Goal: Task Accomplishment & Management: Manage account settings

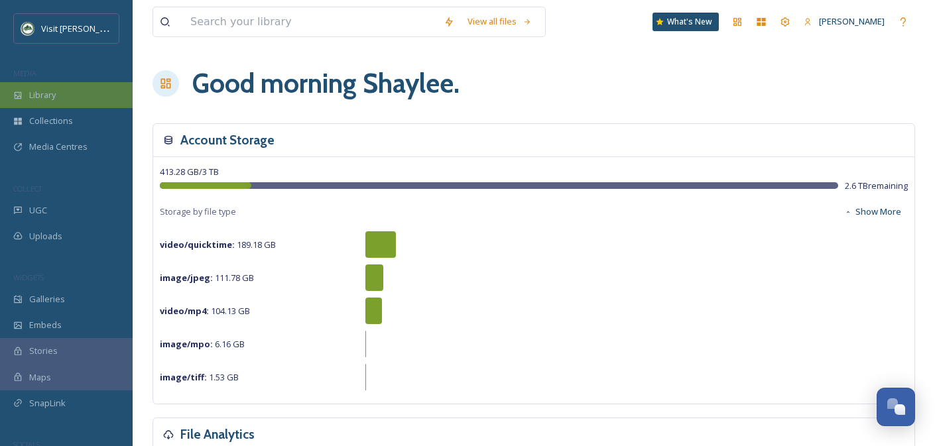
click at [49, 94] on span "Library" at bounding box center [42, 95] width 27 height 13
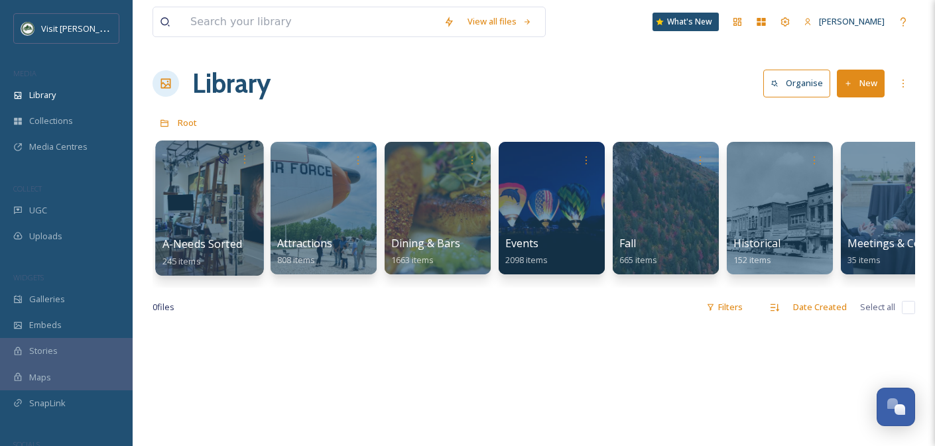
click at [207, 204] on div at bounding box center [209, 208] width 108 height 135
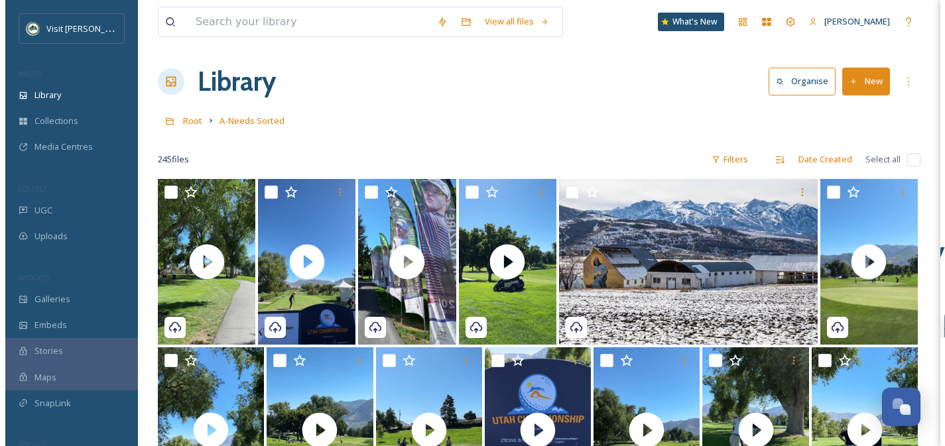
scroll to position [5, 0]
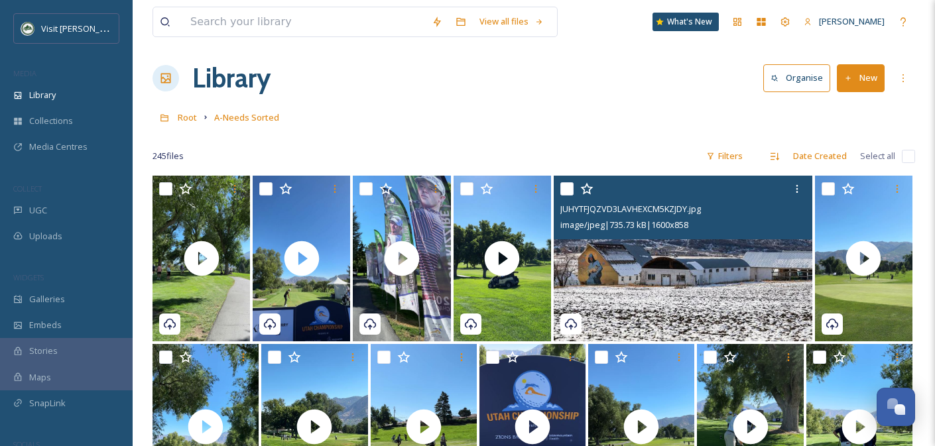
click at [565, 188] on input "checkbox" at bounding box center [566, 188] width 13 height 13
checkbox input "true"
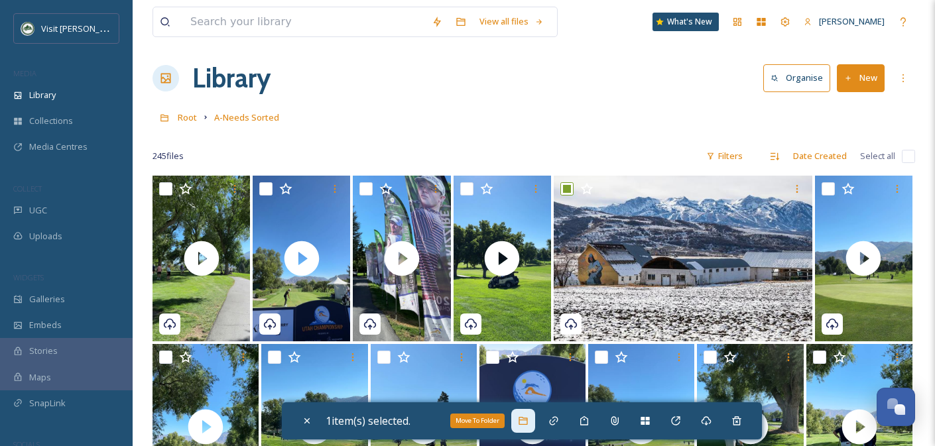
click at [532, 425] on div "Move To Folder" at bounding box center [523, 421] width 24 height 24
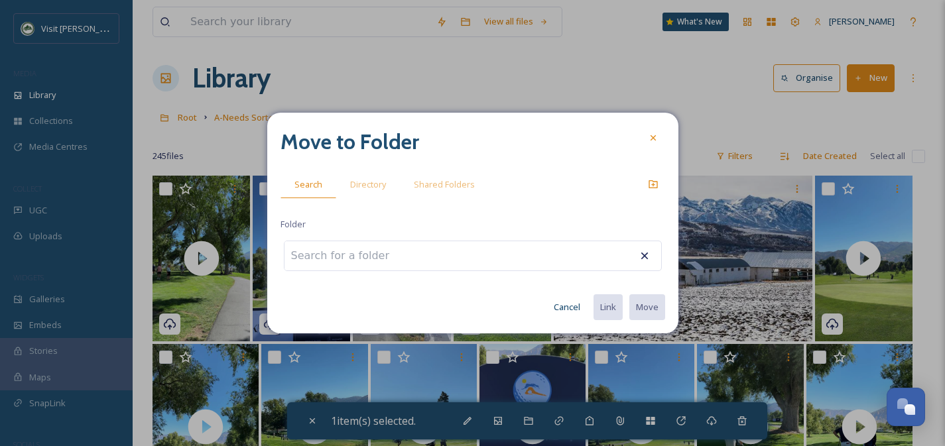
type input "w"
click at [380, 189] on span "Directory" at bounding box center [368, 184] width 36 height 13
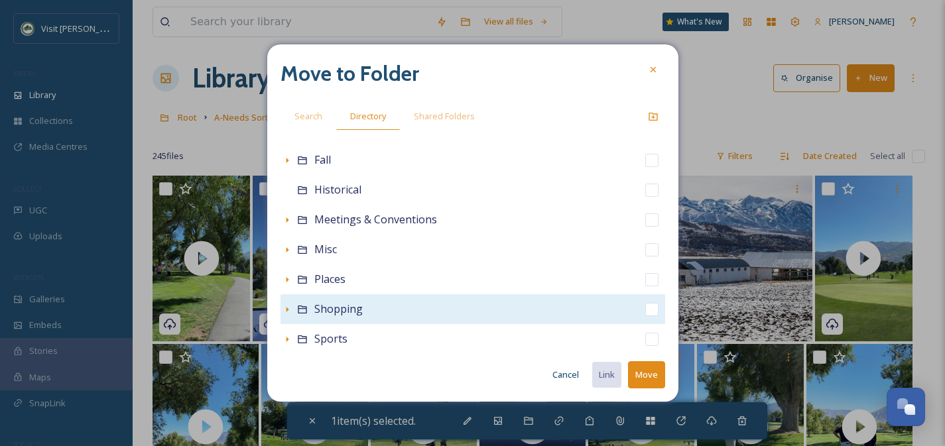
scroll to position [276, 0]
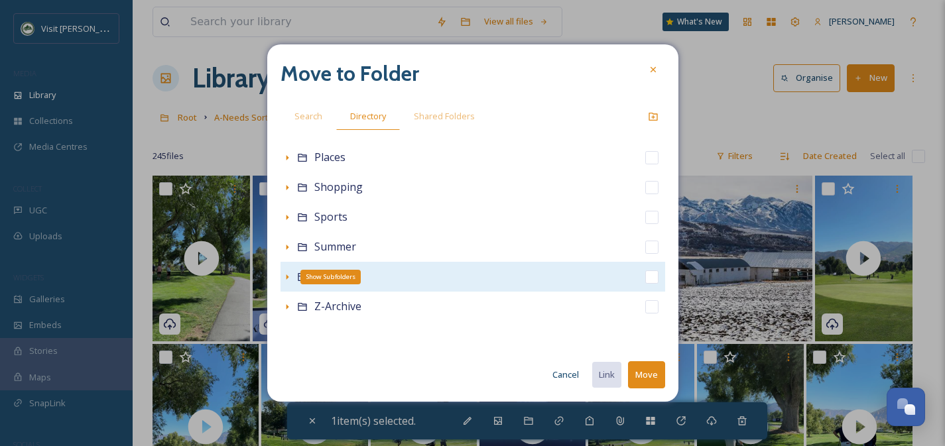
click at [280, 273] on div "Show Subfolders" at bounding box center [286, 277] width 13 height 13
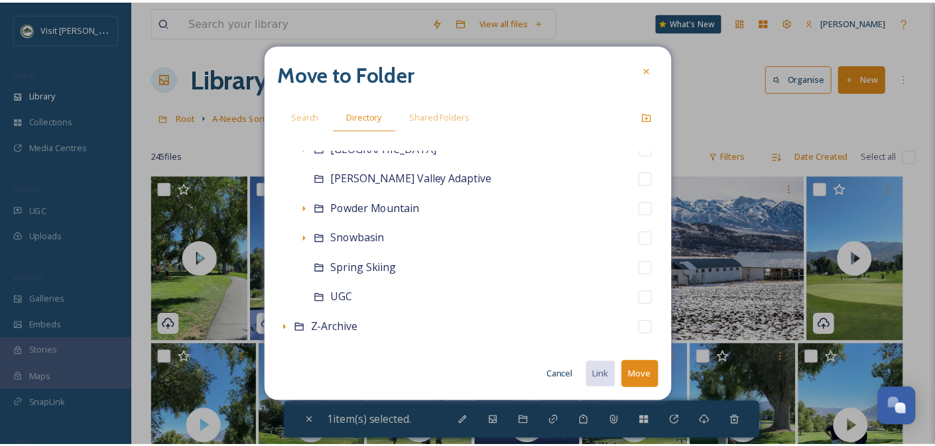
scroll to position [574, 0]
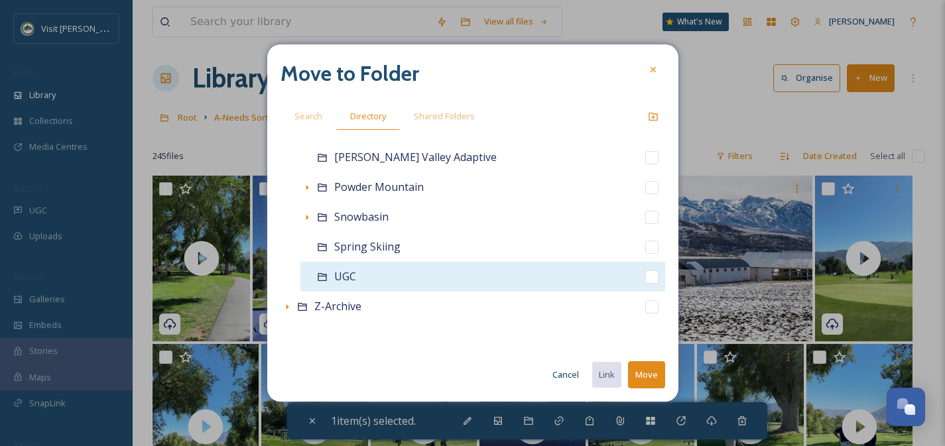
click at [645, 278] on input "checkbox" at bounding box center [651, 277] width 13 height 13
checkbox input "true"
checkbox input "false"
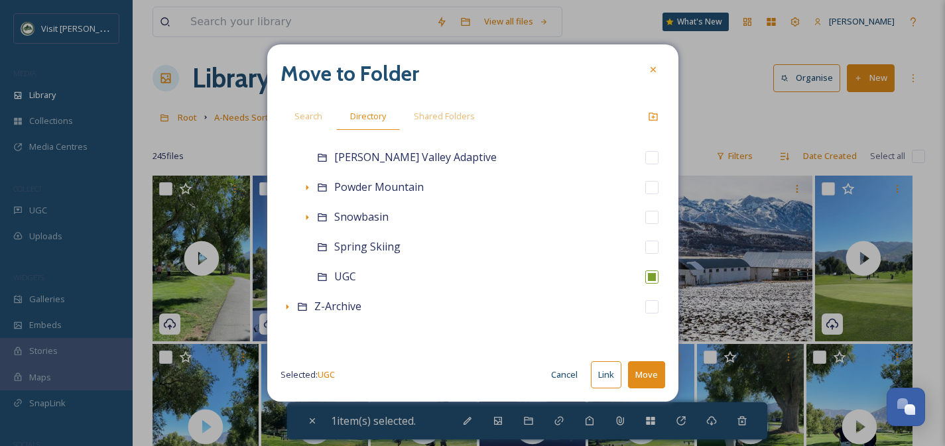
click at [658, 369] on button "Move" at bounding box center [646, 374] width 37 height 27
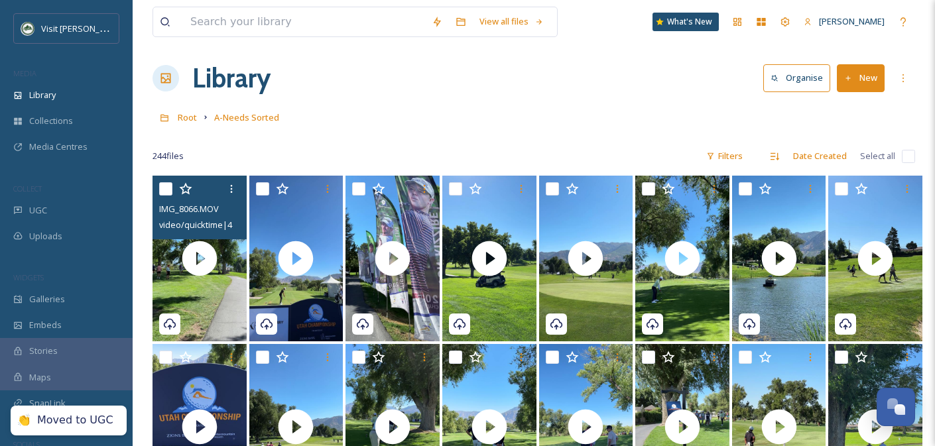
click at [167, 188] on input "checkbox" at bounding box center [165, 188] width 13 height 13
checkbox input "true"
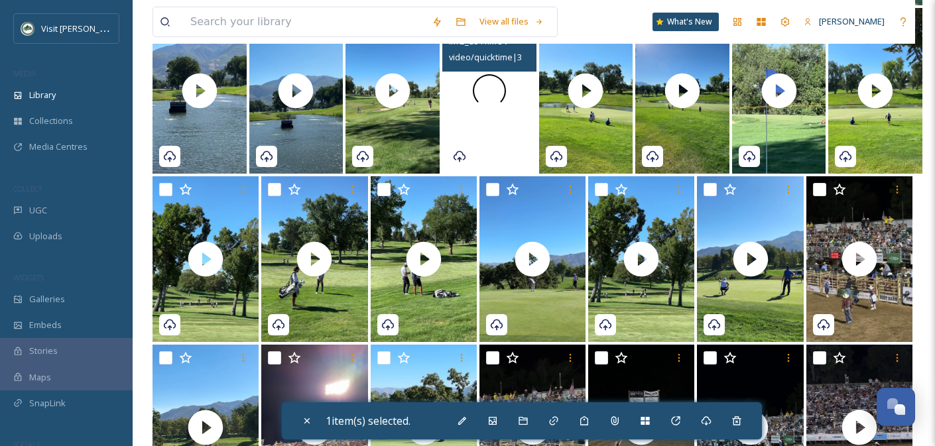
scroll to position [511, 0]
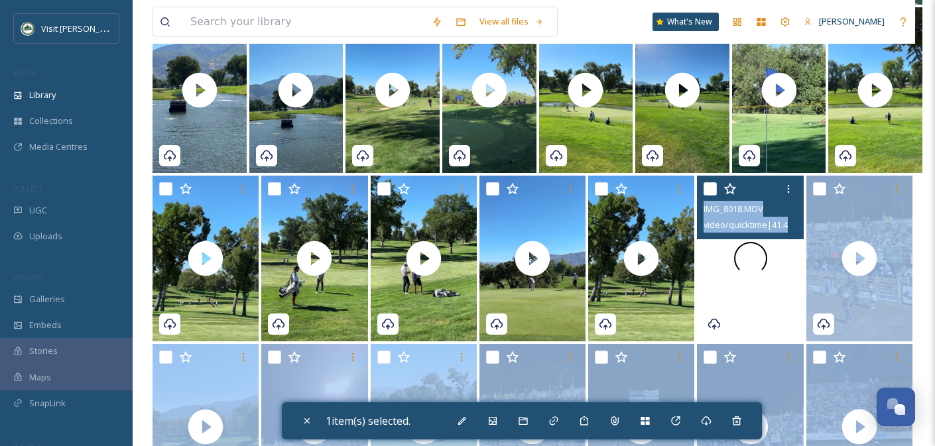
click at [768, 293] on div at bounding box center [750, 259] width 106 height 166
checkbox input "true"
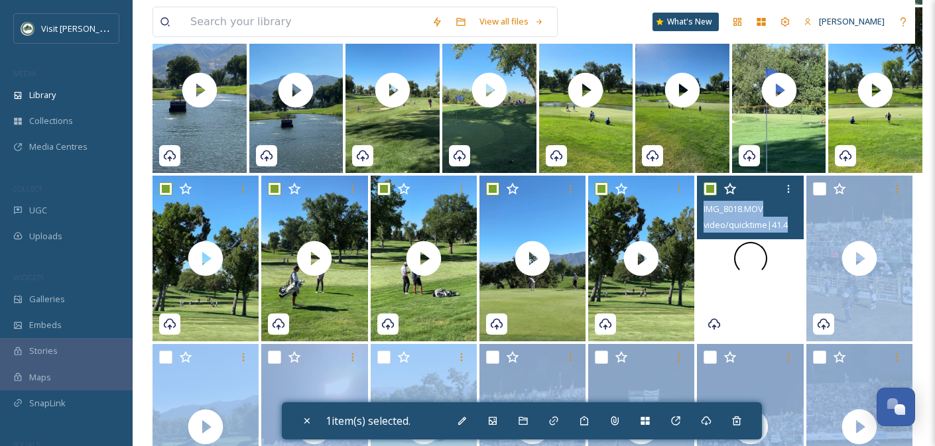
checkbox input "true"
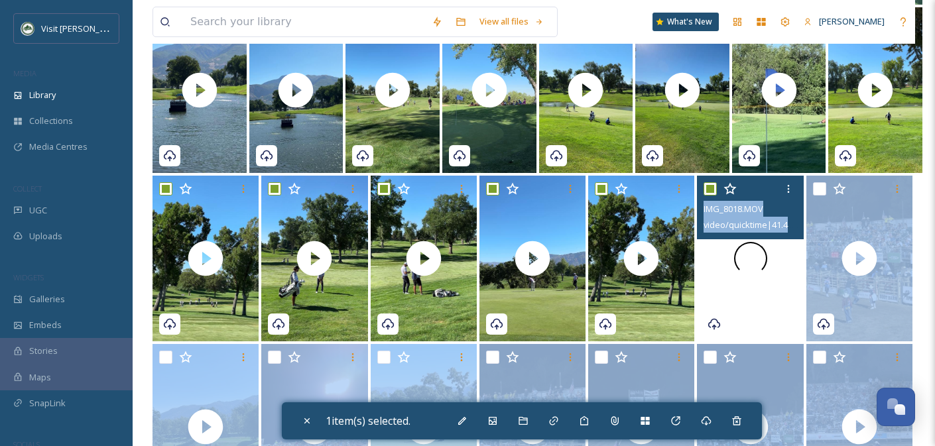
checkbox input "true"
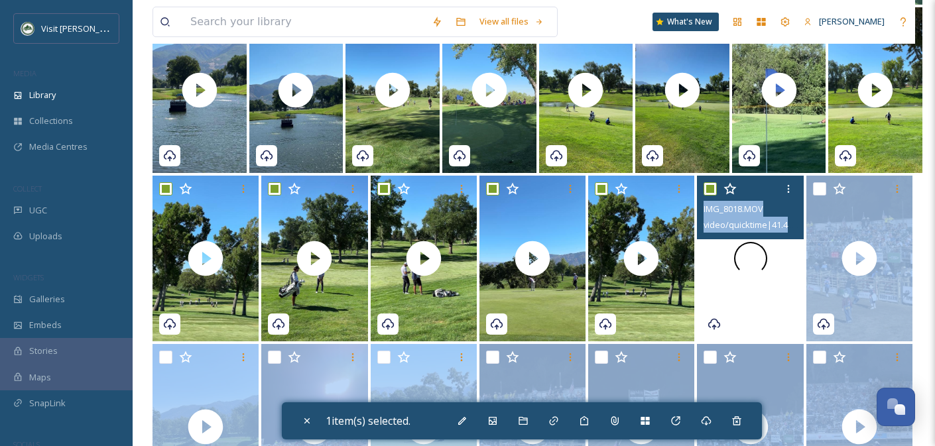
checkbox input "true"
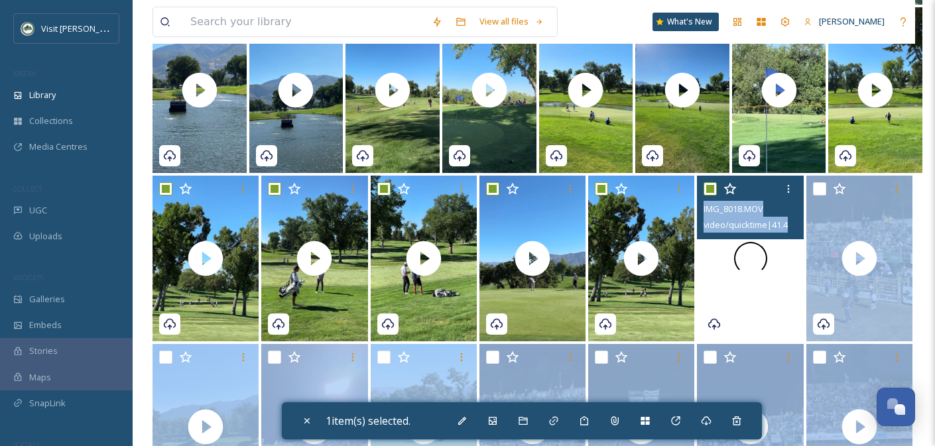
checkbox input "true"
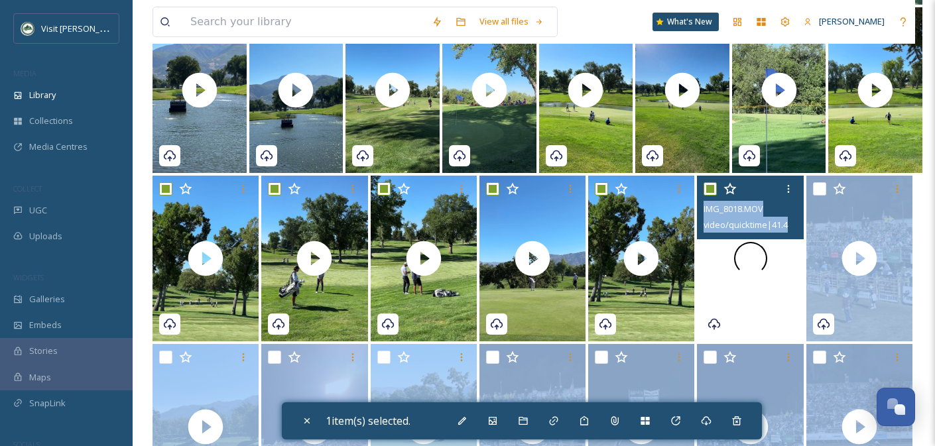
checkbox input "true"
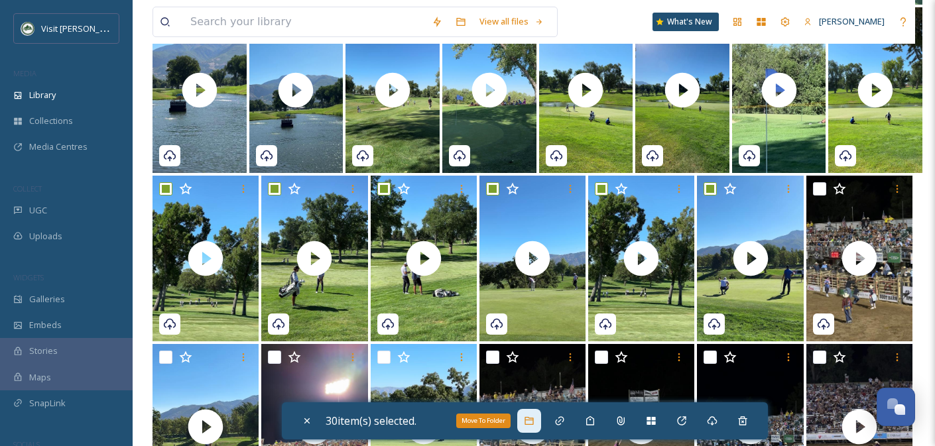
click at [534, 429] on div "Move To Folder" at bounding box center [529, 421] width 24 height 24
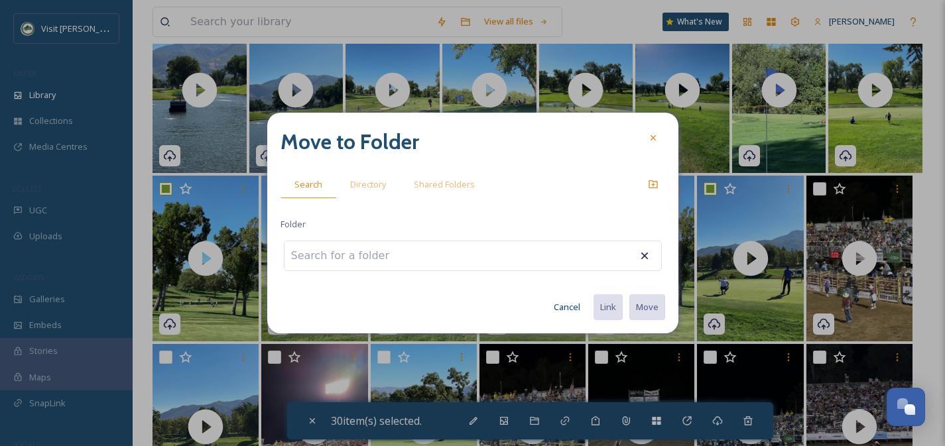
click at [351, 255] on input at bounding box center [357, 255] width 146 height 29
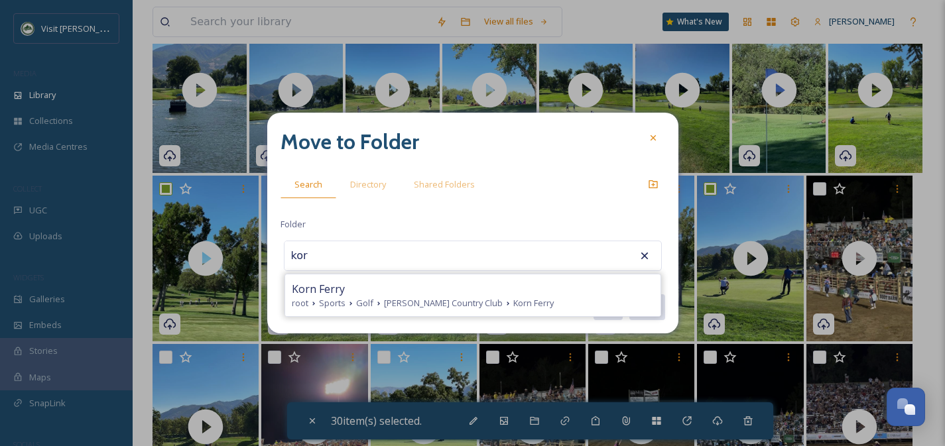
click at [374, 289] on div "Korn Ferry" at bounding box center [473, 289] width 362 height 16
type input "Korn Ferry"
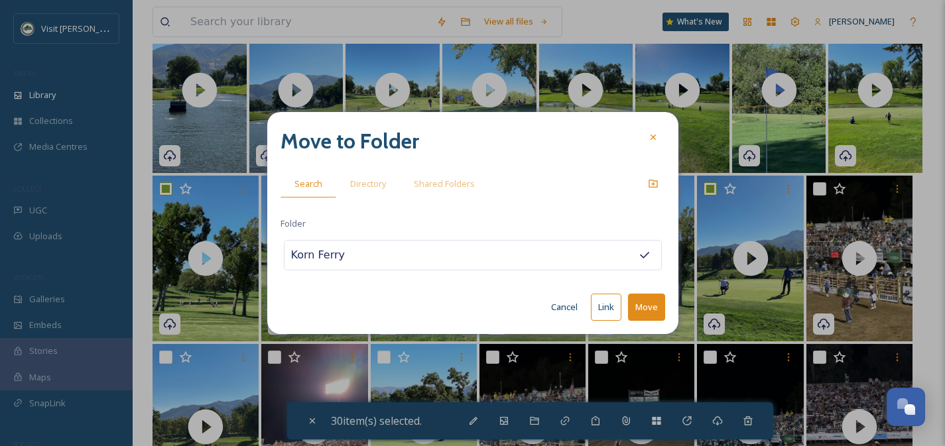
click at [648, 308] on button "Move" at bounding box center [646, 307] width 37 height 27
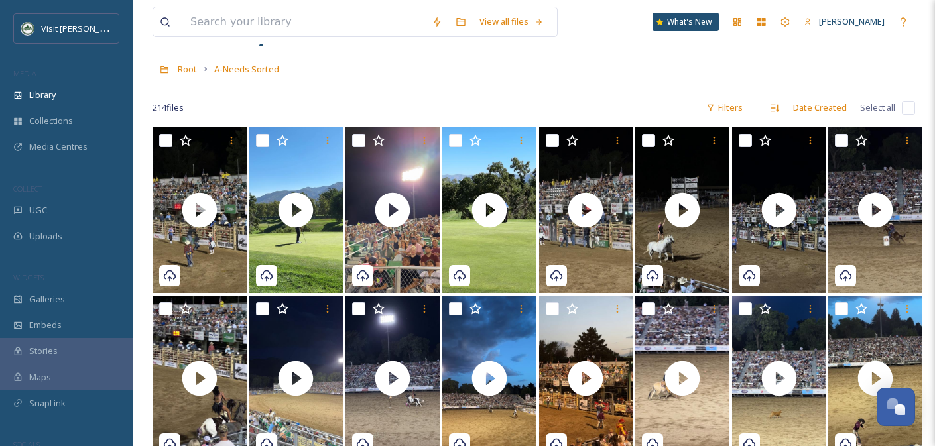
scroll to position [54, 0]
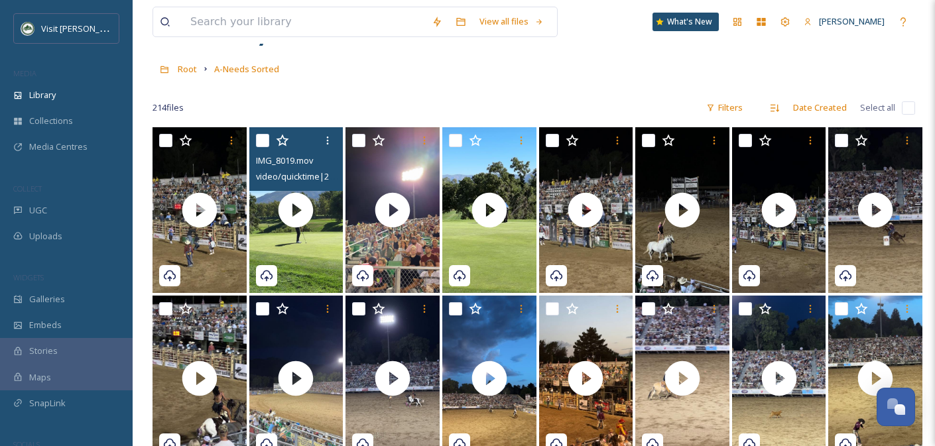
click at [260, 141] on input "checkbox" at bounding box center [262, 140] width 13 height 13
checkbox input "true"
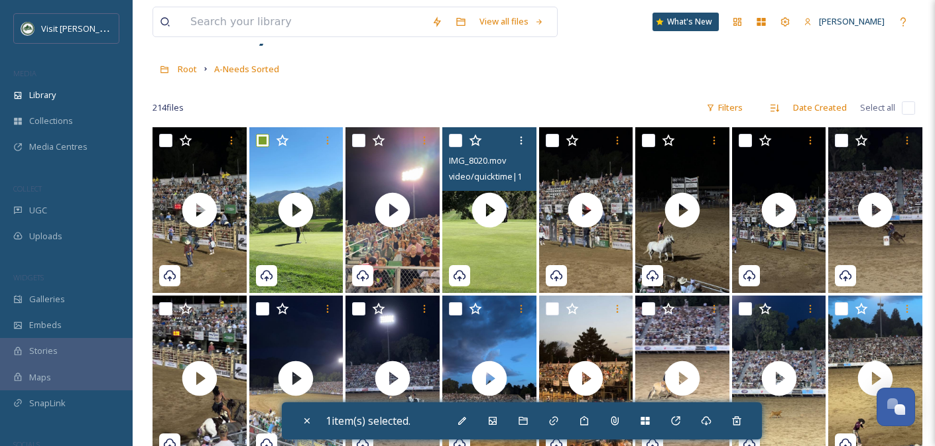
click at [454, 141] on input "checkbox" at bounding box center [455, 140] width 13 height 13
checkbox input "true"
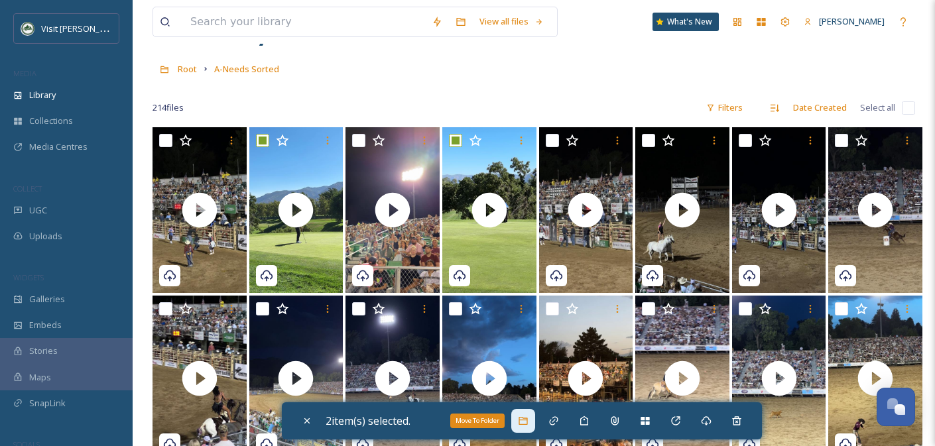
click at [525, 417] on icon at bounding box center [522, 421] width 9 height 8
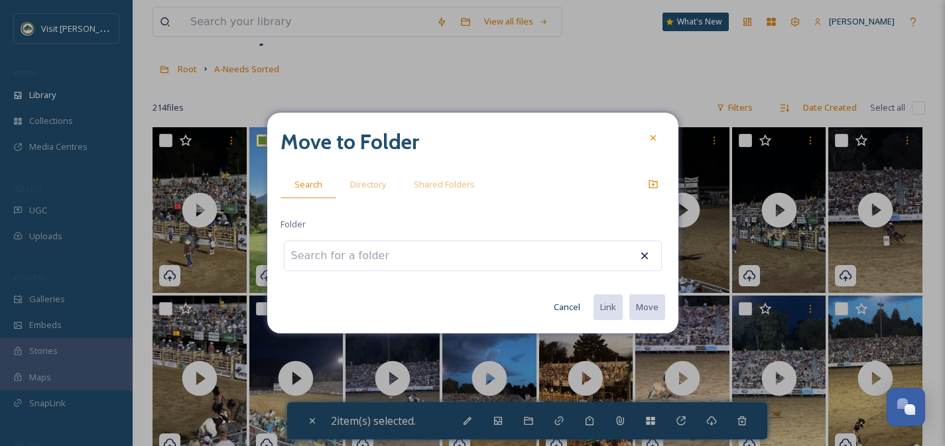
click at [393, 262] on input at bounding box center [357, 255] width 146 height 29
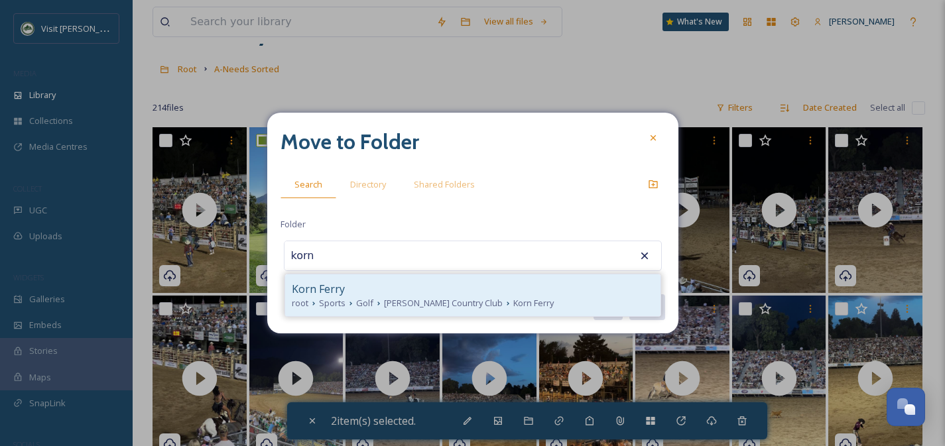
click at [399, 292] on div "Korn Ferry" at bounding box center [473, 289] width 362 height 16
type input "Korn Ferry"
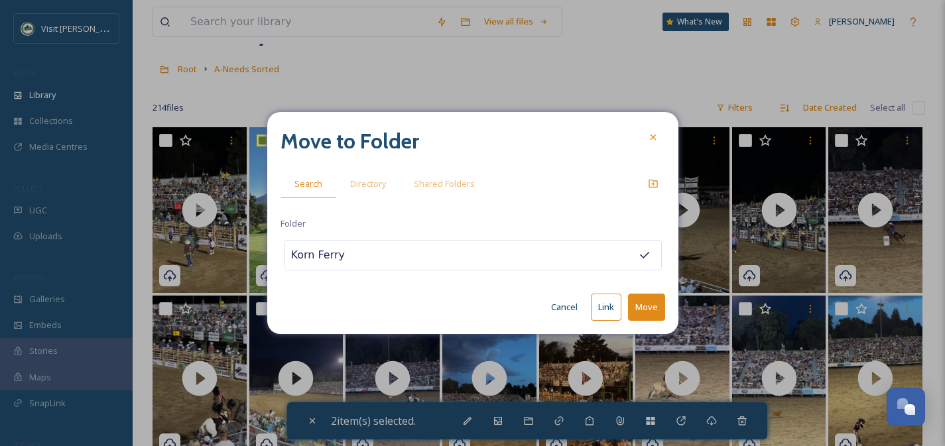
click at [642, 308] on button "Move" at bounding box center [646, 307] width 37 height 27
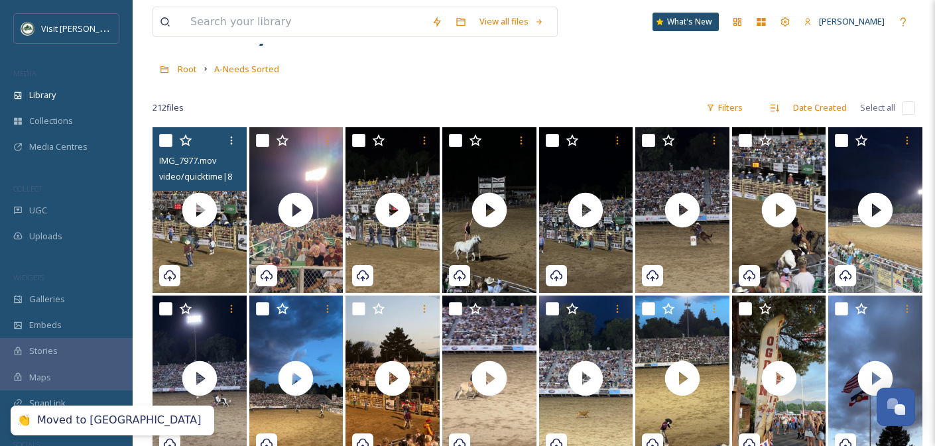
click at [162, 138] on input "checkbox" at bounding box center [165, 140] width 13 height 13
checkbox input "true"
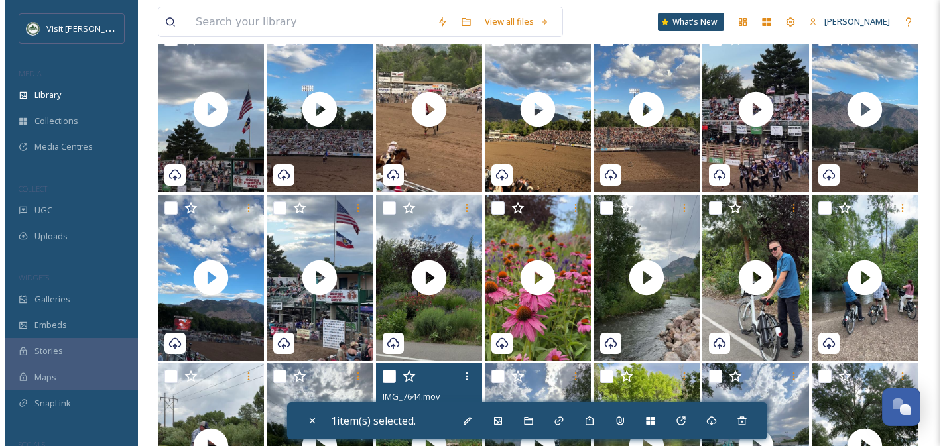
scroll to position [997, 0]
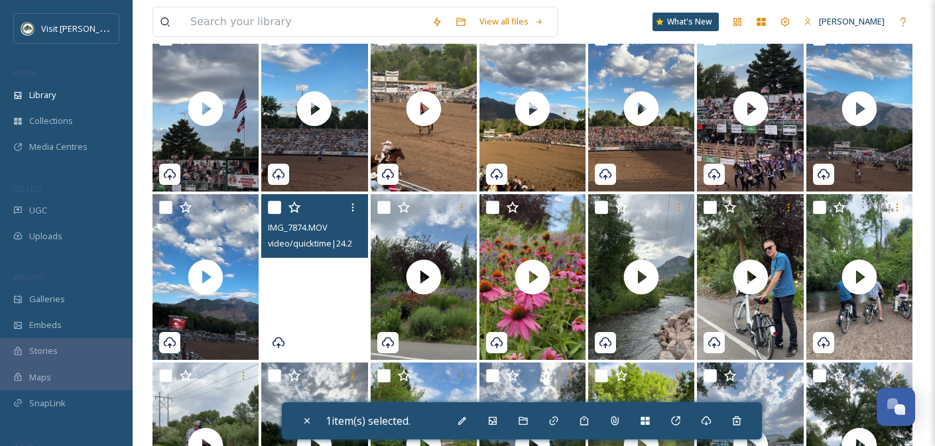
click at [334, 323] on video "IMG_7874.MOV" at bounding box center [314, 277] width 106 height 166
checkbox input "true"
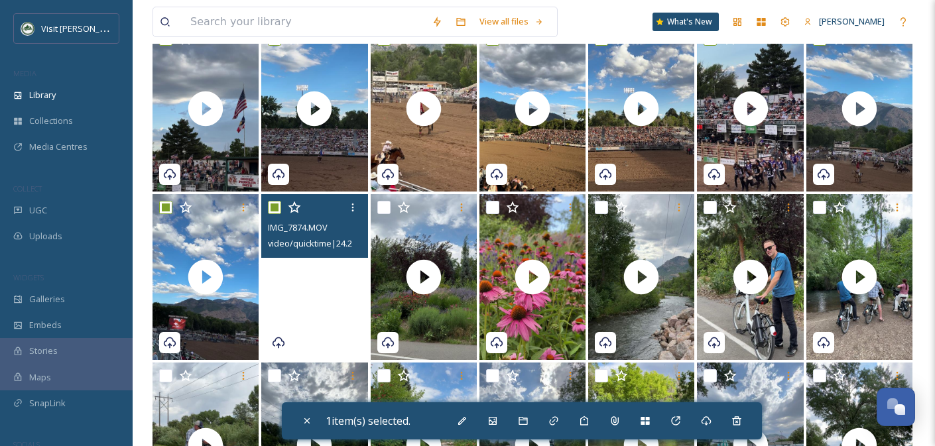
checkbox input "true"
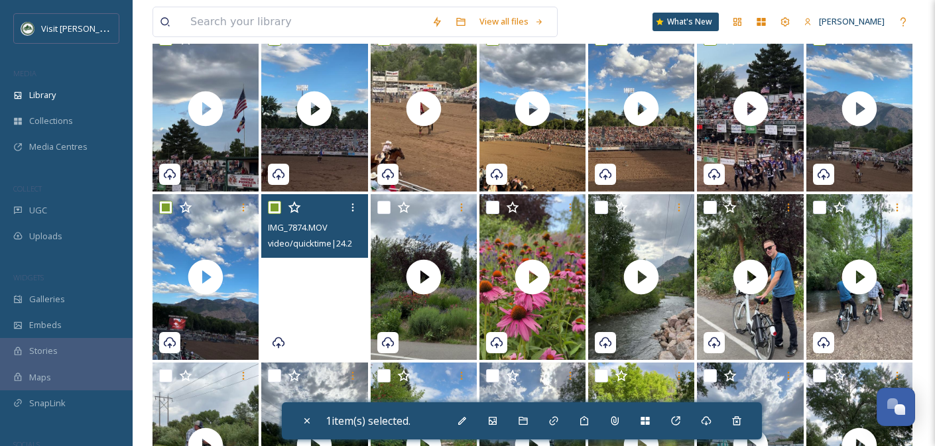
checkbox input "true"
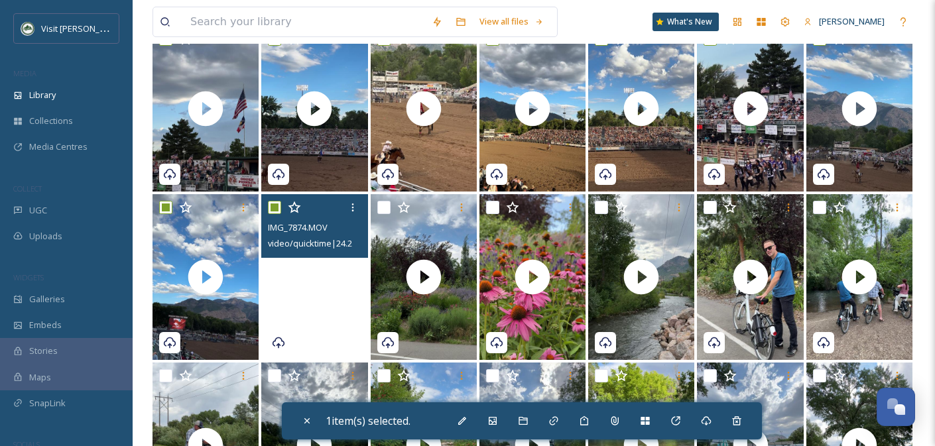
checkbox input "true"
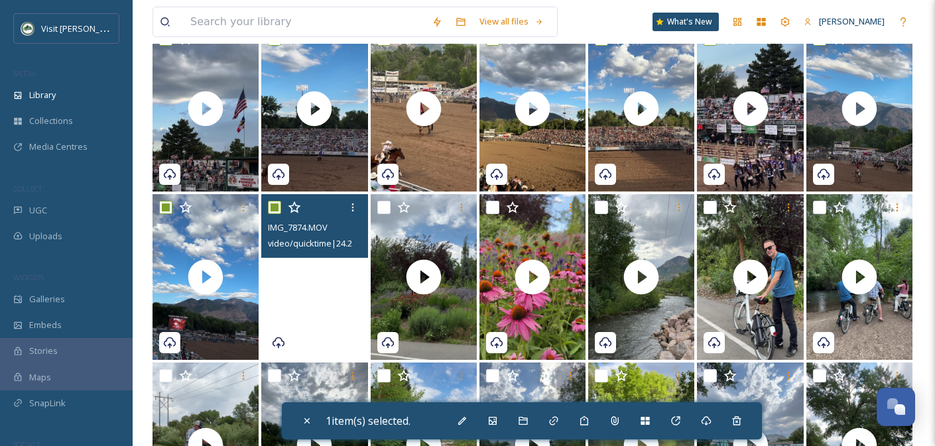
checkbox input "true"
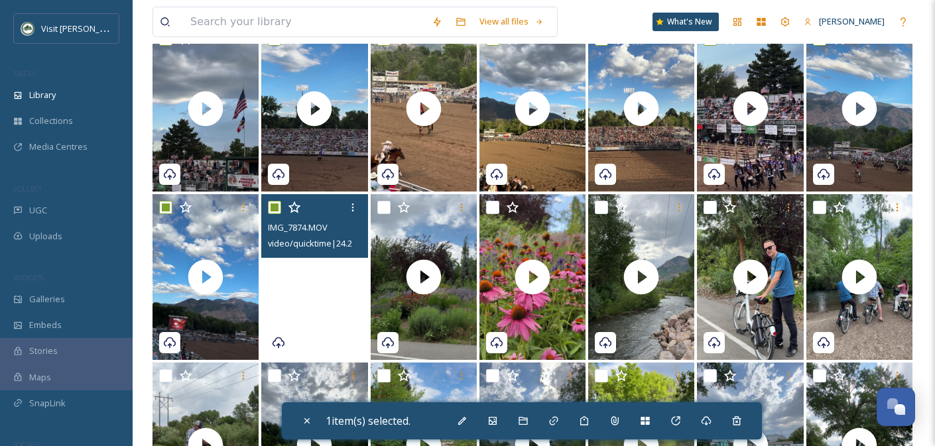
checkbox input "true"
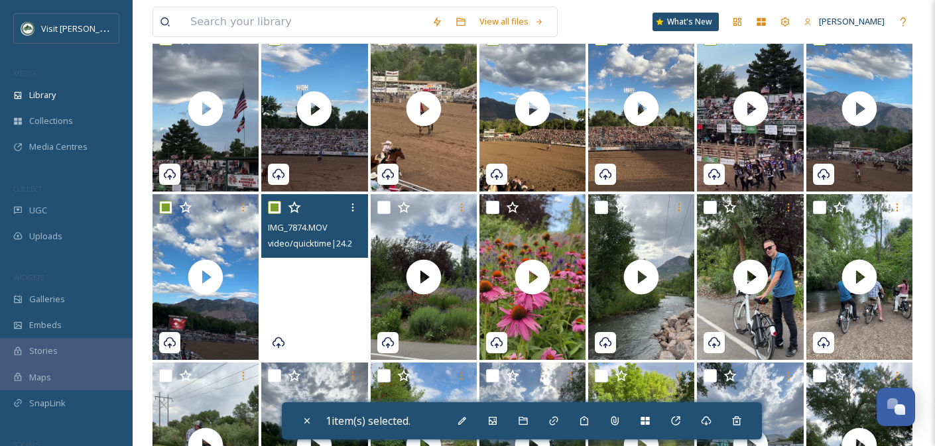
checkbox input "true"
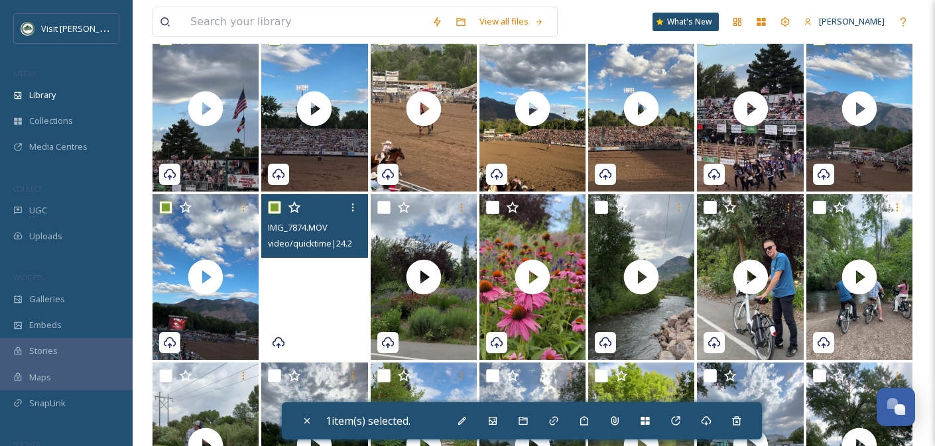
checkbox input "true"
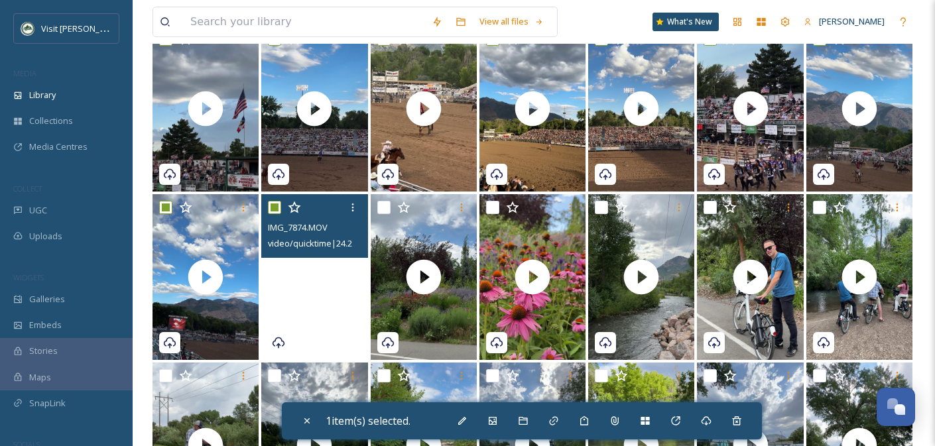
checkbox input "true"
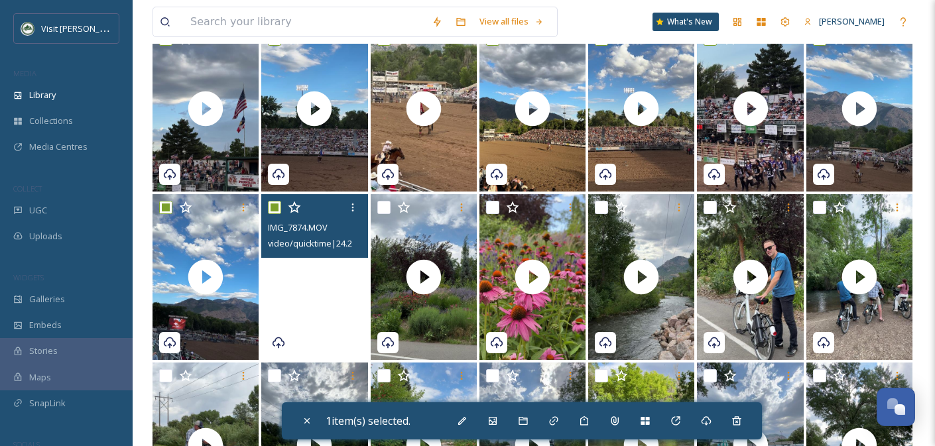
checkbox input "true"
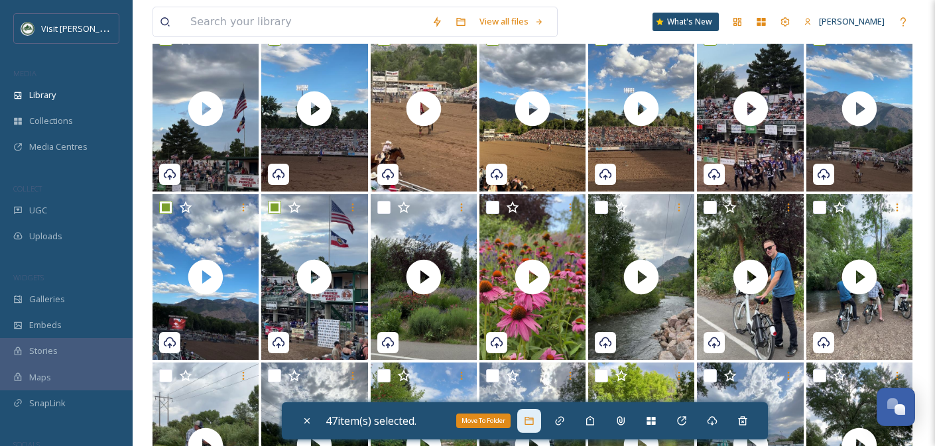
click at [533, 424] on icon at bounding box center [528, 421] width 9 height 8
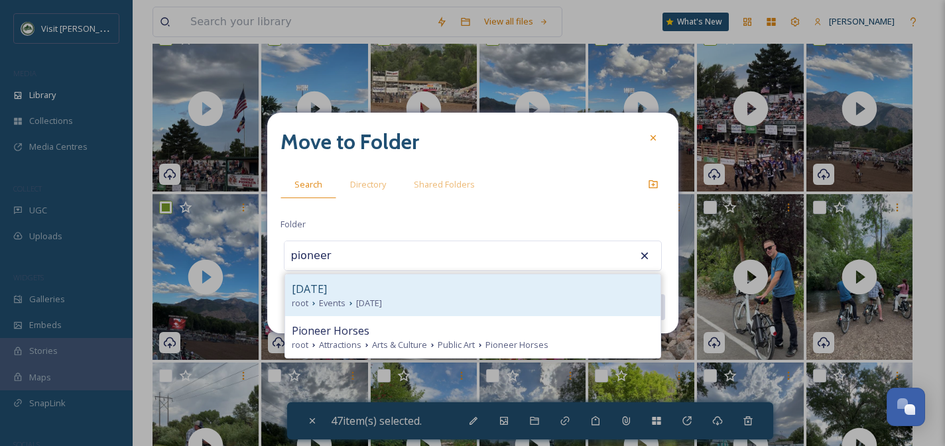
click at [381, 284] on div "[DATE]" at bounding box center [473, 289] width 362 height 16
type input "[DATE]"
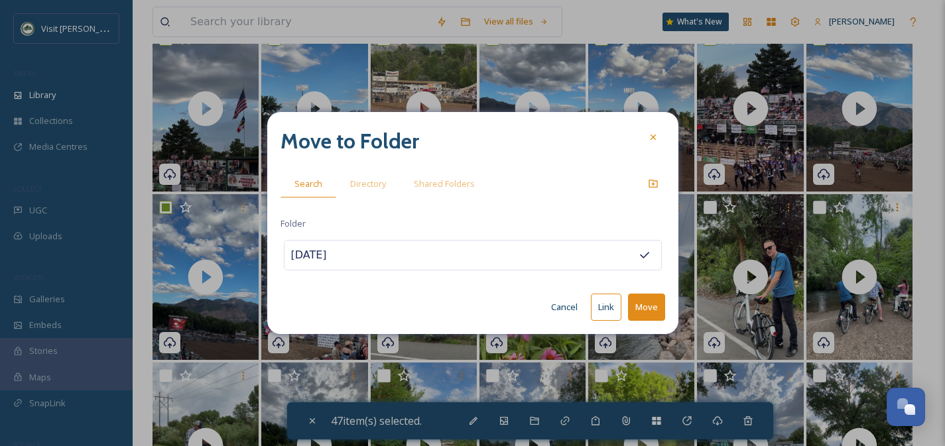
click at [647, 304] on button "Move" at bounding box center [646, 307] width 37 height 27
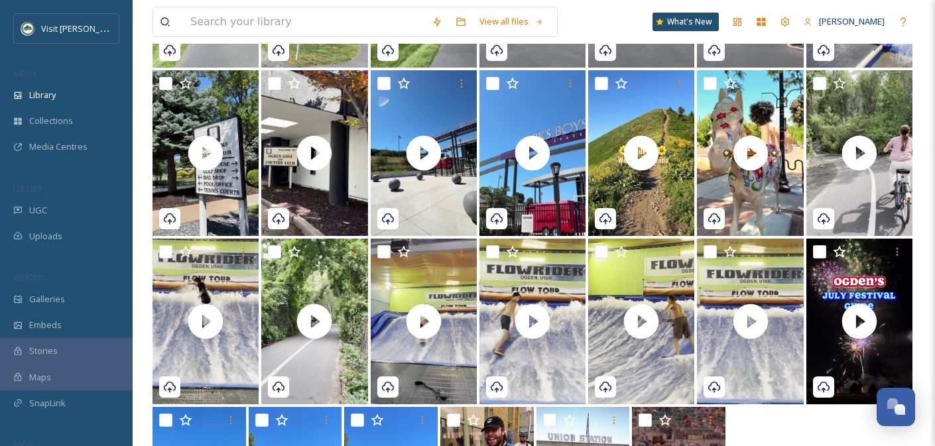
scroll to position [1951, 0]
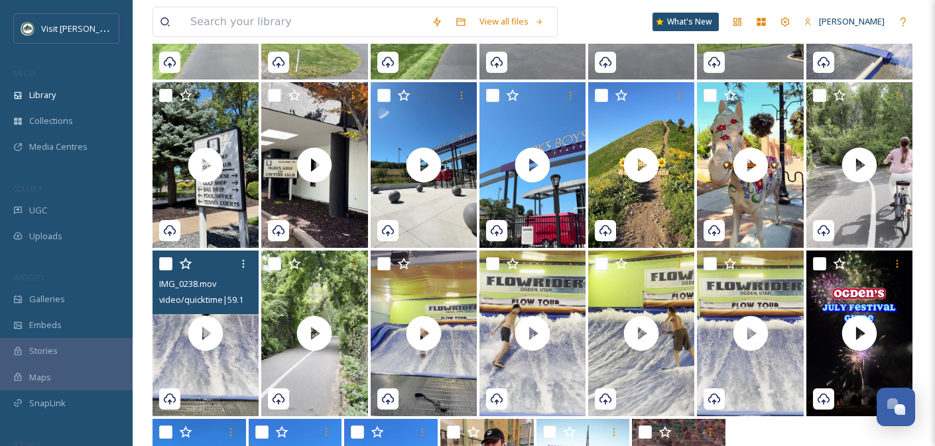
click at [170, 265] on input "checkbox" at bounding box center [165, 263] width 13 height 13
checkbox input "true"
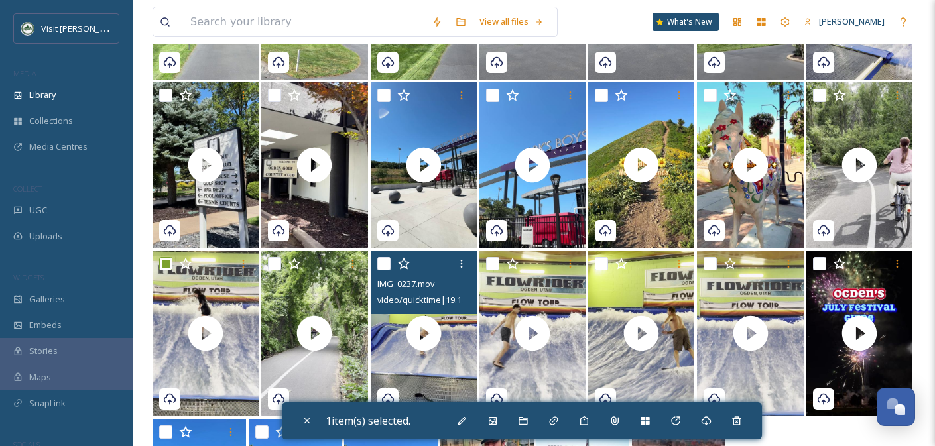
click at [385, 265] on input "checkbox" at bounding box center [383, 263] width 13 height 13
checkbox input "true"
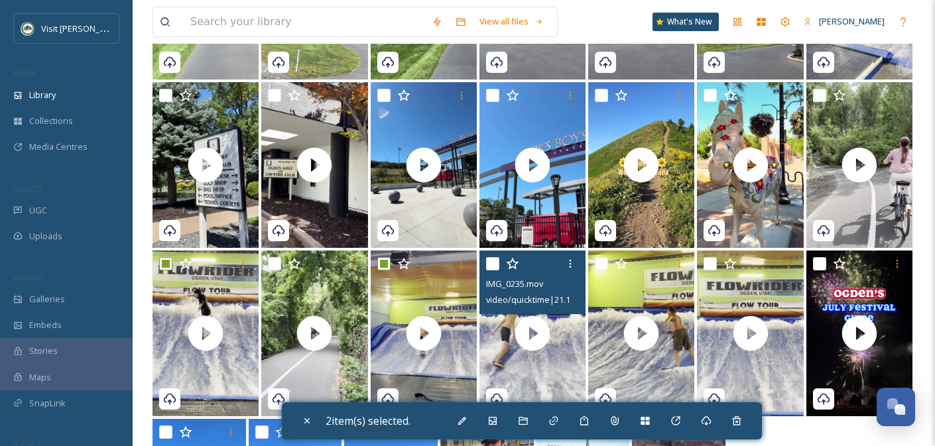
click at [491, 261] on input "checkbox" at bounding box center [492, 263] width 13 height 13
checkbox input "true"
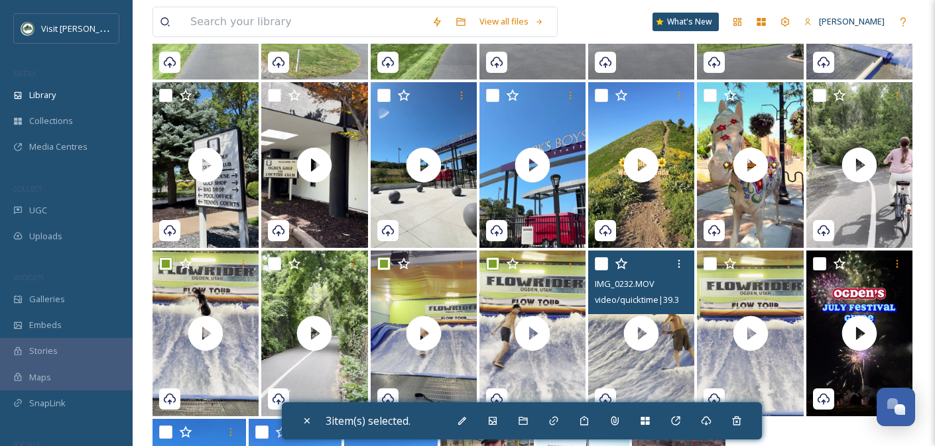
click at [604, 266] on input "checkbox" at bounding box center [601, 263] width 13 height 13
checkbox input "true"
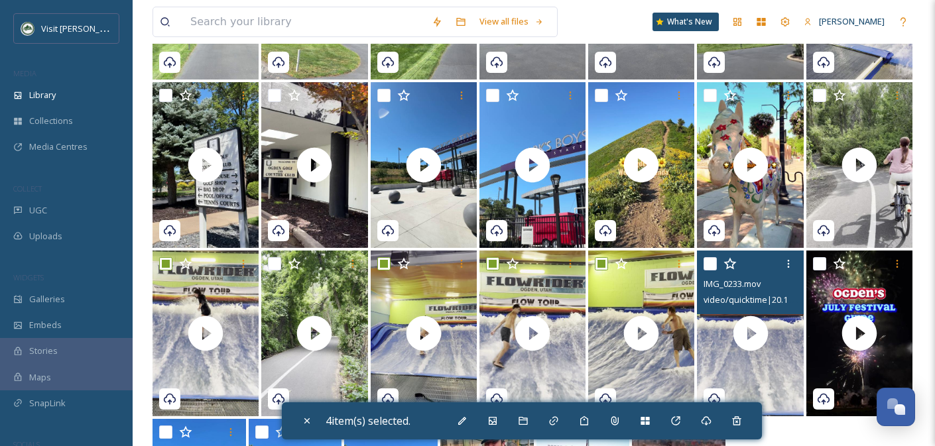
click at [707, 265] on input "checkbox" at bounding box center [709, 263] width 13 height 13
checkbox input "true"
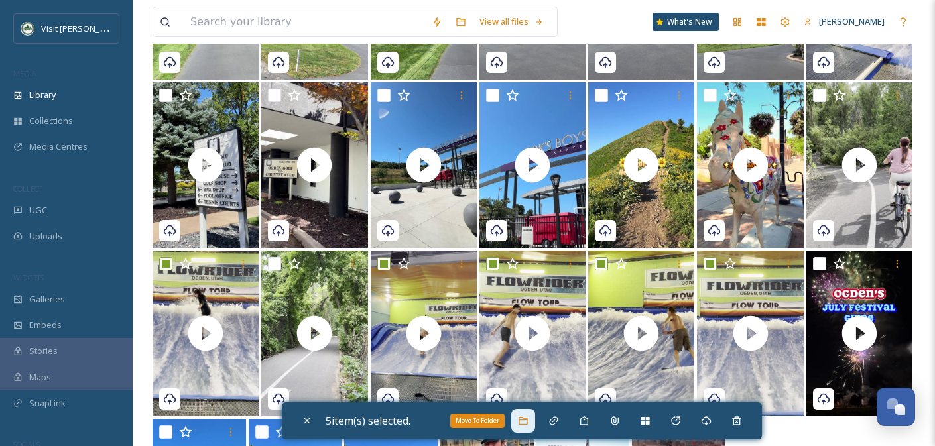
click at [535, 428] on div "Move To Folder" at bounding box center [523, 421] width 24 height 24
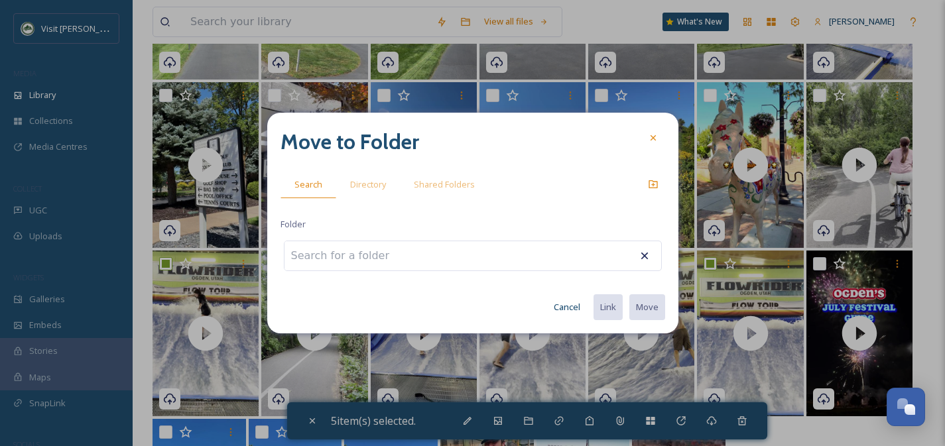
click at [324, 259] on input at bounding box center [357, 255] width 146 height 29
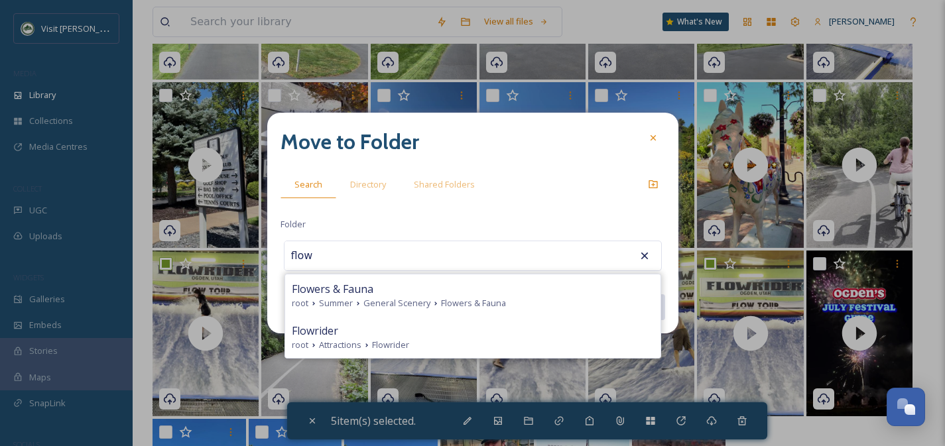
drag, startPoint x: 355, startPoint y: 333, endPoint x: 487, endPoint y: 335, distance: 132.0
click at [355, 333] on div "Flowrider" at bounding box center [473, 331] width 362 height 16
type input "Flowrider"
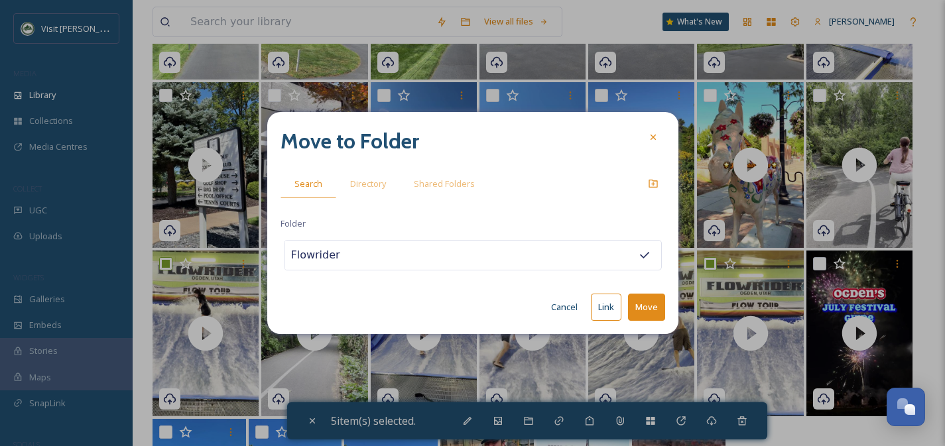
click at [641, 314] on button "Move" at bounding box center [646, 307] width 37 height 27
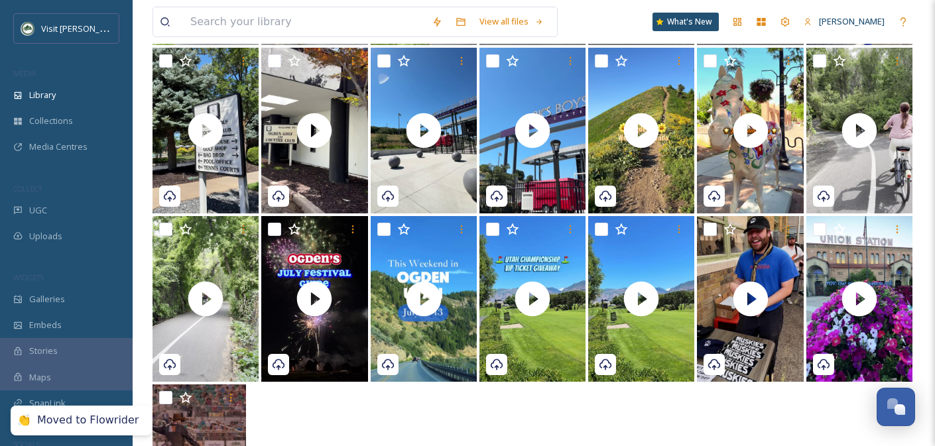
scroll to position [2108, 0]
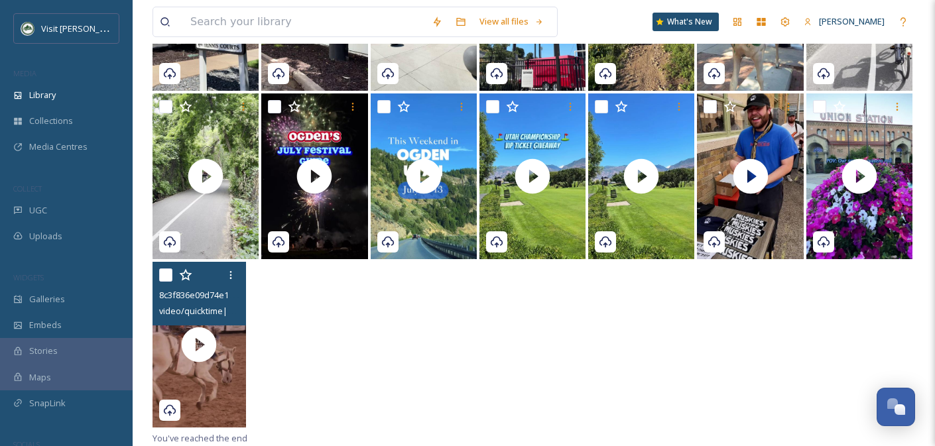
click at [168, 278] on input "checkbox" at bounding box center [165, 275] width 13 height 13
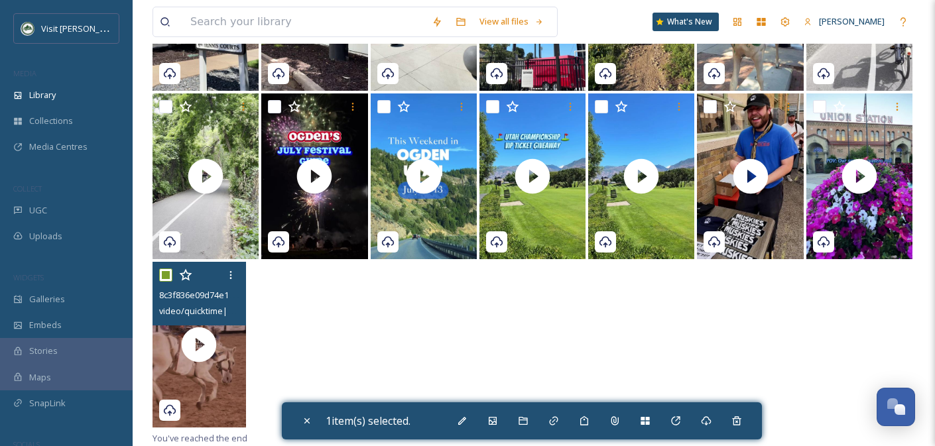
click at [168, 278] on input "checkbox" at bounding box center [165, 275] width 13 height 13
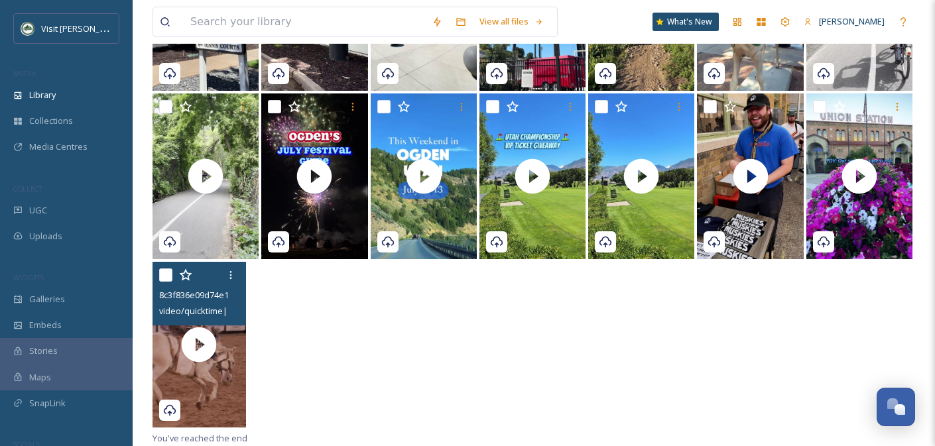
click at [165, 278] on input "checkbox" at bounding box center [165, 275] width 13 height 13
checkbox input "true"
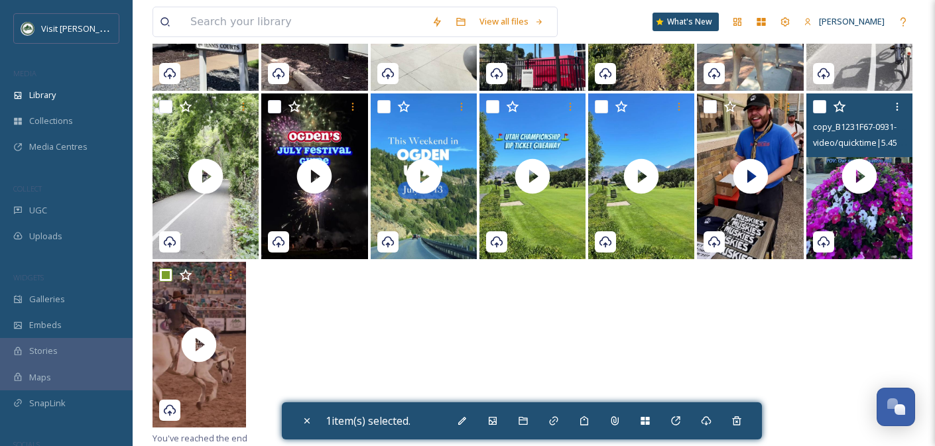
click at [819, 109] on input "checkbox" at bounding box center [819, 106] width 13 height 13
checkbox input "true"
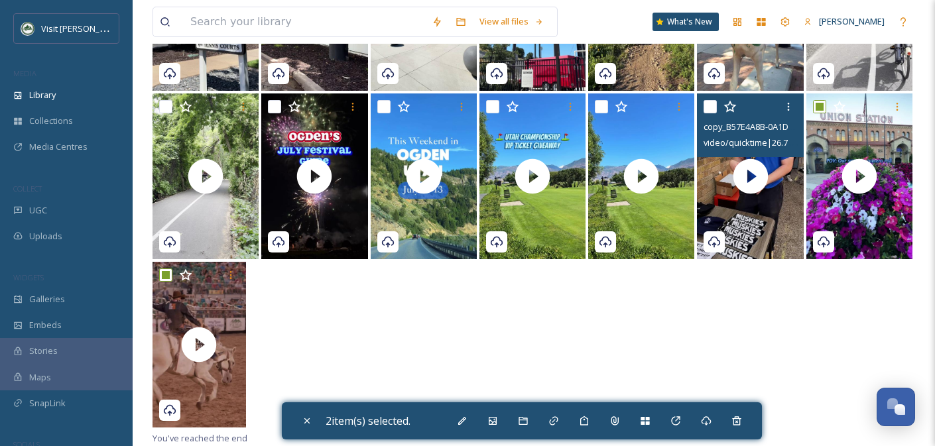
click at [711, 105] on input "checkbox" at bounding box center [709, 106] width 13 height 13
checkbox input "true"
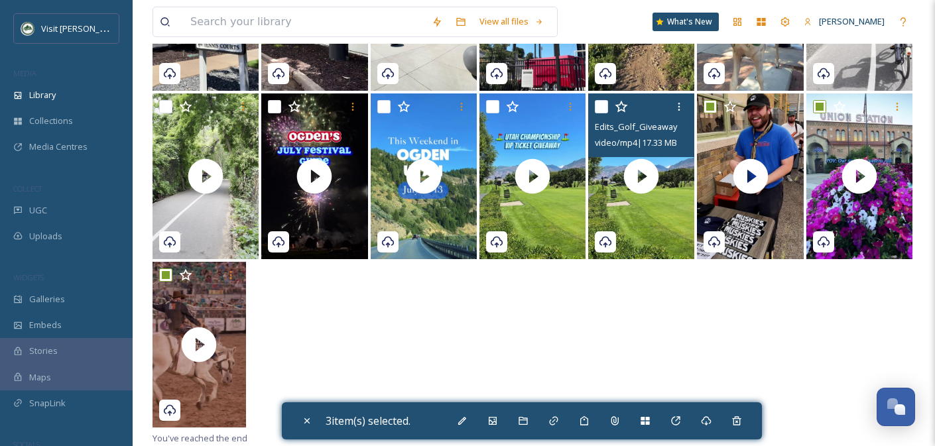
click at [606, 105] on input "checkbox" at bounding box center [601, 106] width 13 height 13
checkbox input "true"
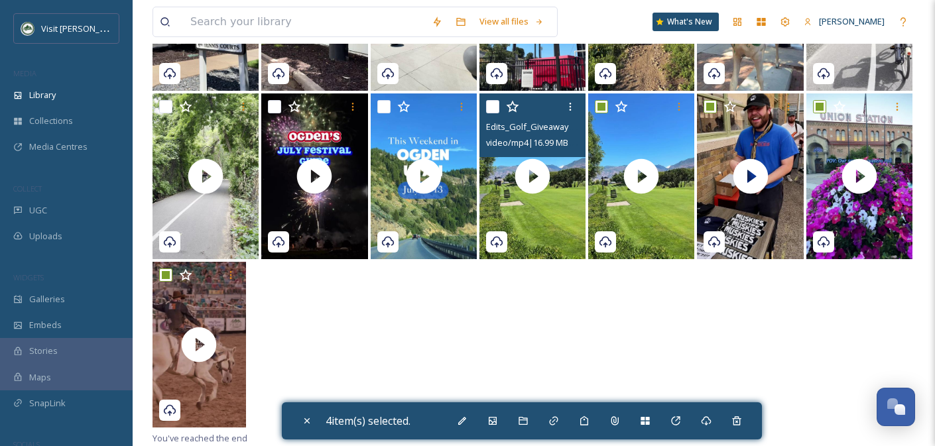
click at [493, 103] on input "checkbox" at bounding box center [492, 106] width 13 height 13
checkbox input "true"
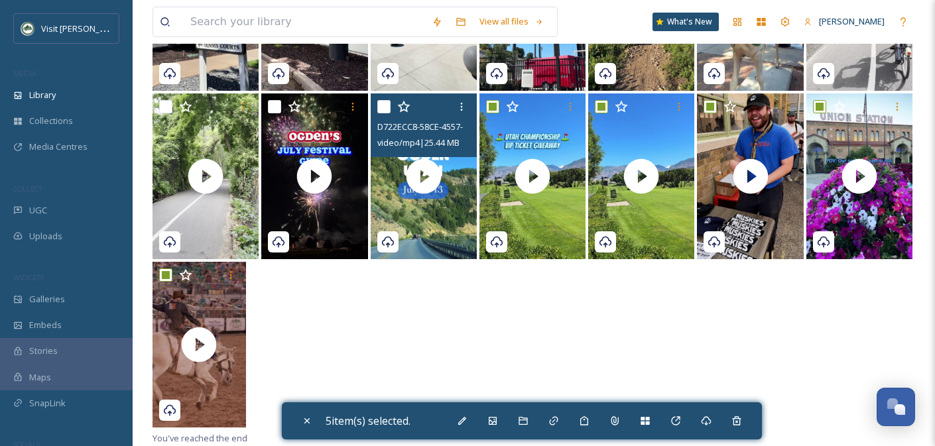
click at [391, 107] on div at bounding box center [425, 107] width 96 height 24
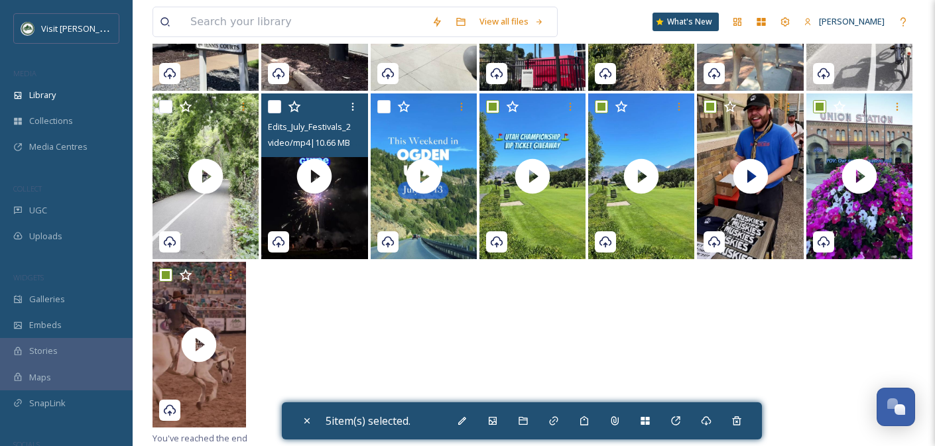
click at [274, 105] on input "checkbox" at bounding box center [274, 106] width 13 height 13
checkbox input "true"
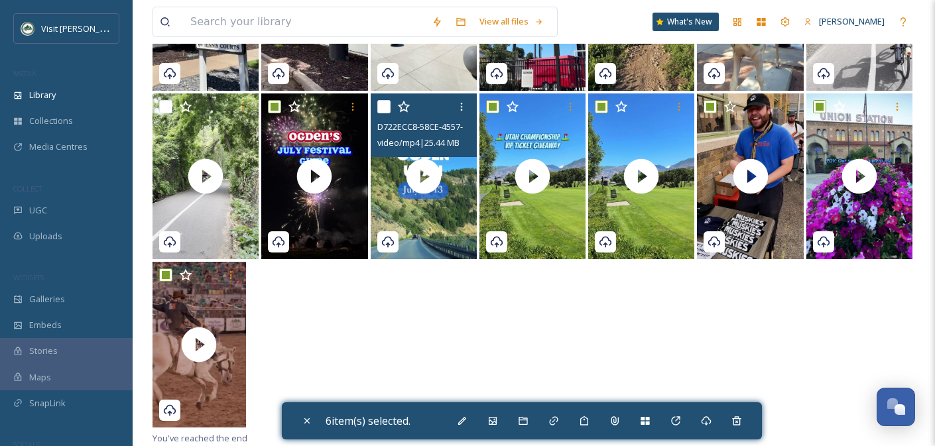
click at [387, 104] on input "checkbox" at bounding box center [383, 106] width 13 height 13
checkbox input "true"
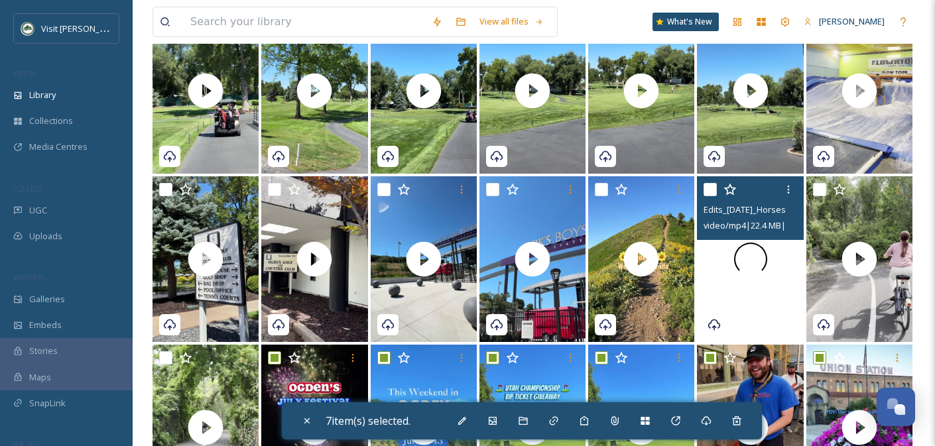
scroll to position [1831, 0]
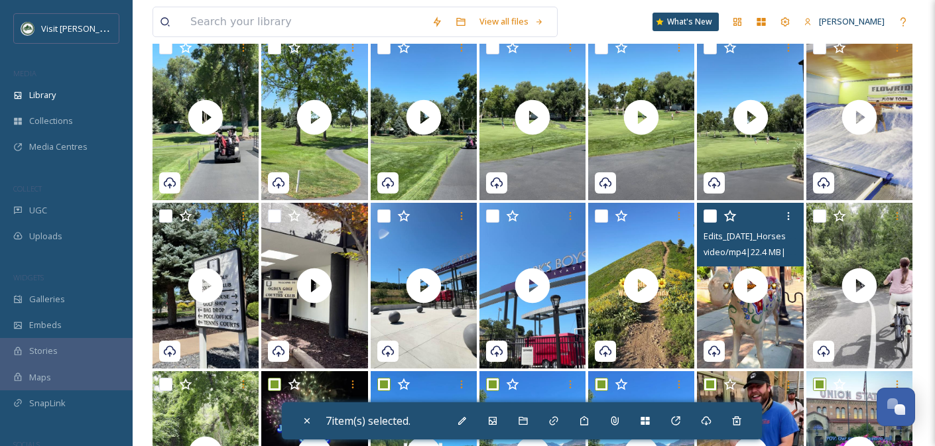
click at [714, 215] on input "checkbox" at bounding box center [709, 216] width 13 height 13
checkbox input "true"
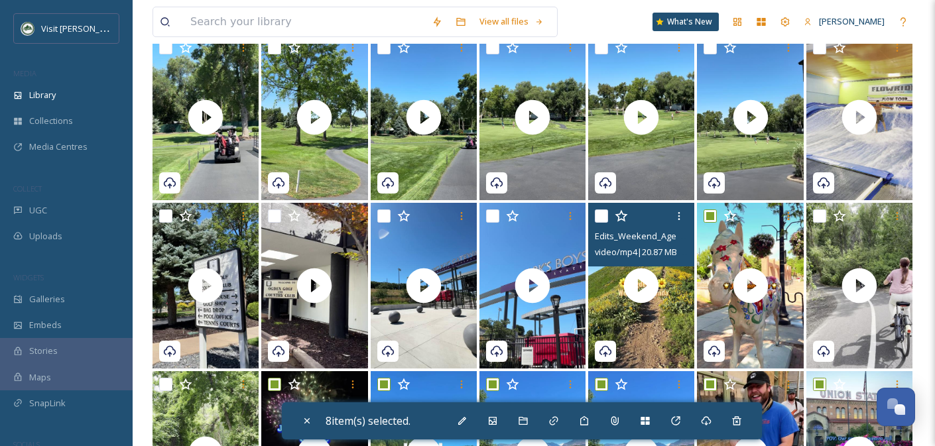
click at [603, 212] on input "checkbox" at bounding box center [601, 216] width 13 height 13
checkbox input "true"
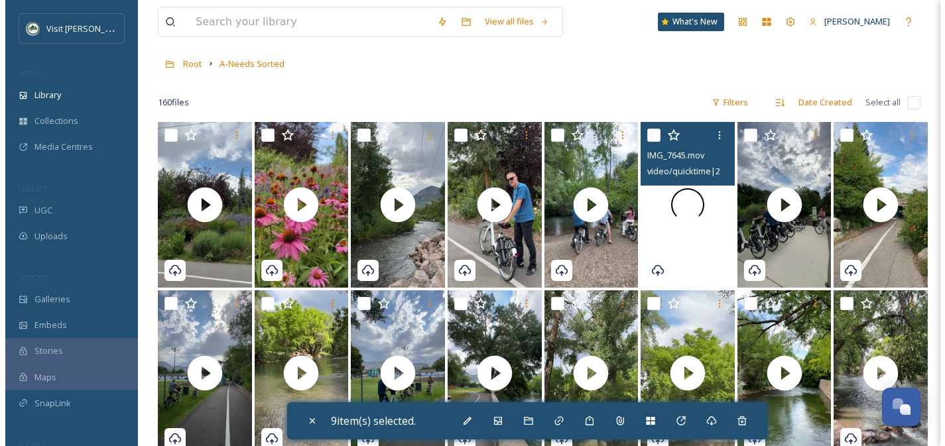
scroll to position [56, 0]
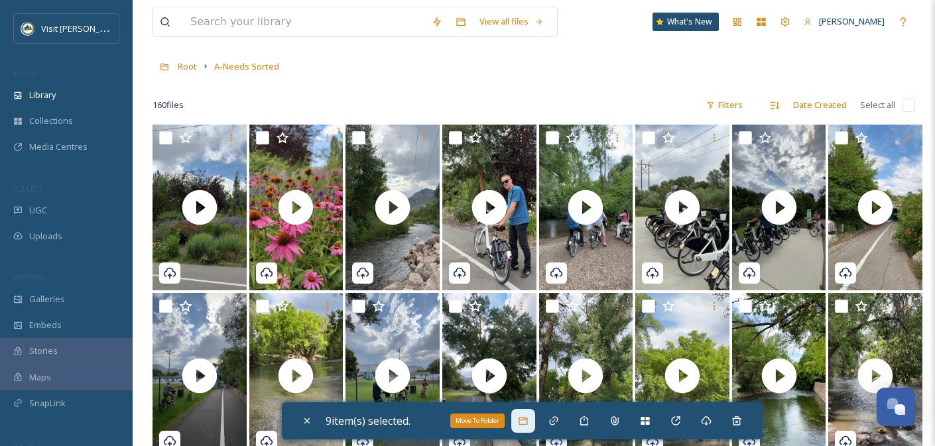
click at [528, 417] on icon at bounding box center [523, 421] width 11 height 11
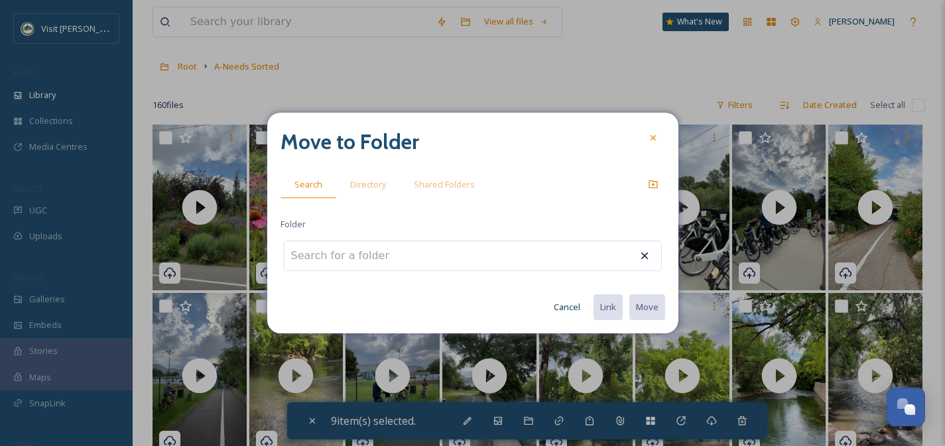
click at [389, 264] on input at bounding box center [357, 255] width 146 height 29
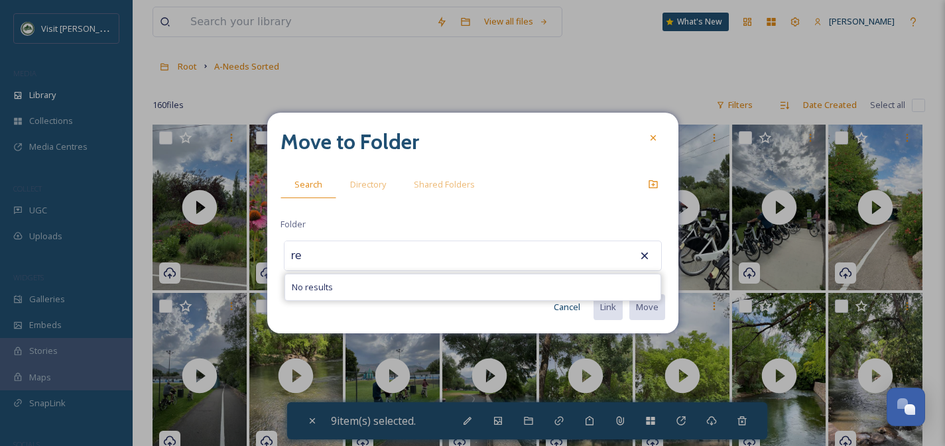
type input "r"
type input "R"
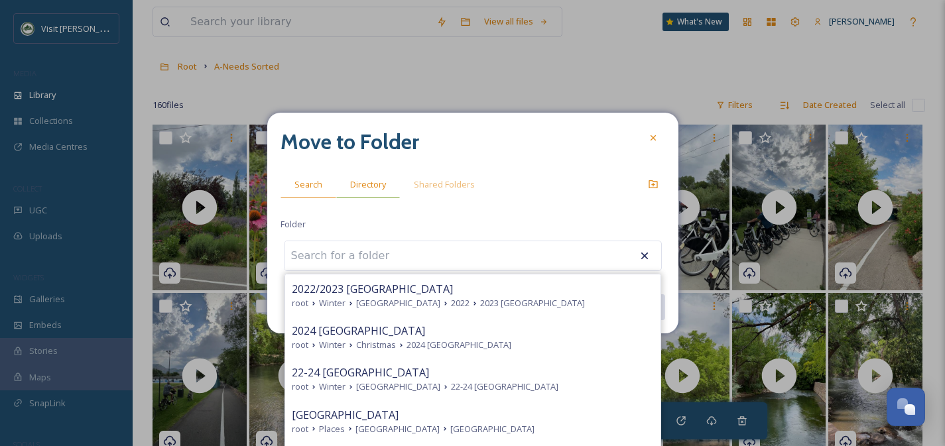
click at [362, 191] on div "Directory" at bounding box center [368, 184] width 64 height 27
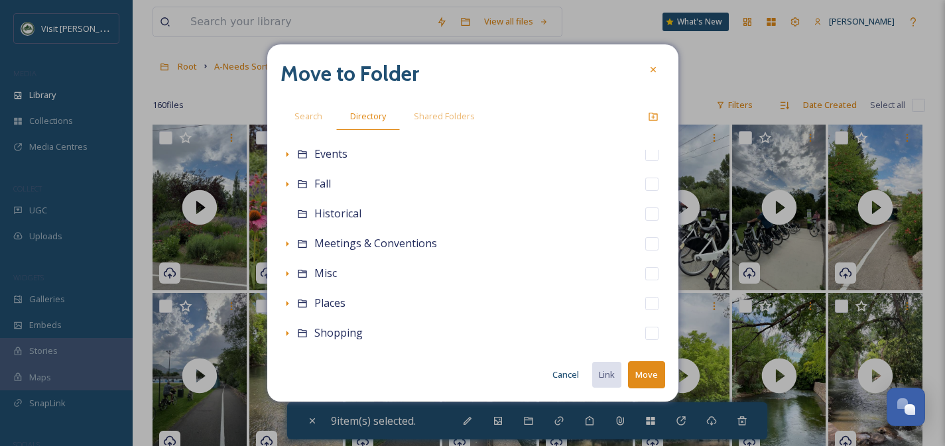
scroll to position [178, 0]
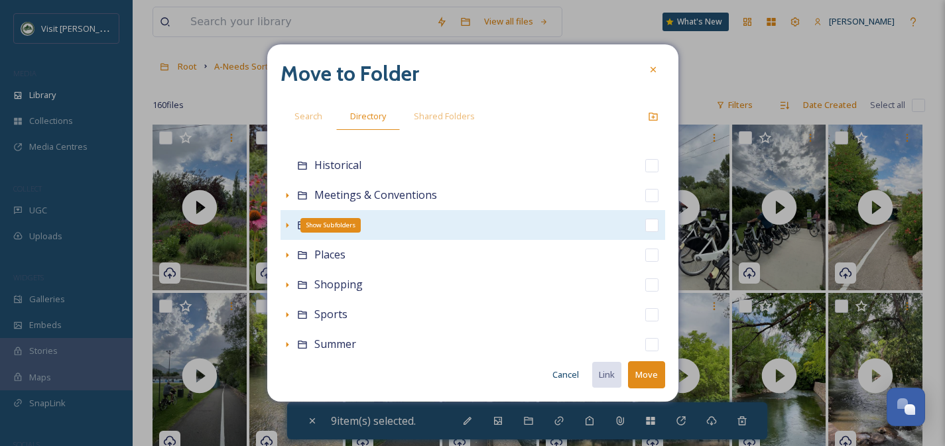
click at [282, 221] on icon at bounding box center [287, 225] width 11 height 11
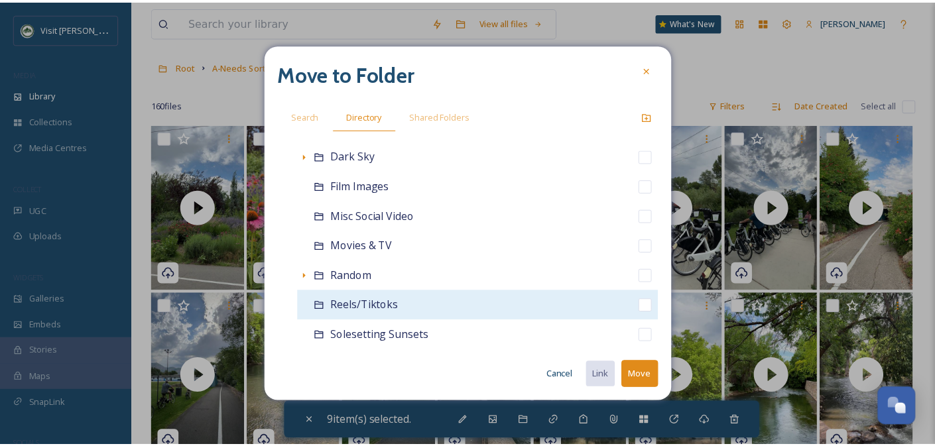
scroll to position [278, 0]
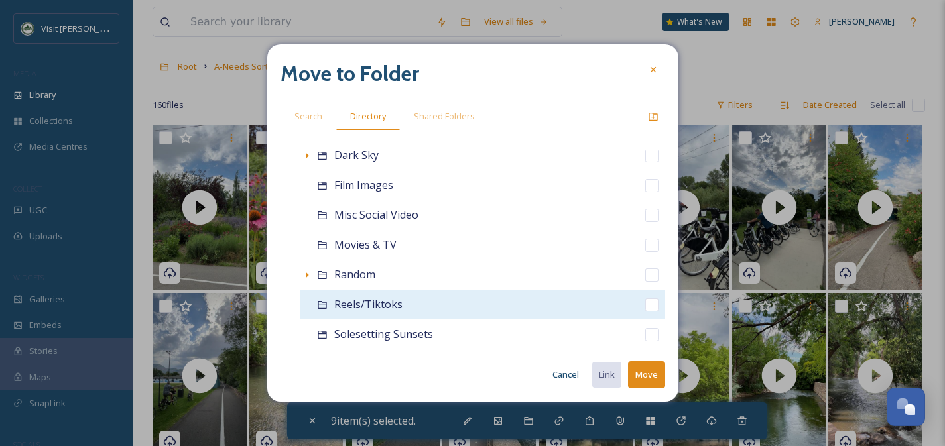
click at [645, 310] on input "checkbox" at bounding box center [651, 304] width 13 height 13
checkbox input "true"
checkbox input "false"
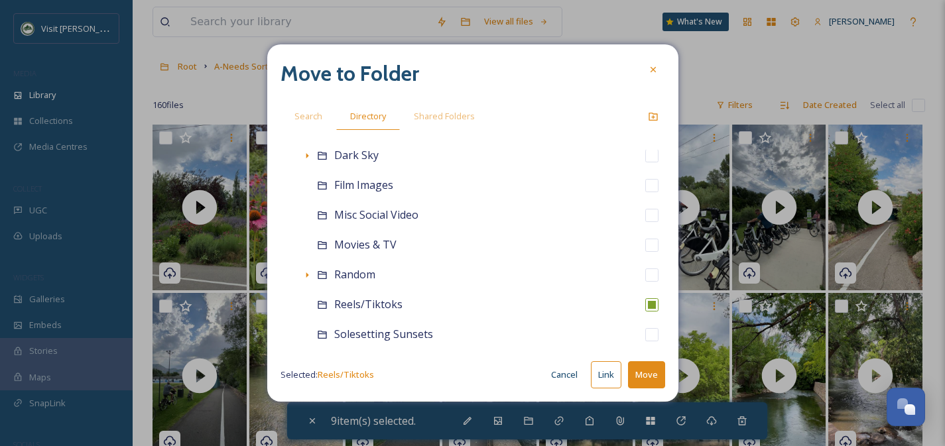
click at [654, 367] on button "Move" at bounding box center [646, 374] width 37 height 27
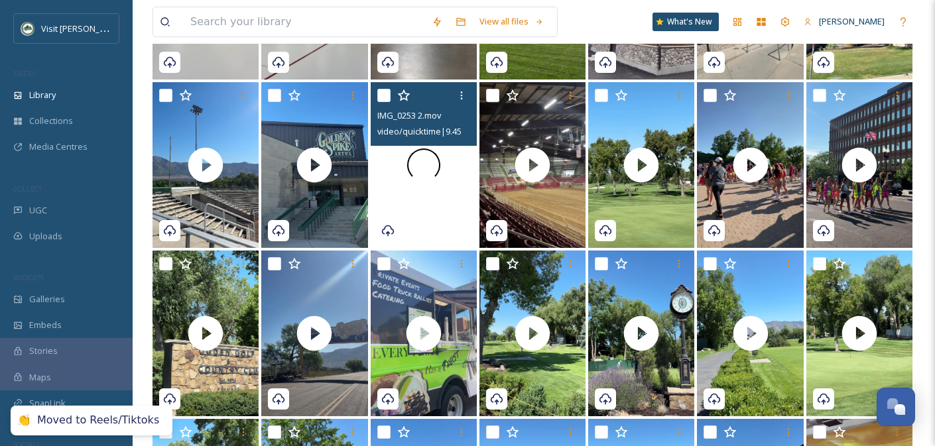
scroll to position [1772, 0]
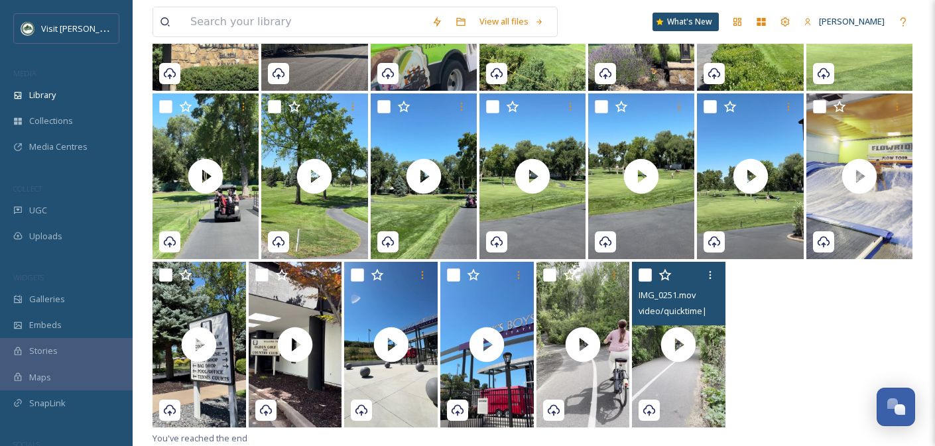
click at [643, 279] on input "checkbox" at bounding box center [644, 275] width 13 height 13
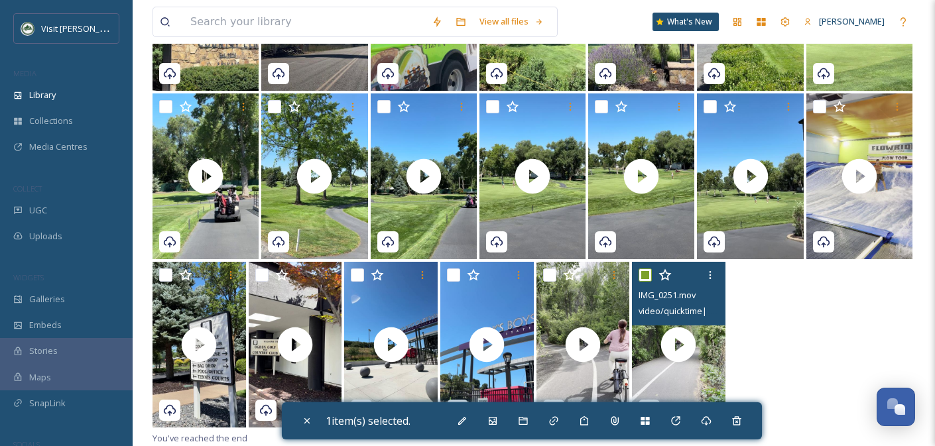
click at [643, 279] on input "checkbox" at bounding box center [644, 275] width 13 height 13
checkbox input "false"
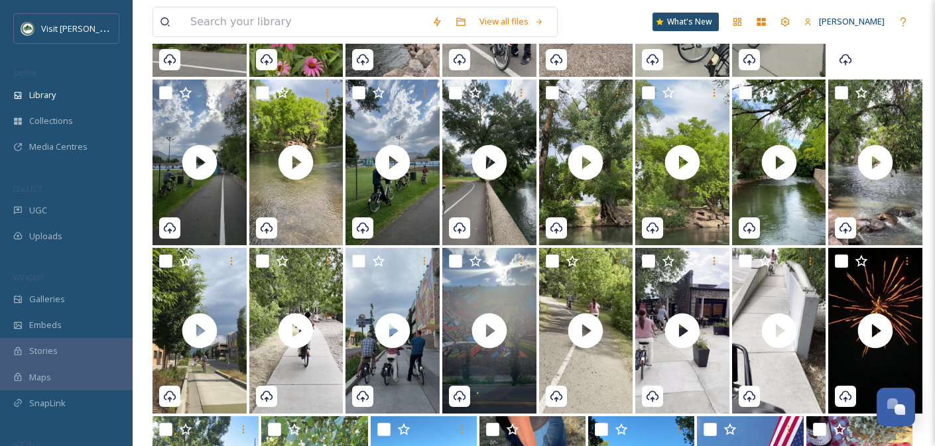
scroll to position [0, 0]
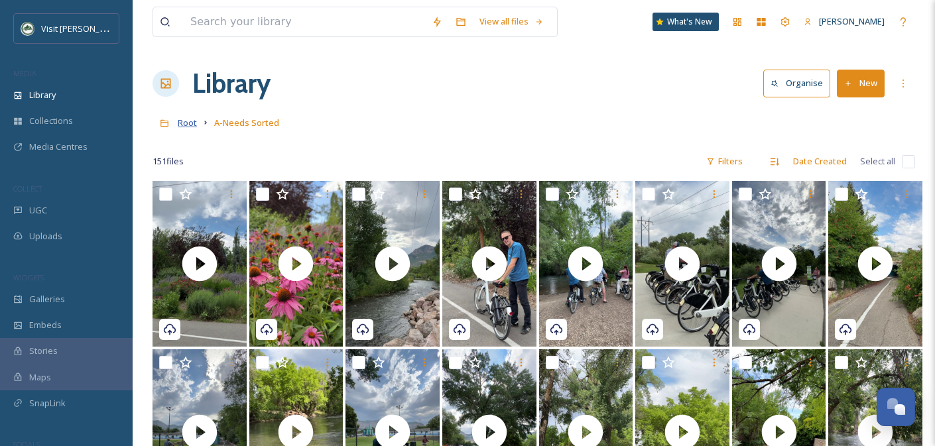
click at [190, 123] on span "Root" at bounding box center [187, 123] width 19 height 12
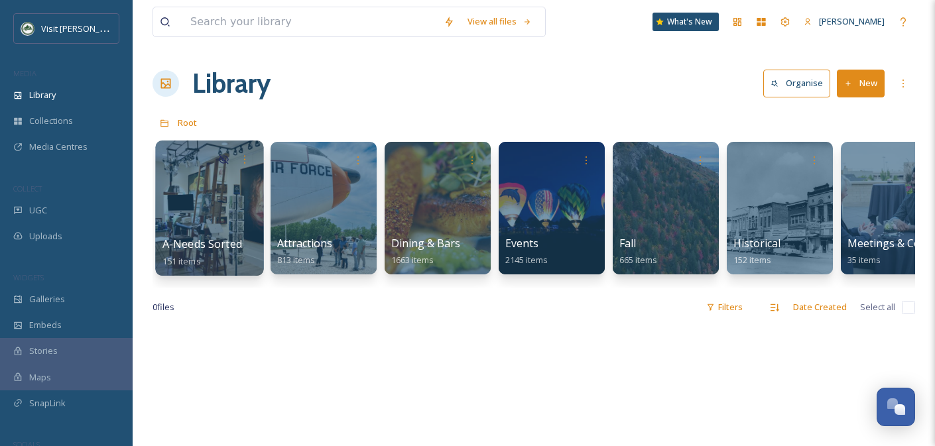
click at [216, 235] on div at bounding box center [209, 208] width 108 height 135
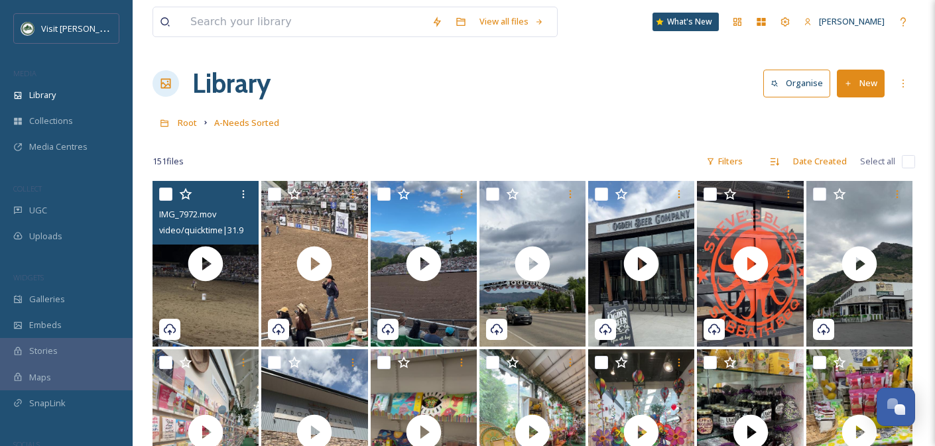
click at [168, 194] on input "checkbox" at bounding box center [165, 194] width 13 height 13
checkbox input "true"
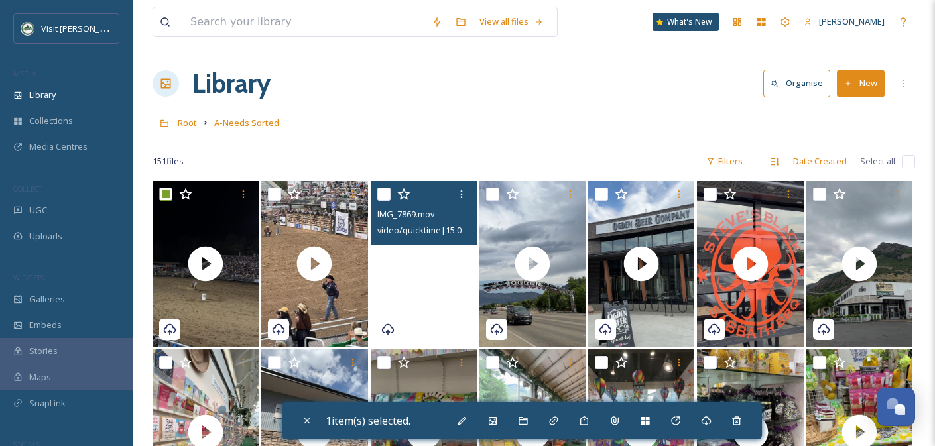
click at [407, 295] on video "IMG_7869.mov" at bounding box center [424, 264] width 106 height 166
checkbox input "true"
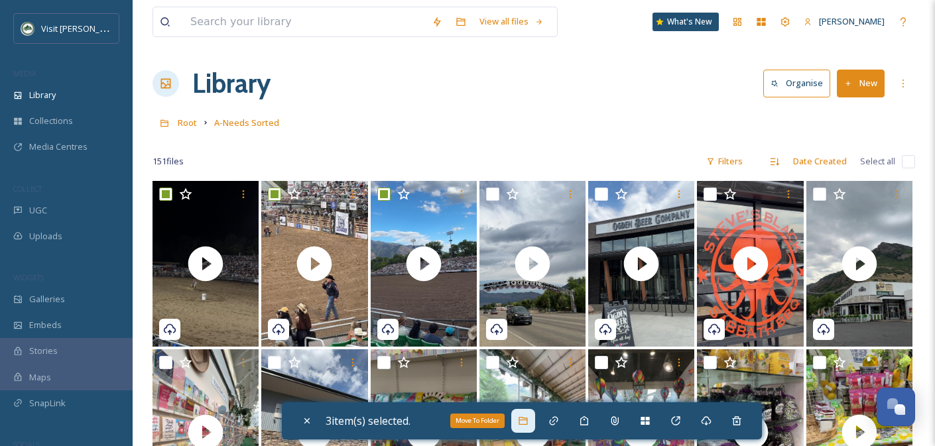
click at [527, 420] on icon at bounding box center [522, 421] width 9 height 8
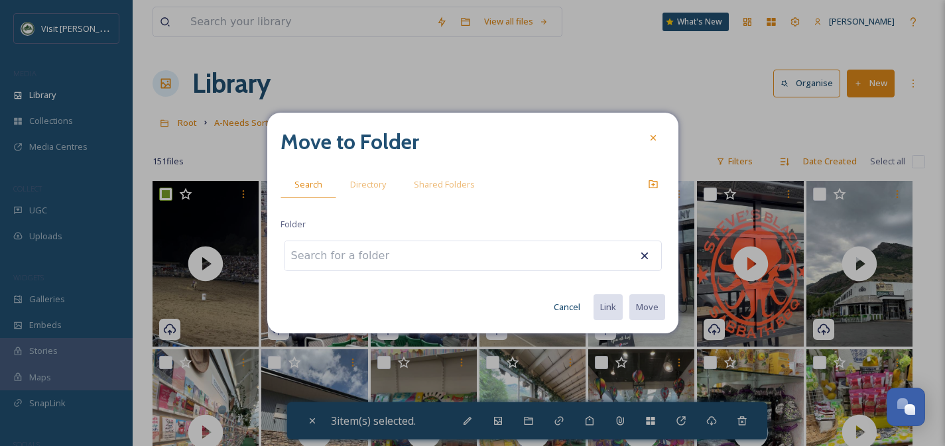
click at [414, 254] on input at bounding box center [357, 255] width 146 height 29
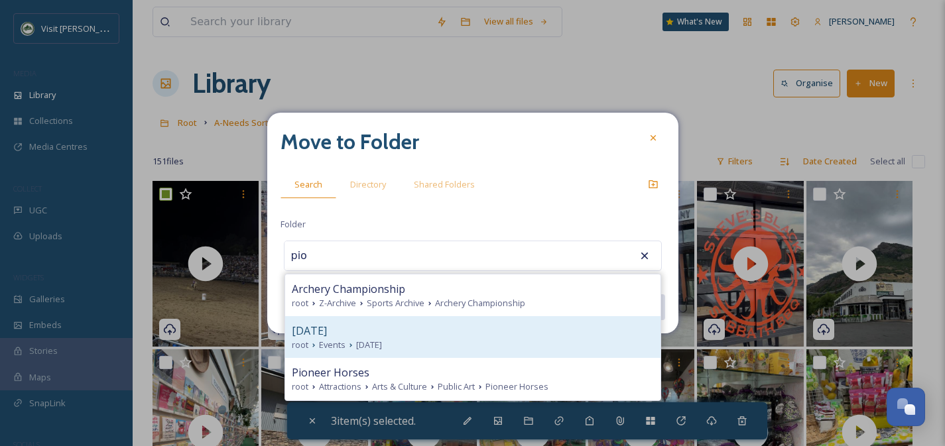
click at [432, 326] on div "[DATE]" at bounding box center [473, 331] width 362 height 16
type input "[DATE]"
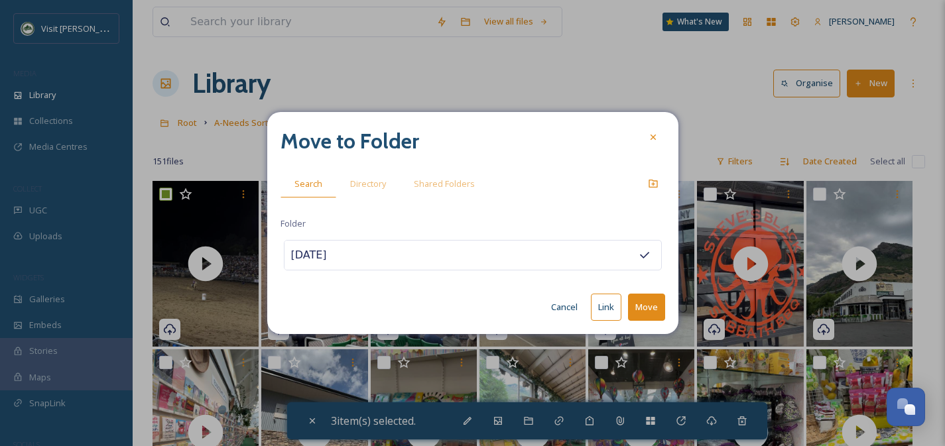
click at [641, 318] on button "Move" at bounding box center [646, 307] width 37 height 27
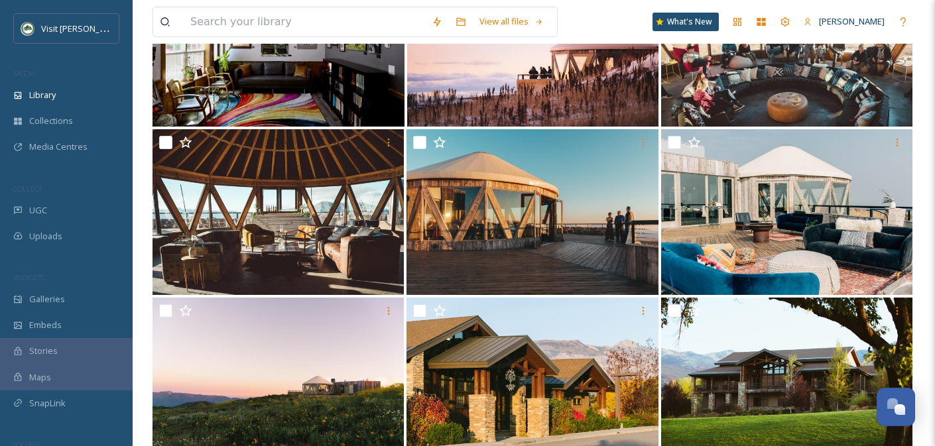
scroll to position [4129, 0]
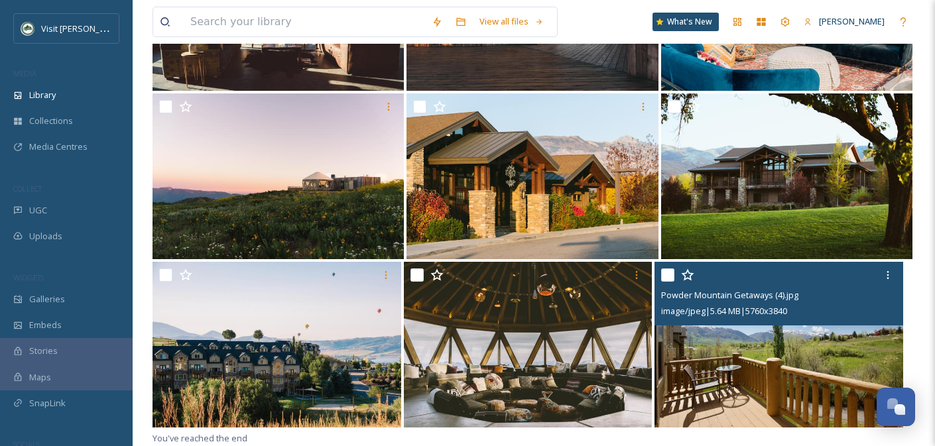
click at [670, 278] on input "checkbox" at bounding box center [667, 275] width 13 height 13
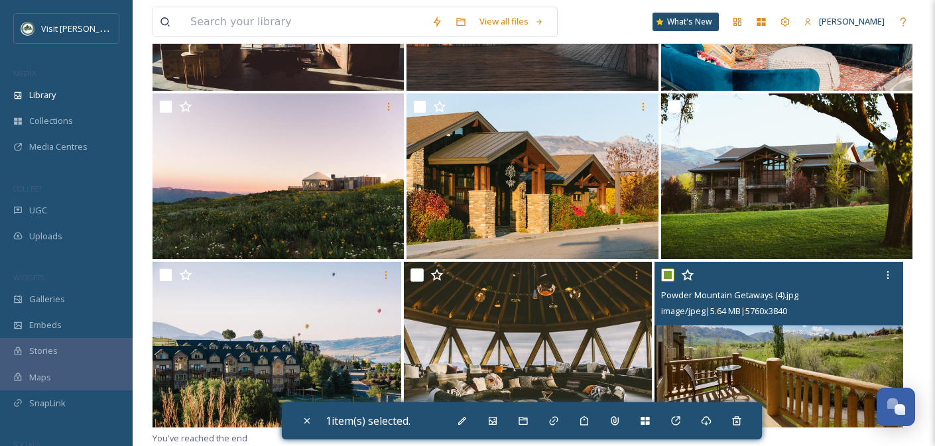
click at [670, 278] on input "checkbox" at bounding box center [667, 275] width 13 height 13
checkbox input "false"
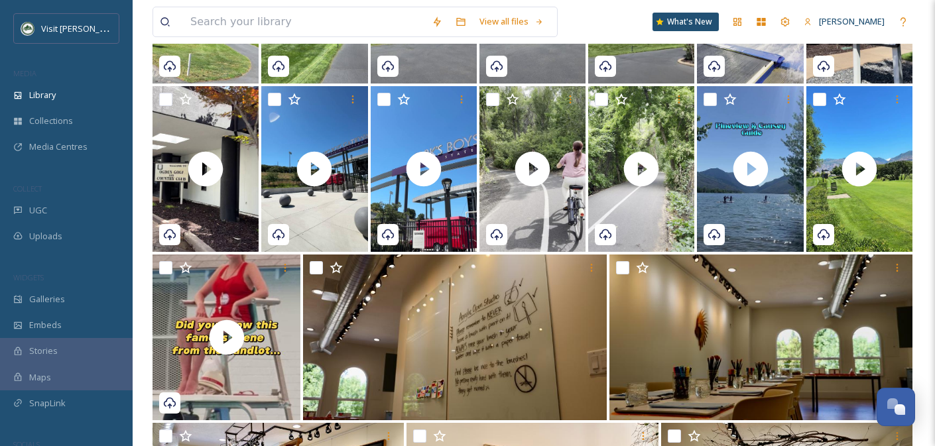
scroll to position [2620, 0]
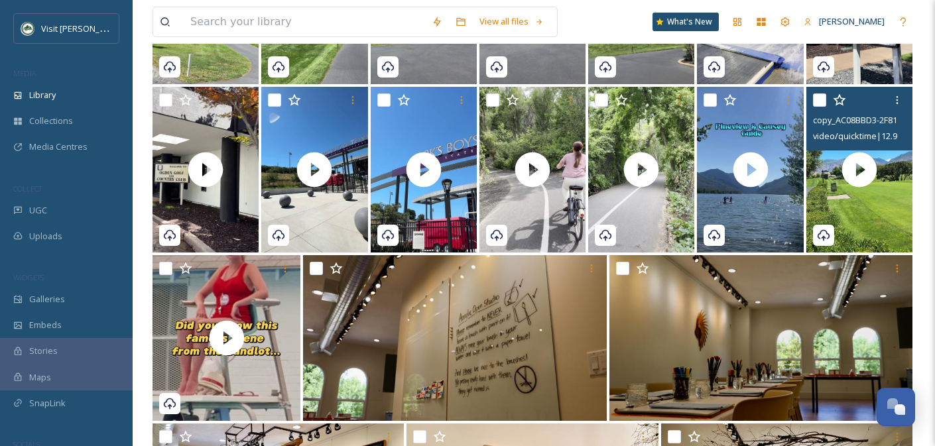
click at [821, 102] on input "checkbox" at bounding box center [819, 99] width 13 height 13
checkbox input "true"
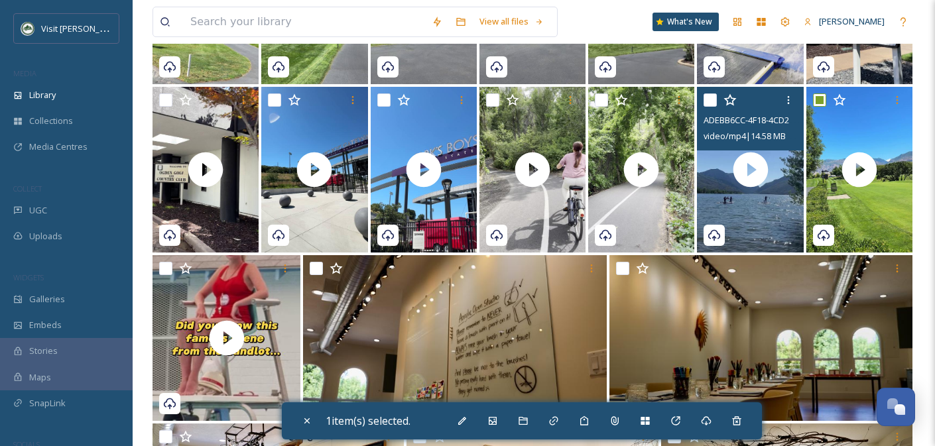
click at [715, 99] on input "checkbox" at bounding box center [709, 99] width 13 height 13
checkbox input "true"
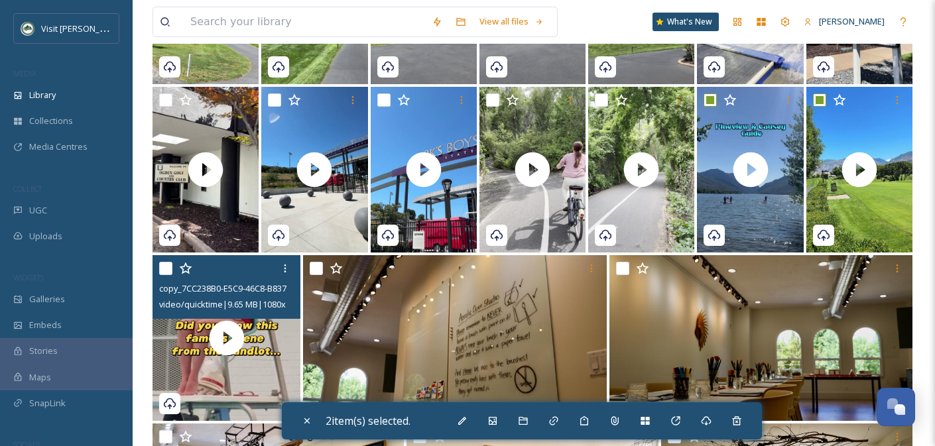
click at [168, 271] on input "checkbox" at bounding box center [165, 268] width 13 height 13
checkbox input "true"
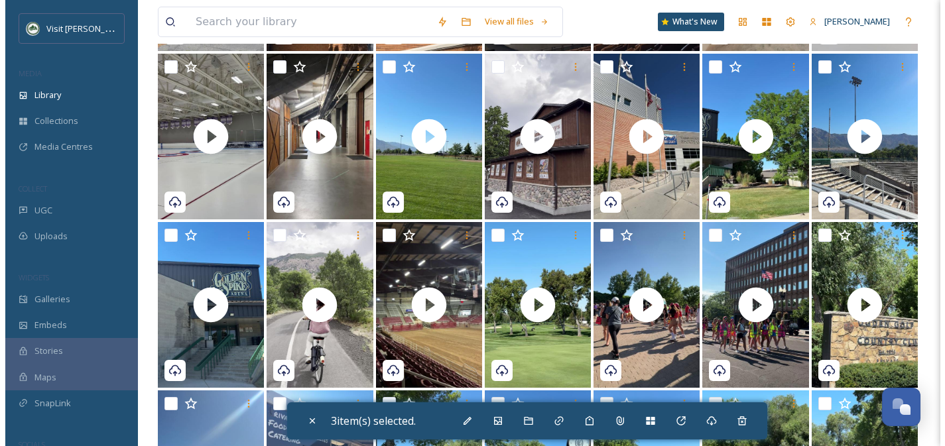
scroll to position [1979, 0]
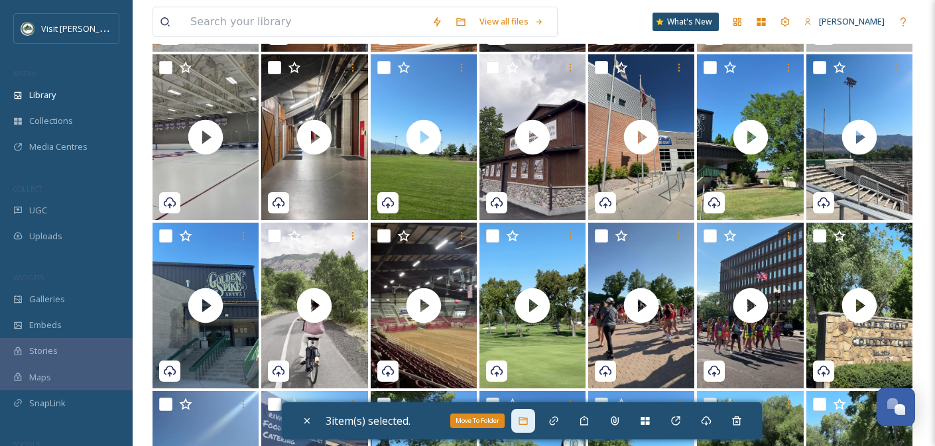
click at [534, 426] on div "Move To Folder" at bounding box center [523, 421] width 24 height 24
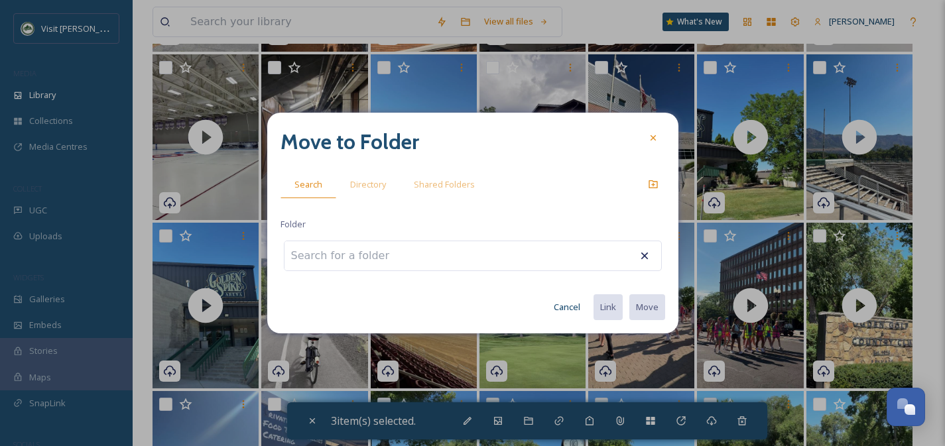
click at [362, 249] on input at bounding box center [357, 255] width 146 height 29
click at [353, 188] on span "Directory" at bounding box center [368, 184] width 36 height 13
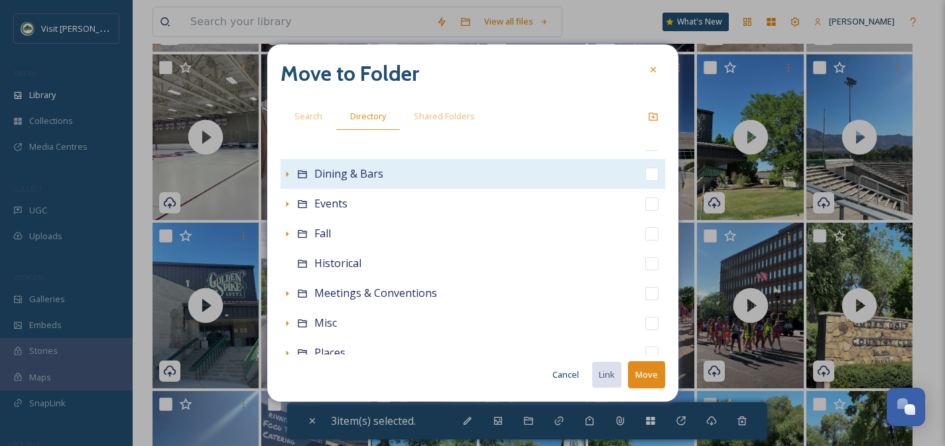
scroll to position [84, 0]
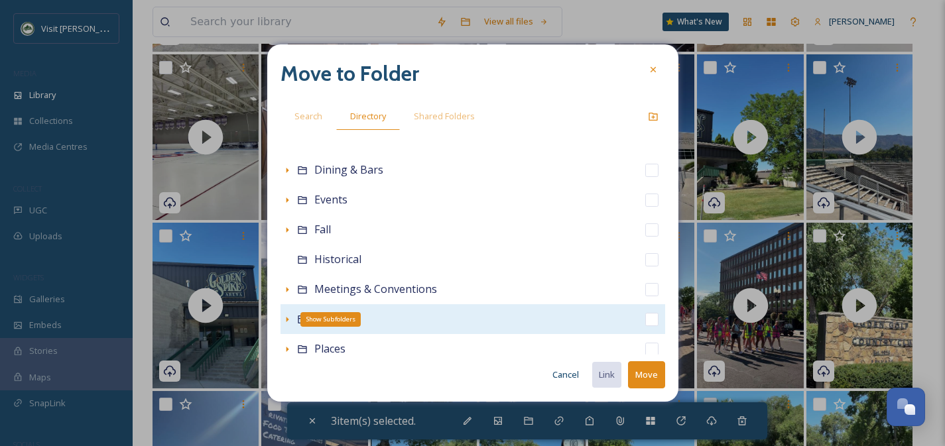
click at [282, 319] on icon at bounding box center [287, 319] width 11 height 11
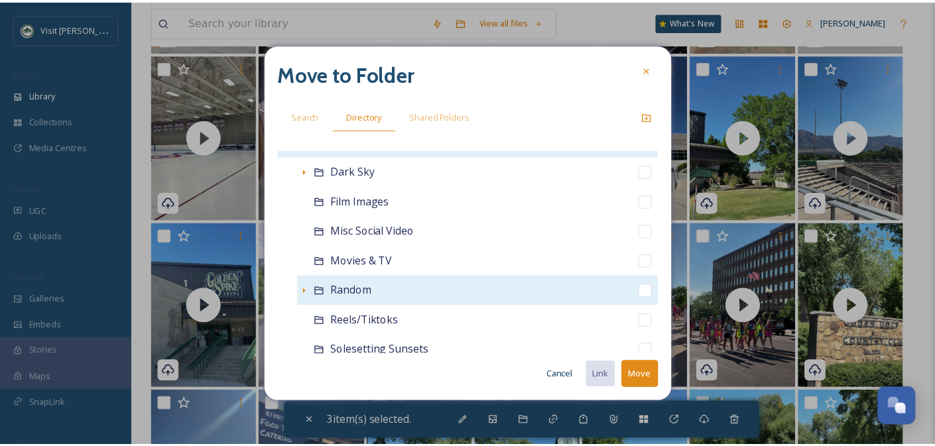
scroll to position [268, 0]
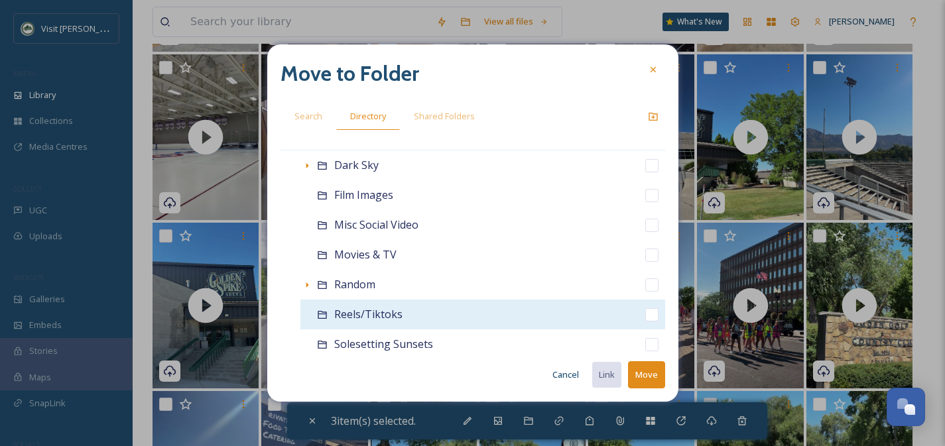
click at [645, 312] on input "checkbox" at bounding box center [651, 314] width 13 height 13
checkbox input "true"
checkbox input "false"
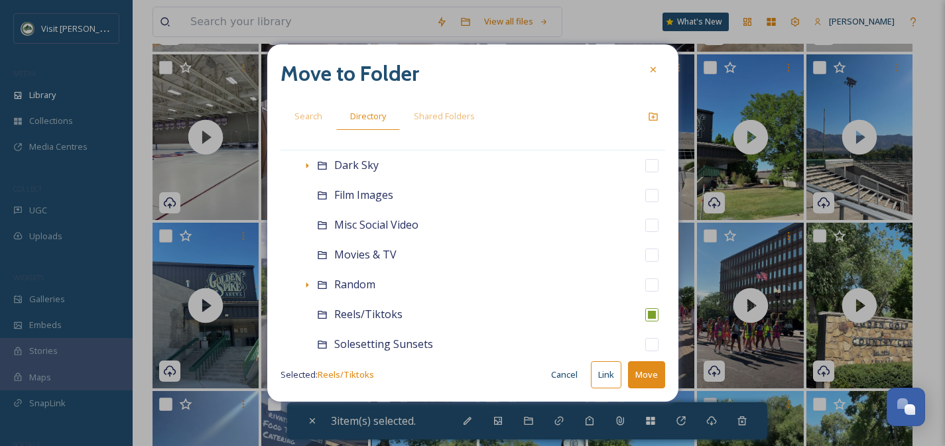
click at [648, 377] on button "Move" at bounding box center [646, 374] width 37 height 27
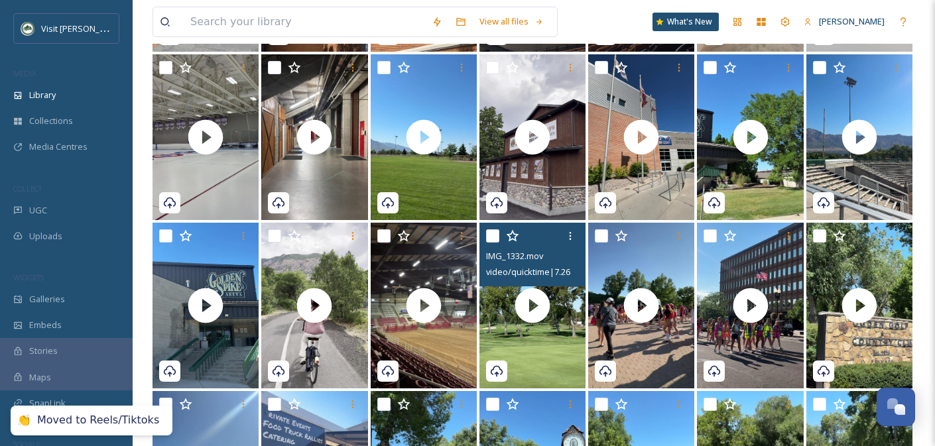
click at [492, 237] on input "checkbox" at bounding box center [492, 235] width 13 height 13
checkbox input "true"
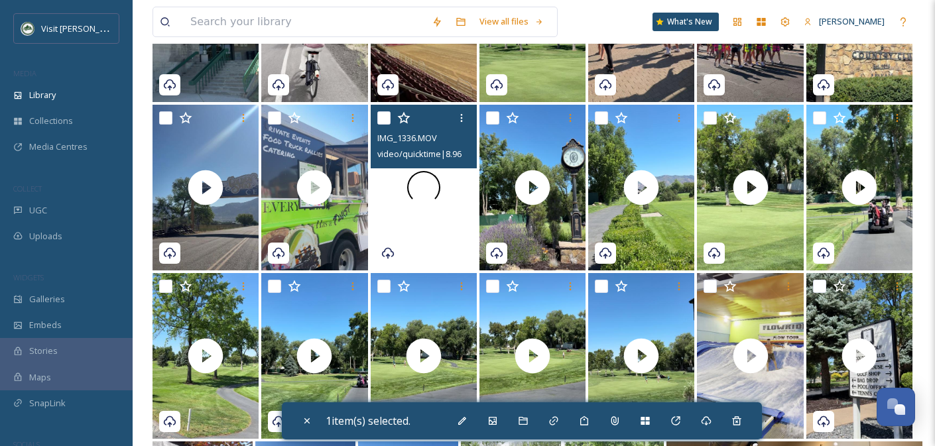
scroll to position [2231, 0]
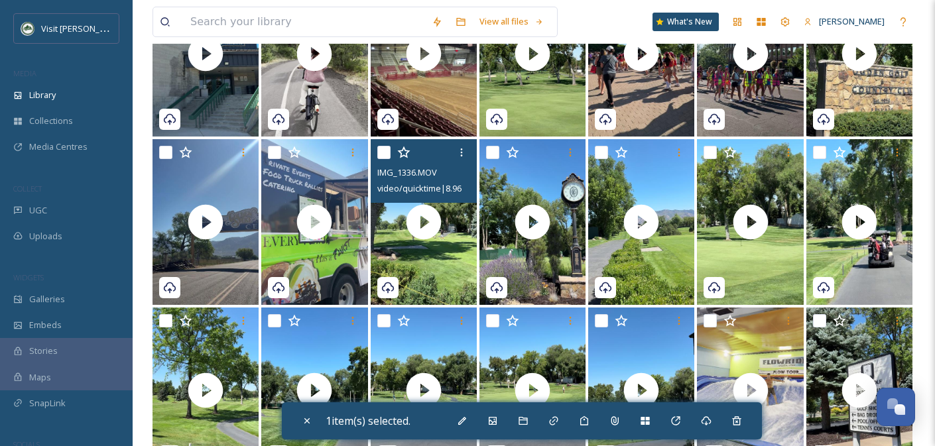
click at [387, 152] on input "checkbox" at bounding box center [383, 152] width 13 height 13
checkbox input "true"
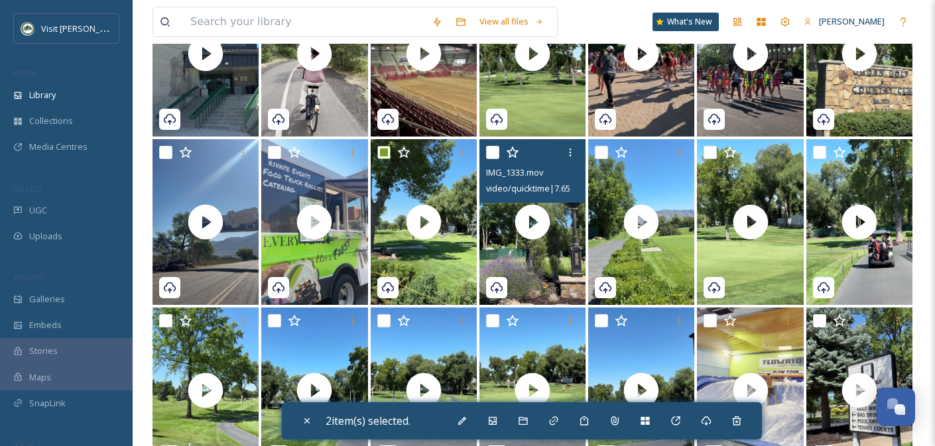
click at [489, 152] on input "checkbox" at bounding box center [492, 152] width 13 height 13
checkbox input "true"
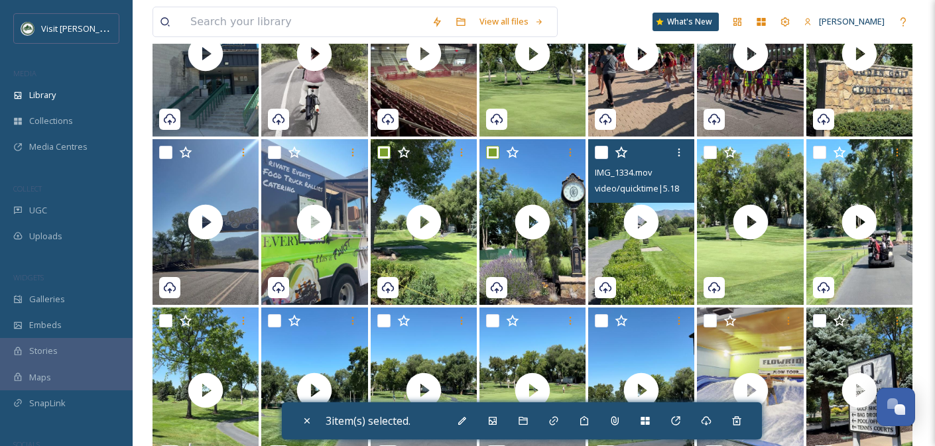
click at [597, 156] on input "checkbox" at bounding box center [601, 152] width 13 height 13
checkbox input "true"
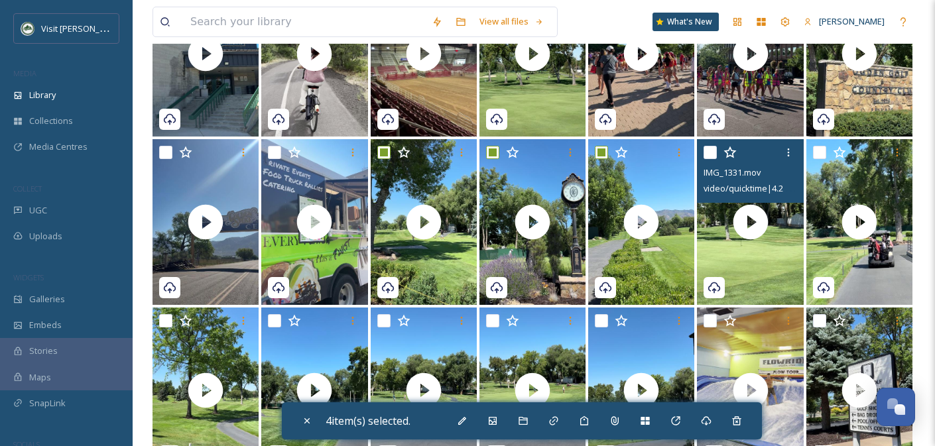
click at [713, 150] on input "checkbox" at bounding box center [709, 152] width 13 height 13
checkbox input "true"
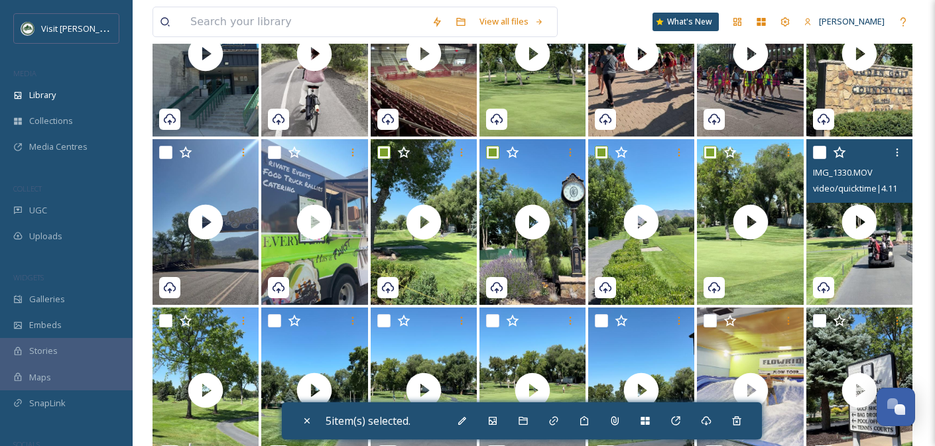
click at [821, 149] on input "checkbox" at bounding box center [819, 152] width 13 height 13
checkbox input "true"
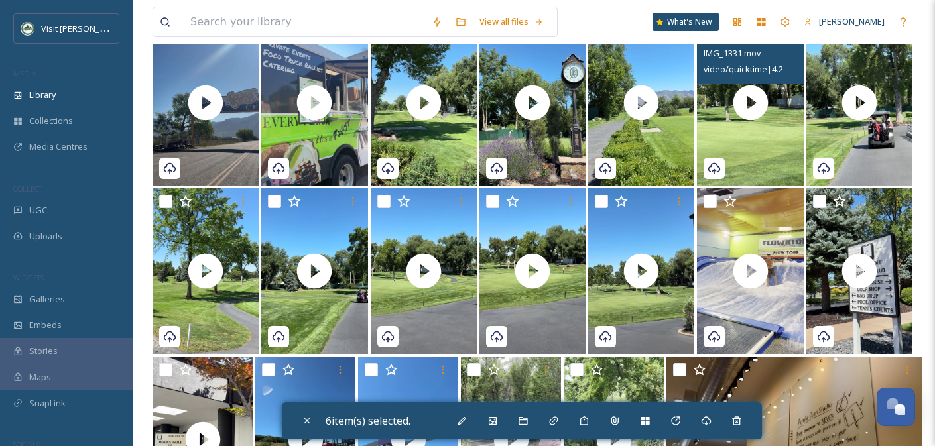
scroll to position [2350, 0]
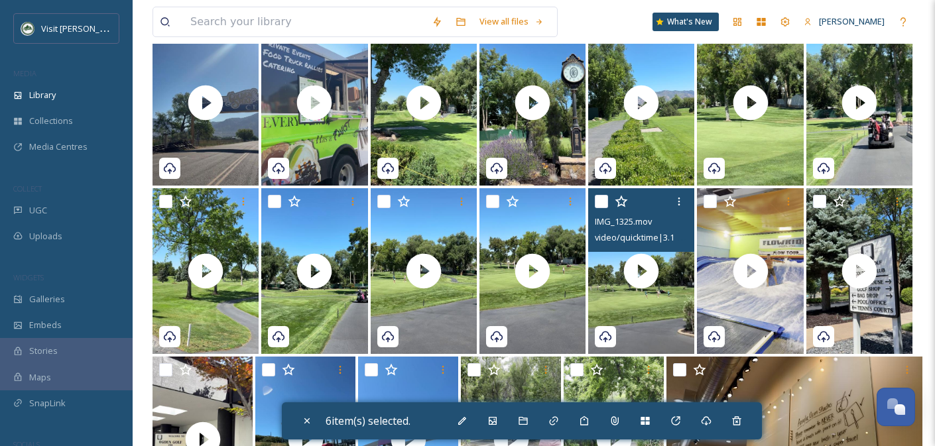
click at [597, 199] on input "checkbox" at bounding box center [601, 201] width 13 height 13
checkbox input "true"
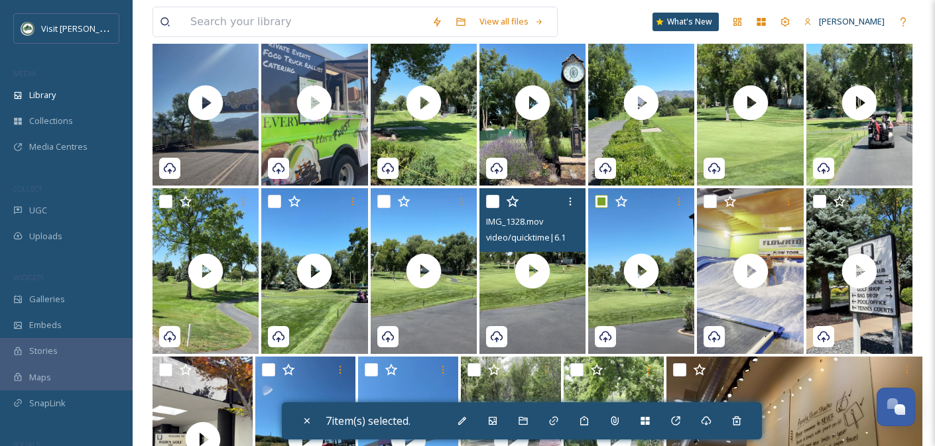
click at [491, 204] on input "checkbox" at bounding box center [492, 201] width 13 height 13
checkbox input "true"
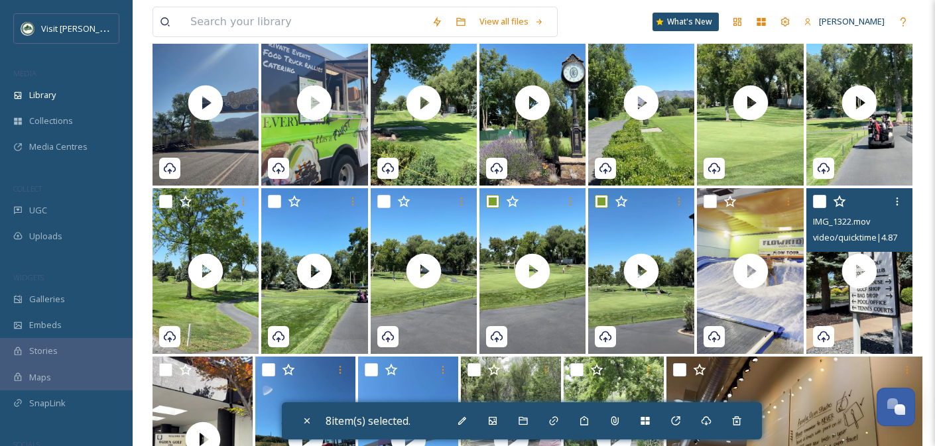
click at [821, 200] on input "checkbox" at bounding box center [819, 201] width 13 height 13
checkbox input "true"
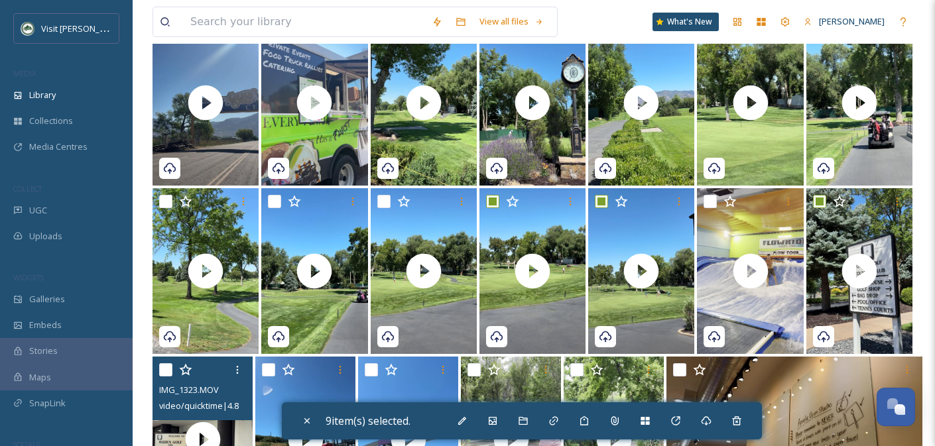
click at [170, 369] on input "checkbox" at bounding box center [165, 369] width 13 height 13
checkbox input "true"
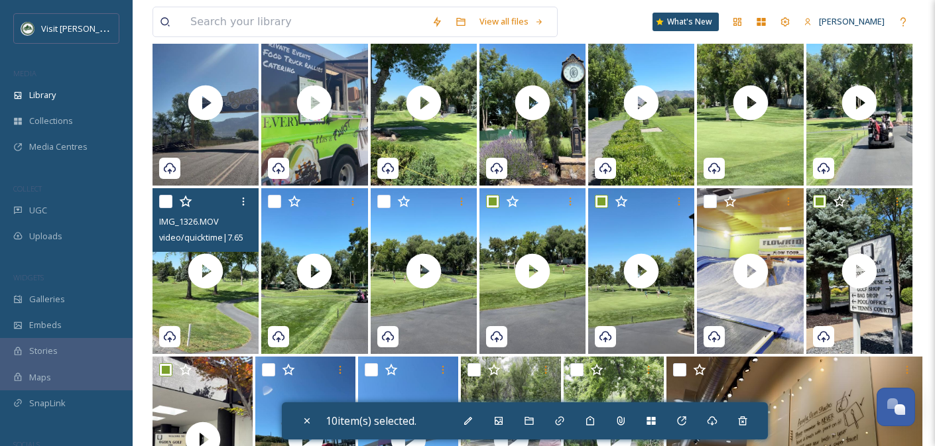
click at [166, 198] on input "checkbox" at bounding box center [165, 201] width 13 height 13
checkbox input "true"
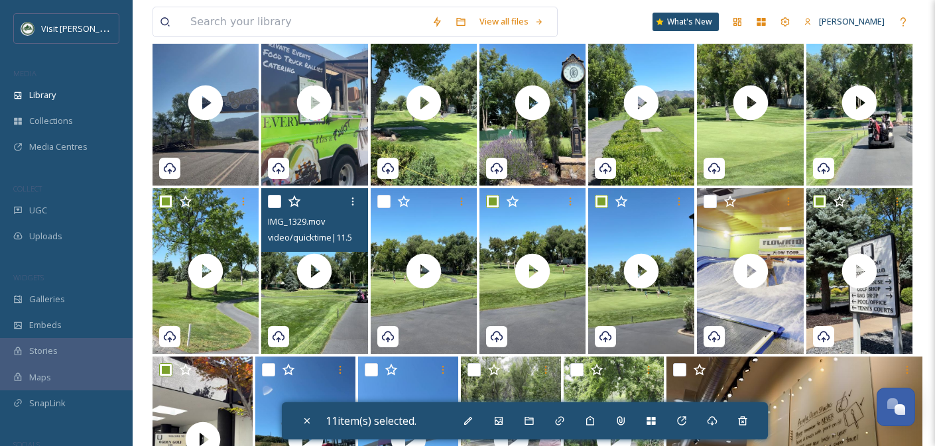
click at [277, 202] on input "checkbox" at bounding box center [274, 201] width 13 height 13
checkbox input "true"
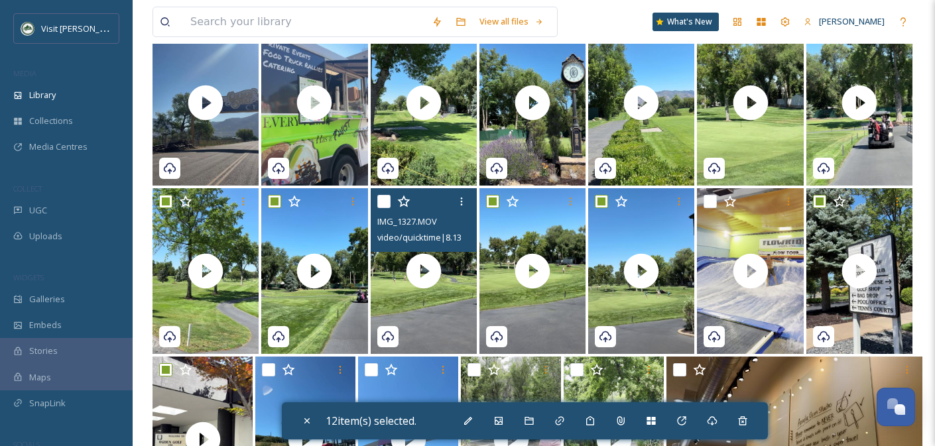
click at [385, 203] on input "checkbox" at bounding box center [383, 201] width 13 height 13
checkbox input "true"
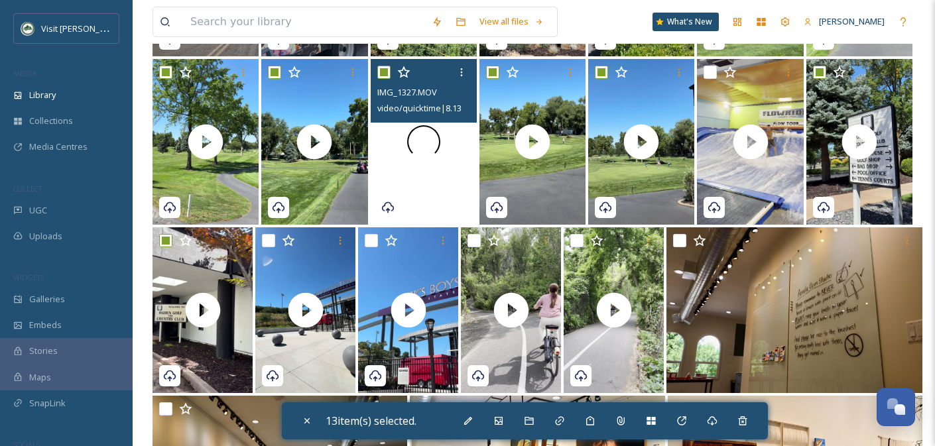
scroll to position [2507, 0]
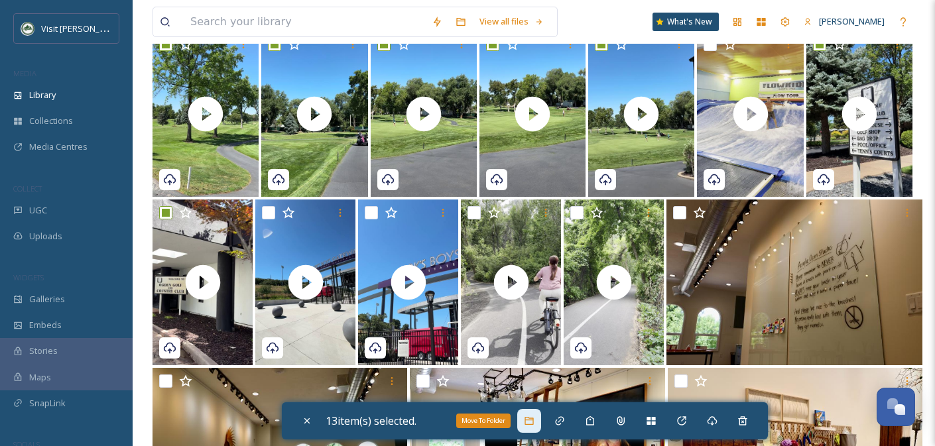
click at [531, 425] on icon at bounding box center [529, 421] width 11 height 11
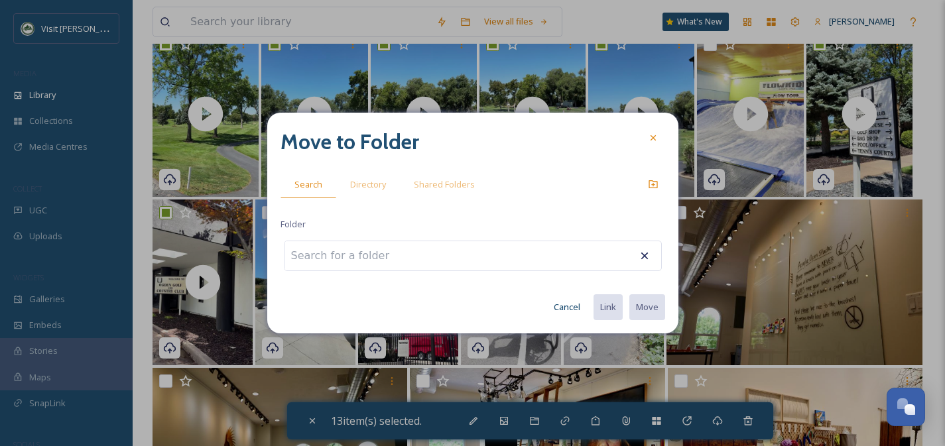
click at [346, 257] on input at bounding box center [357, 255] width 146 height 29
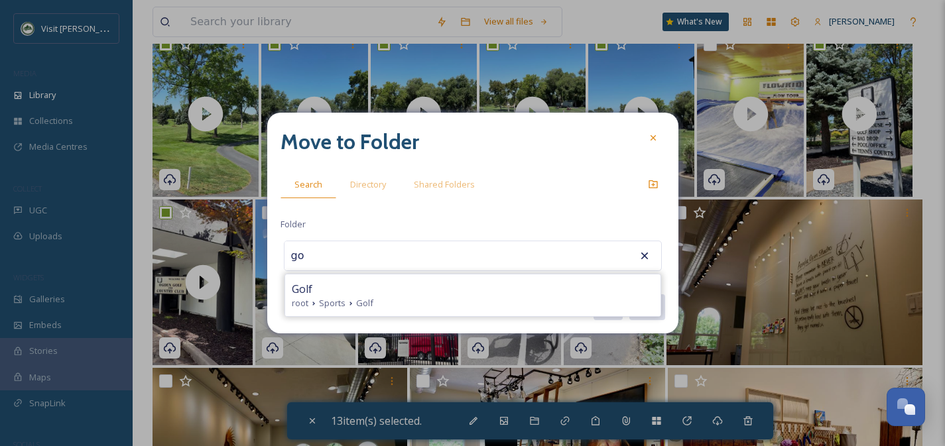
type input "g"
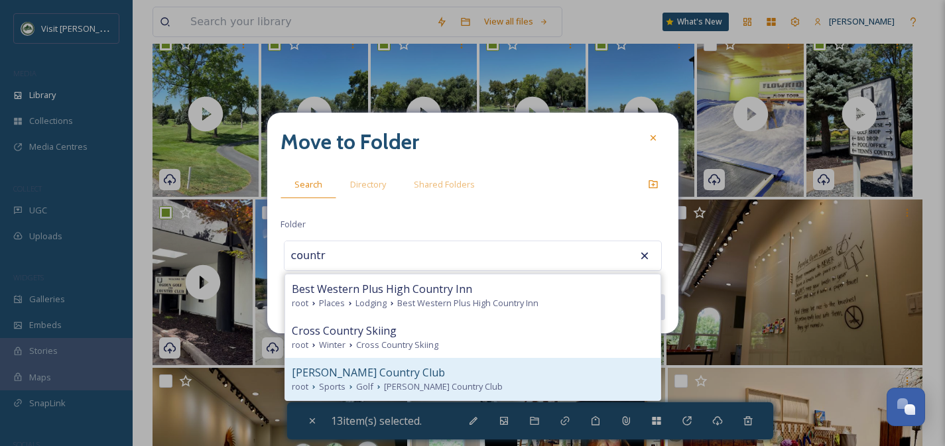
click at [411, 375] on div "[PERSON_NAME] Country Club" at bounding box center [473, 373] width 362 height 16
type input "[PERSON_NAME] Country Club"
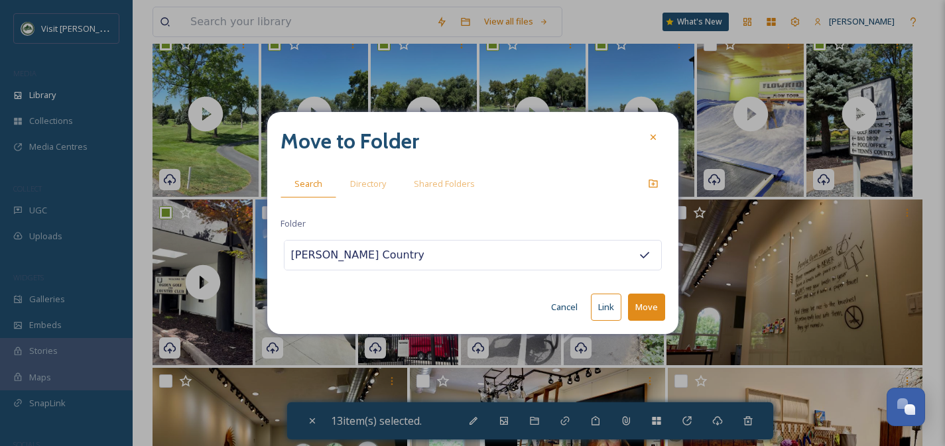
click at [645, 306] on button "Move" at bounding box center [646, 307] width 37 height 27
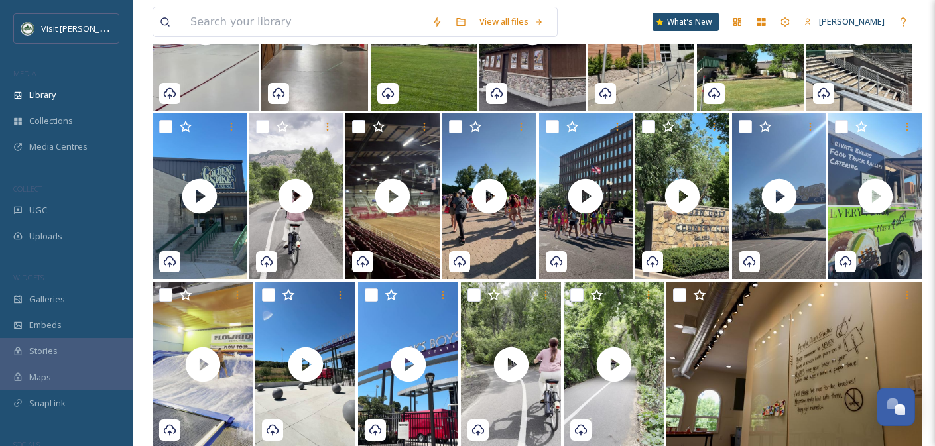
scroll to position [2089, 0]
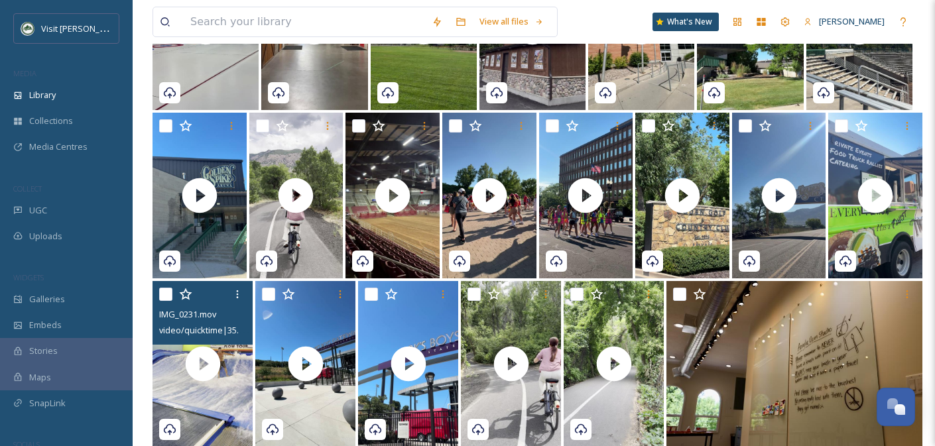
click at [166, 294] on input "checkbox" at bounding box center [165, 294] width 13 height 13
checkbox input "true"
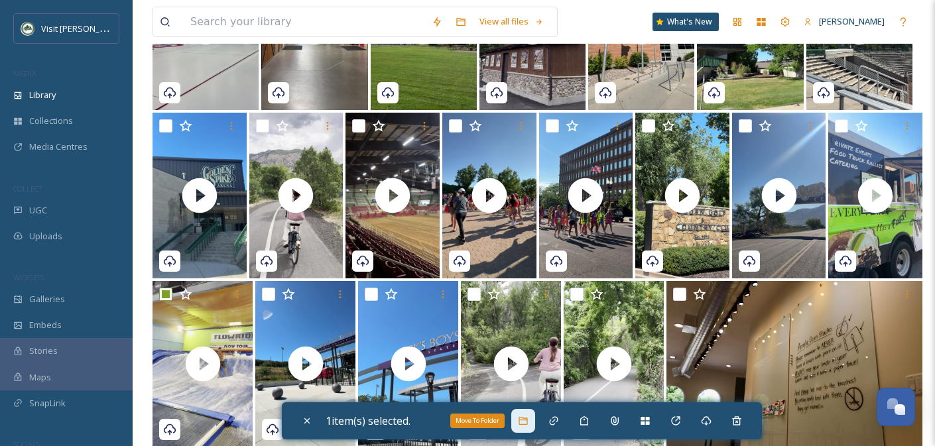
click at [517, 420] on div "Move To Folder" at bounding box center [523, 421] width 24 height 24
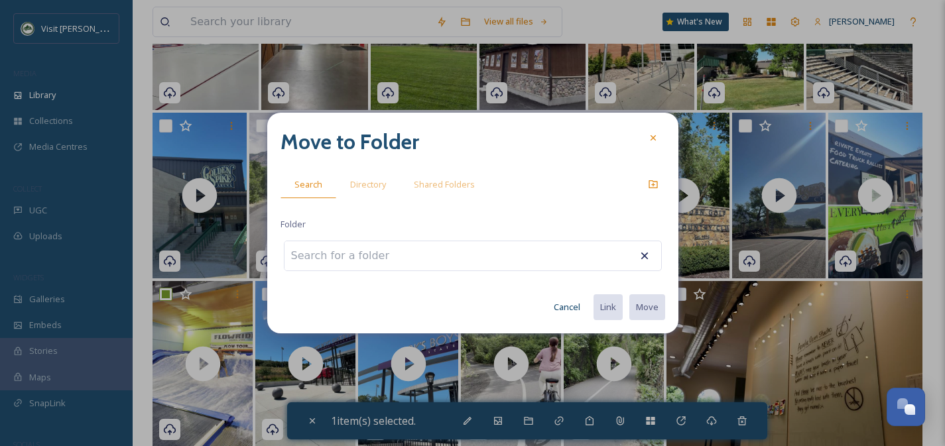
click at [329, 253] on input at bounding box center [357, 255] width 146 height 29
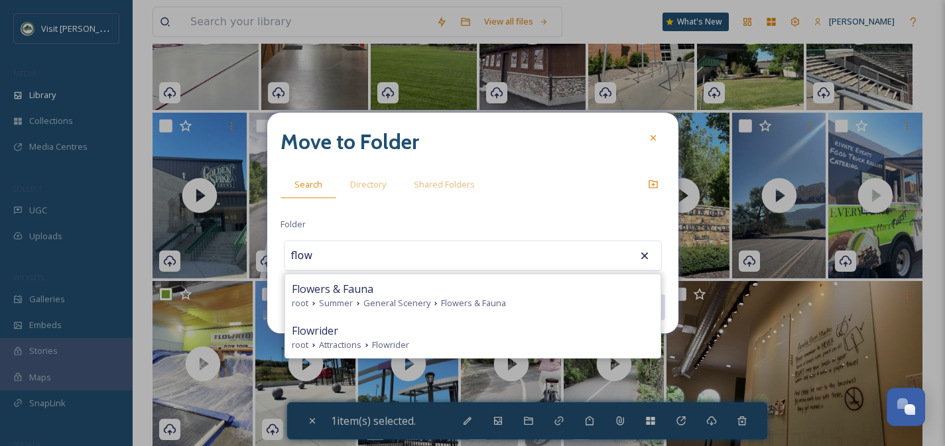
drag, startPoint x: 371, startPoint y: 347, endPoint x: 411, endPoint y: 339, distance: 41.2
click at [371, 347] on icon at bounding box center [366, 345] width 11 height 11
type input "Flowrider"
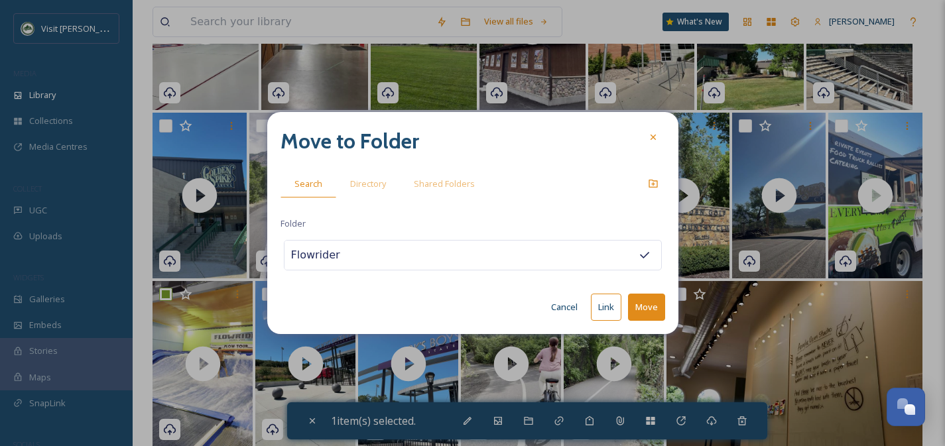
click at [640, 312] on button "Move" at bounding box center [646, 307] width 37 height 27
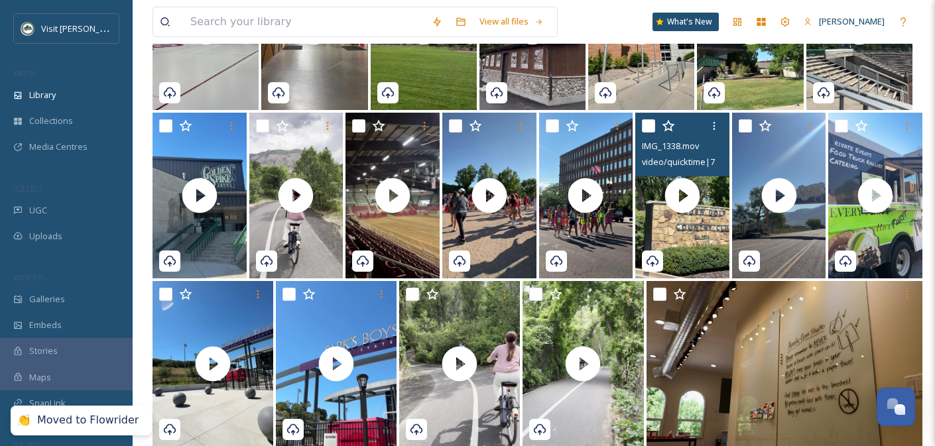
click at [653, 125] on input "checkbox" at bounding box center [648, 125] width 13 height 13
checkbox input "true"
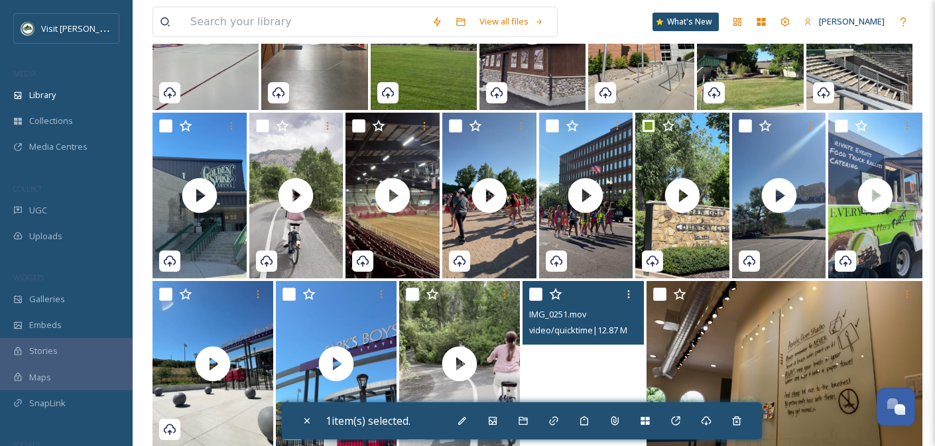
click at [512, 426] on div "1 item(s) selected." at bounding box center [522, 420] width 480 height 37
click at [524, 425] on icon at bounding box center [523, 421] width 11 height 11
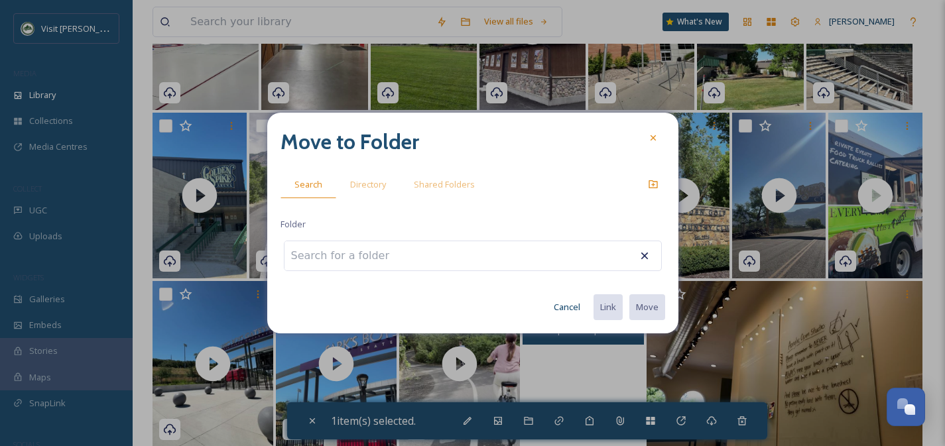
click at [382, 247] on input at bounding box center [357, 255] width 146 height 29
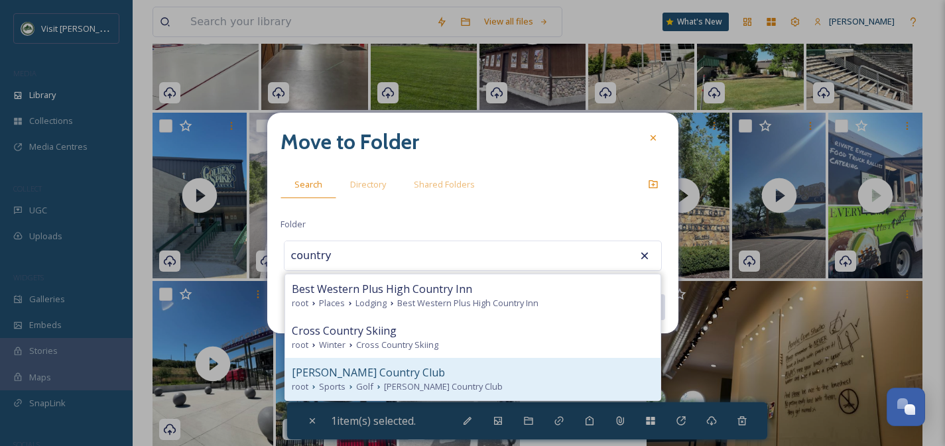
click at [457, 390] on span "[PERSON_NAME] Country Club" at bounding box center [443, 387] width 119 height 13
type input "[PERSON_NAME] Country Club"
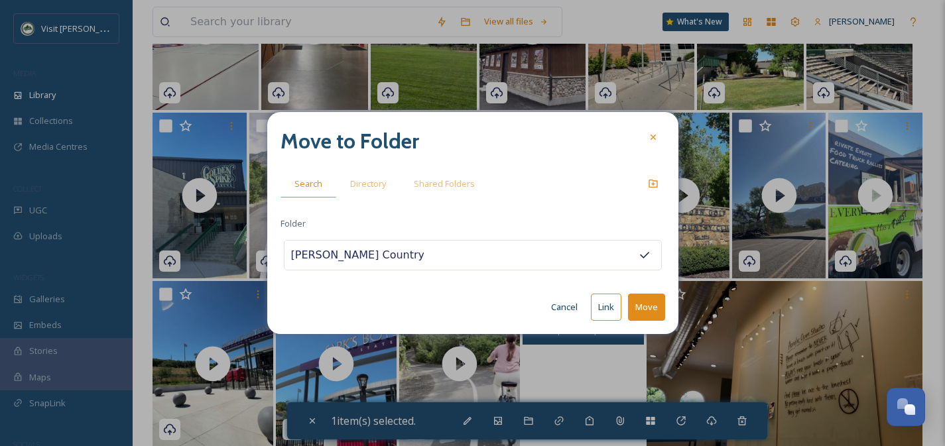
click at [660, 309] on button "Move" at bounding box center [646, 307] width 37 height 27
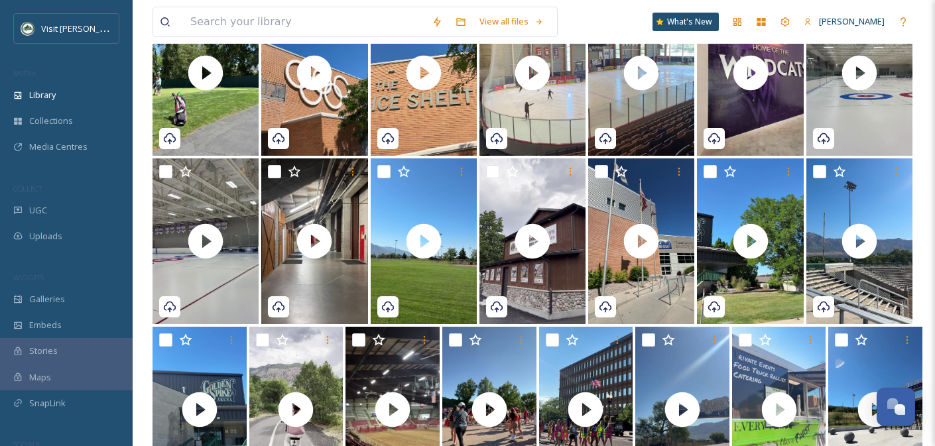
scroll to position [1874, 0]
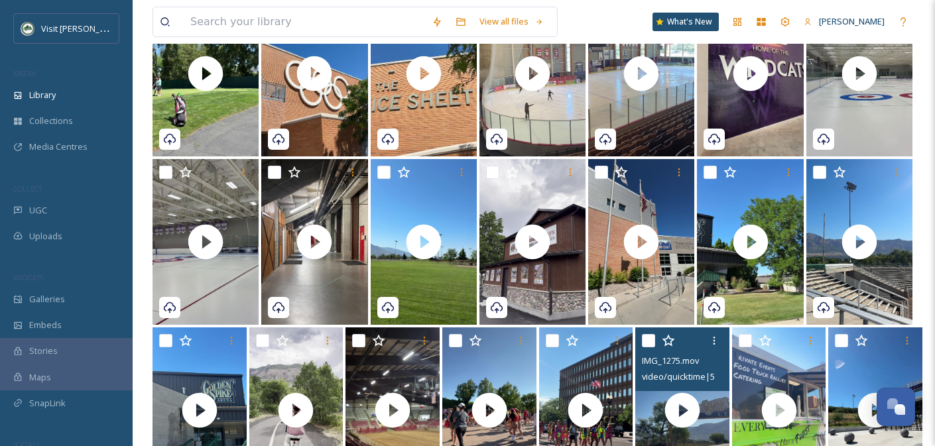
click at [648, 337] on input "checkbox" at bounding box center [648, 340] width 13 height 13
checkbox input "true"
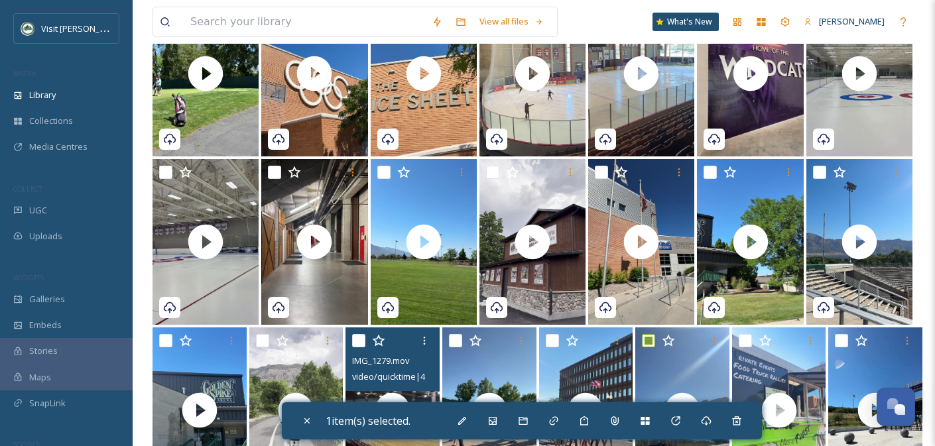
click at [359, 341] on input "checkbox" at bounding box center [358, 340] width 13 height 13
checkbox input "true"
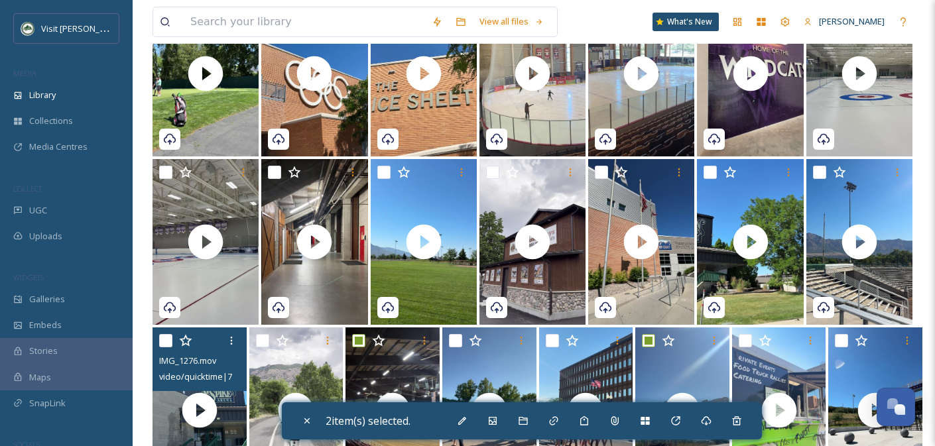
click at [162, 341] on input "checkbox" at bounding box center [165, 340] width 13 height 13
checkbox input "true"
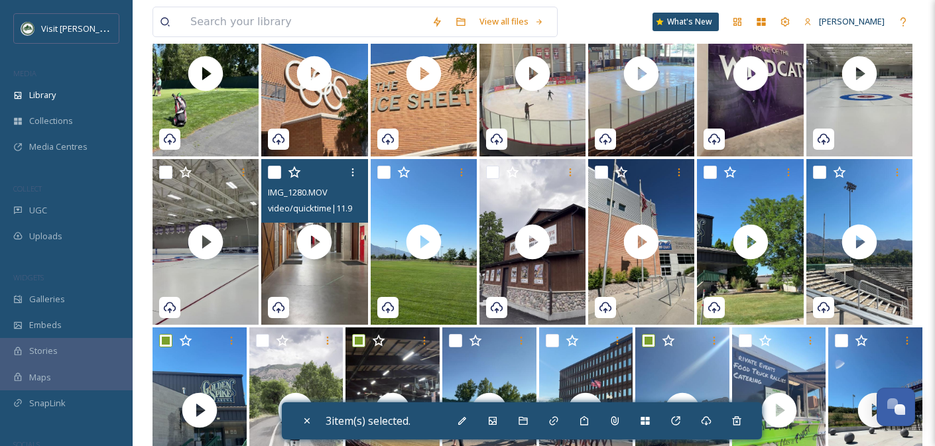
click at [270, 174] on input "checkbox" at bounding box center [274, 172] width 13 height 13
checkbox input "true"
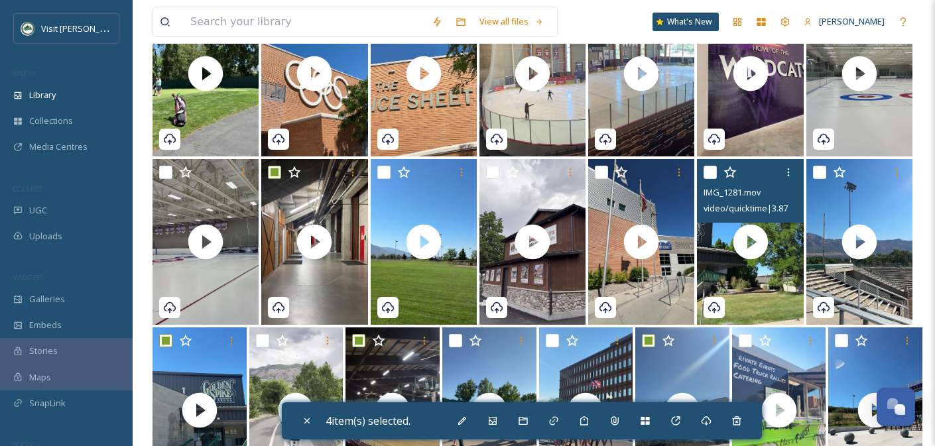
click at [707, 173] on input "checkbox" at bounding box center [709, 172] width 13 height 13
checkbox input "true"
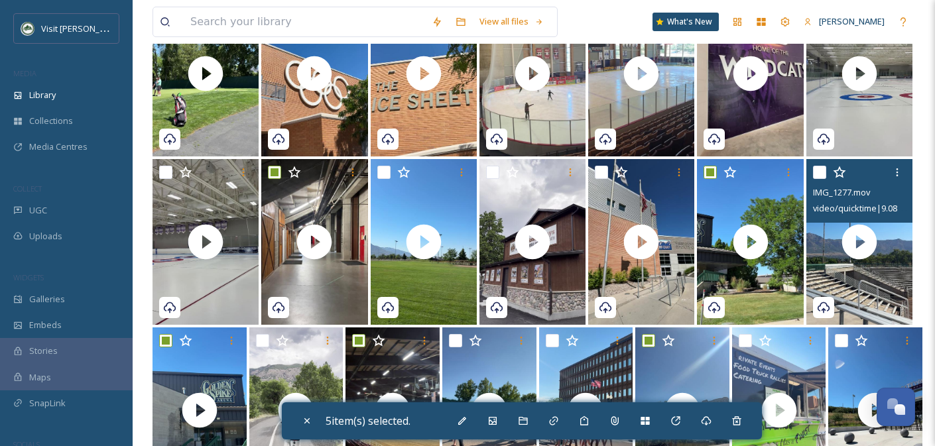
click at [817, 172] on input "checkbox" at bounding box center [819, 172] width 13 height 13
checkbox input "true"
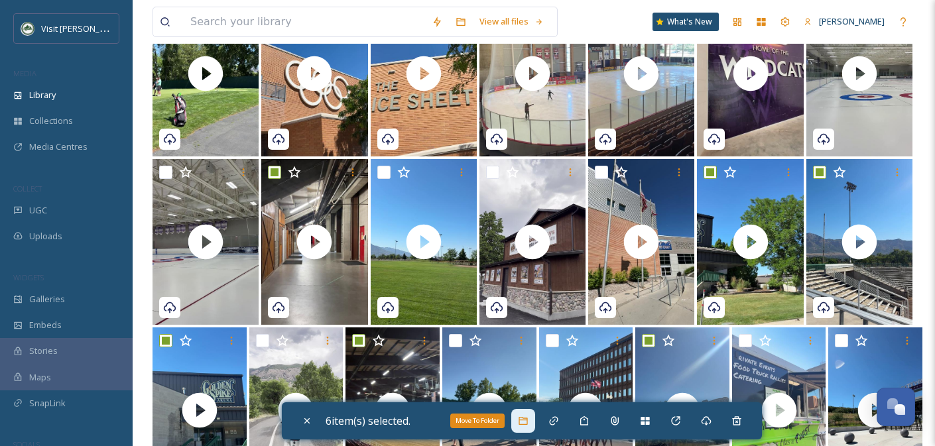
click at [528, 423] on icon at bounding box center [523, 421] width 11 height 11
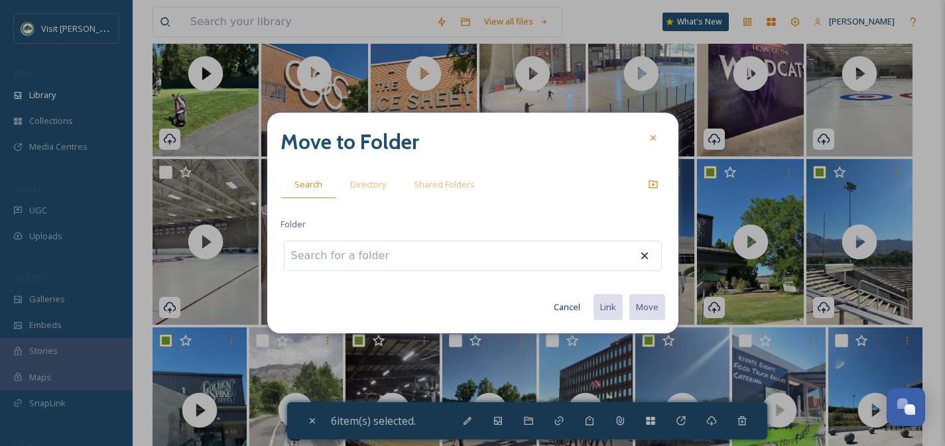
click at [387, 259] on input at bounding box center [357, 255] width 146 height 29
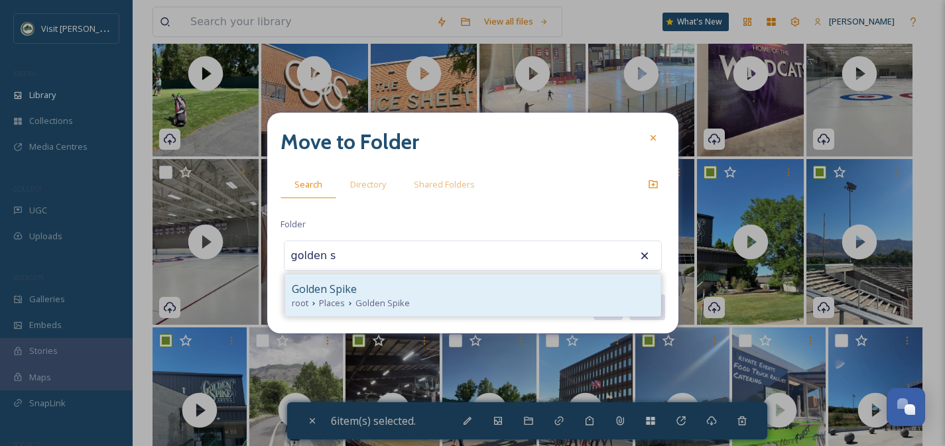
click at [400, 282] on div "Golden Spike" at bounding box center [473, 289] width 362 height 16
type input "Golden Spike"
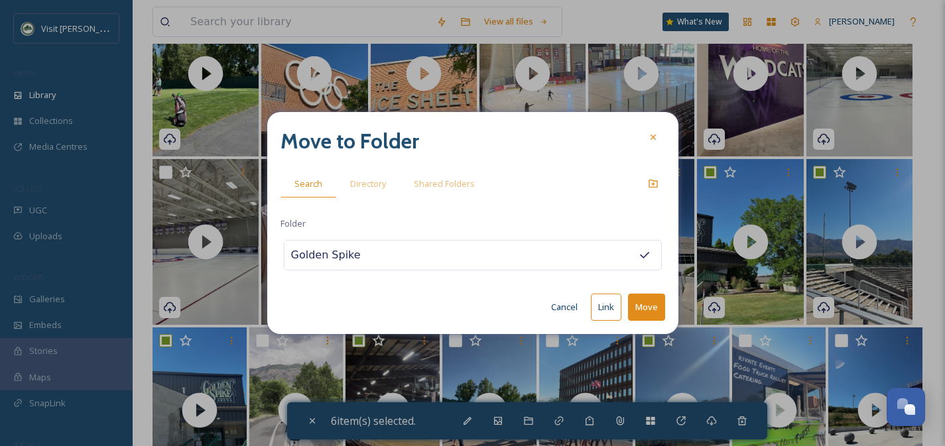
drag, startPoint x: 656, startPoint y: 304, endPoint x: 676, endPoint y: 300, distance: 20.2
click at [656, 304] on button "Move" at bounding box center [646, 307] width 37 height 27
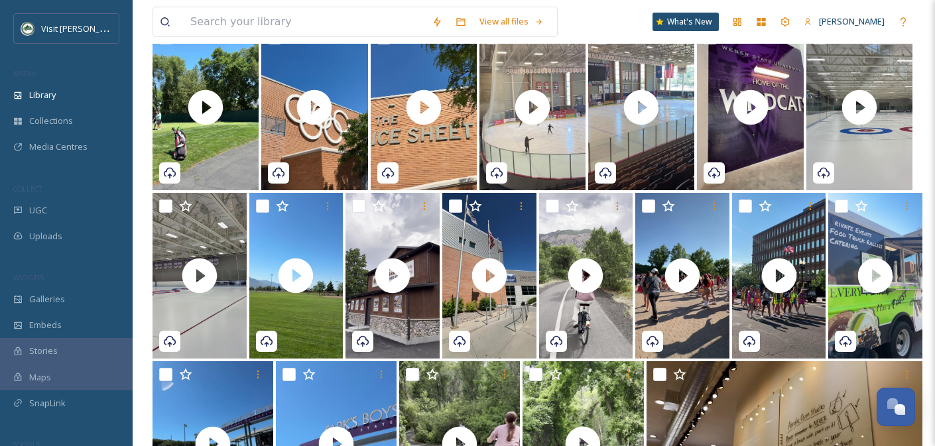
scroll to position [1781, 0]
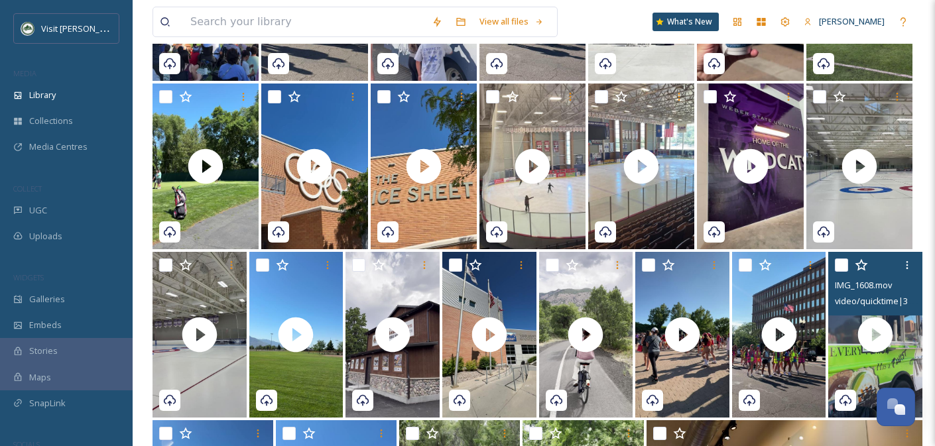
click at [841, 263] on input "checkbox" at bounding box center [841, 265] width 13 height 13
checkbox input "true"
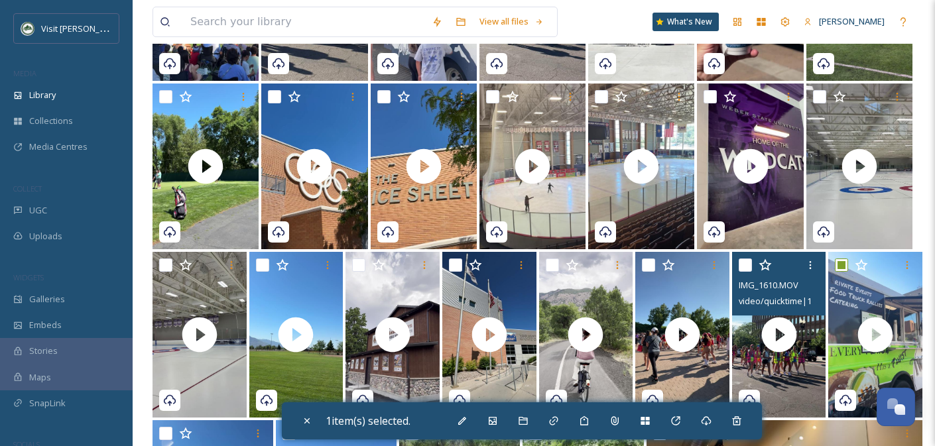
click at [747, 265] on input "checkbox" at bounding box center [745, 265] width 13 height 13
checkbox input "true"
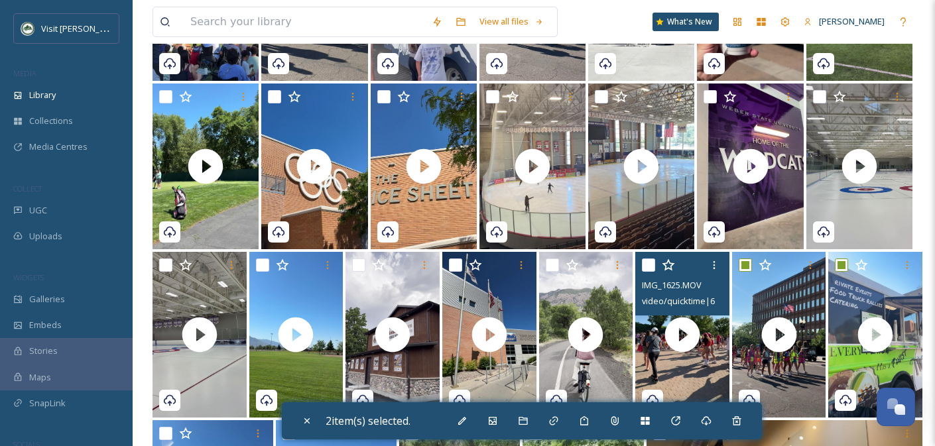
click at [649, 267] on input "checkbox" at bounding box center [648, 265] width 13 height 13
checkbox input "true"
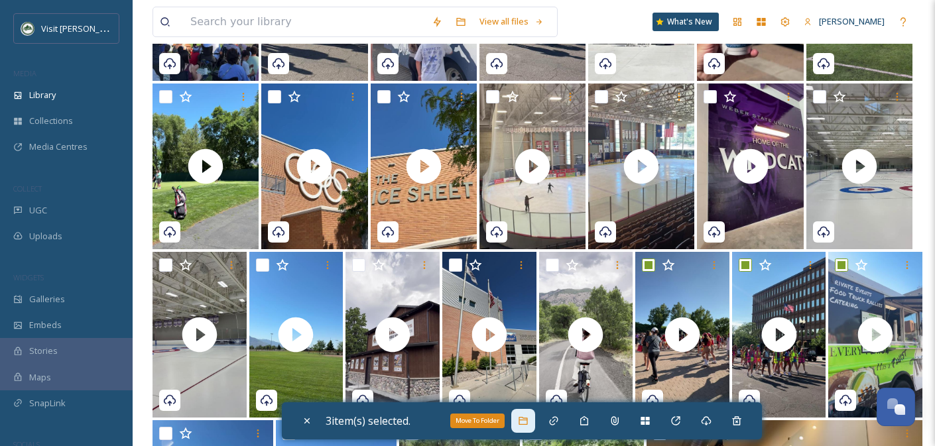
click at [530, 428] on div "Move To Folder" at bounding box center [523, 421] width 24 height 24
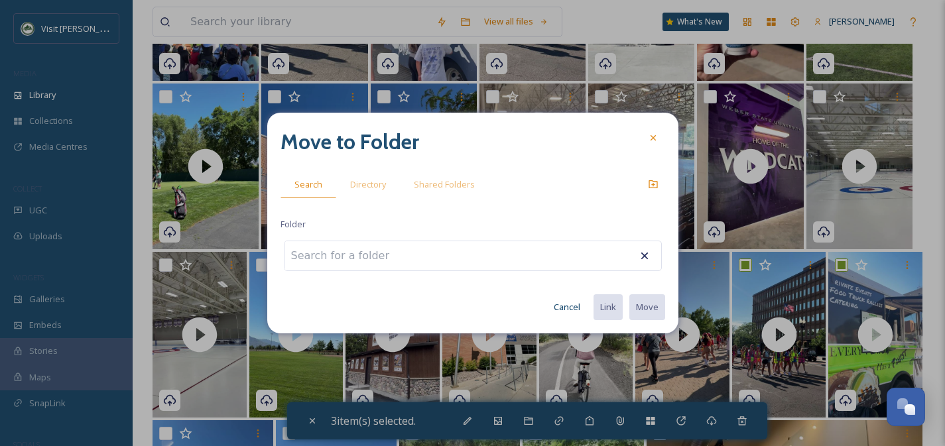
click at [355, 257] on input at bounding box center [357, 255] width 146 height 29
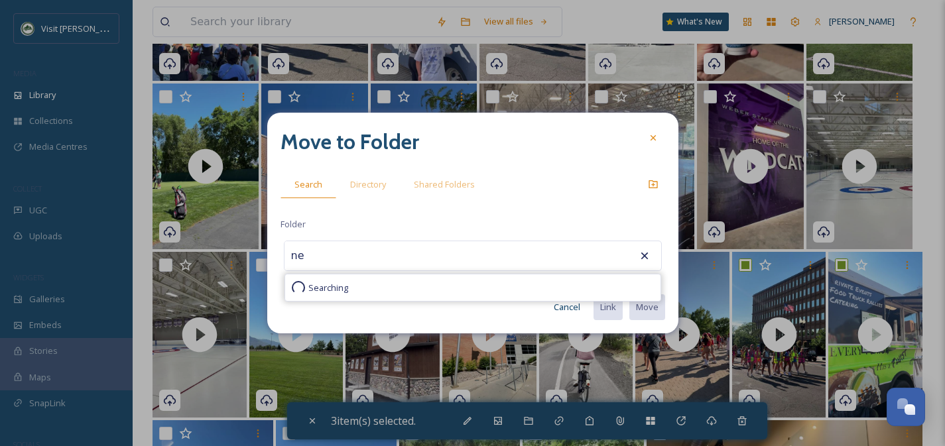
type input "n"
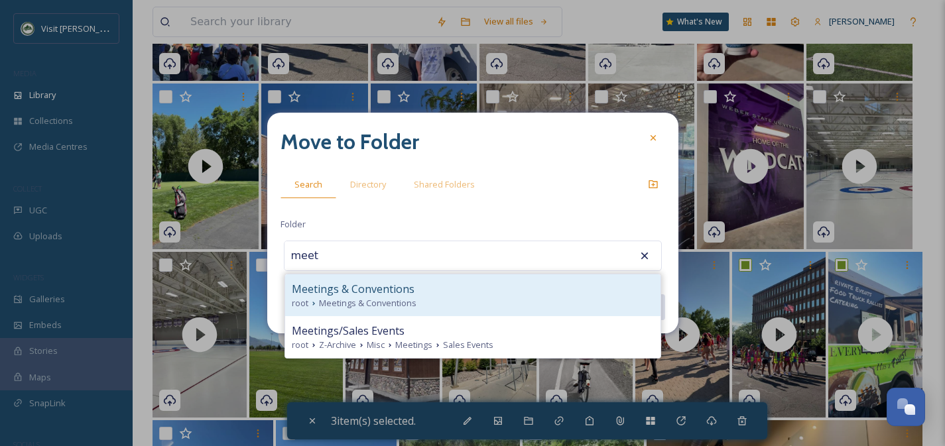
click at [371, 292] on span "Meetings & Conventions" at bounding box center [353, 289] width 123 height 16
type input "Meetings & Conventions"
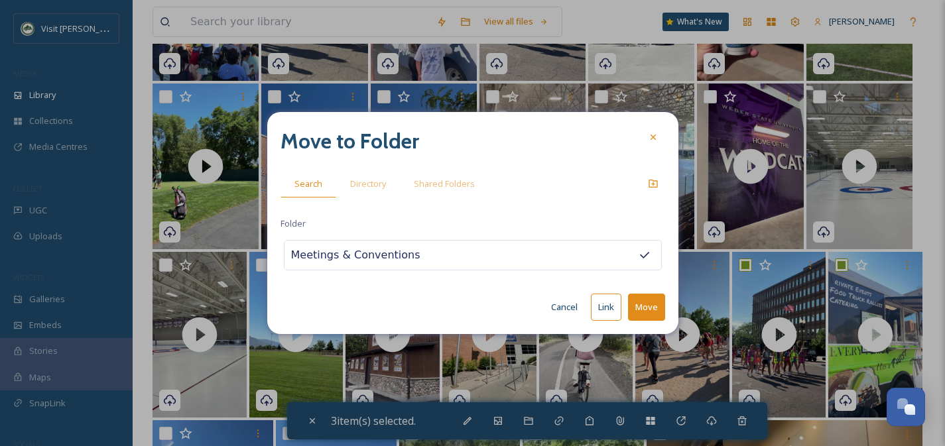
click at [657, 305] on button "Move" at bounding box center [646, 307] width 37 height 27
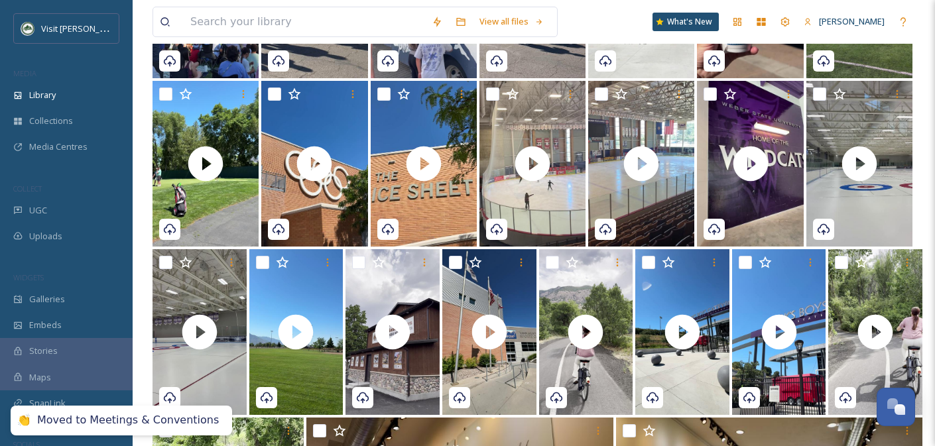
scroll to position [1783, 0]
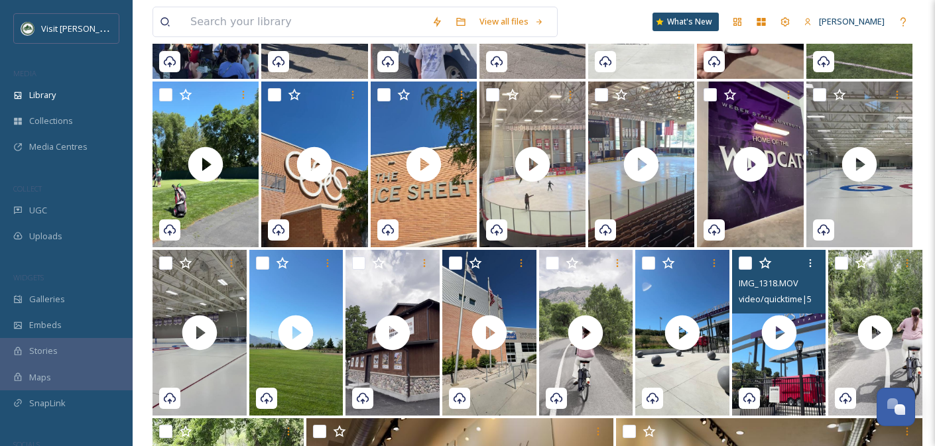
click at [743, 266] on input "checkbox" at bounding box center [745, 263] width 13 height 13
checkbox input "true"
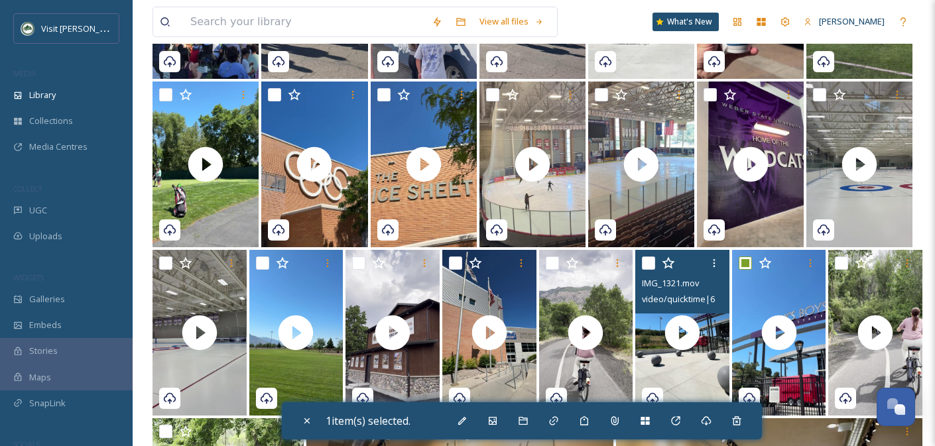
click at [651, 266] on input "checkbox" at bounding box center [648, 263] width 13 height 13
checkbox input "true"
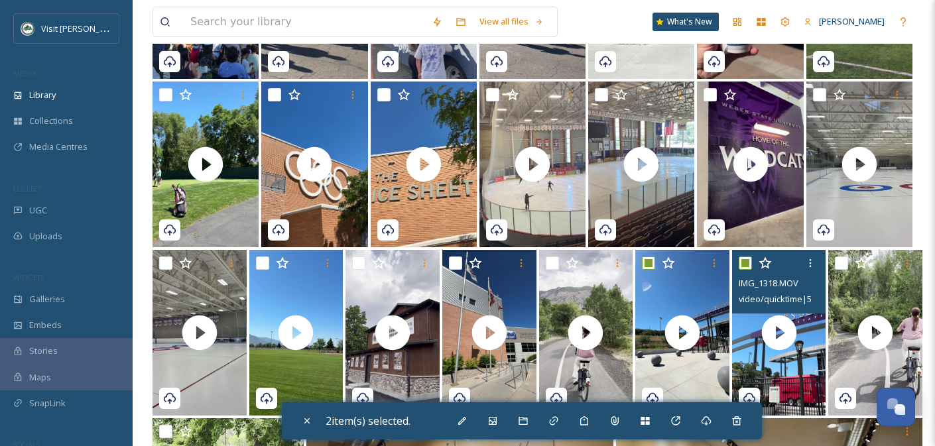
click at [750, 261] on input "checkbox" at bounding box center [745, 263] width 13 height 13
checkbox input "false"
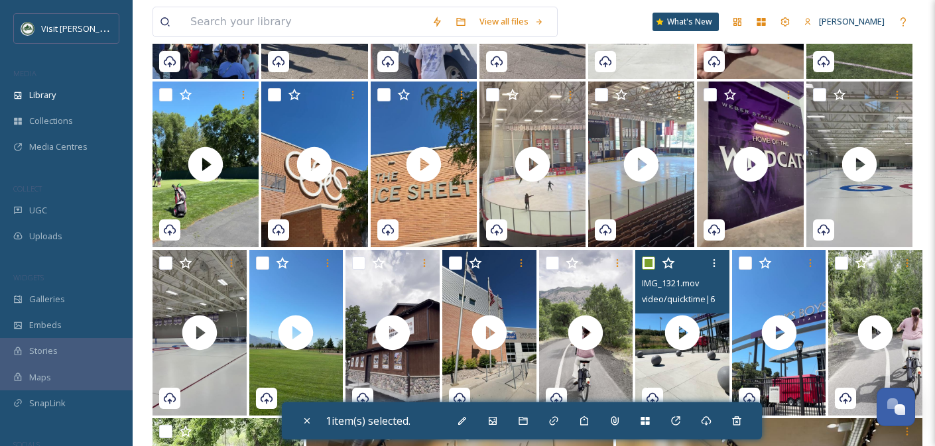
click at [654, 264] on input "checkbox" at bounding box center [648, 263] width 13 height 13
checkbox input "false"
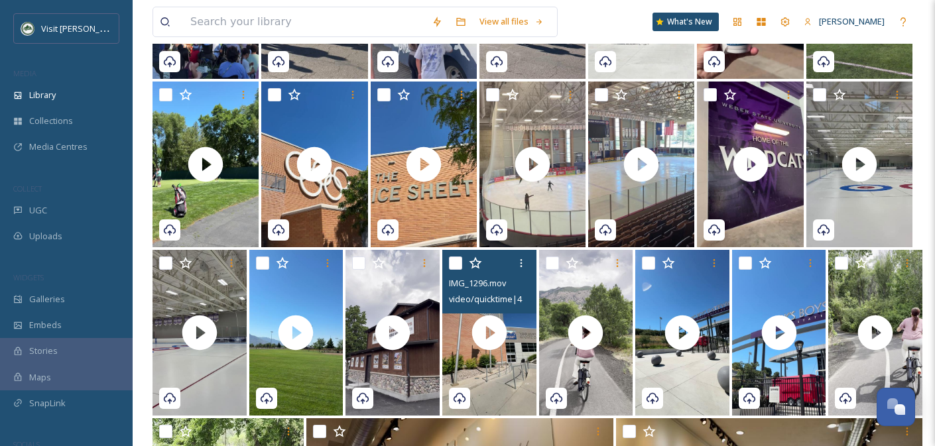
click at [458, 263] on input "checkbox" at bounding box center [455, 263] width 13 height 13
checkbox input "true"
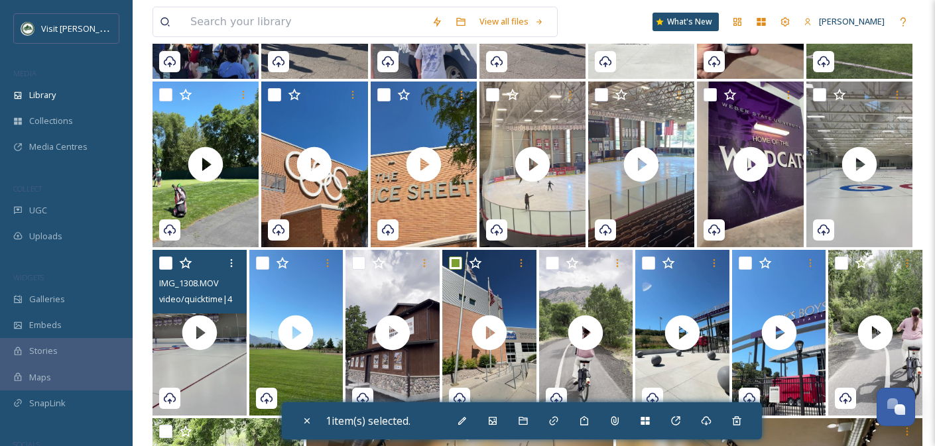
click at [167, 266] on input "checkbox" at bounding box center [165, 263] width 13 height 13
checkbox input "true"
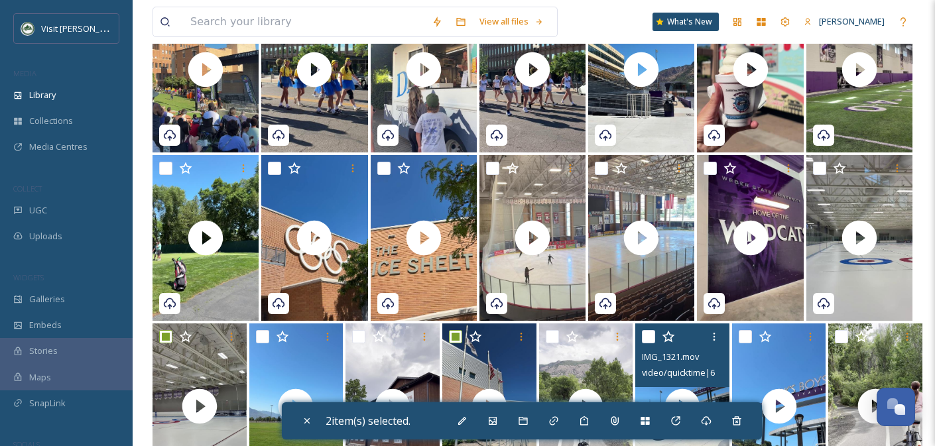
scroll to position [1677, 0]
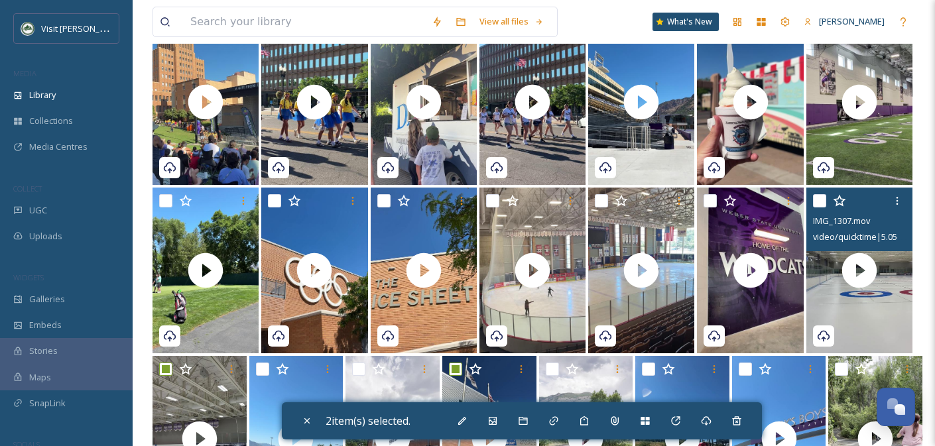
click at [817, 202] on input "checkbox" at bounding box center [819, 200] width 13 height 13
checkbox input "true"
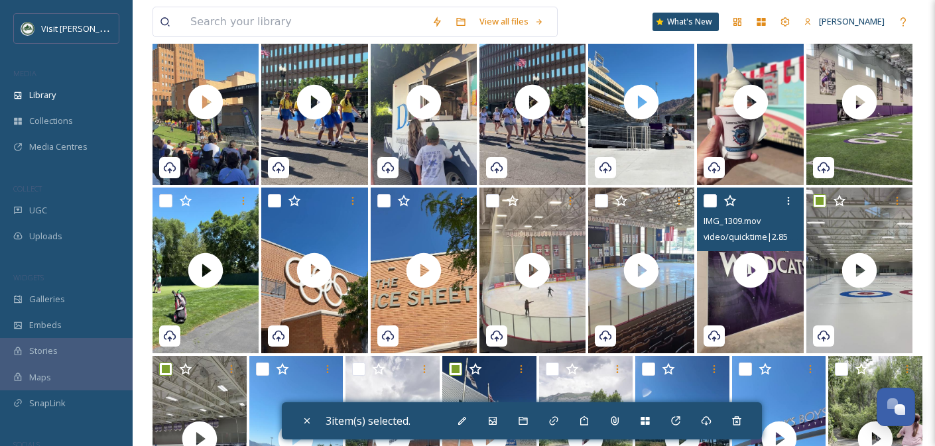
click at [711, 201] on input "checkbox" at bounding box center [709, 200] width 13 height 13
checkbox input "true"
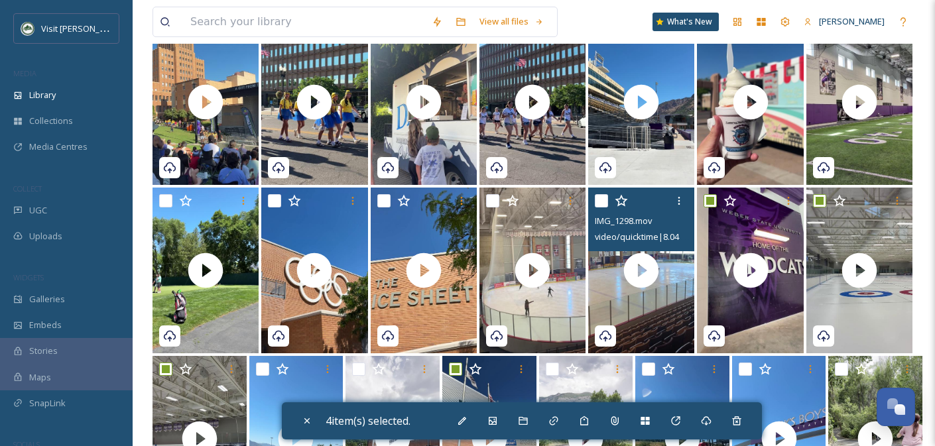
click at [601, 203] on input "checkbox" at bounding box center [601, 200] width 13 height 13
checkbox input "true"
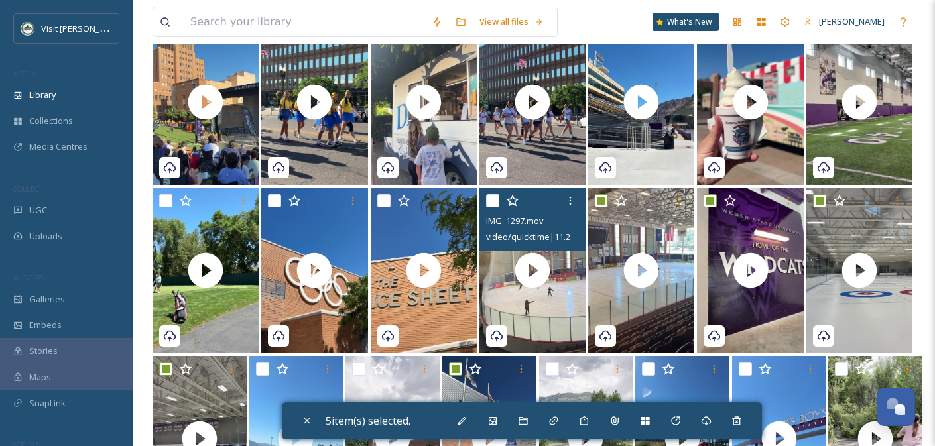
click at [495, 206] on input "checkbox" at bounding box center [492, 200] width 13 height 13
checkbox input "true"
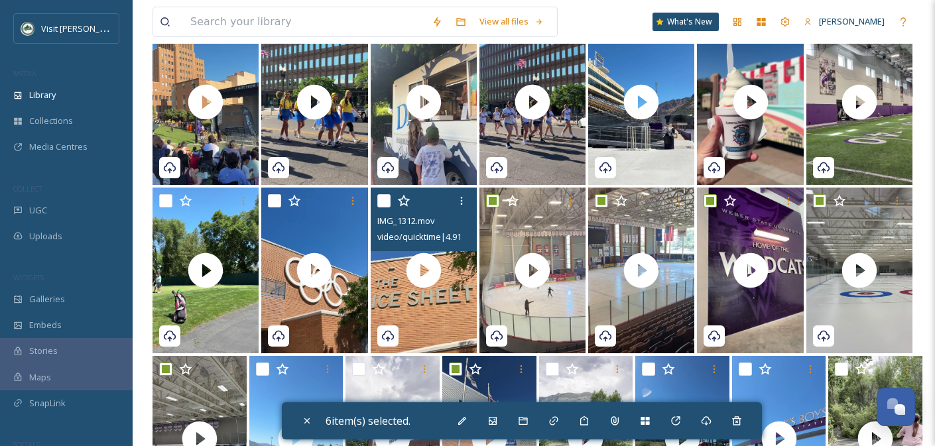
click at [381, 203] on input "checkbox" at bounding box center [383, 200] width 13 height 13
checkbox input "true"
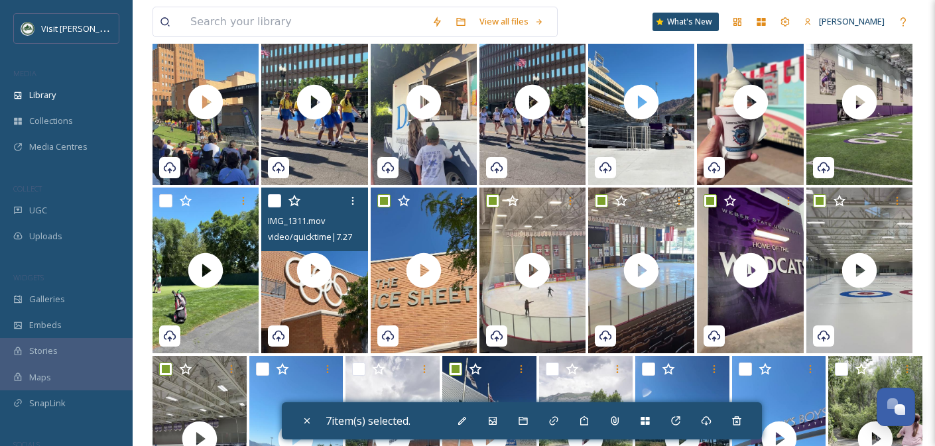
click at [278, 202] on input "checkbox" at bounding box center [274, 200] width 13 height 13
checkbox input "true"
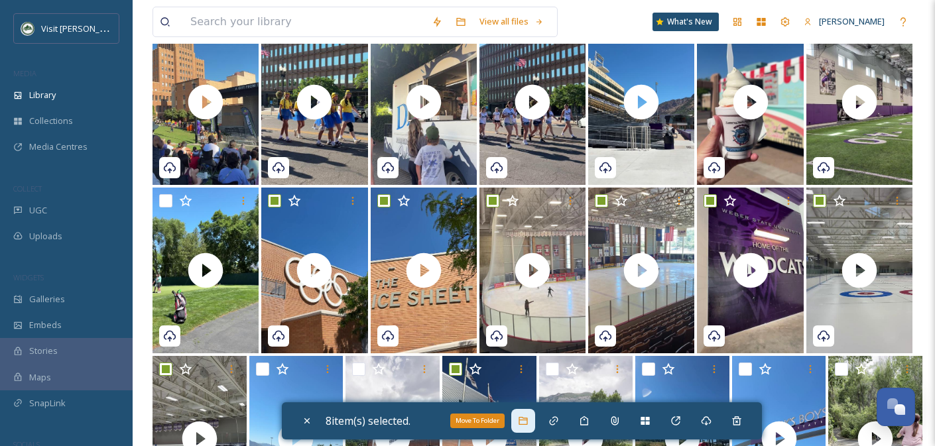
click at [535, 420] on div "Move To Folder" at bounding box center [523, 421] width 24 height 24
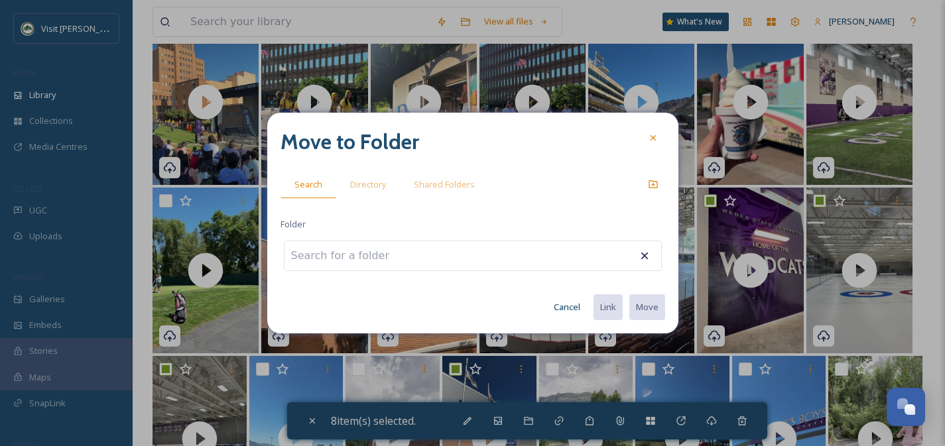
click at [355, 245] on input at bounding box center [357, 255] width 146 height 29
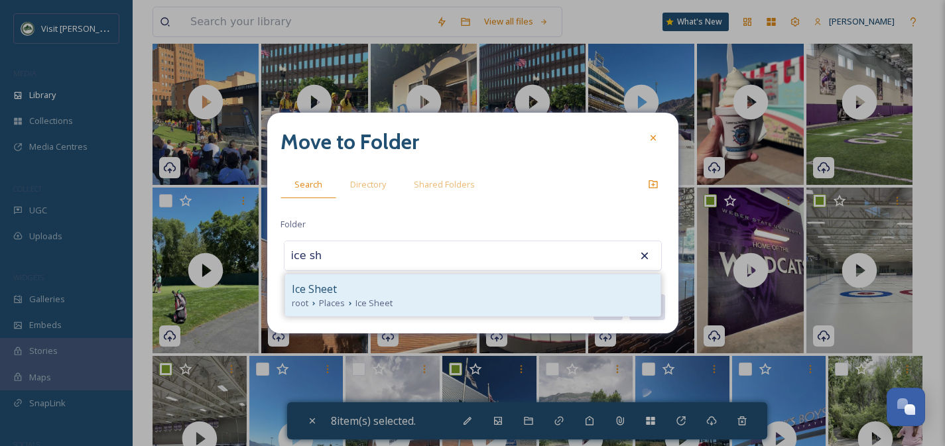
click at [380, 292] on div "Ice Sheet" at bounding box center [473, 289] width 362 height 16
type input "Ice Sheet"
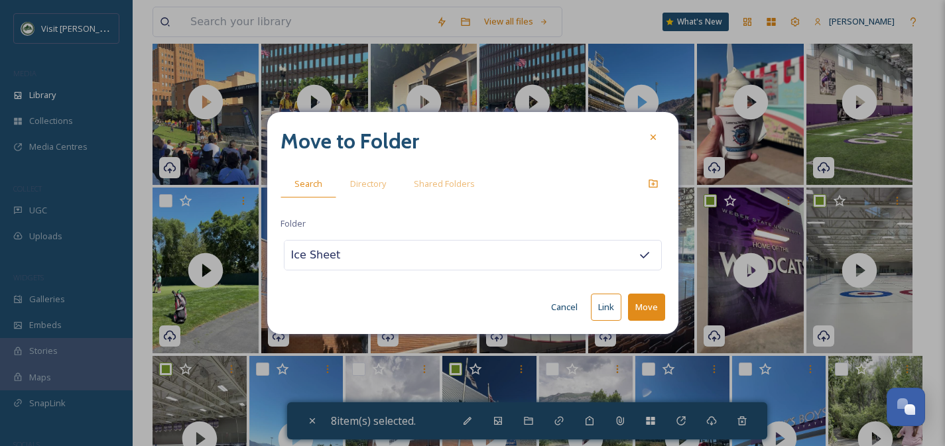
click at [641, 306] on button "Move" at bounding box center [646, 307] width 37 height 27
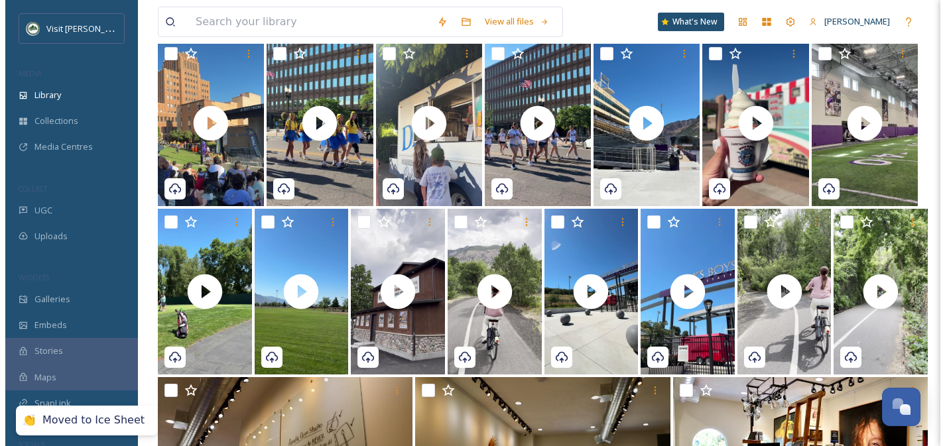
scroll to position [1656, 0]
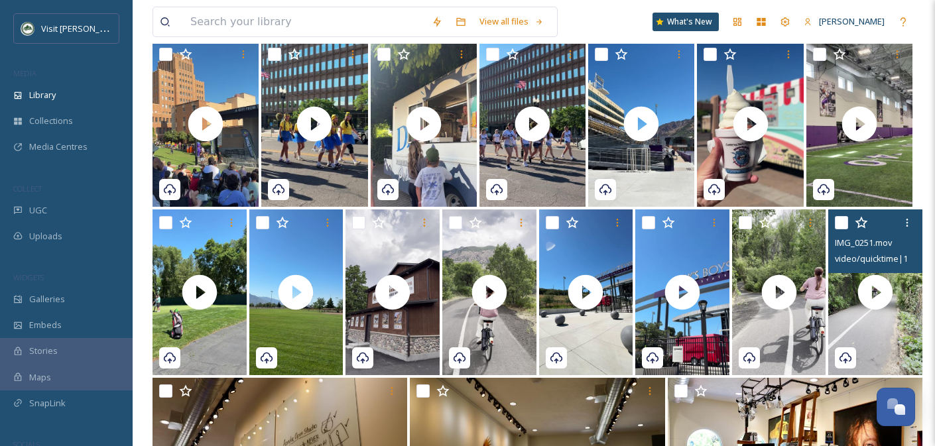
click at [839, 225] on input "checkbox" at bounding box center [841, 222] width 13 height 13
checkbox input "true"
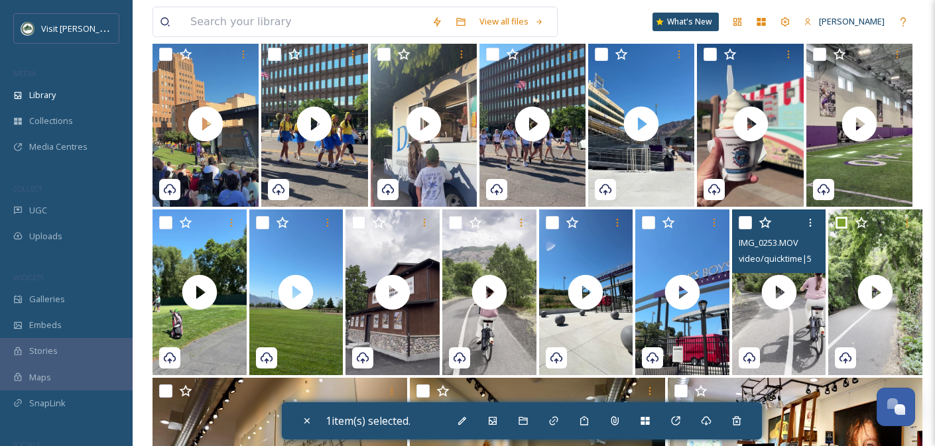
click at [749, 223] on input "checkbox" at bounding box center [745, 222] width 13 height 13
checkbox input "true"
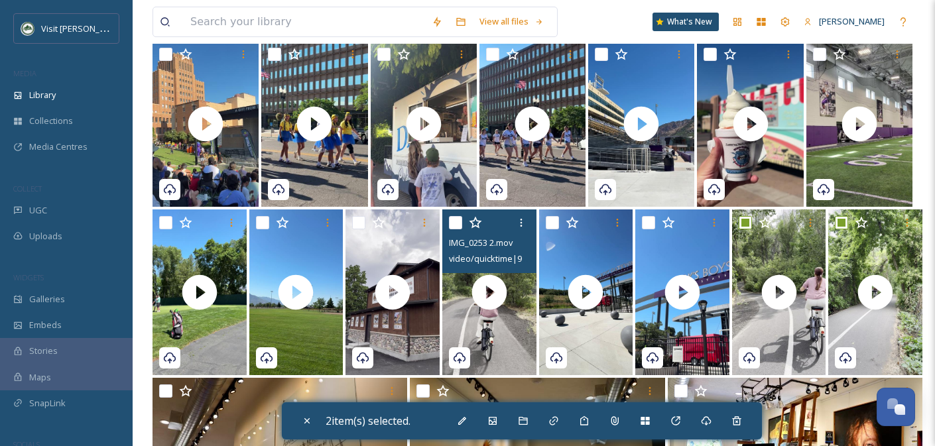
click at [452, 224] on input "checkbox" at bounding box center [455, 222] width 13 height 13
checkbox input "true"
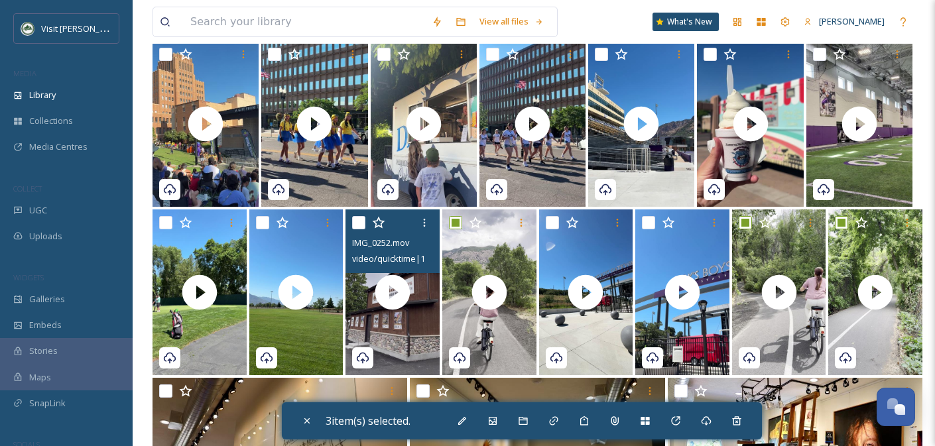
click at [360, 225] on input "checkbox" at bounding box center [358, 222] width 13 height 13
checkbox input "true"
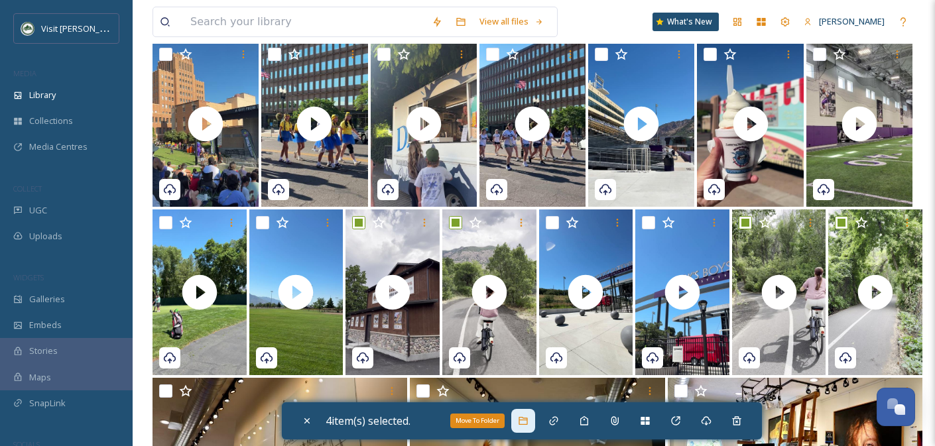
click at [522, 421] on icon at bounding box center [523, 421] width 11 height 11
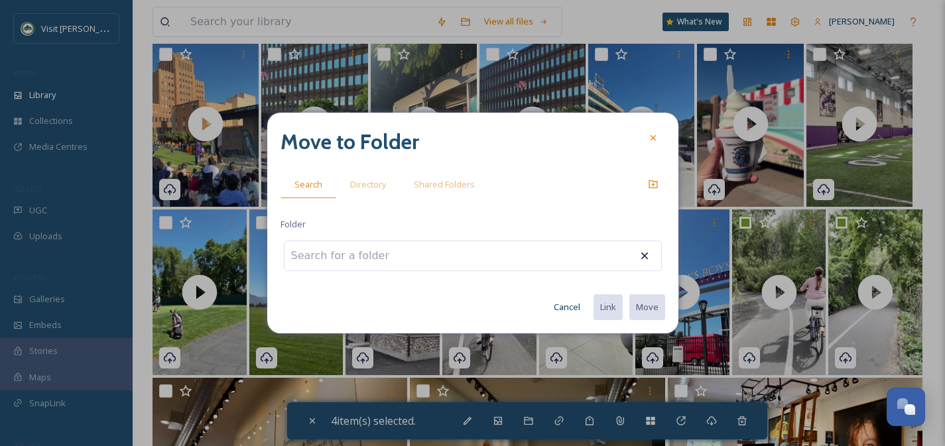
click at [351, 248] on input at bounding box center [357, 255] width 146 height 29
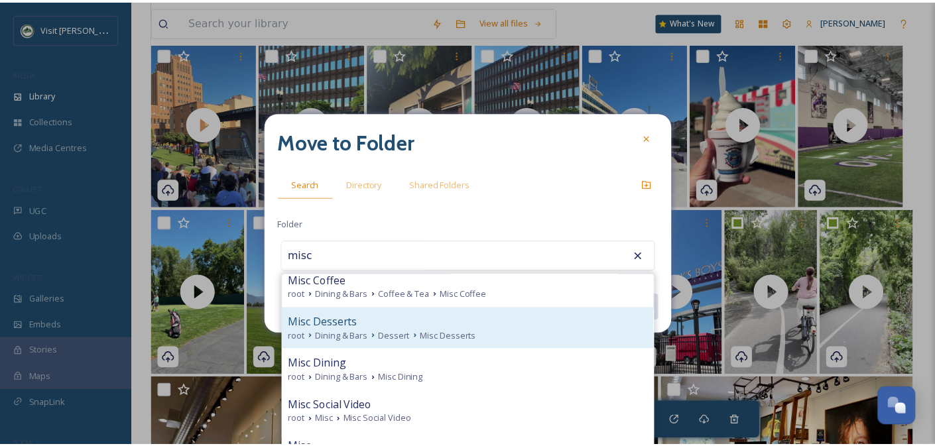
scroll to position [137, 0]
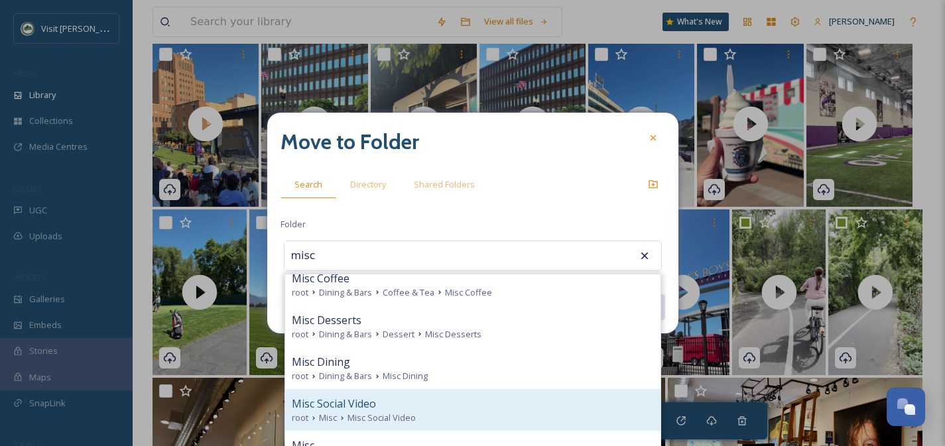
click at [397, 401] on div "Misc Social Video" at bounding box center [473, 404] width 362 height 16
type input "Misc Social Video"
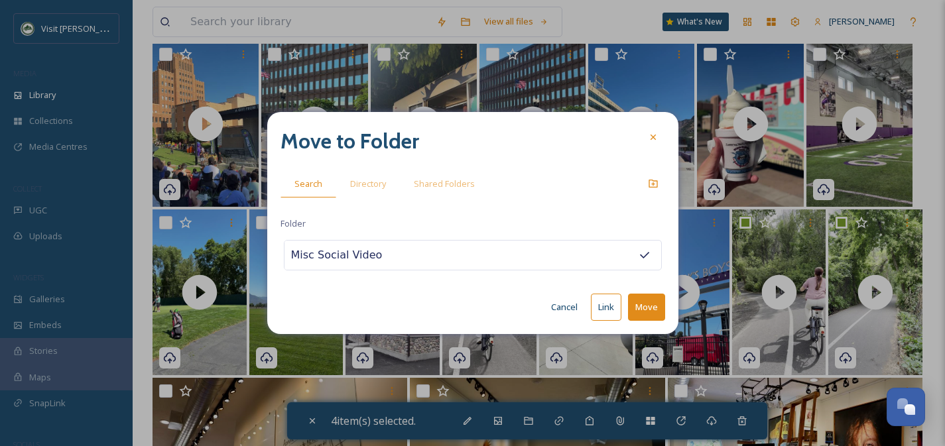
click at [641, 309] on button "Move" at bounding box center [646, 307] width 37 height 27
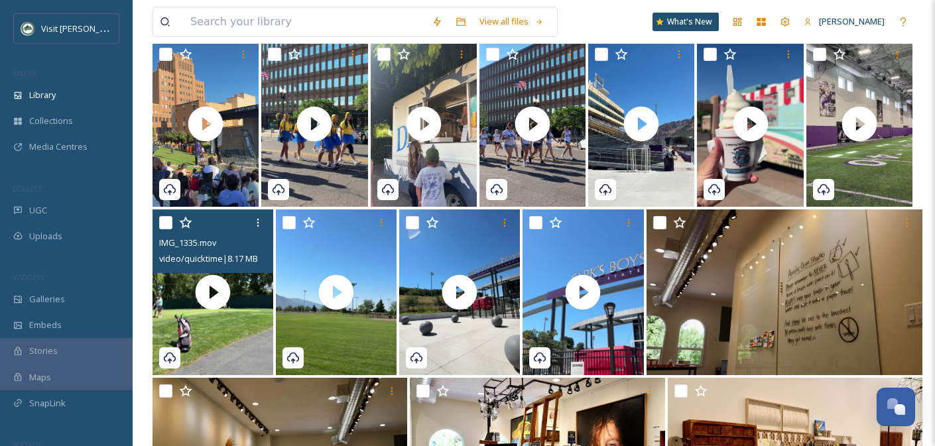
click at [163, 224] on input "checkbox" at bounding box center [165, 222] width 13 height 13
checkbox input "true"
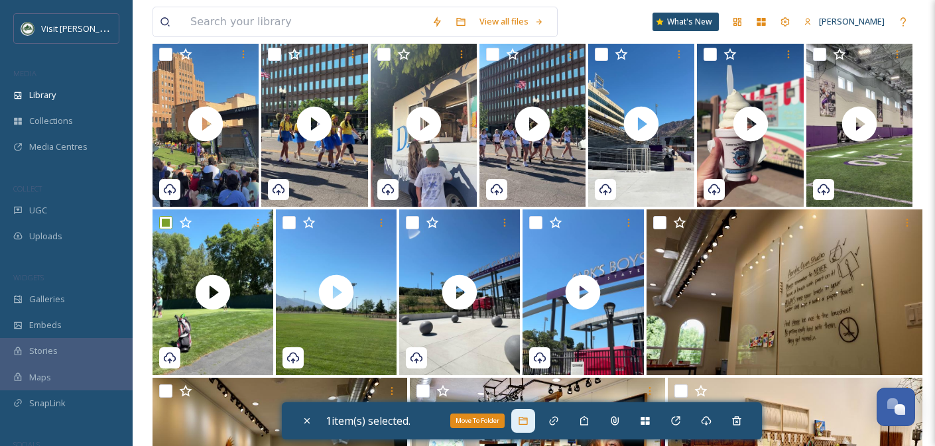
click at [524, 425] on icon at bounding box center [523, 421] width 11 height 11
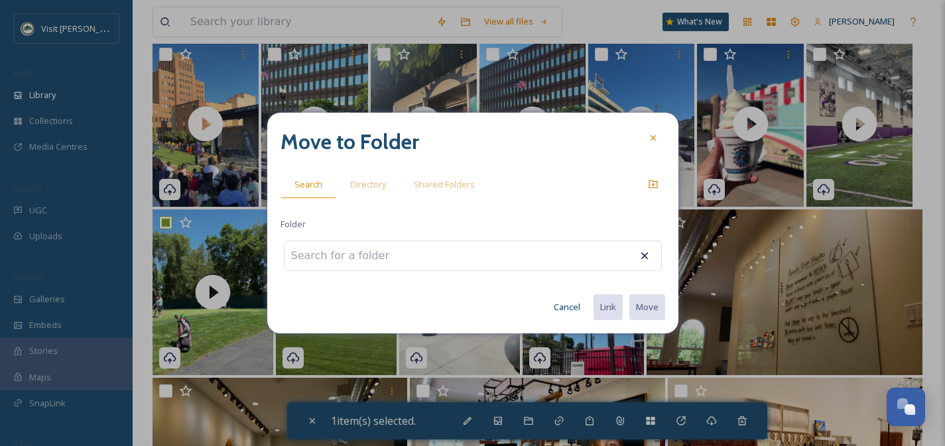
click at [356, 243] on input at bounding box center [357, 255] width 146 height 29
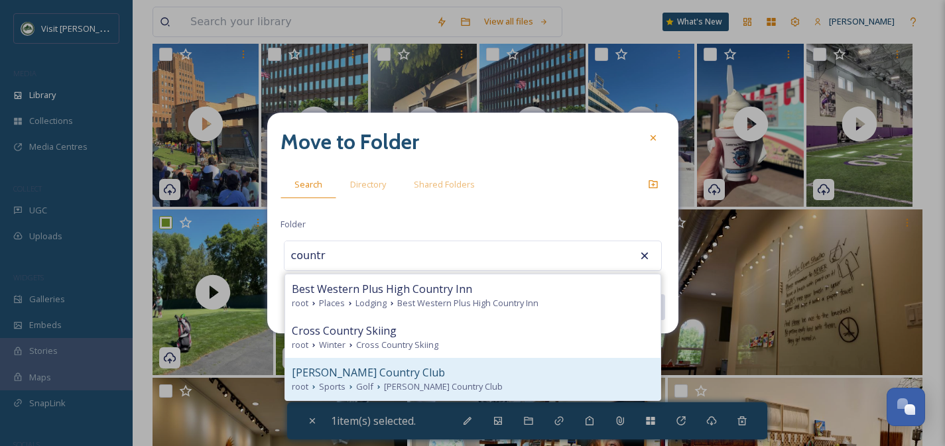
click at [395, 373] on div "[PERSON_NAME] Country Club" at bounding box center [473, 373] width 362 height 16
type input "[PERSON_NAME] Country Club"
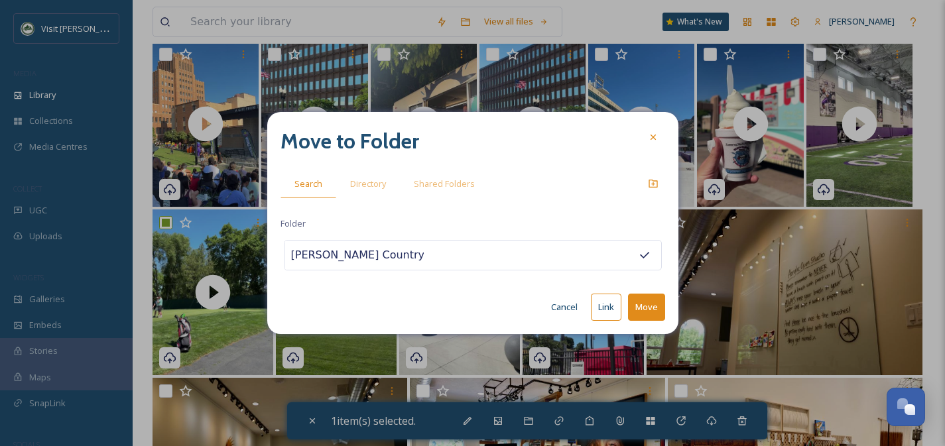
click at [658, 306] on button "Move" at bounding box center [646, 307] width 37 height 27
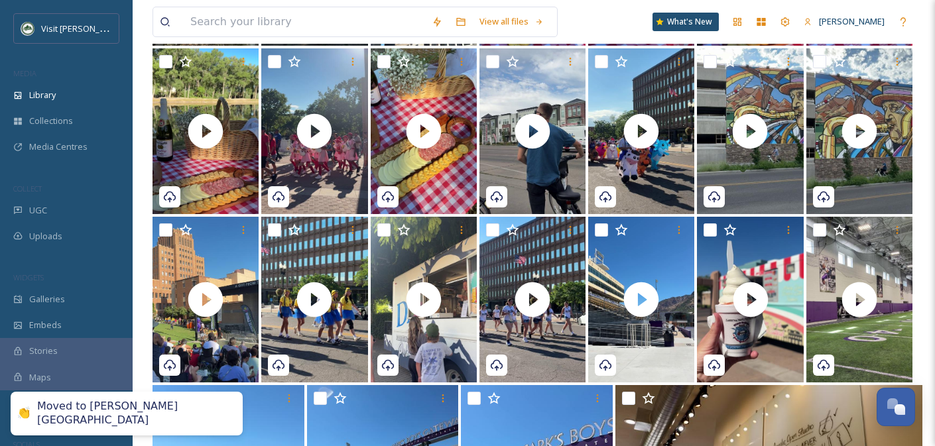
scroll to position [1480, 0]
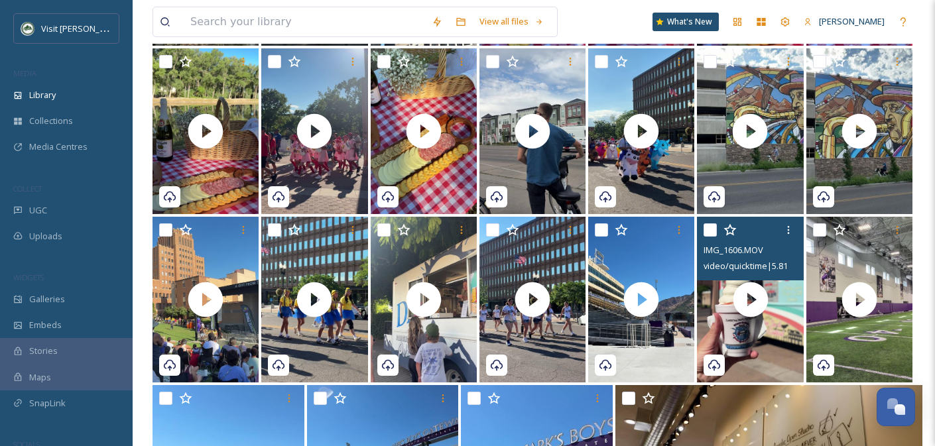
click at [710, 230] on input "checkbox" at bounding box center [709, 229] width 13 height 13
checkbox input "true"
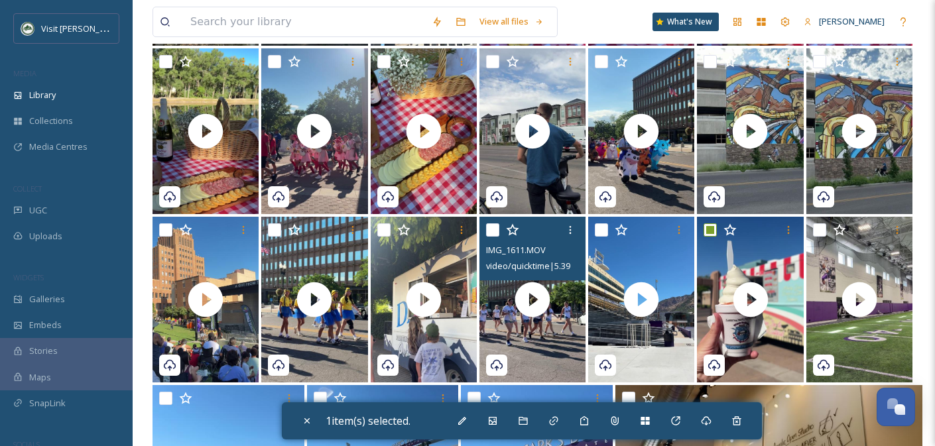
click at [497, 232] on input "checkbox" at bounding box center [492, 229] width 13 height 13
checkbox input "true"
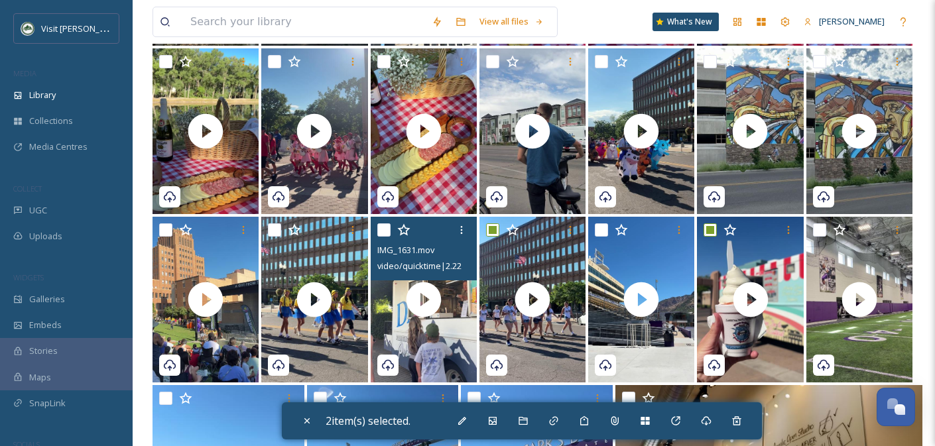
click at [386, 233] on input "checkbox" at bounding box center [383, 229] width 13 height 13
checkbox input "true"
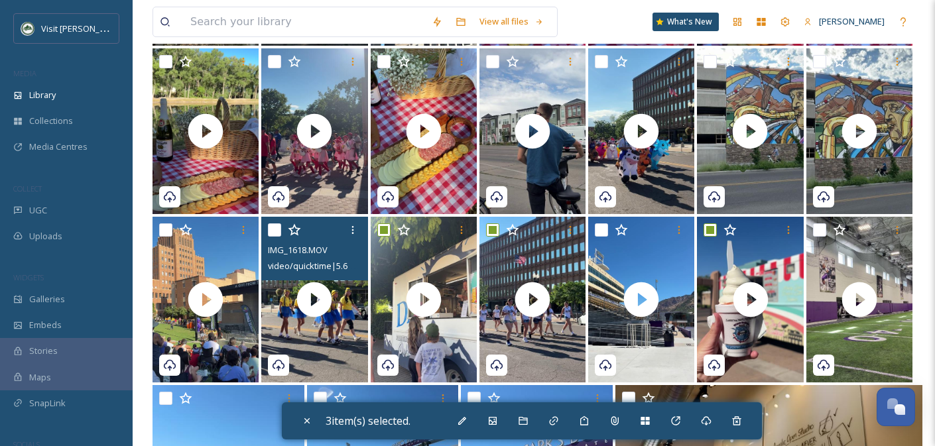
click at [273, 229] on input "checkbox" at bounding box center [274, 229] width 13 height 13
checkbox input "true"
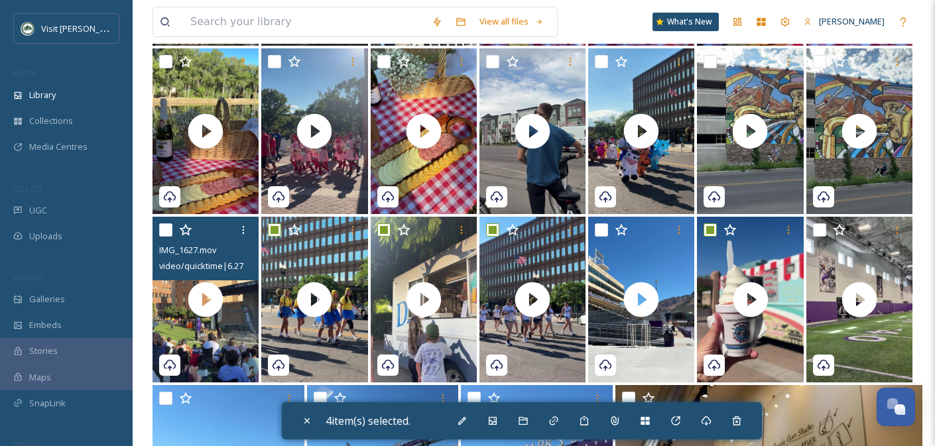
click at [160, 231] on input "checkbox" at bounding box center [165, 229] width 13 height 13
checkbox input "true"
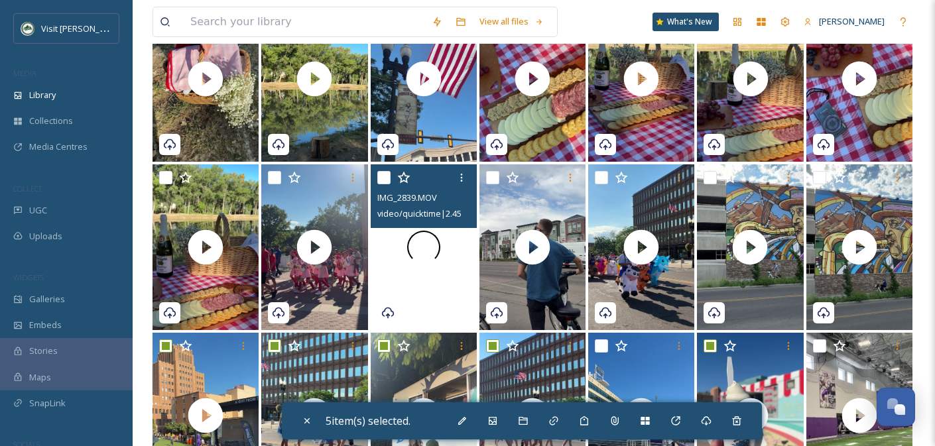
scroll to position [1313, 0]
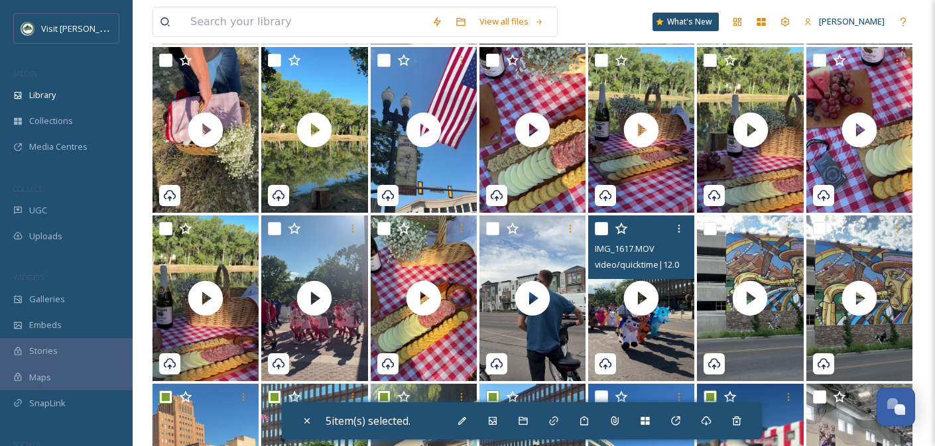
click at [605, 230] on input "checkbox" at bounding box center [601, 228] width 13 height 13
checkbox input "true"
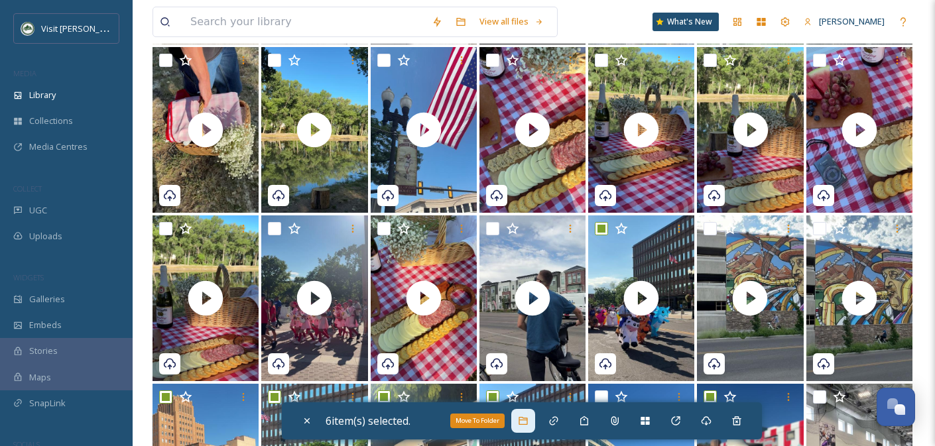
click at [528, 424] on icon at bounding box center [523, 421] width 11 height 11
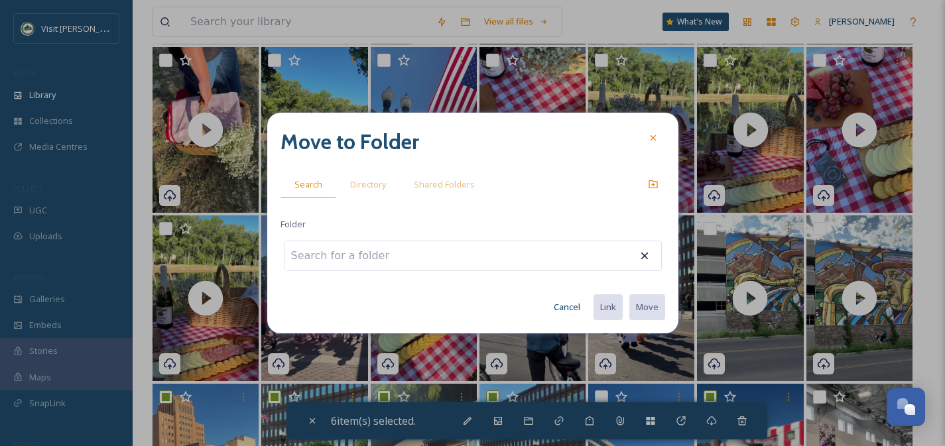
click at [373, 255] on input at bounding box center [357, 255] width 146 height 29
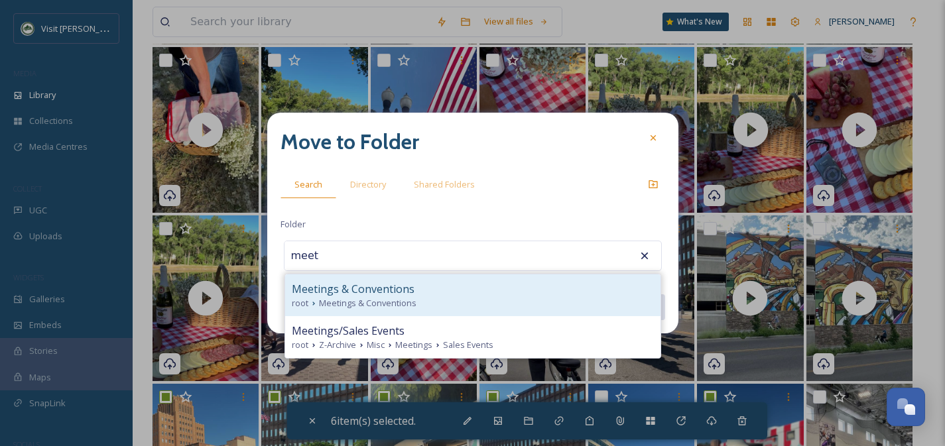
click at [398, 297] on span "Meetings & Conventions" at bounding box center [367, 303] width 97 height 13
type input "Meetings & Conventions"
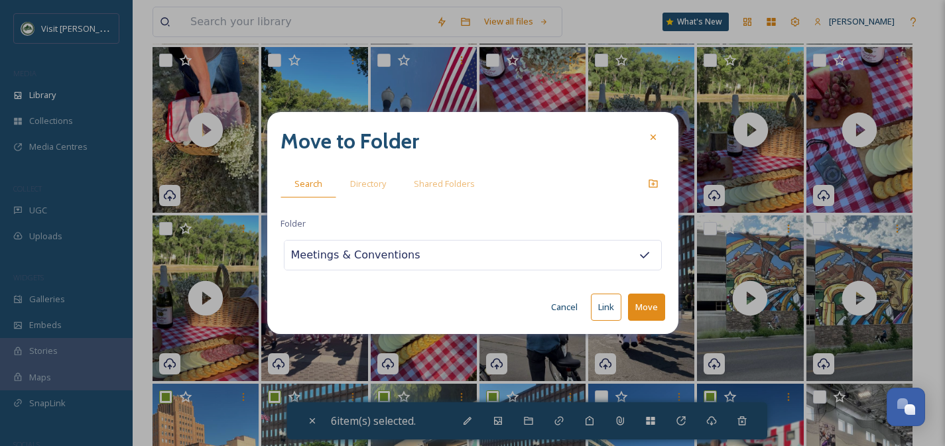
click at [642, 305] on button "Move" at bounding box center [646, 307] width 37 height 27
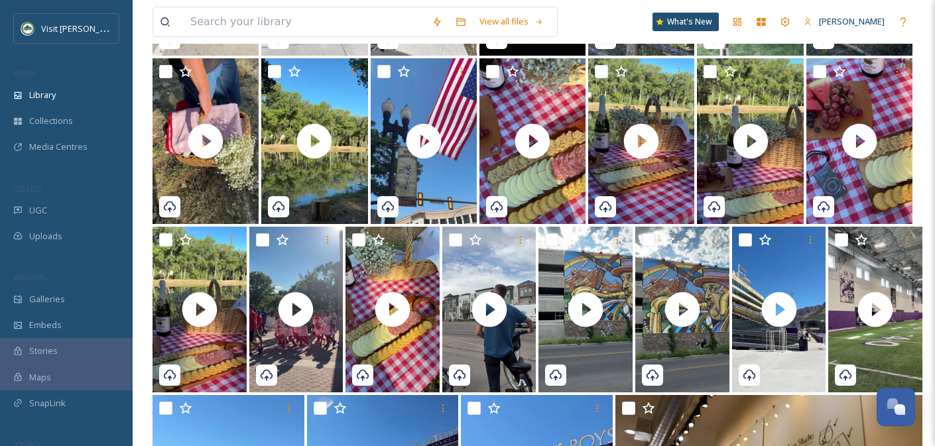
scroll to position [1299, 0]
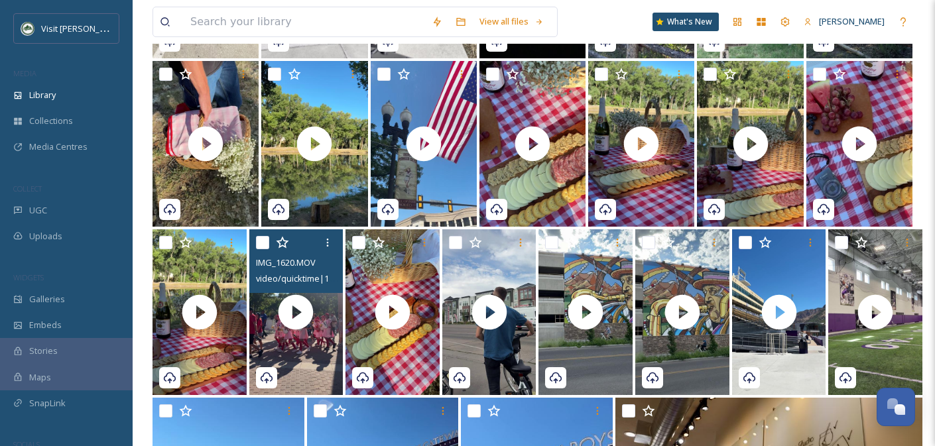
click at [266, 242] on input "checkbox" at bounding box center [262, 242] width 13 height 13
checkbox input "true"
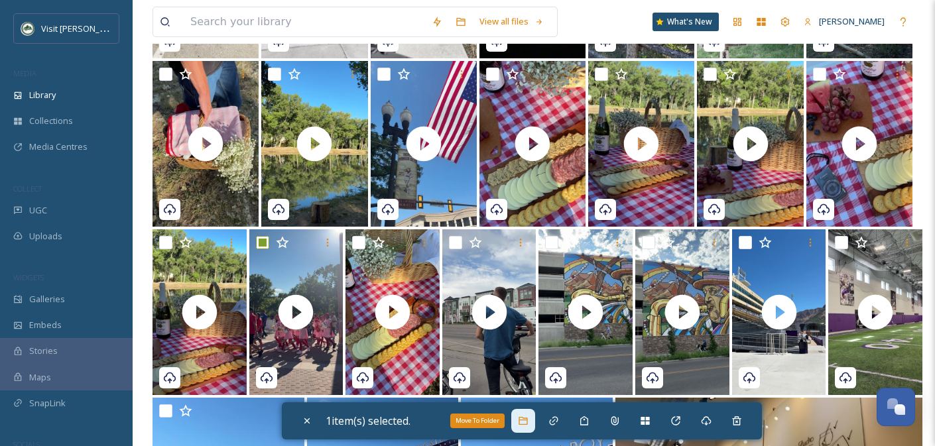
click at [528, 421] on icon at bounding box center [523, 421] width 11 height 11
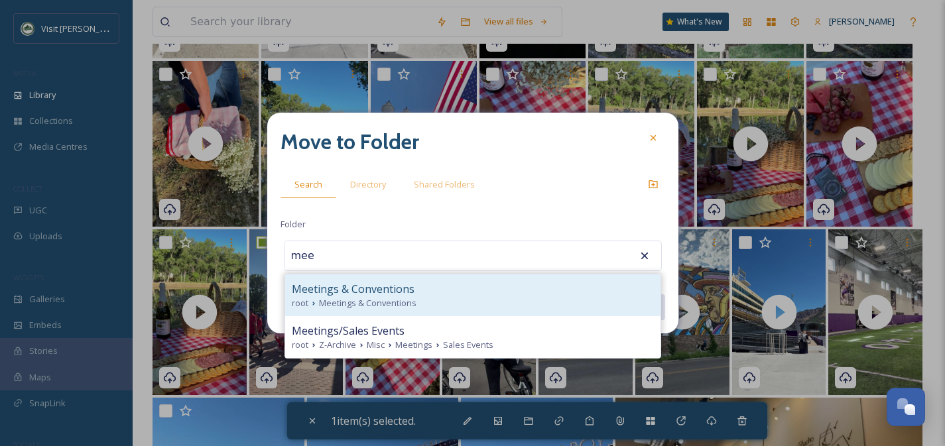
click at [359, 286] on span "Meetings & Conventions" at bounding box center [353, 289] width 123 height 16
type input "Meetings & Conventions"
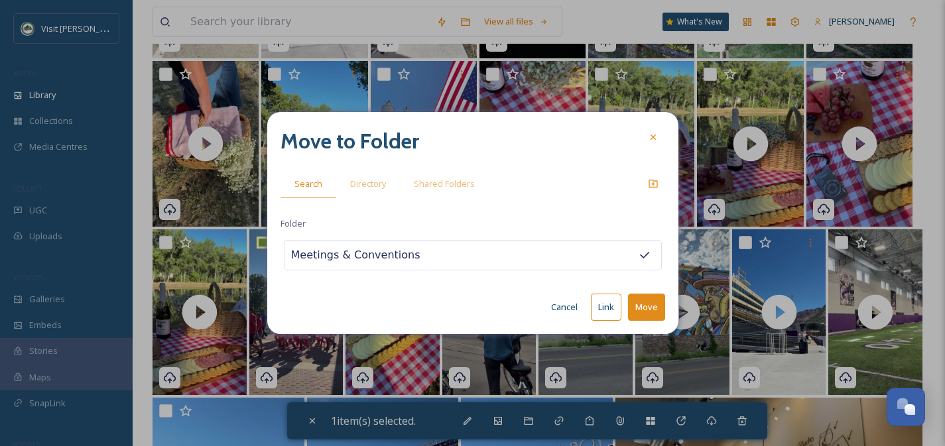
click at [640, 304] on button "Move" at bounding box center [646, 307] width 37 height 27
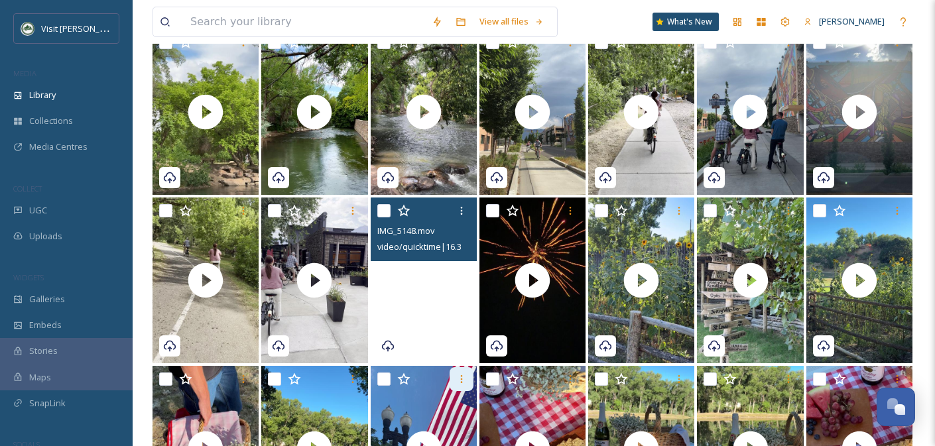
scroll to position [1012, 0]
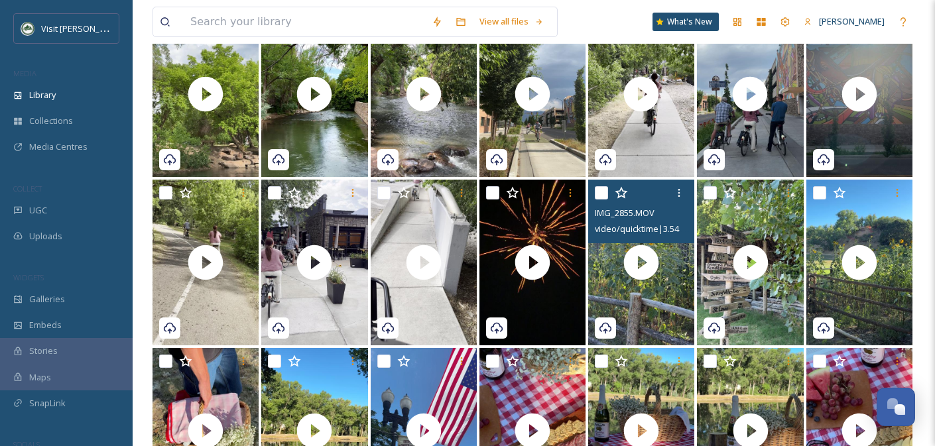
drag, startPoint x: 605, startPoint y: 196, endPoint x: 636, endPoint y: 196, distance: 30.5
click at [605, 196] on input "checkbox" at bounding box center [601, 192] width 13 height 13
checkbox input "true"
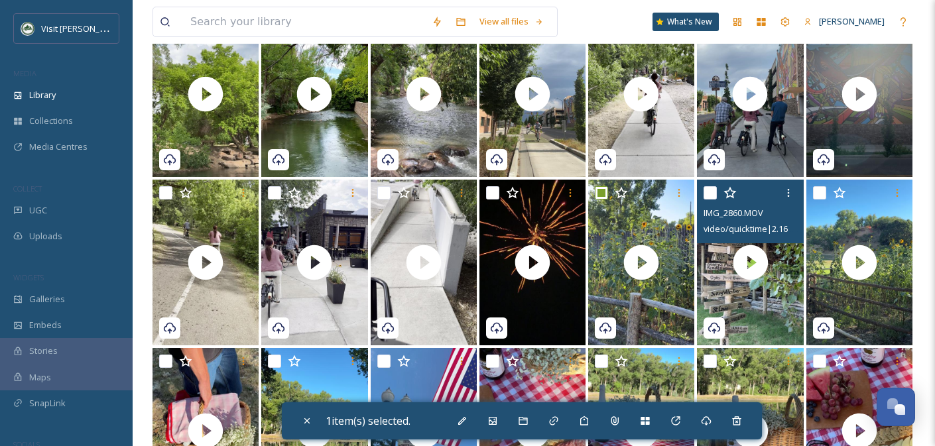
drag, startPoint x: 707, startPoint y: 192, endPoint x: 780, endPoint y: 196, distance: 73.7
click at [707, 192] on input "checkbox" at bounding box center [709, 192] width 13 height 13
checkbox input "true"
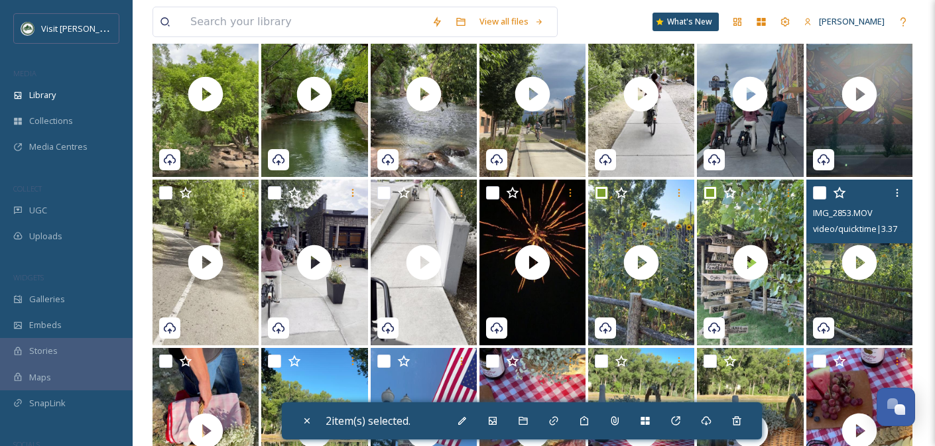
click at [820, 194] on input "checkbox" at bounding box center [819, 192] width 13 height 13
checkbox input "true"
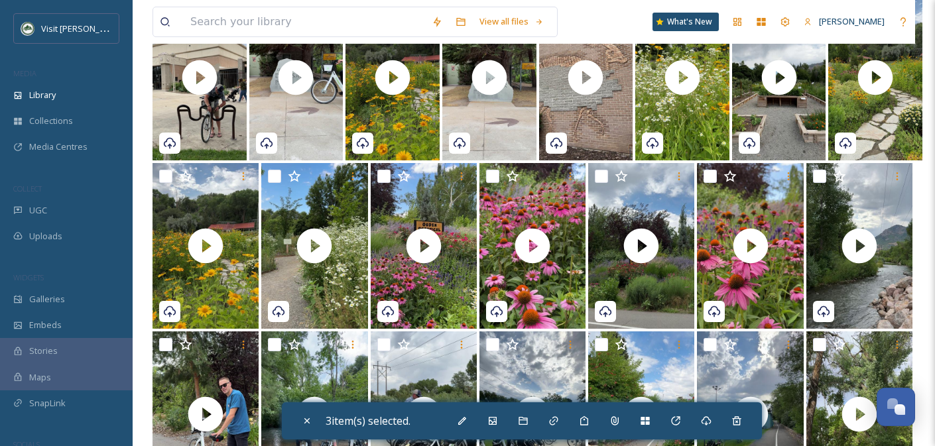
scroll to position [458, 0]
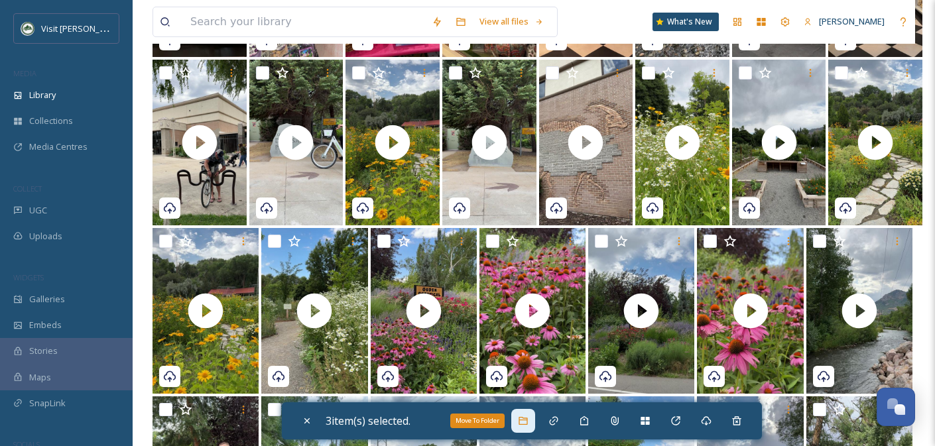
click at [527, 424] on icon at bounding box center [522, 421] width 9 height 8
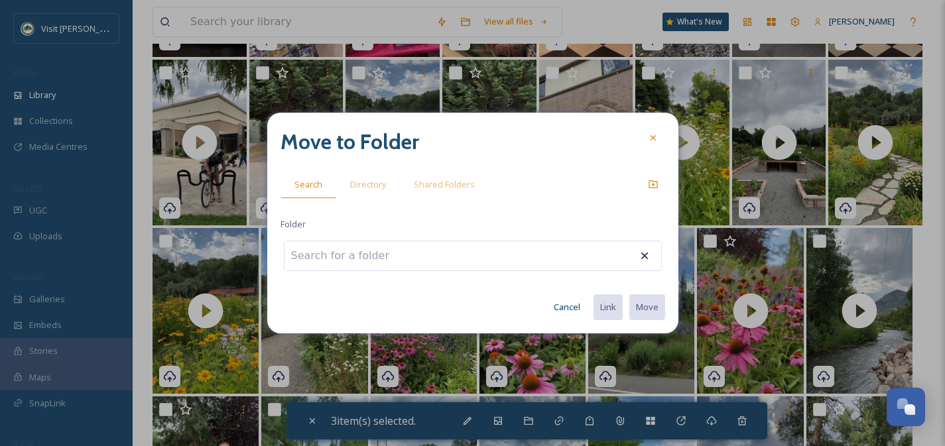
click at [362, 256] on input at bounding box center [357, 255] width 146 height 29
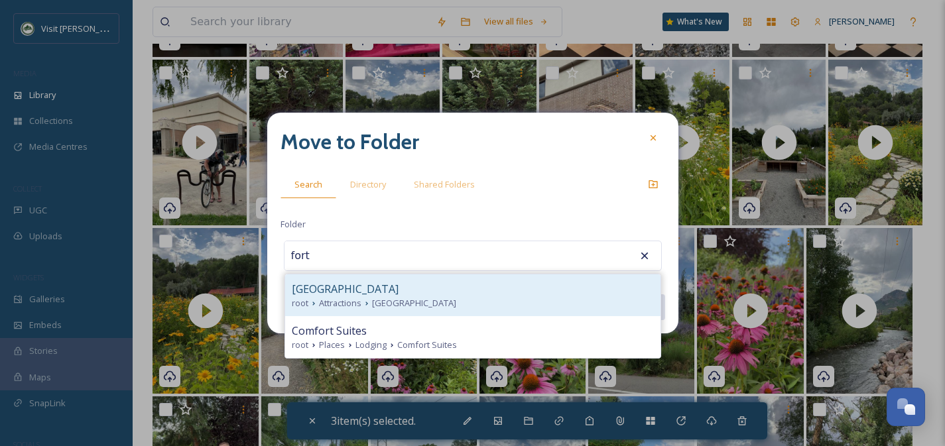
drag, startPoint x: 377, startPoint y: 295, endPoint x: 527, endPoint y: 304, distance: 150.1
click at [377, 295] on span "[GEOGRAPHIC_DATA]" at bounding box center [345, 289] width 107 height 16
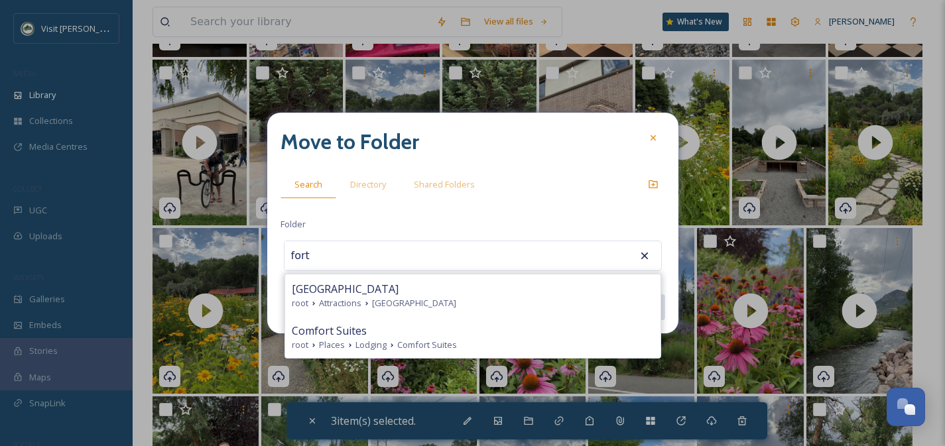
type input "[GEOGRAPHIC_DATA]"
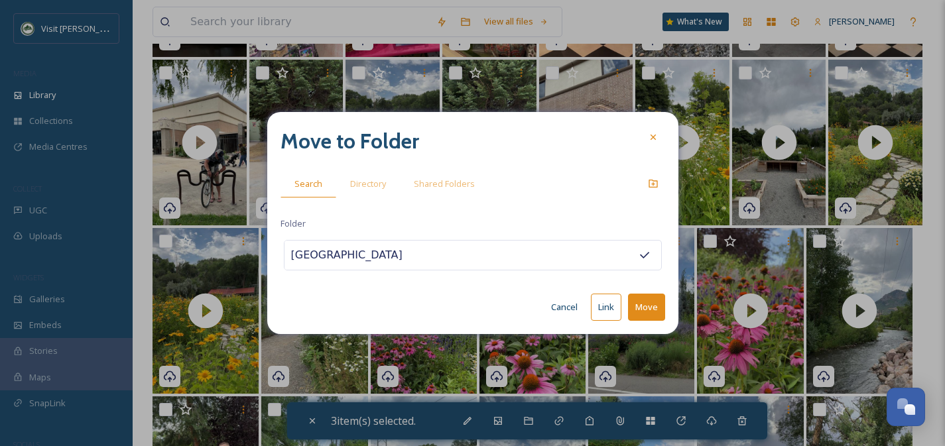
click at [657, 304] on button "Move" at bounding box center [646, 307] width 37 height 27
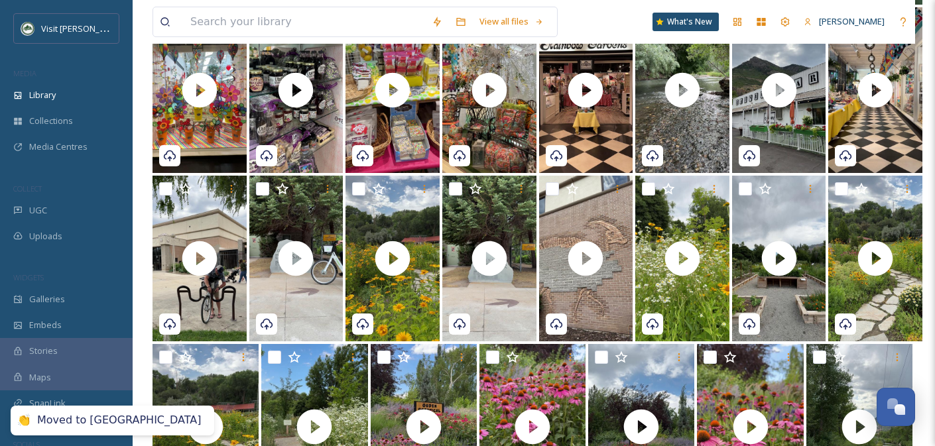
scroll to position [0, 0]
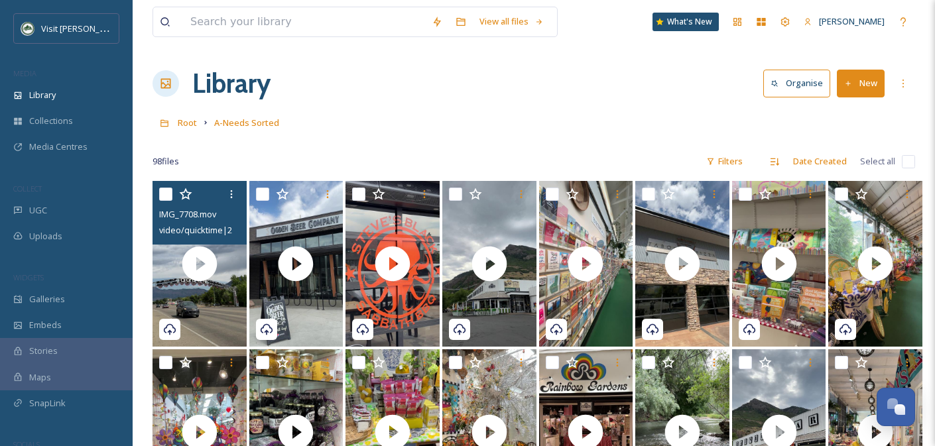
click at [167, 196] on input "checkbox" at bounding box center [165, 194] width 13 height 13
checkbox input "true"
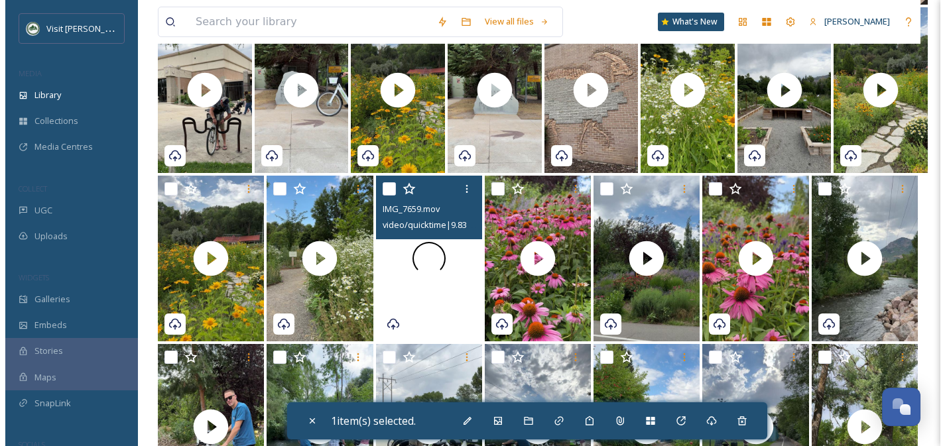
scroll to position [562, 0]
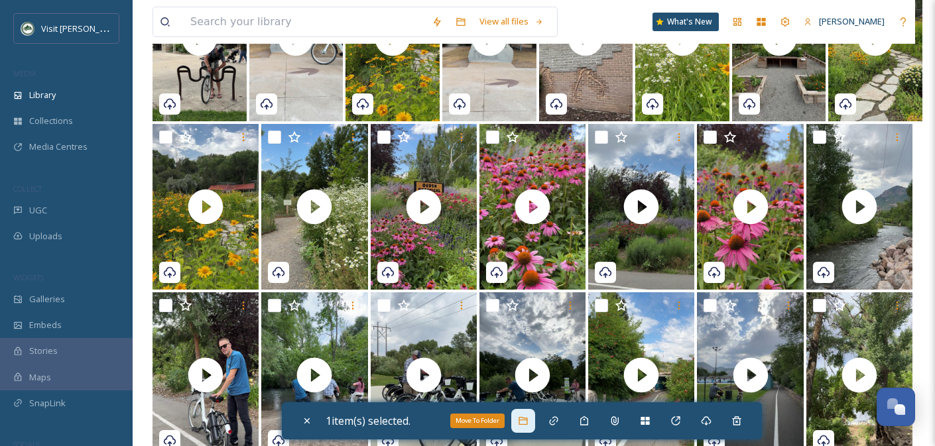
click at [528, 425] on icon at bounding box center [523, 421] width 11 height 11
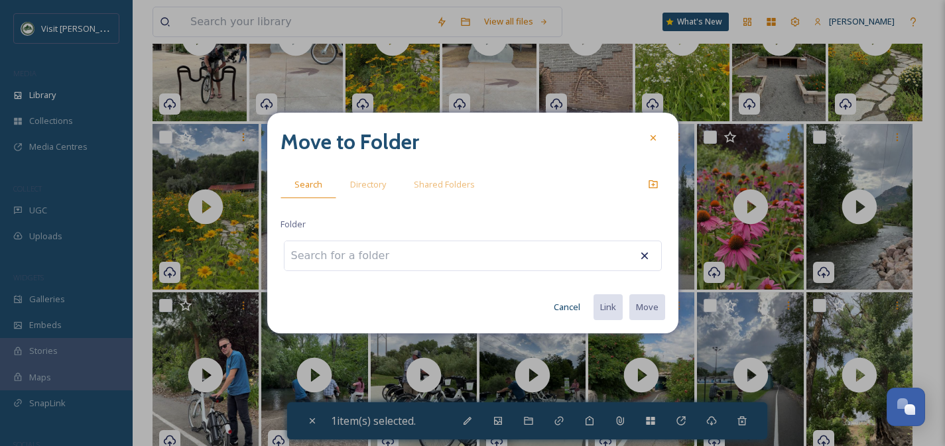
click at [372, 261] on input at bounding box center [357, 255] width 146 height 29
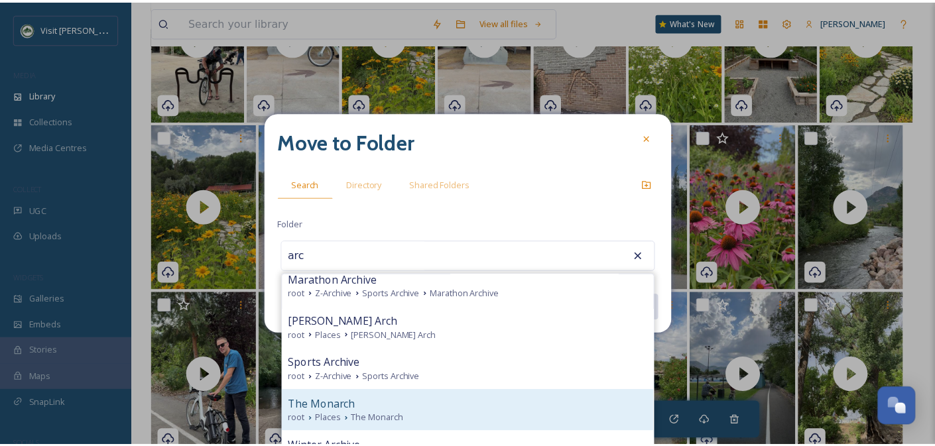
scroll to position [168, 0]
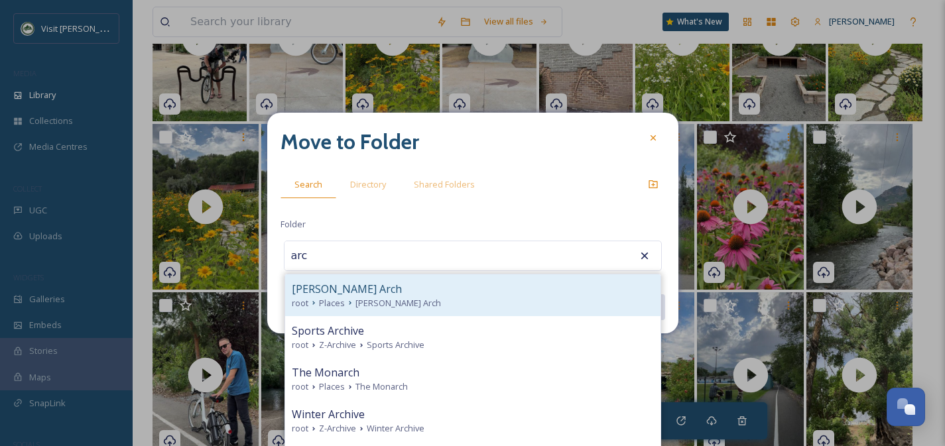
click at [409, 300] on div "root Places [PERSON_NAME][GEOGRAPHIC_DATA]" at bounding box center [473, 303] width 362 height 13
type input "[PERSON_NAME] Arch"
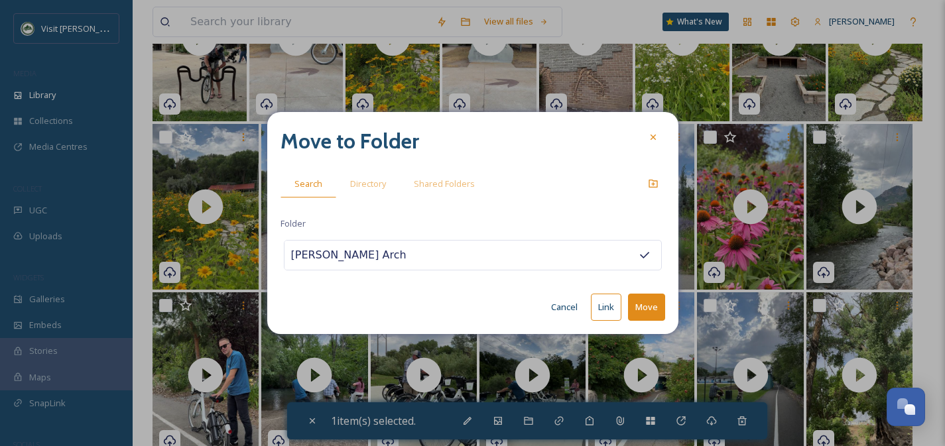
click at [658, 314] on button "Move" at bounding box center [646, 307] width 37 height 27
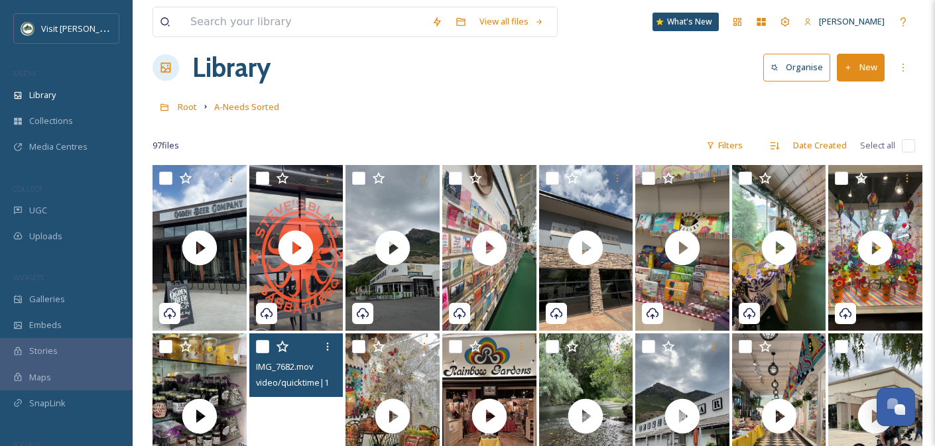
scroll to position [103, 0]
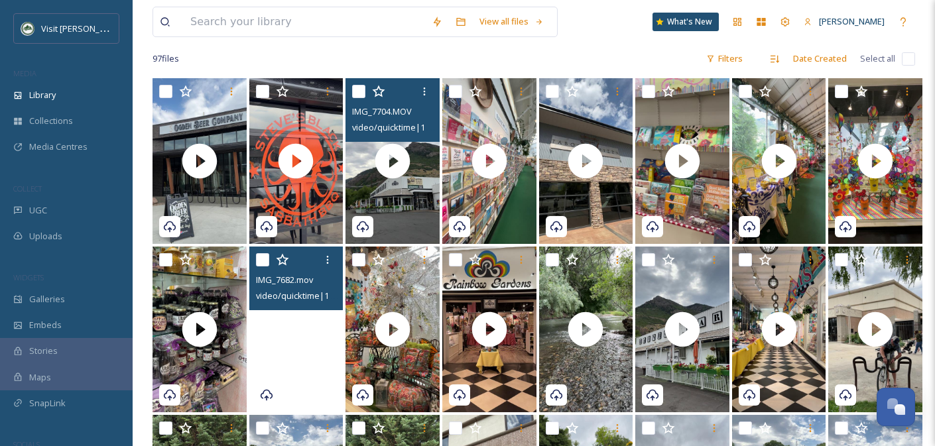
click at [355, 92] on input "checkbox" at bounding box center [358, 91] width 13 height 13
checkbox input "true"
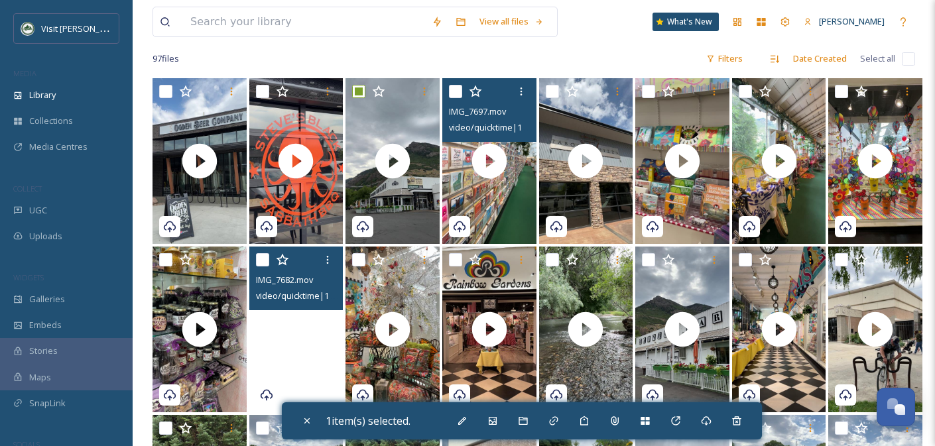
click at [454, 90] on input "checkbox" at bounding box center [455, 91] width 13 height 13
checkbox input "true"
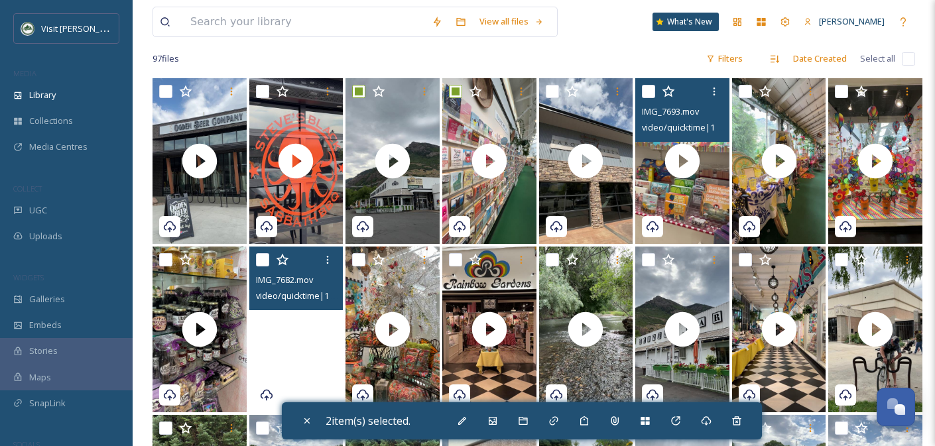
click at [647, 93] on input "checkbox" at bounding box center [648, 91] width 13 height 13
checkbox input "true"
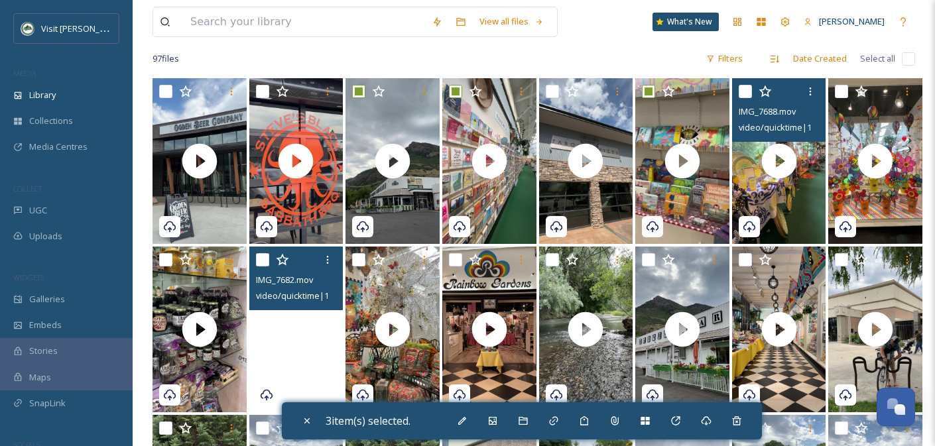
drag, startPoint x: 749, startPoint y: 91, endPoint x: 839, endPoint y: 95, distance: 90.3
click at [749, 91] on input "checkbox" at bounding box center [745, 91] width 13 height 13
checkbox input "true"
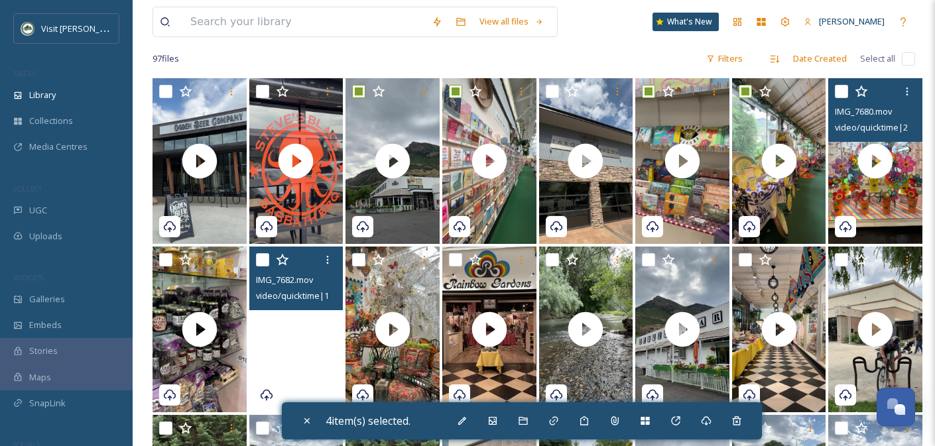
click at [841, 93] on input "checkbox" at bounding box center [841, 91] width 13 height 13
checkbox input "true"
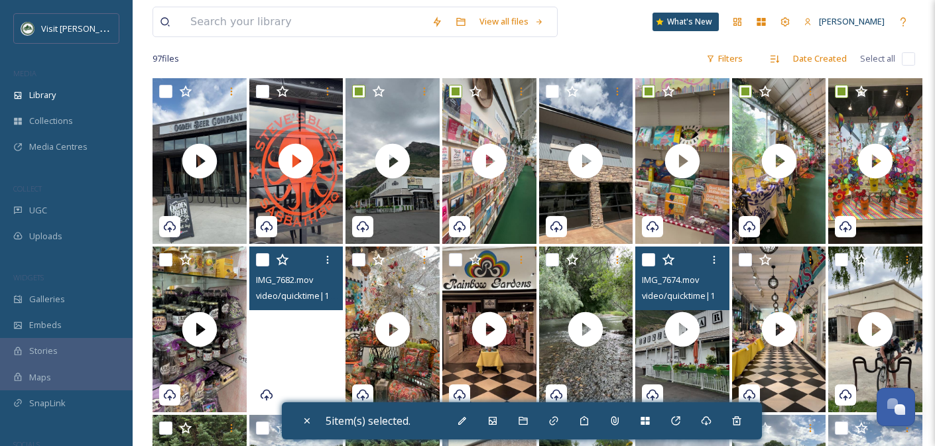
click at [649, 259] on input "checkbox" at bounding box center [648, 259] width 13 height 13
checkbox input "true"
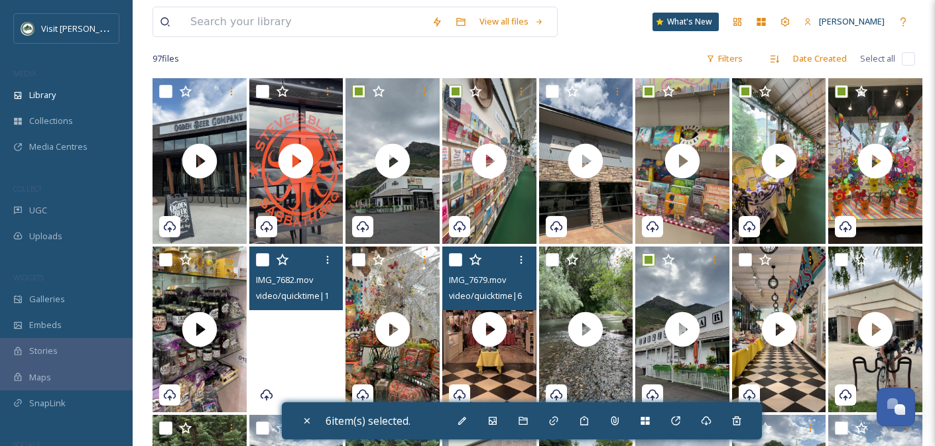
click at [455, 262] on input "checkbox" at bounding box center [455, 259] width 13 height 13
checkbox input "true"
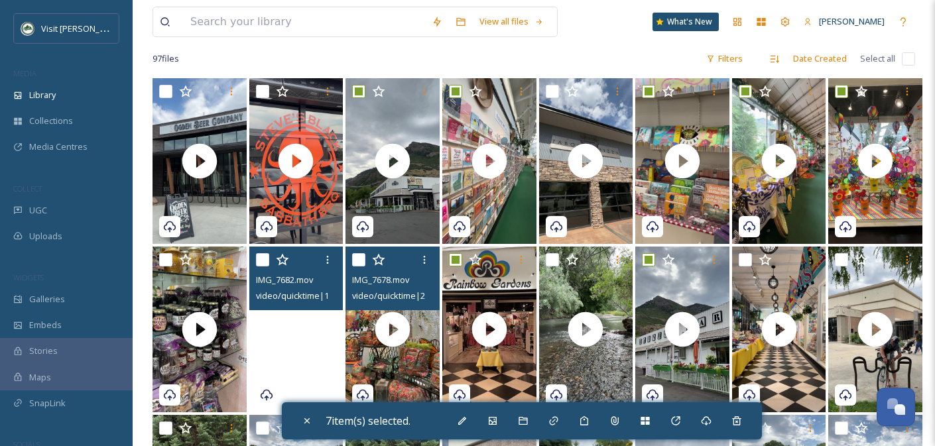
click at [356, 260] on input "checkbox" at bounding box center [358, 259] width 13 height 13
checkbox input "true"
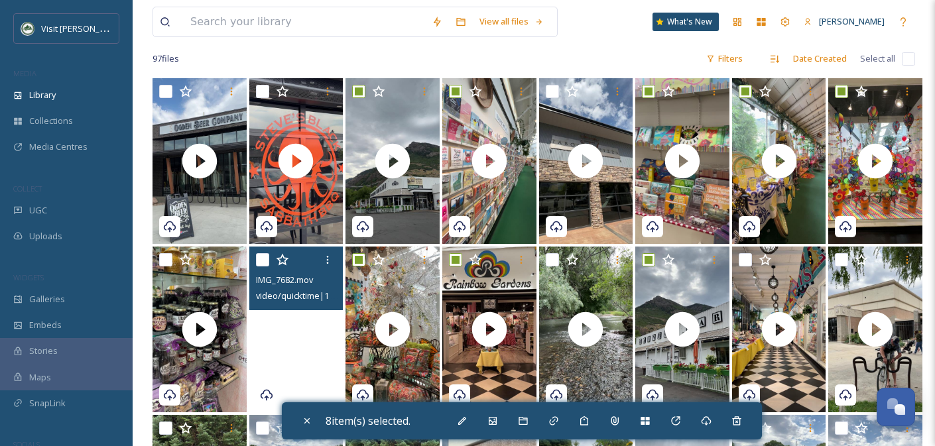
click at [261, 263] on input "checkbox" at bounding box center [262, 259] width 13 height 13
checkbox input "true"
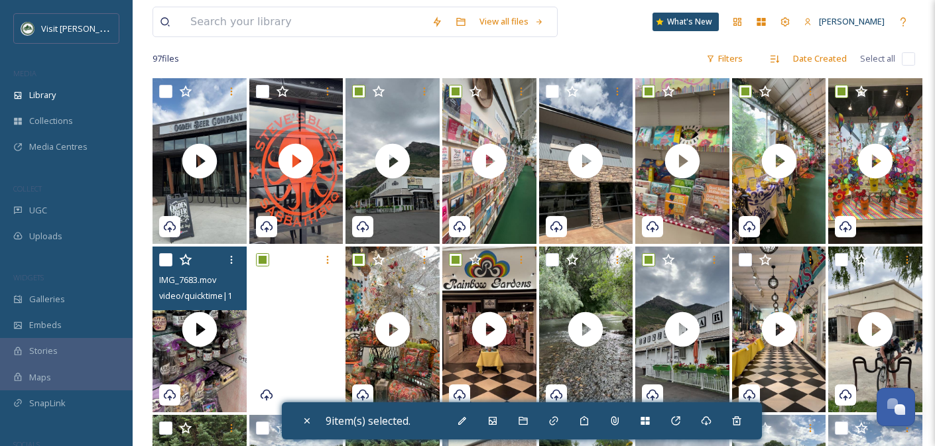
click at [168, 259] on input "checkbox" at bounding box center [165, 259] width 13 height 13
checkbox input "true"
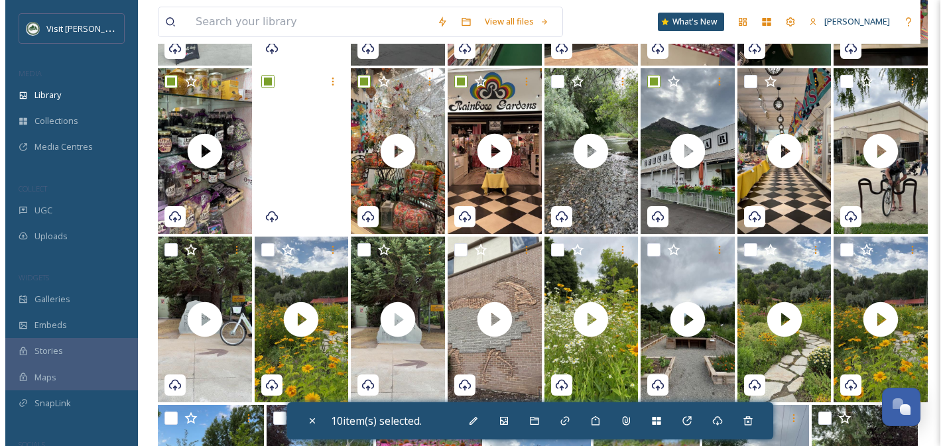
scroll to position [281, 0]
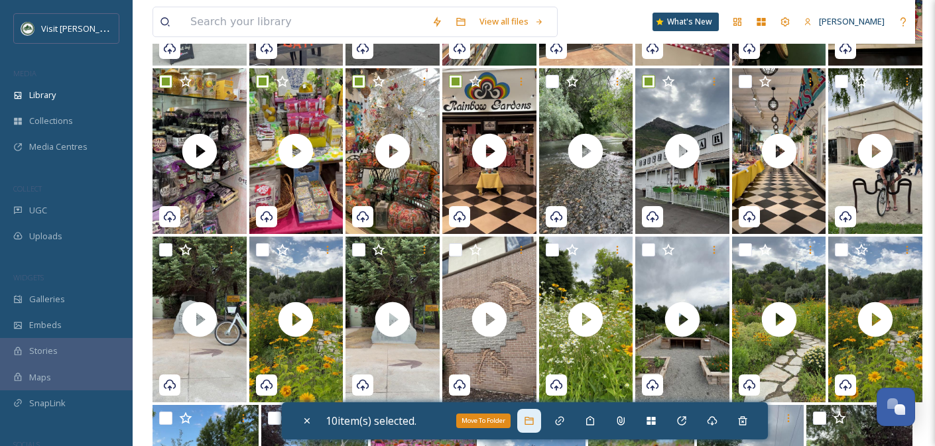
click at [540, 413] on div "Move To Folder" at bounding box center [529, 421] width 24 height 24
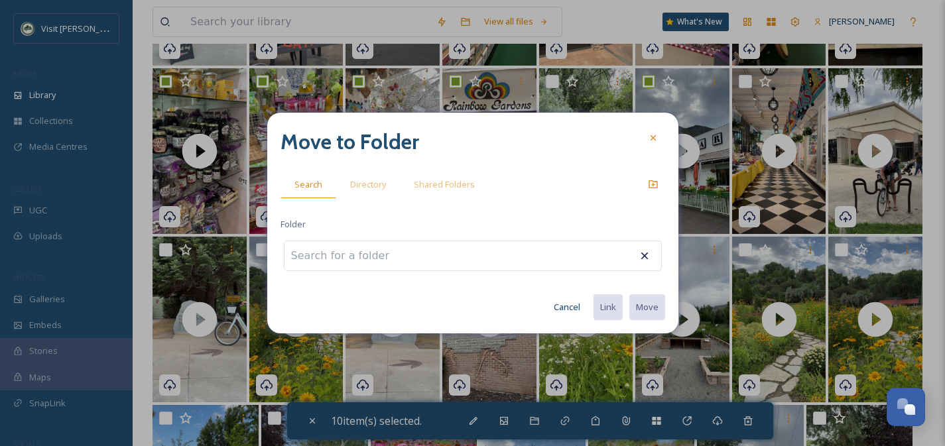
click at [383, 256] on input at bounding box center [357, 255] width 146 height 29
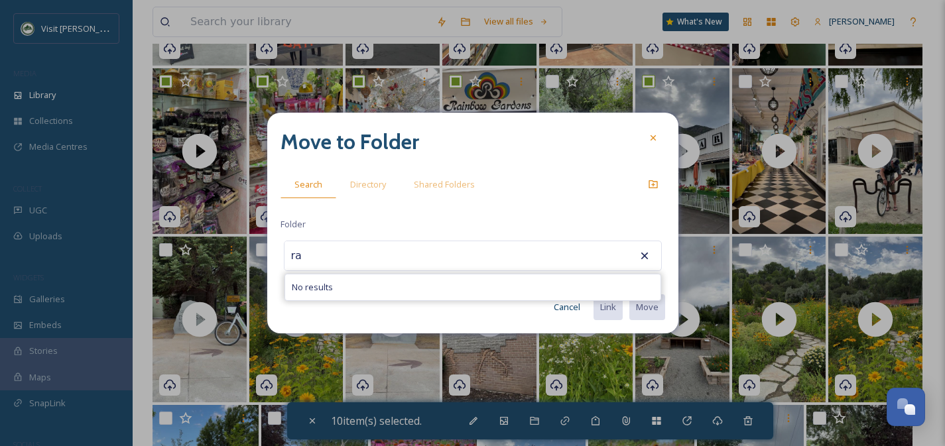
type input "r"
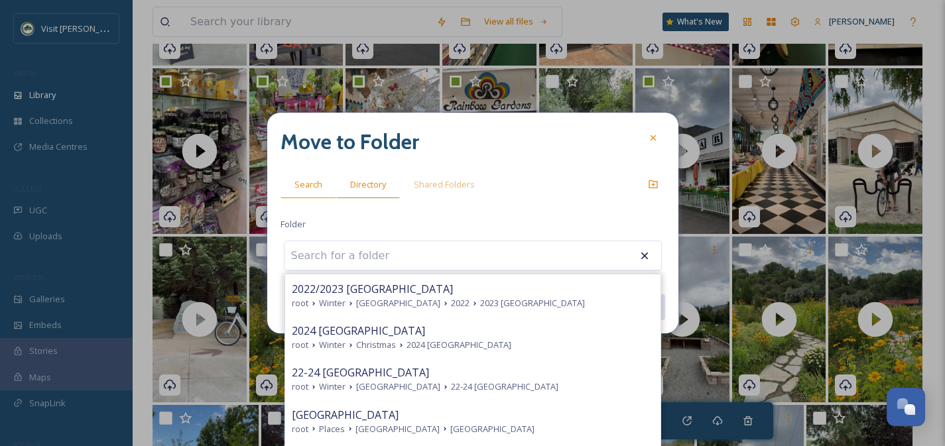
click at [368, 190] on span "Directory" at bounding box center [368, 184] width 36 height 13
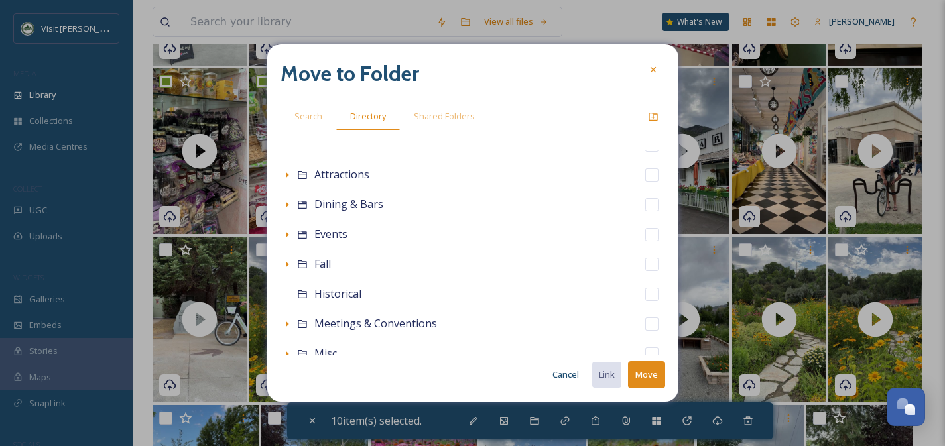
scroll to position [276, 0]
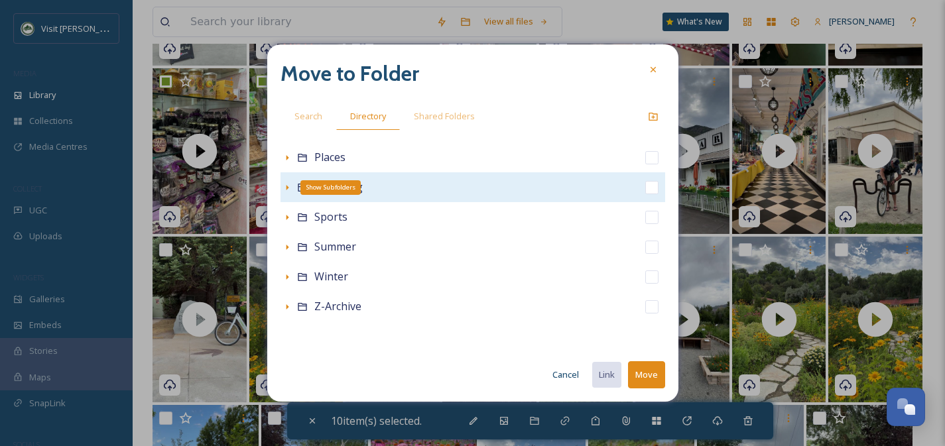
click at [288, 187] on icon at bounding box center [287, 187] width 3 height 5
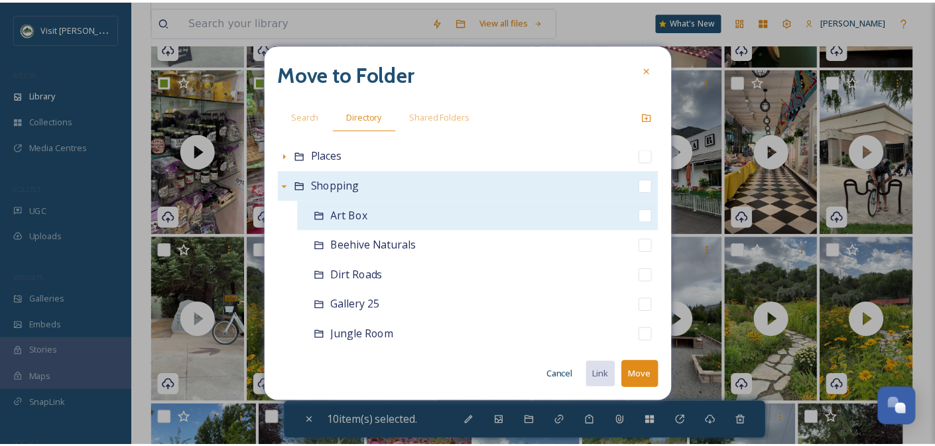
scroll to position [281, 0]
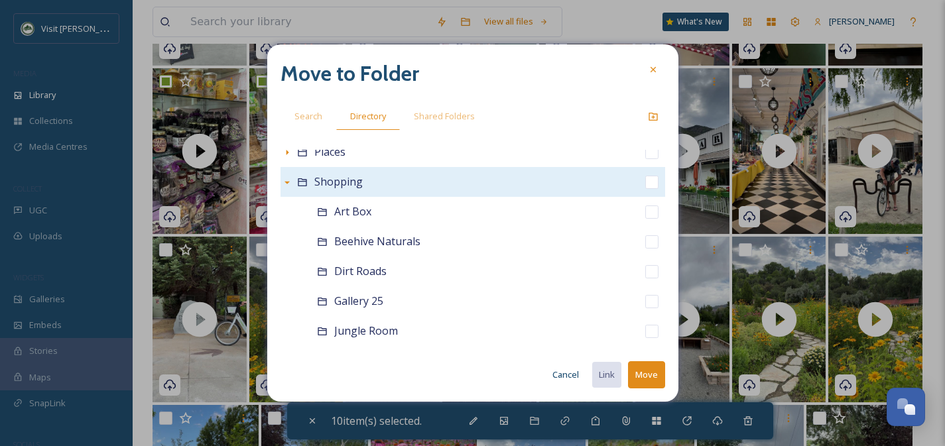
click at [645, 186] on input "checkbox" at bounding box center [651, 182] width 13 height 13
checkbox input "true"
checkbox input "false"
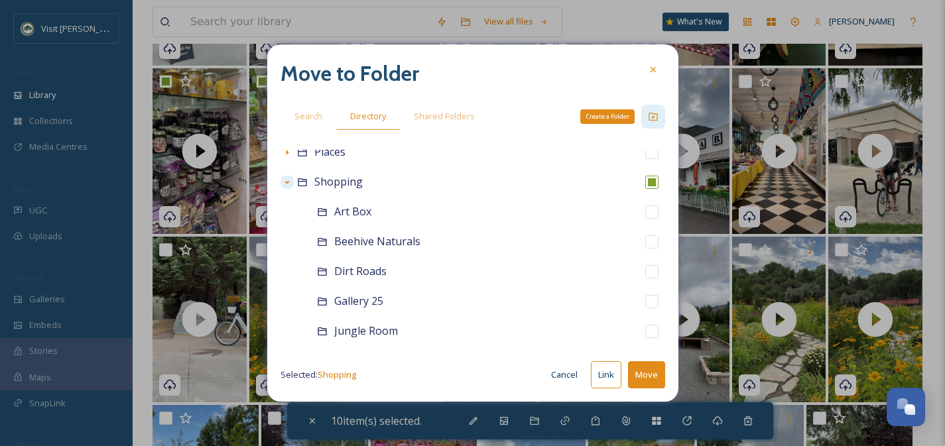
click at [652, 111] on icon at bounding box center [653, 116] width 11 height 11
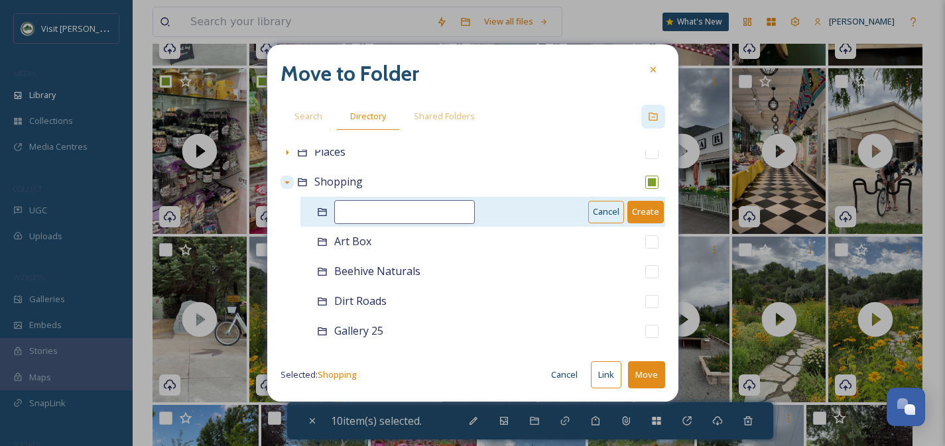
click at [377, 222] on input at bounding box center [404, 212] width 141 height 24
type input "[GEOGRAPHIC_DATA]"
click at [639, 211] on button "Create" at bounding box center [645, 212] width 36 height 22
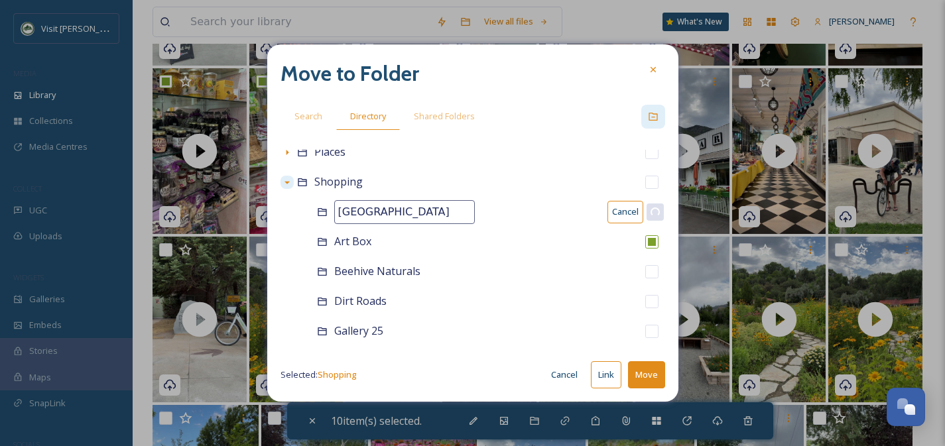
checkbox input "false"
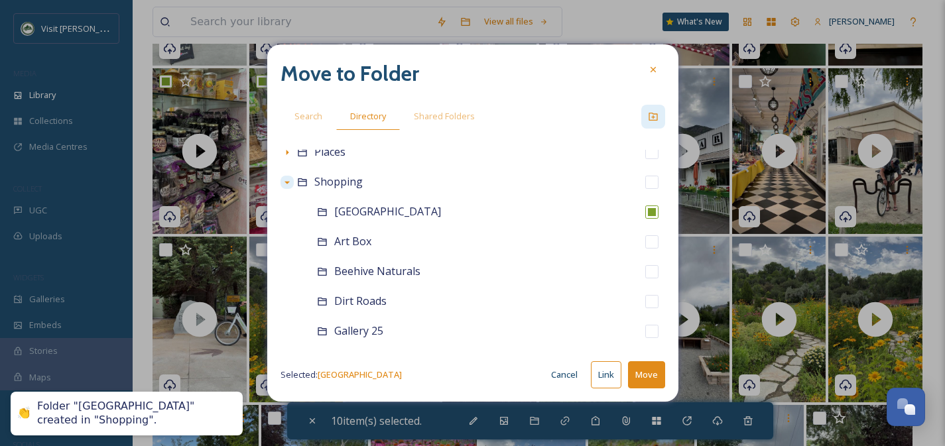
click at [651, 377] on button "Move" at bounding box center [646, 374] width 37 height 27
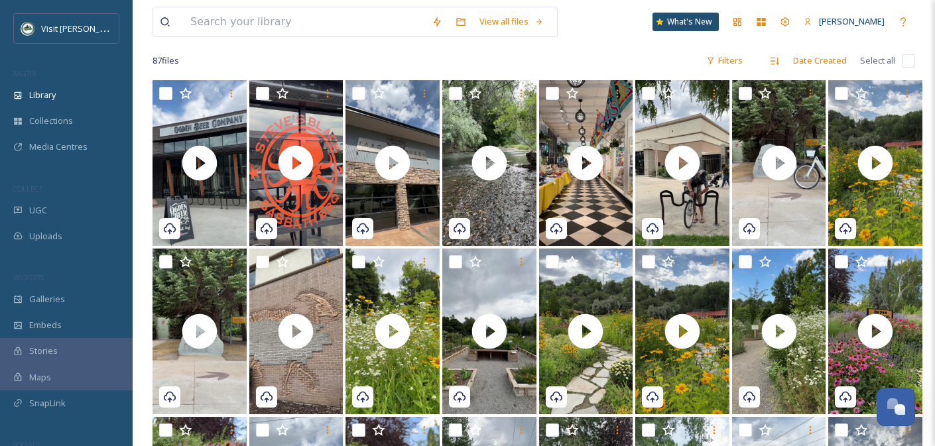
scroll to position [94, 0]
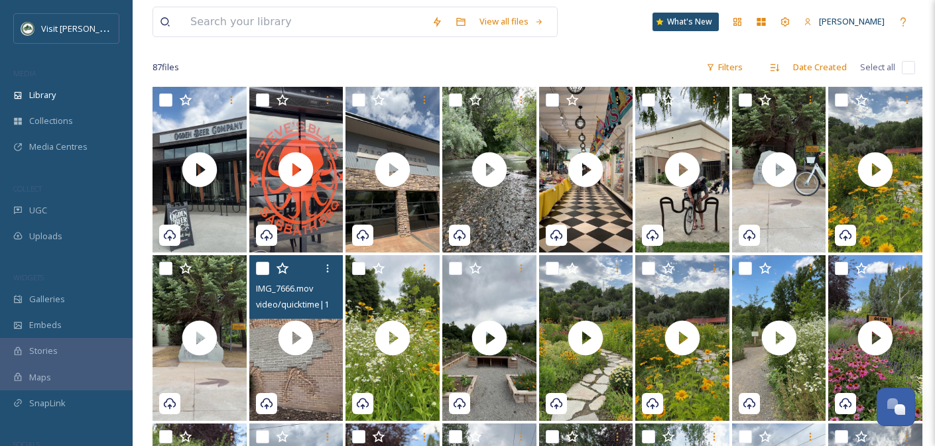
click at [266, 267] on input "checkbox" at bounding box center [262, 268] width 13 height 13
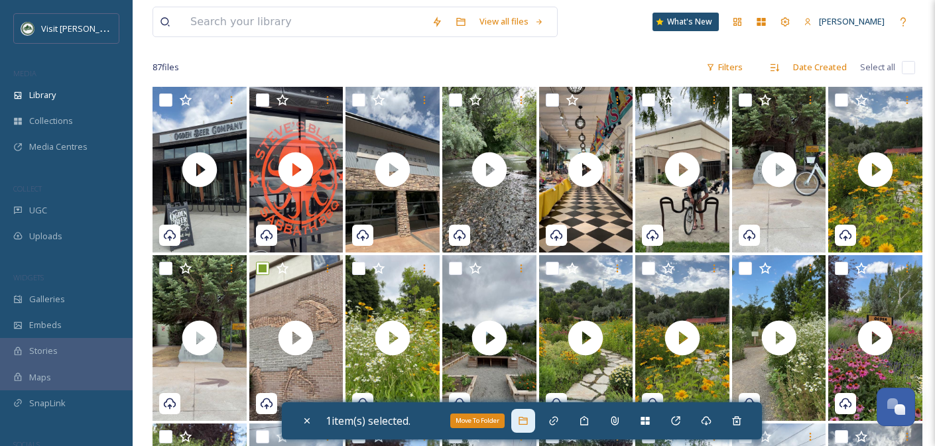
click at [523, 419] on icon at bounding box center [523, 421] width 11 height 11
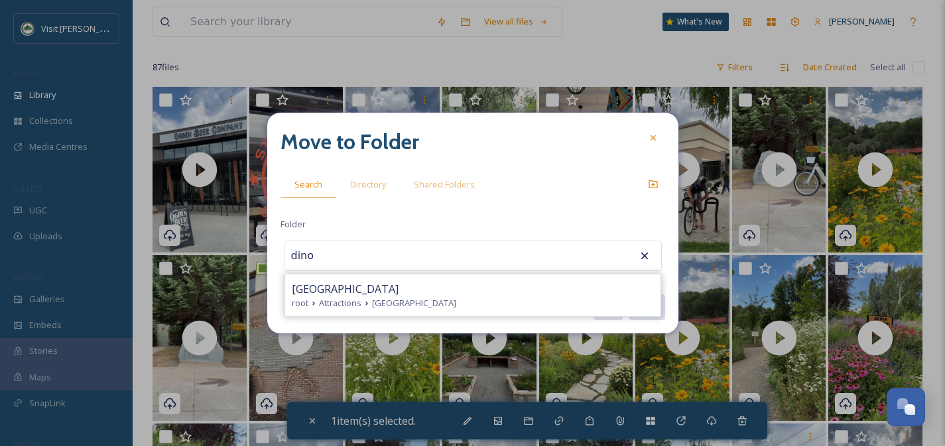
click at [345, 290] on span "[GEOGRAPHIC_DATA]" at bounding box center [345, 289] width 107 height 16
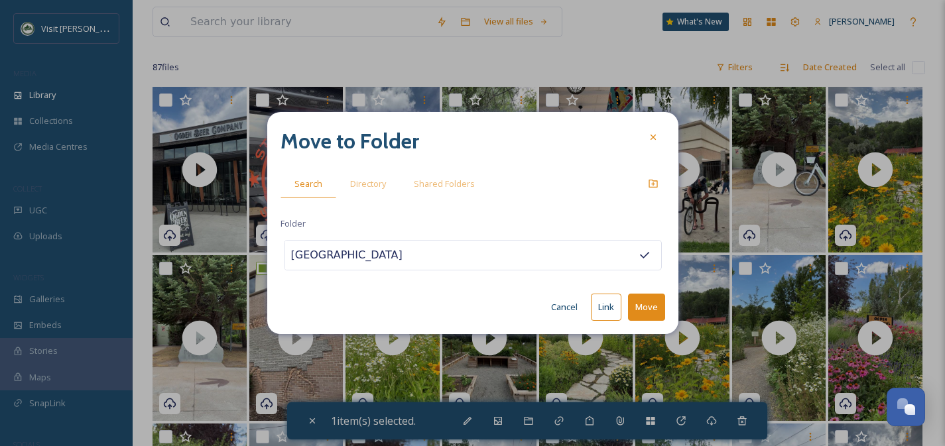
click at [657, 305] on button "Move" at bounding box center [646, 307] width 37 height 27
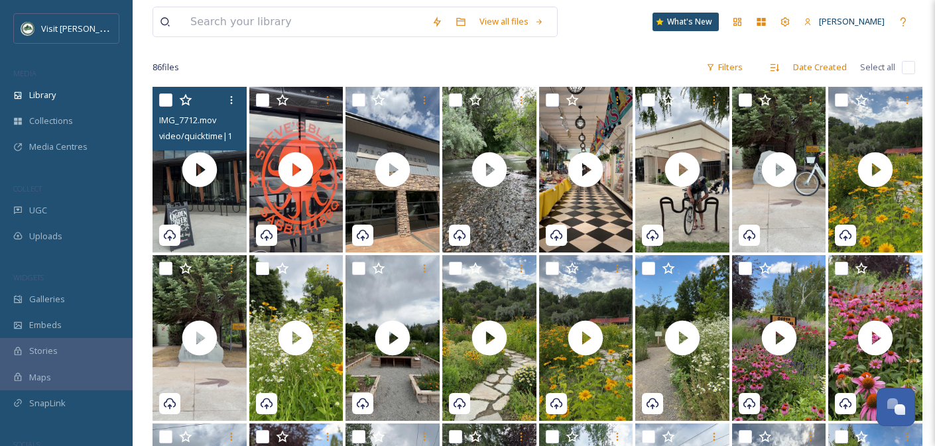
click at [165, 101] on input "checkbox" at bounding box center [165, 99] width 13 height 13
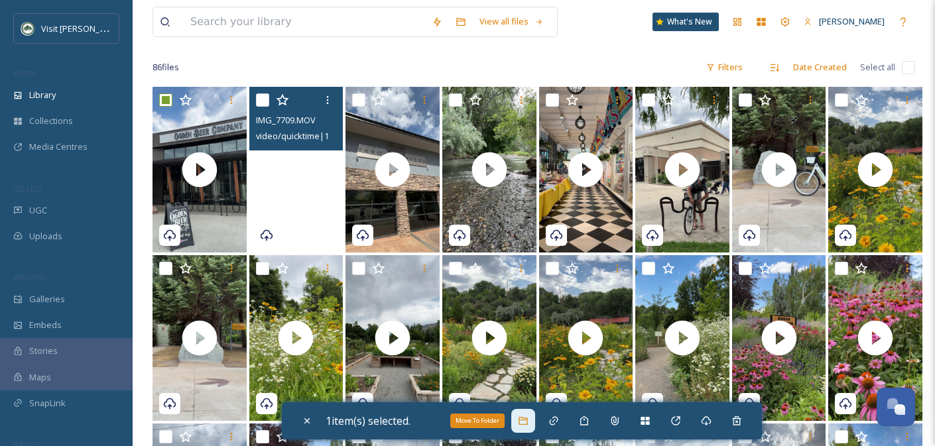
click at [535, 414] on div "Move To Folder" at bounding box center [523, 421] width 24 height 24
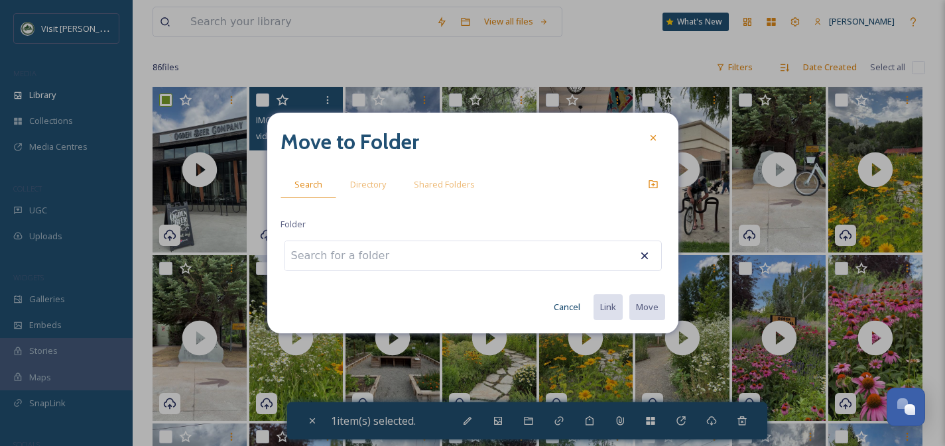
click at [385, 259] on input at bounding box center [357, 255] width 146 height 29
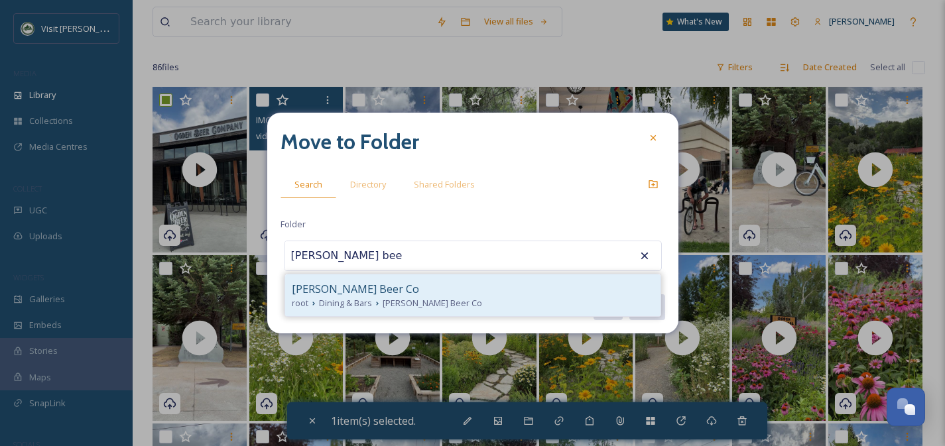
click at [429, 308] on span "[PERSON_NAME] Beer Co" at bounding box center [432, 303] width 99 height 13
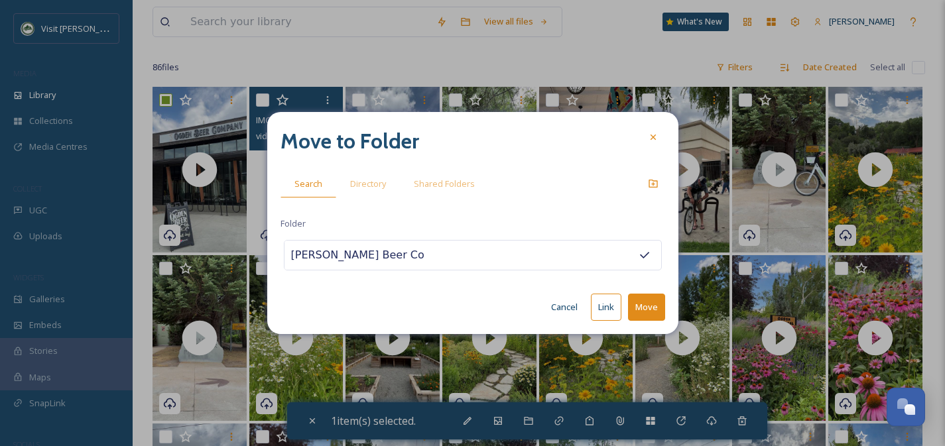
click at [641, 309] on button "Move" at bounding box center [646, 307] width 37 height 27
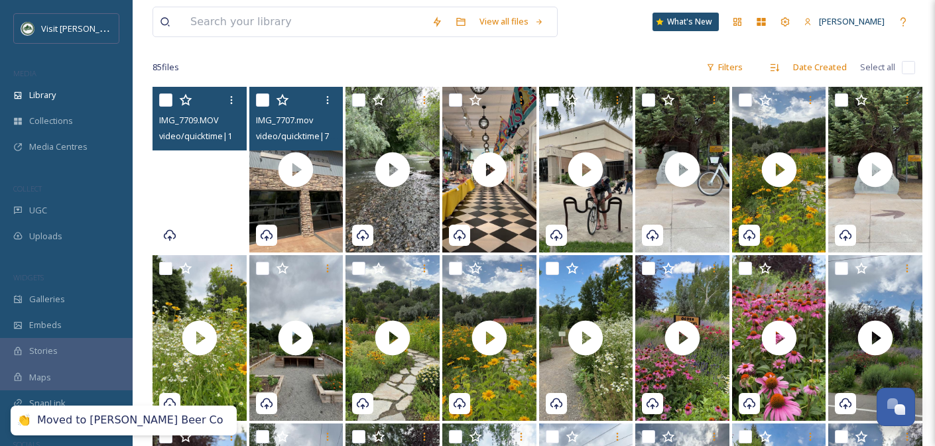
click at [263, 97] on input "checkbox" at bounding box center [262, 99] width 13 height 13
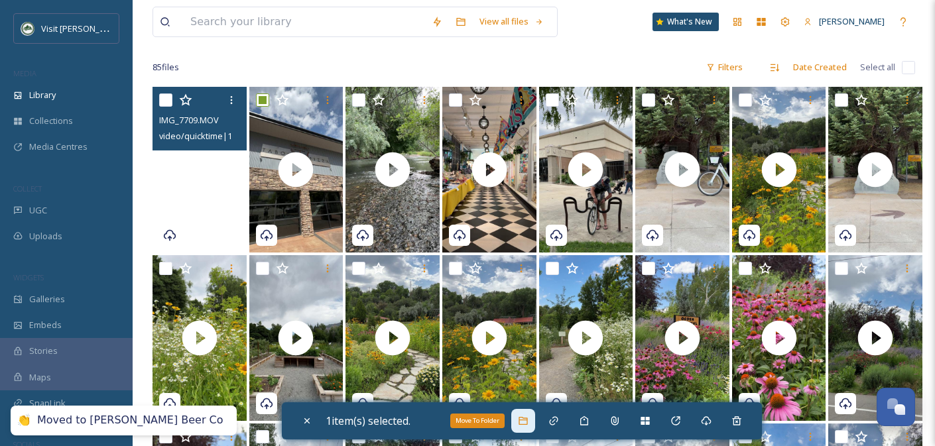
click at [526, 424] on icon at bounding box center [523, 421] width 11 height 11
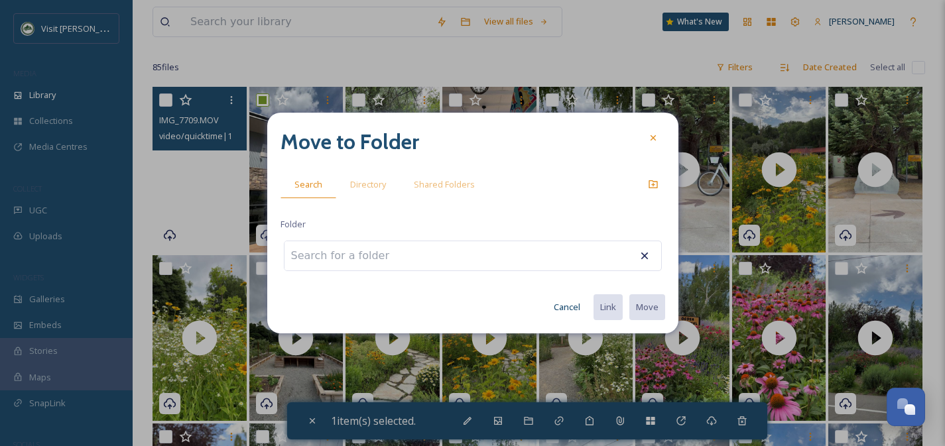
click at [354, 245] on input at bounding box center [357, 255] width 146 height 29
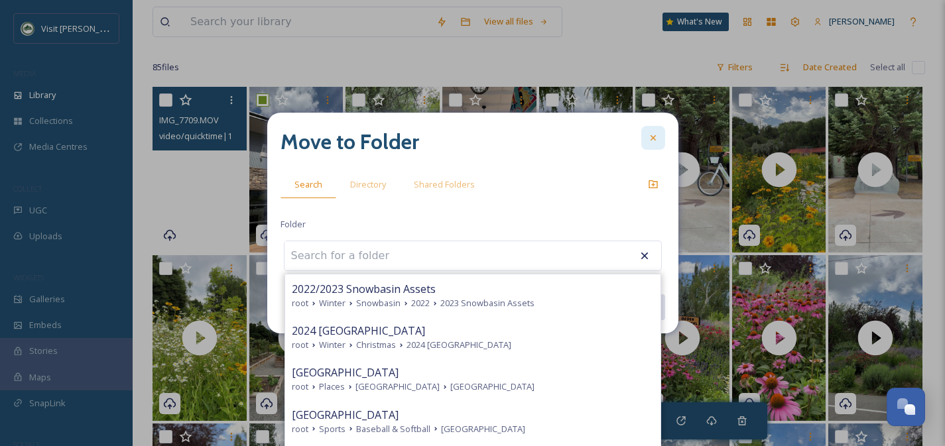
click at [656, 137] on icon at bounding box center [653, 138] width 11 height 11
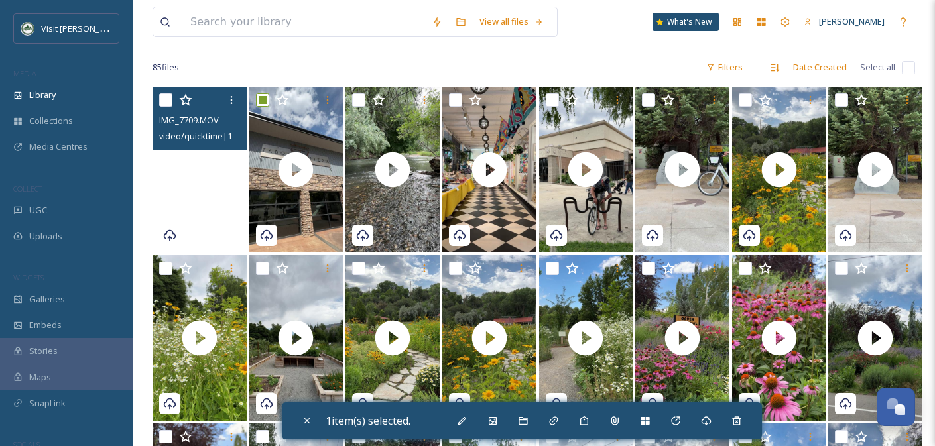
click at [164, 99] on input "checkbox" at bounding box center [165, 99] width 13 height 13
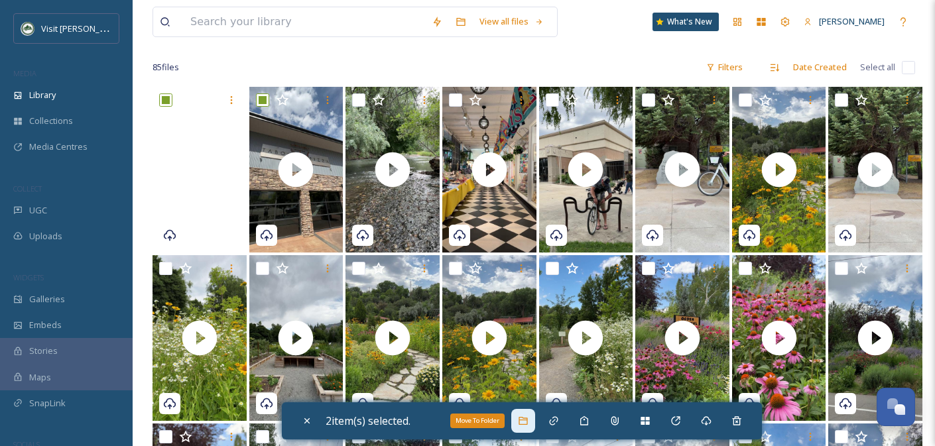
click at [532, 419] on div "Move To Folder" at bounding box center [523, 421] width 24 height 24
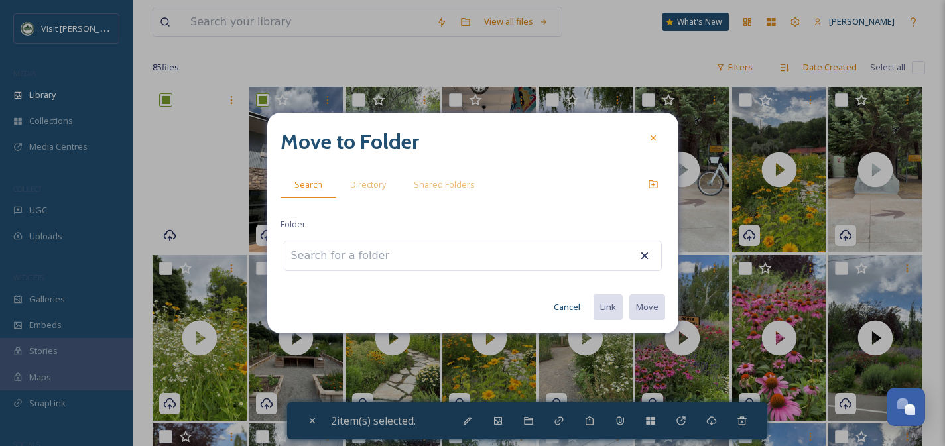
click at [376, 260] on input at bounding box center [357, 255] width 146 height 29
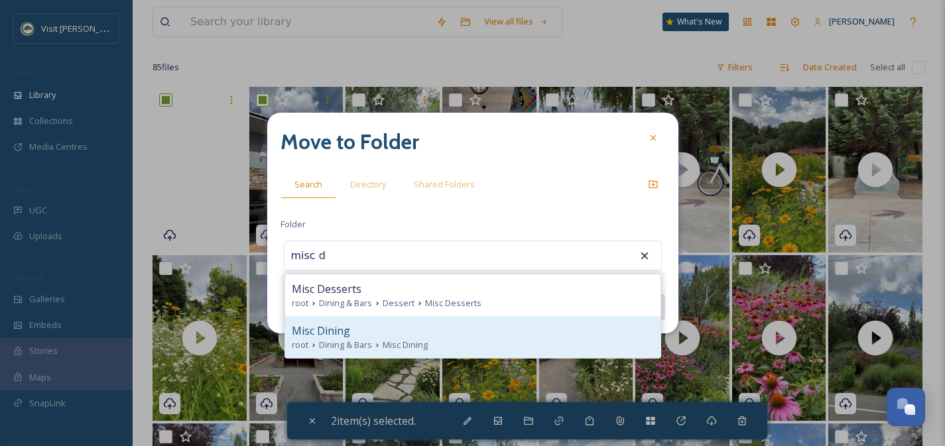
click at [414, 349] on span "Misc Dining" at bounding box center [405, 345] width 45 height 13
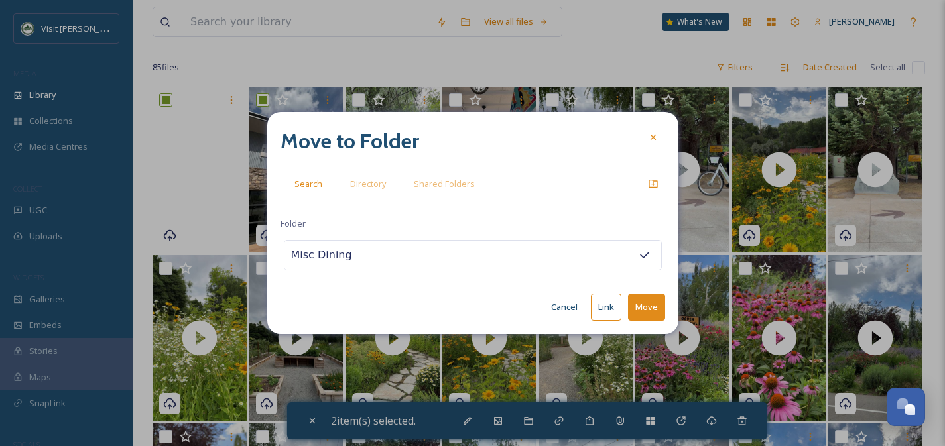
click at [639, 307] on button "Move" at bounding box center [646, 307] width 37 height 27
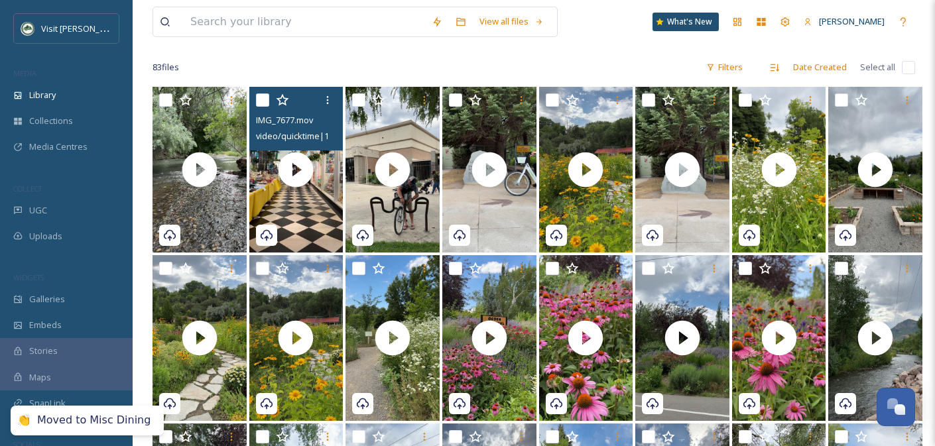
click at [259, 98] on input "checkbox" at bounding box center [262, 99] width 13 height 13
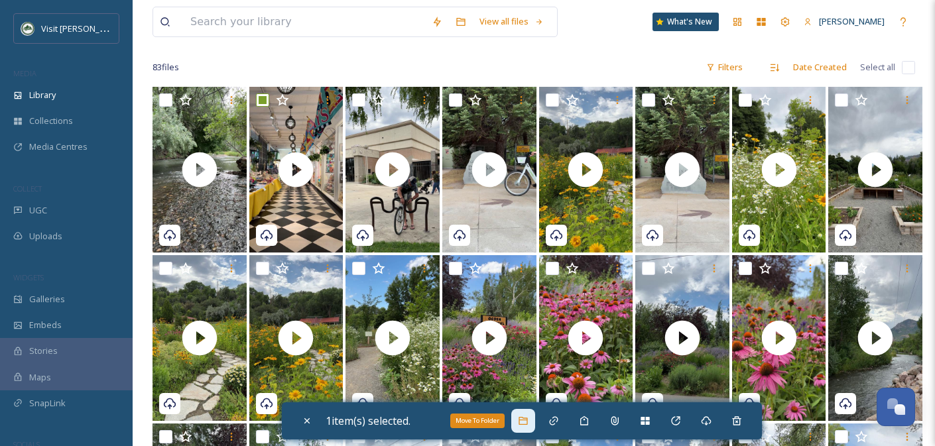
click at [521, 416] on icon at bounding box center [523, 421] width 11 height 11
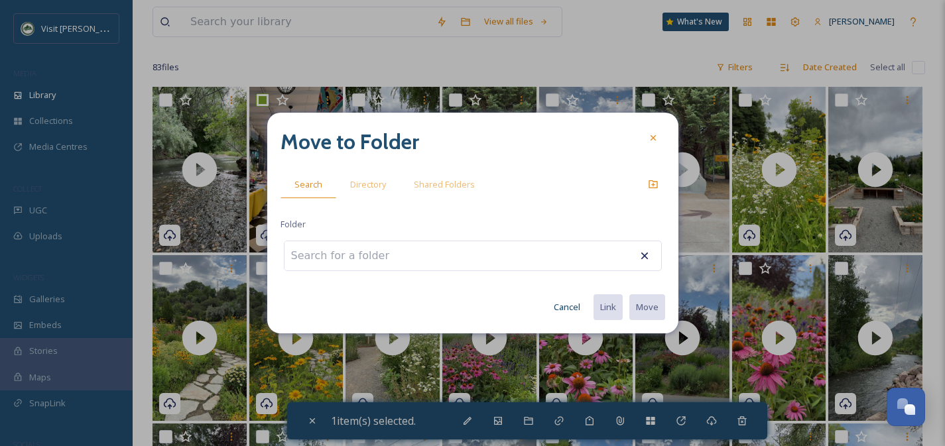
click at [361, 261] on input at bounding box center [357, 255] width 146 height 29
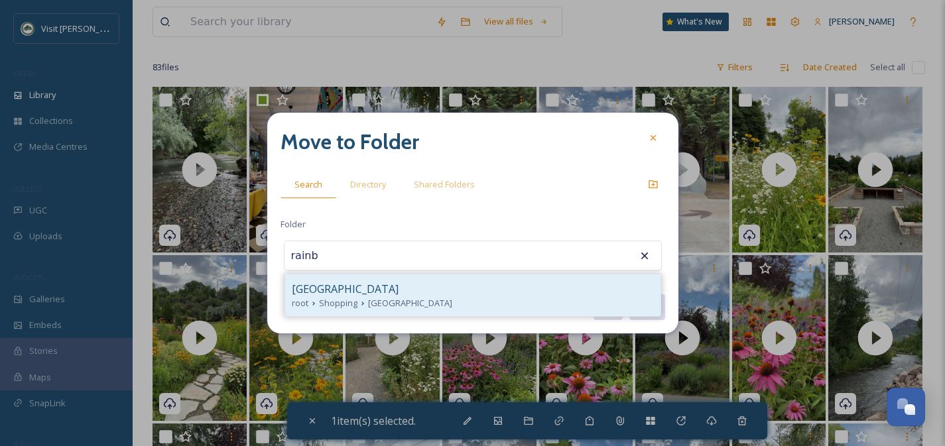
click at [400, 302] on span "[GEOGRAPHIC_DATA]" at bounding box center [410, 303] width 84 height 13
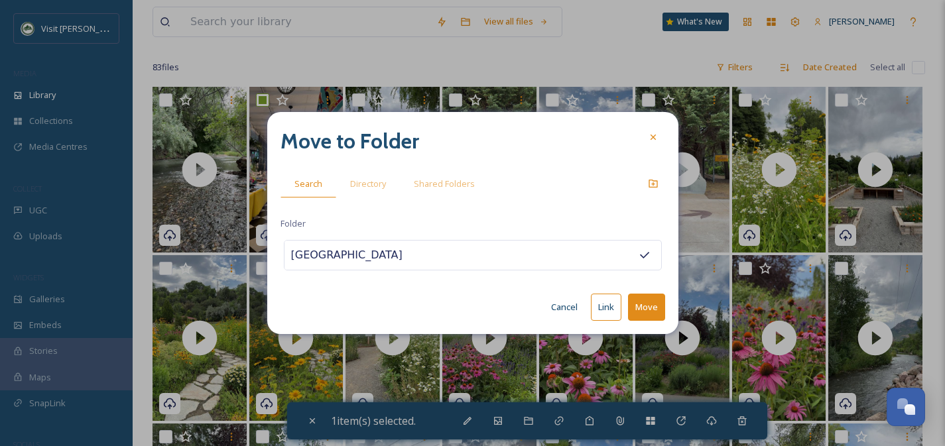
click at [647, 308] on button "Move" at bounding box center [646, 307] width 37 height 27
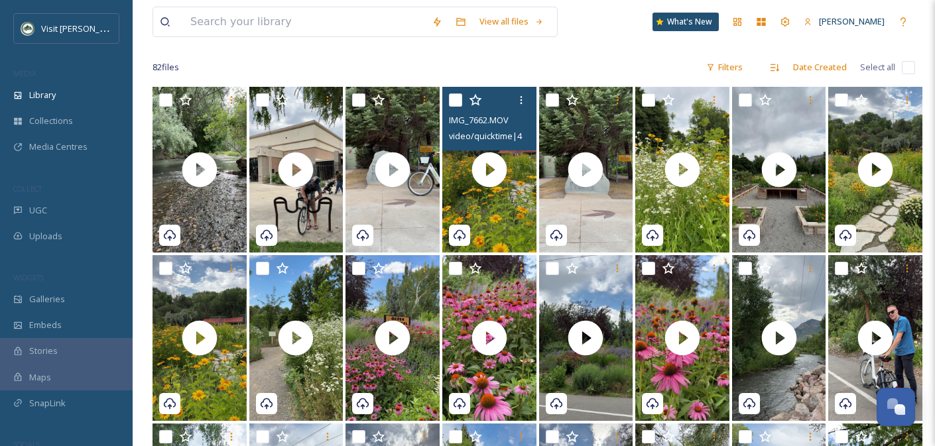
click at [455, 97] on input "checkbox" at bounding box center [455, 99] width 13 height 13
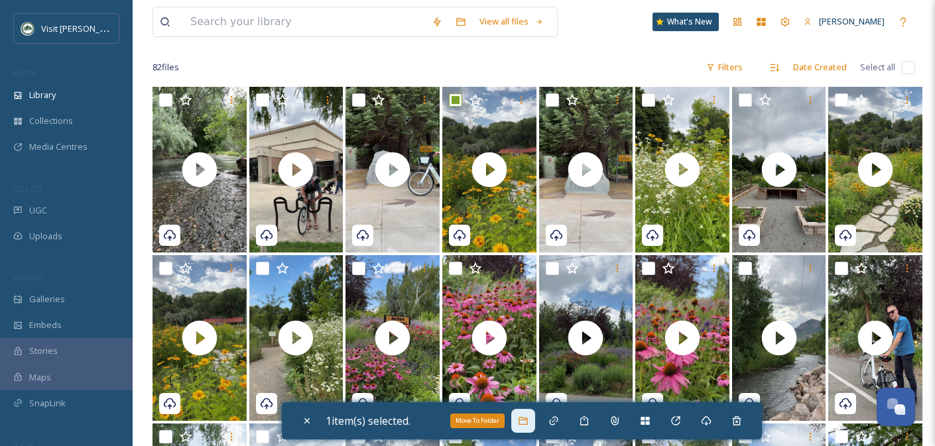
click at [525, 420] on icon at bounding box center [522, 421] width 9 height 8
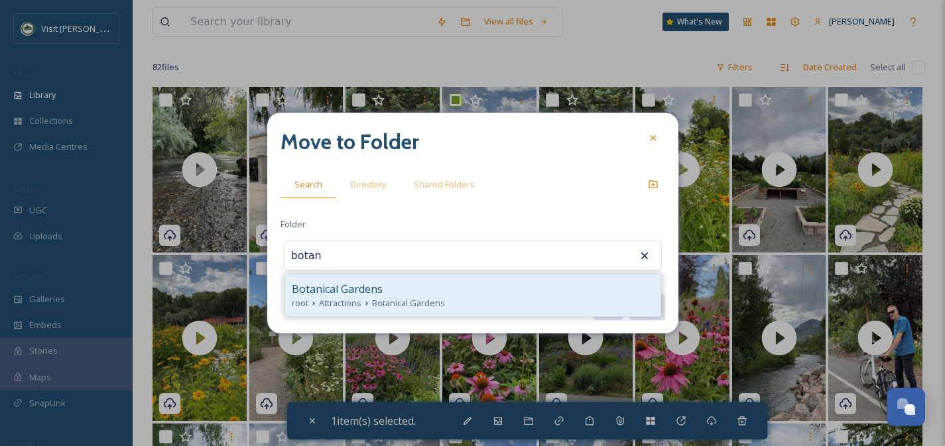
click at [375, 292] on span "Botanical Gardens" at bounding box center [337, 289] width 91 height 16
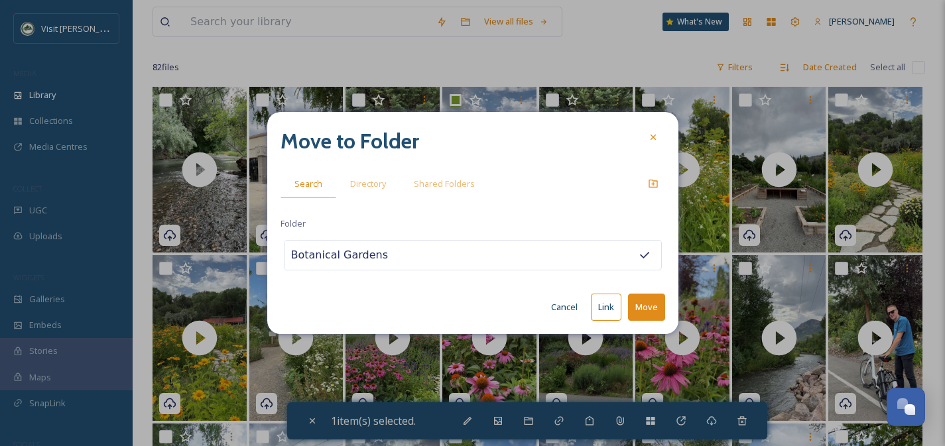
click at [629, 308] on button "Move" at bounding box center [646, 307] width 37 height 27
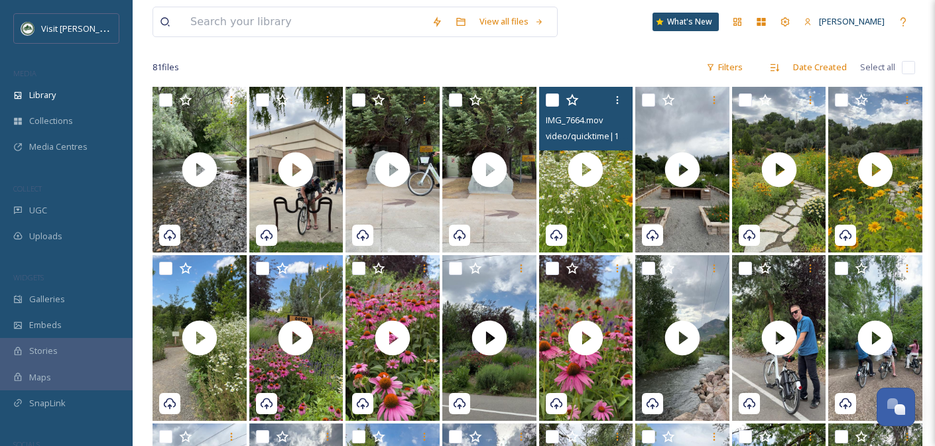
click at [546, 102] on input "checkbox" at bounding box center [552, 99] width 13 height 13
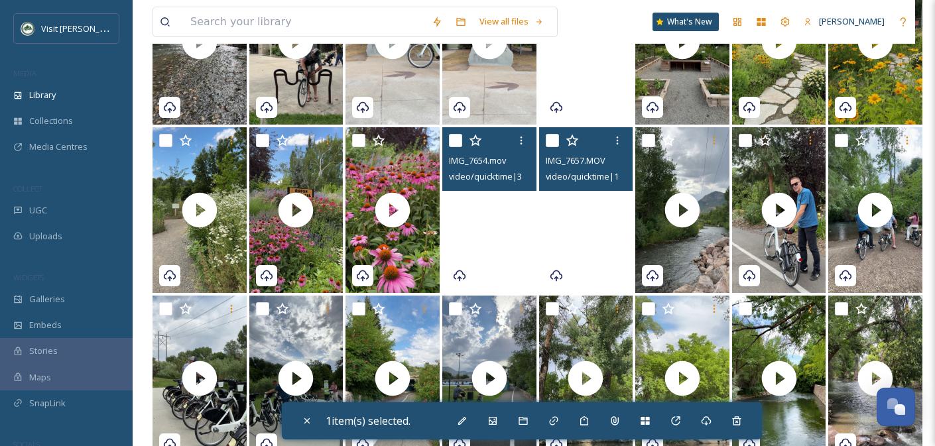
scroll to position [166, 0]
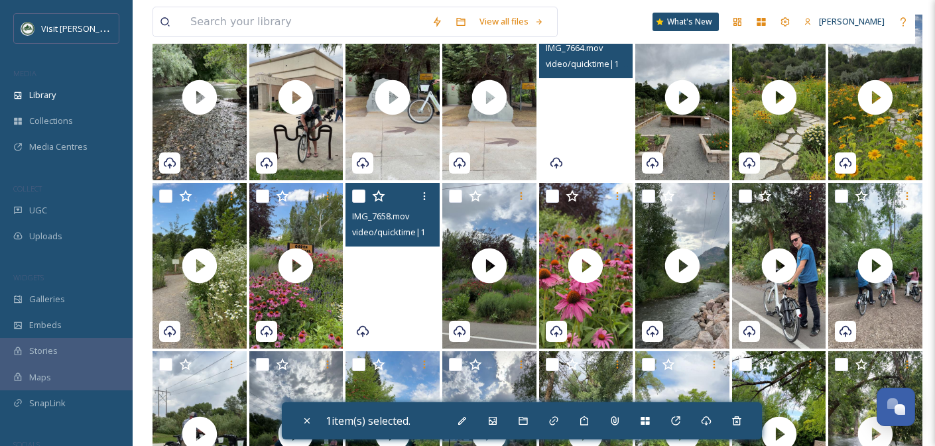
click at [406, 296] on video "IMG_7658.mov" at bounding box center [392, 266] width 94 height 166
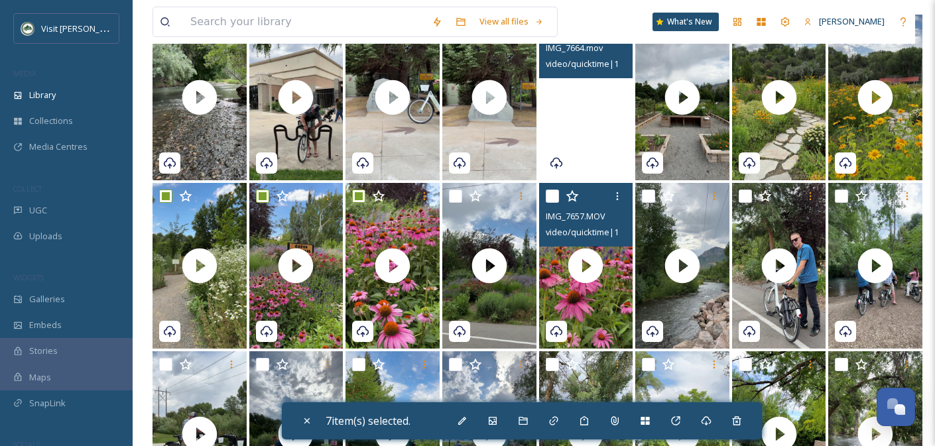
click at [551, 197] on input "checkbox" at bounding box center [552, 196] width 13 height 13
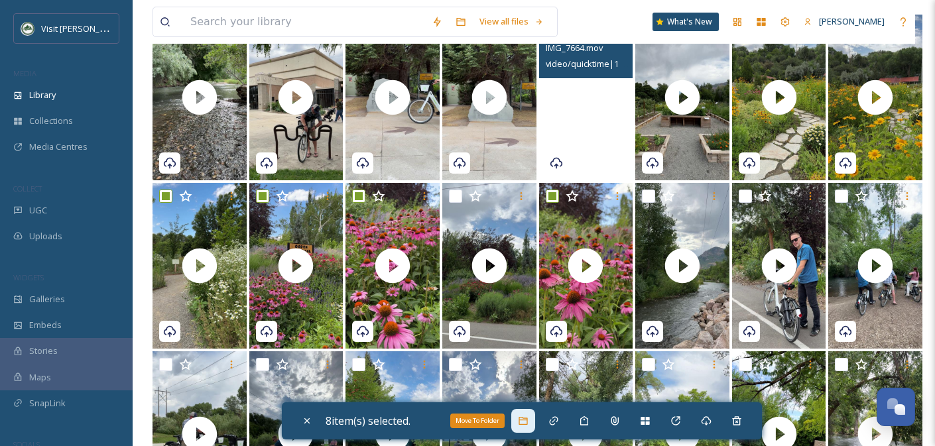
click at [528, 426] on div "Move To Folder" at bounding box center [523, 421] width 24 height 24
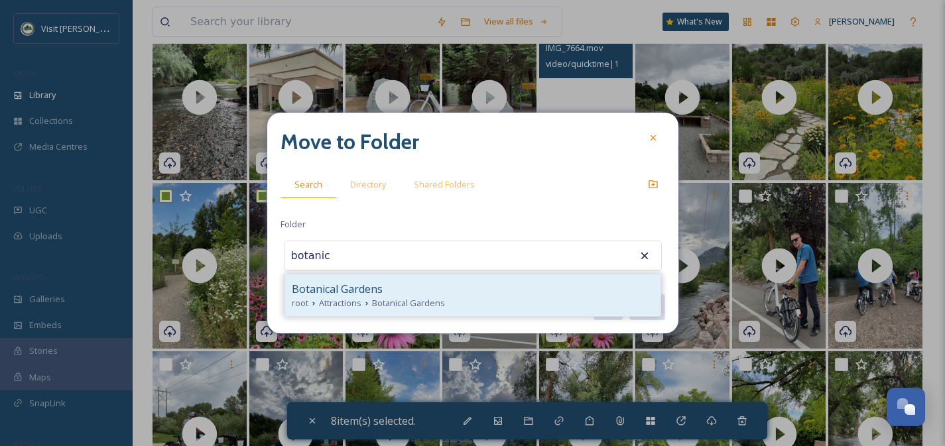
click at [354, 278] on div "Botanical Gardens root Attractions Botanical Gardens" at bounding box center [472, 295] width 375 height 42
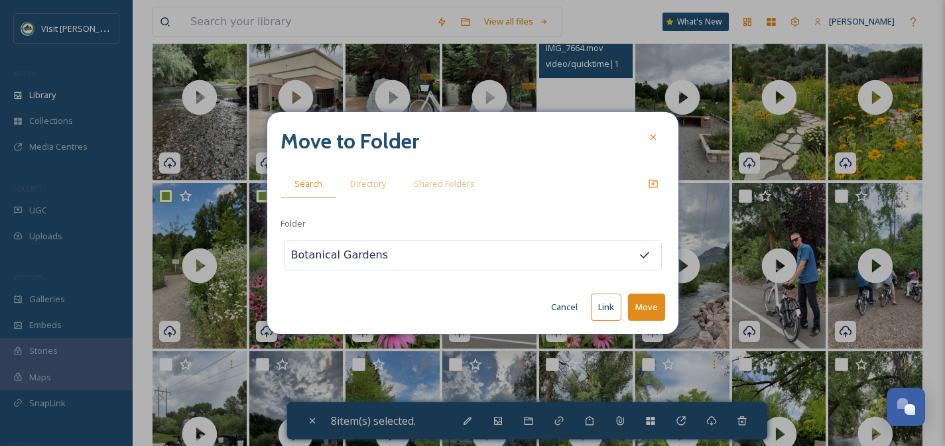
click at [649, 307] on button "Move" at bounding box center [646, 307] width 37 height 27
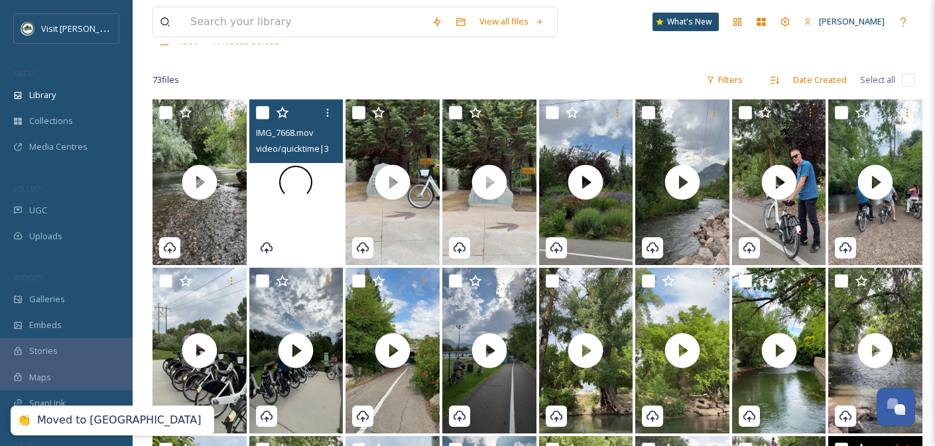
scroll to position [82, 0]
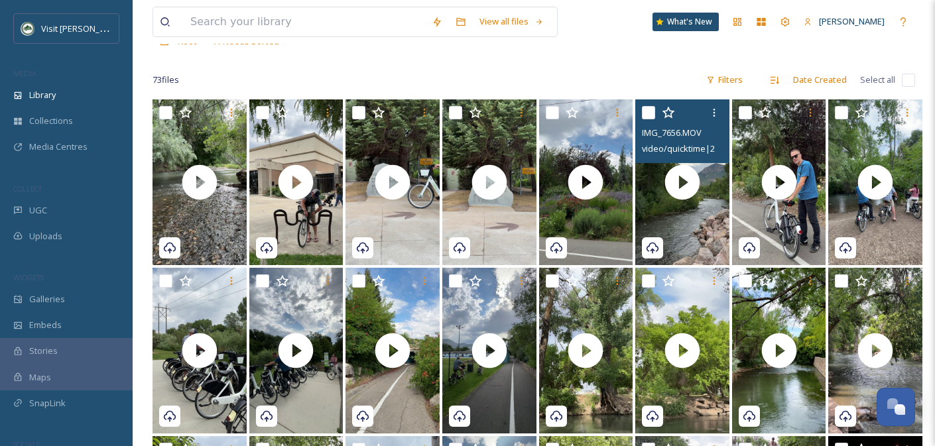
click at [650, 113] on input "checkbox" at bounding box center [648, 112] width 13 height 13
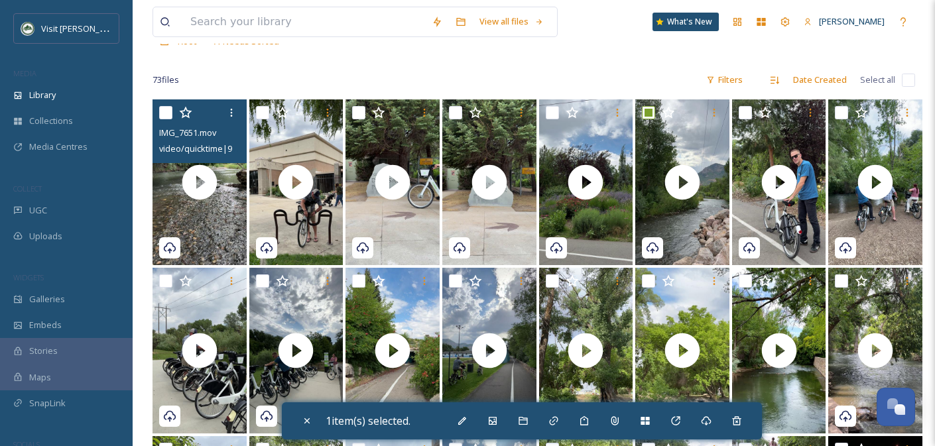
click at [168, 109] on input "checkbox" at bounding box center [165, 112] width 13 height 13
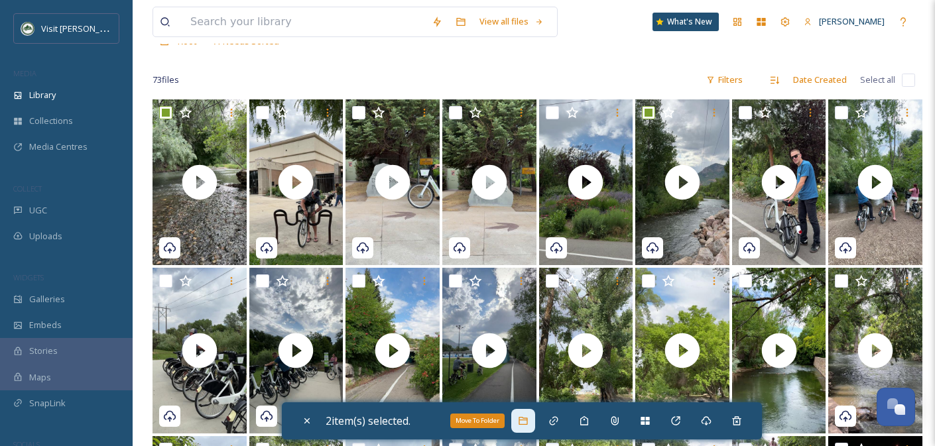
click at [534, 422] on div "Move To Folder" at bounding box center [523, 421] width 24 height 24
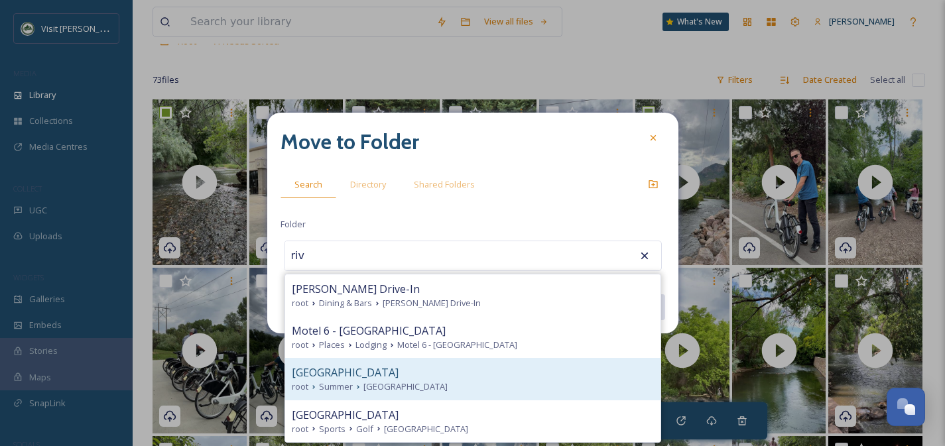
click at [389, 371] on div "[GEOGRAPHIC_DATA]" at bounding box center [473, 373] width 362 height 16
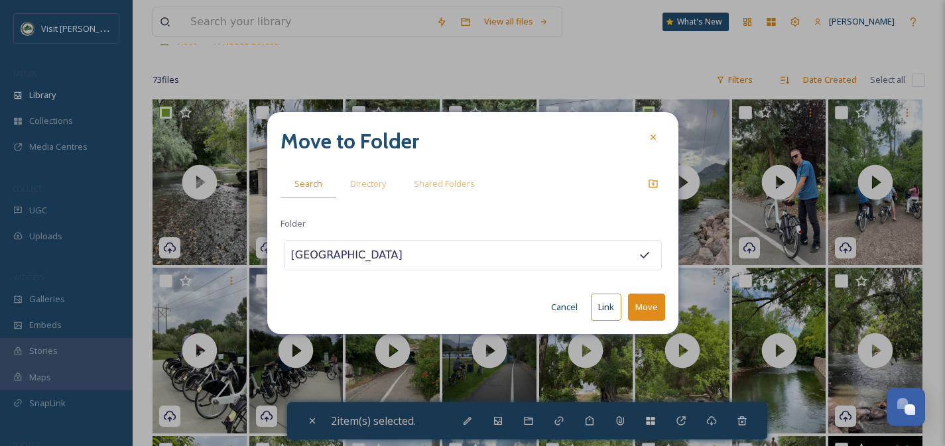
click at [642, 308] on button "Move" at bounding box center [646, 307] width 37 height 27
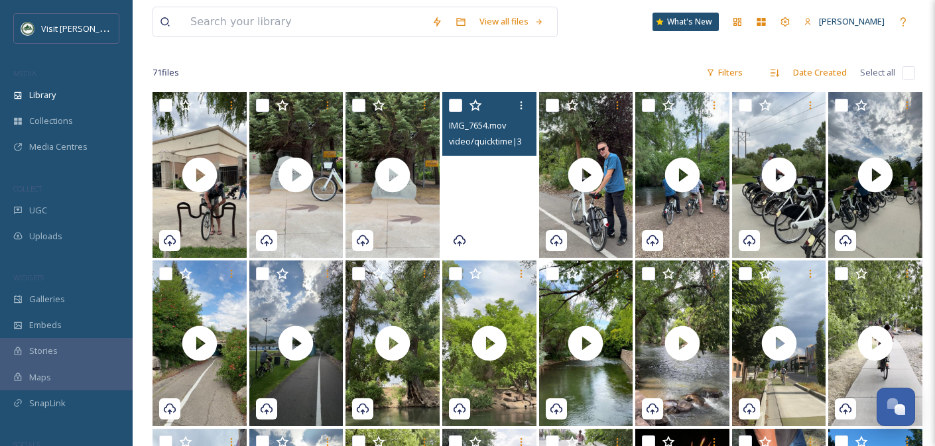
scroll to position [93, 0]
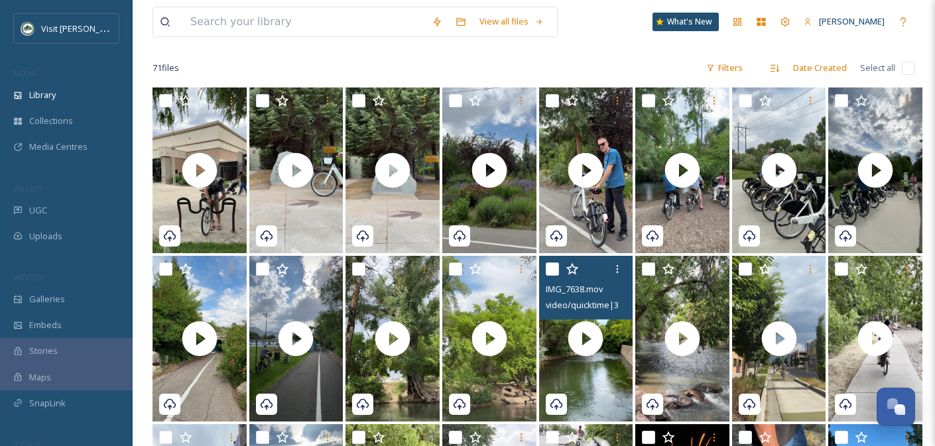
click at [553, 270] on input "checkbox" at bounding box center [552, 269] width 13 height 13
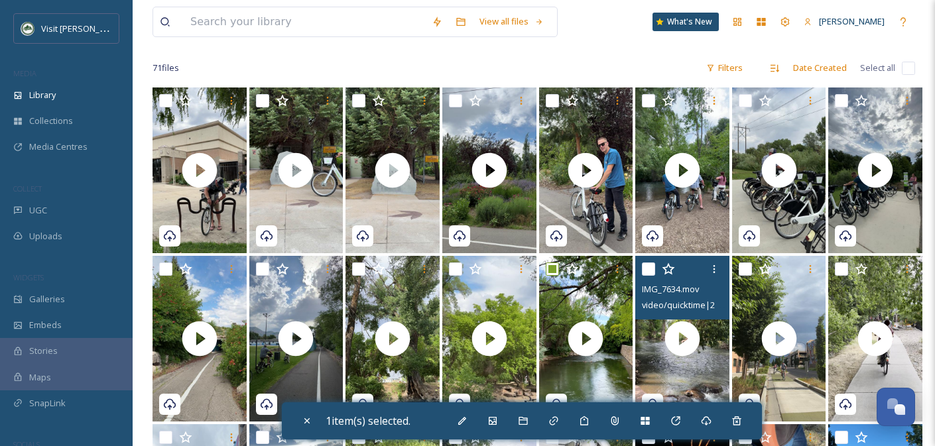
click at [645, 269] on input "checkbox" at bounding box center [648, 269] width 13 height 13
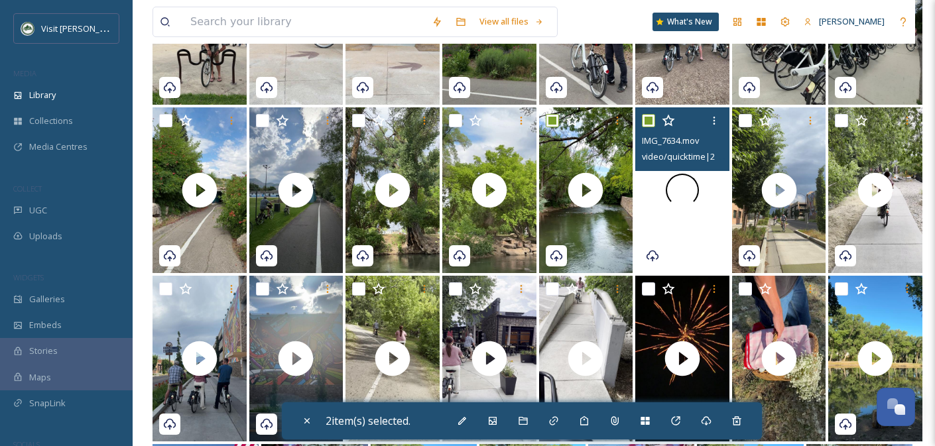
scroll to position [307, 0]
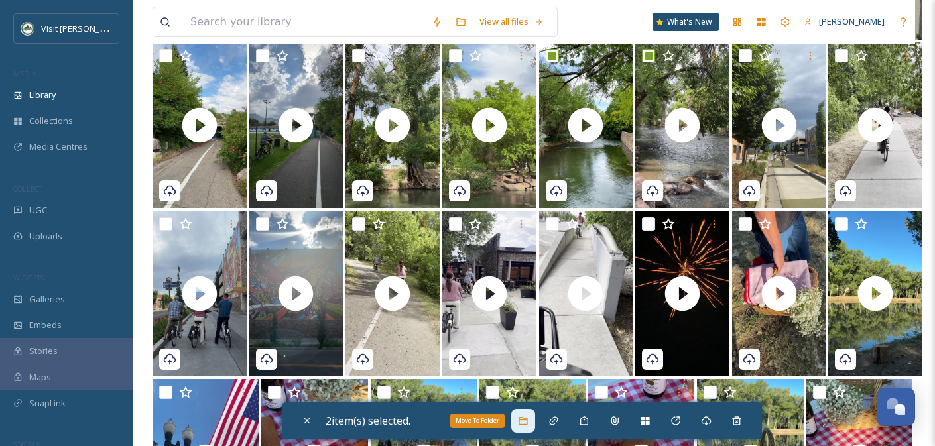
click at [531, 428] on div "Move To Folder" at bounding box center [523, 421] width 24 height 24
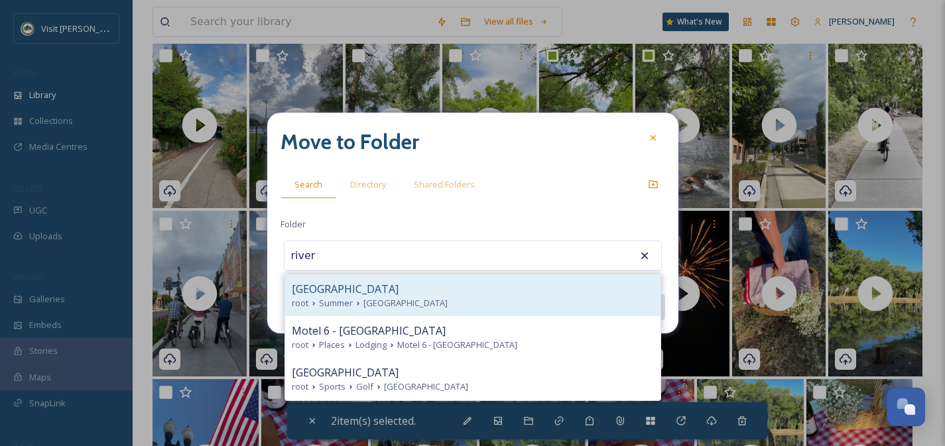
click at [377, 291] on div "[GEOGRAPHIC_DATA]" at bounding box center [473, 289] width 362 height 16
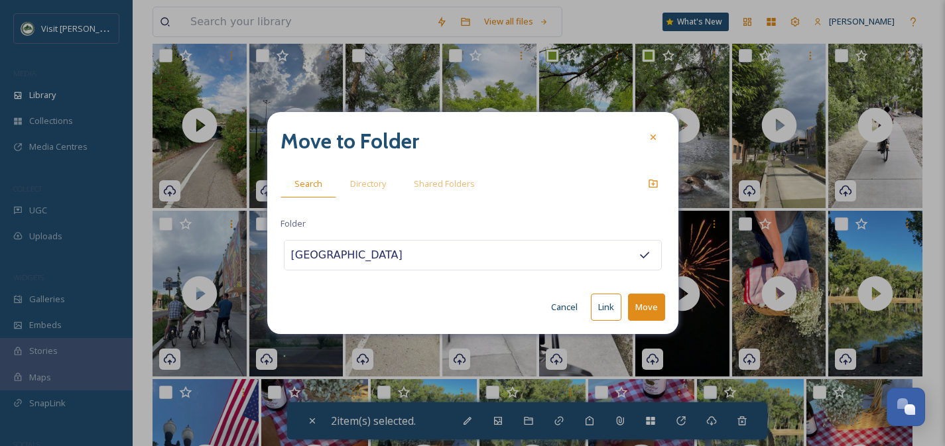
click at [650, 306] on button "Move" at bounding box center [646, 307] width 37 height 27
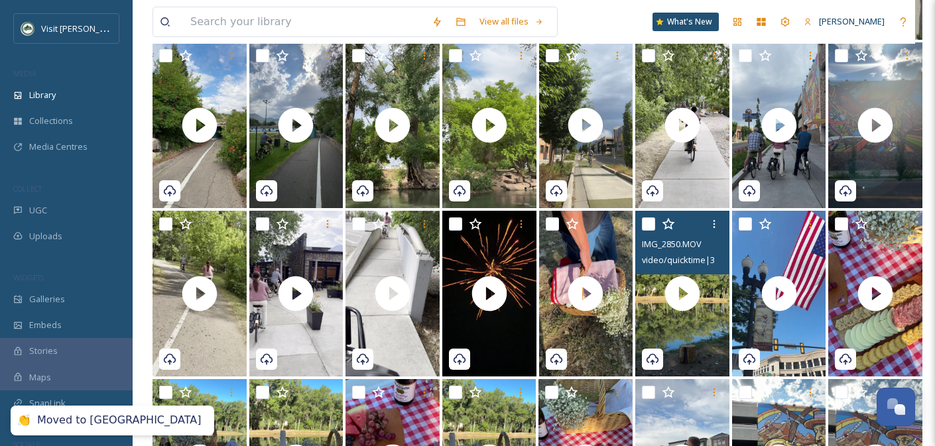
click at [645, 224] on input "checkbox" at bounding box center [648, 223] width 13 height 13
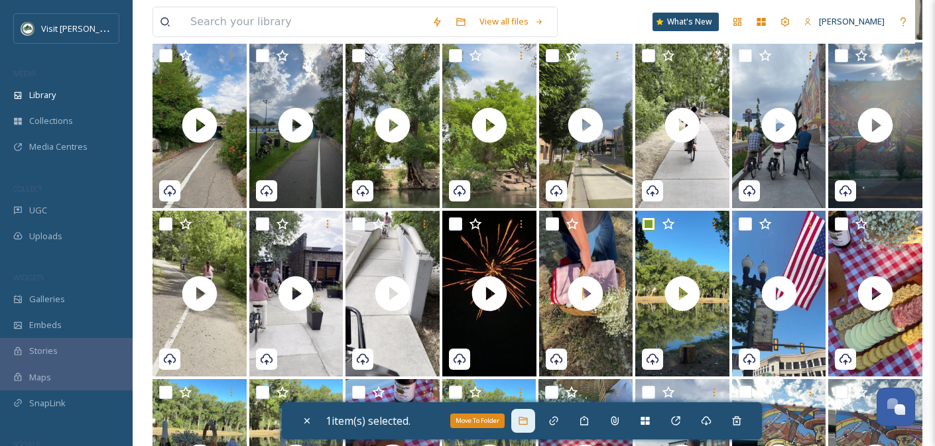
click at [522, 430] on div "Move To Folder" at bounding box center [523, 421] width 24 height 24
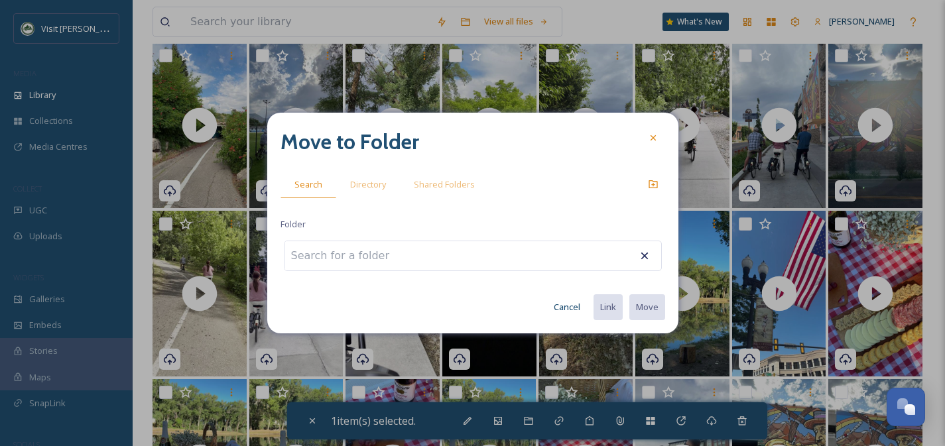
click at [360, 250] on input at bounding box center [357, 255] width 146 height 29
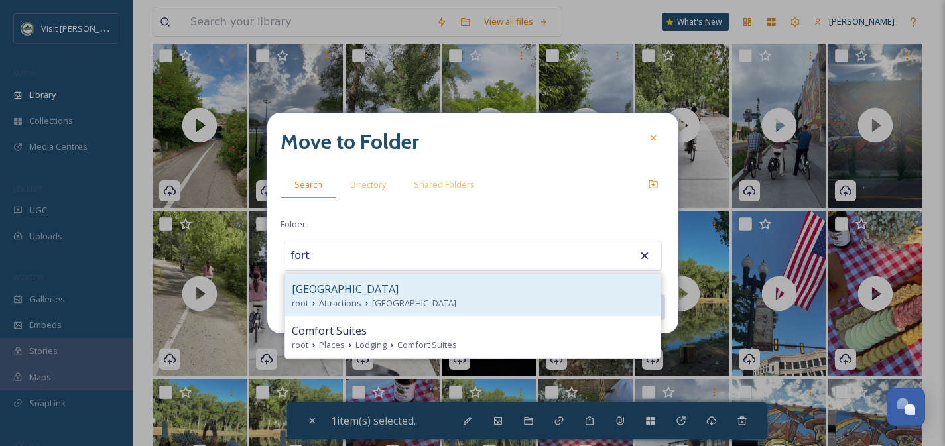
click at [367, 287] on span "[GEOGRAPHIC_DATA]" at bounding box center [345, 289] width 107 height 16
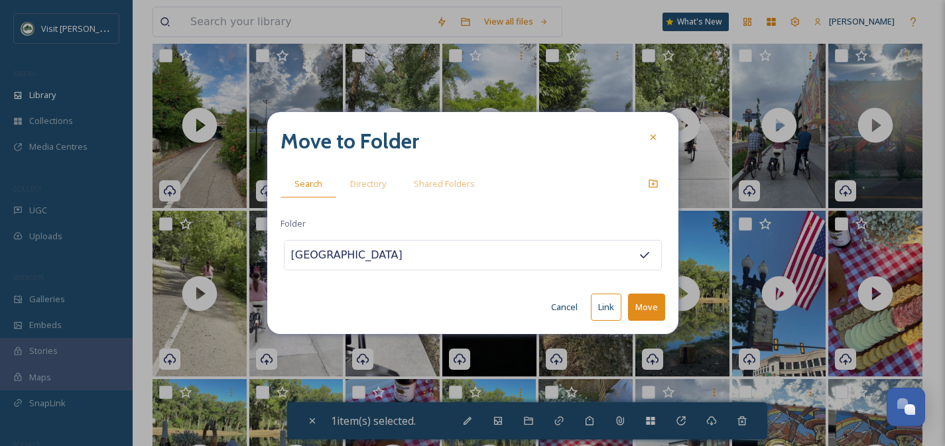
click at [636, 305] on button "Move" at bounding box center [646, 307] width 37 height 27
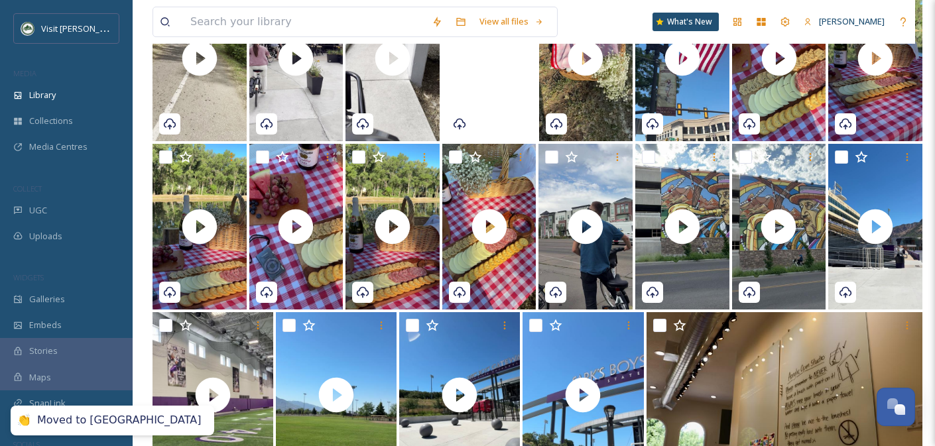
scroll to position [611, 0]
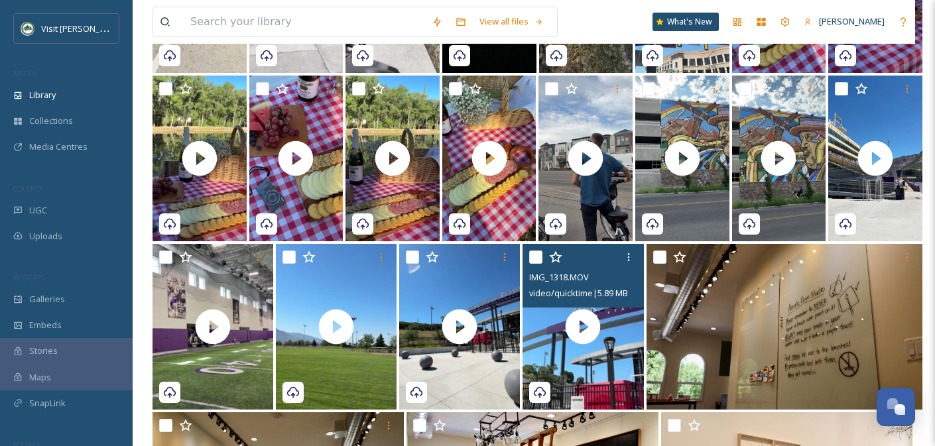
click at [537, 263] on input "checkbox" at bounding box center [535, 257] width 13 height 13
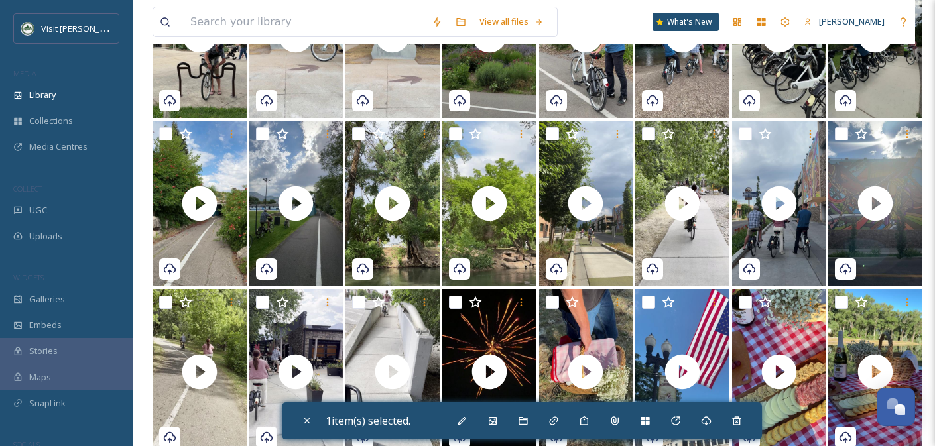
scroll to position [0, 0]
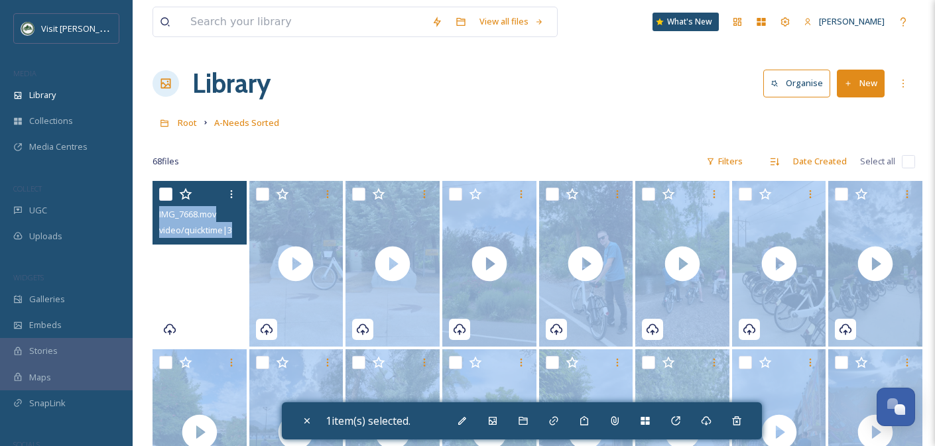
click at [224, 275] on video "IMG_7668.mov" at bounding box center [199, 264] width 94 height 166
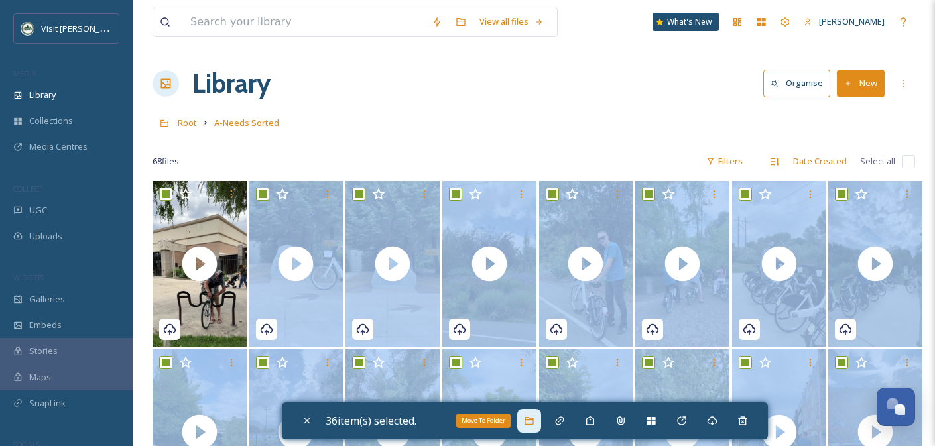
click at [527, 421] on div "Move To Folder" at bounding box center [529, 421] width 24 height 24
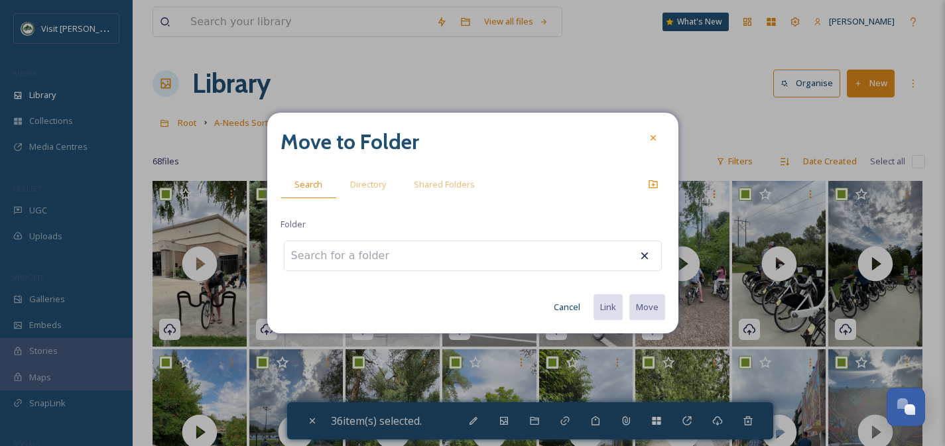
click at [385, 259] on input at bounding box center [357, 255] width 146 height 29
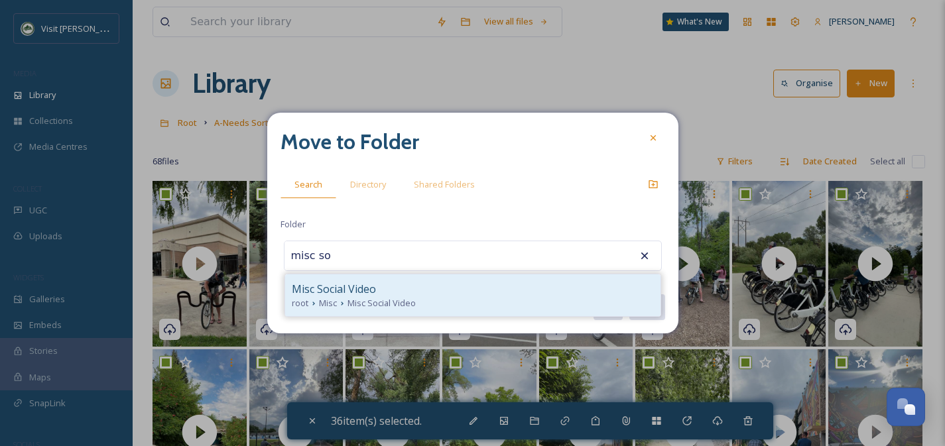
click at [396, 292] on div "Misc Social Video" at bounding box center [473, 289] width 362 height 16
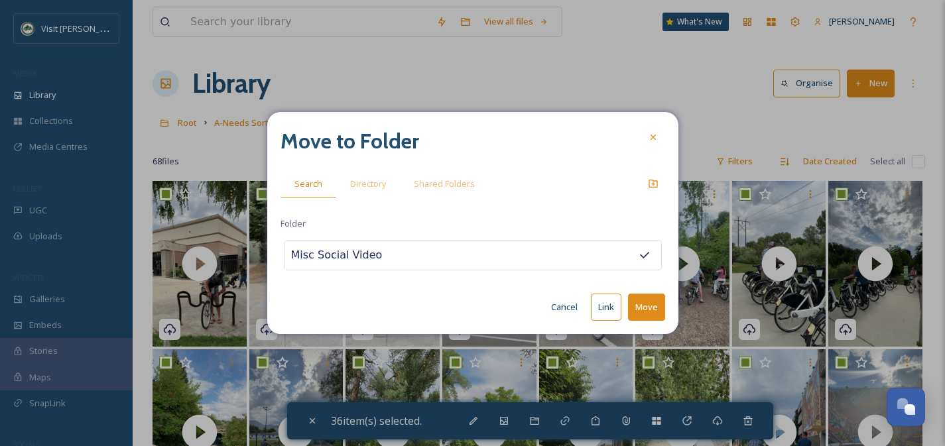
click at [647, 313] on button "Move" at bounding box center [646, 307] width 37 height 27
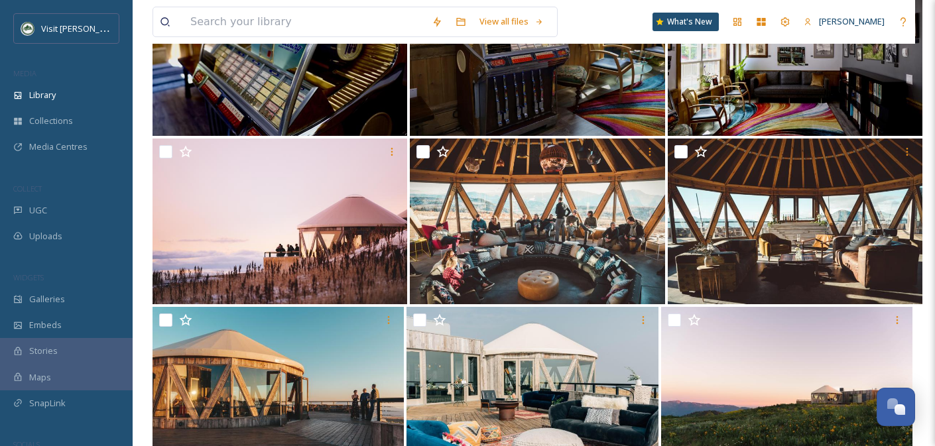
scroll to position [1435, 0]
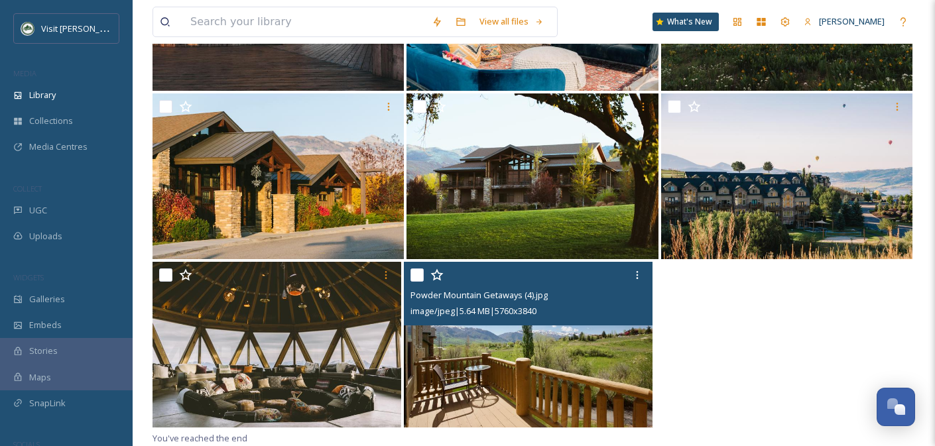
click at [416, 276] on input "checkbox" at bounding box center [416, 275] width 13 height 13
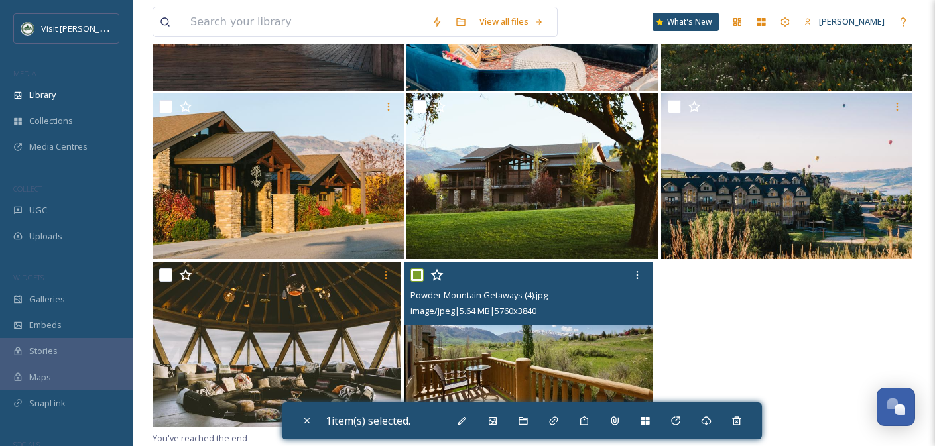
click at [416, 276] on input "checkbox" at bounding box center [416, 275] width 13 height 13
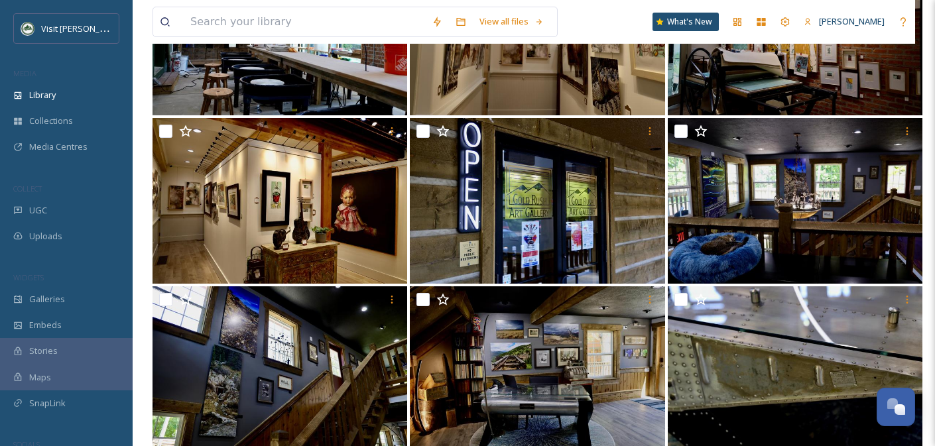
scroll to position [0, 0]
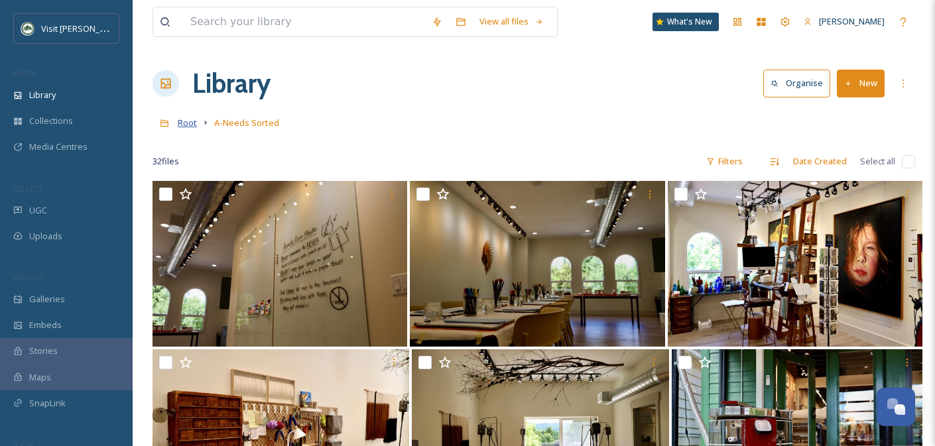
click at [194, 123] on span "Root" at bounding box center [187, 123] width 19 height 12
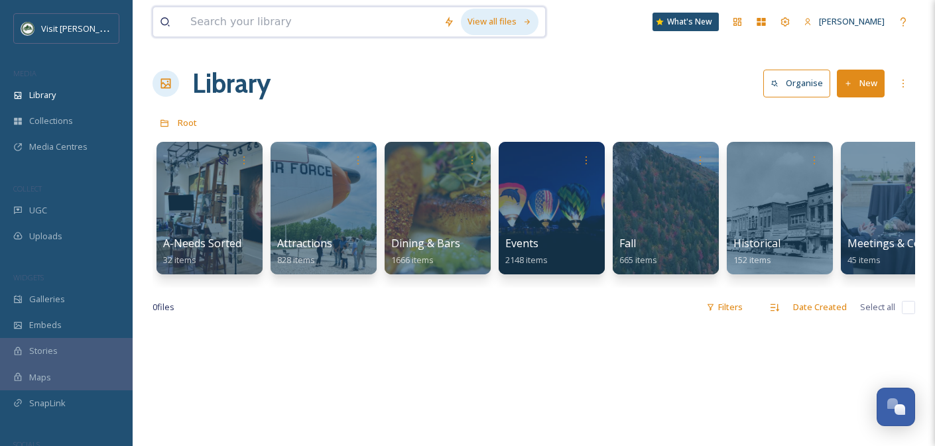
click at [491, 24] on div "View all files" at bounding box center [500, 22] width 78 height 26
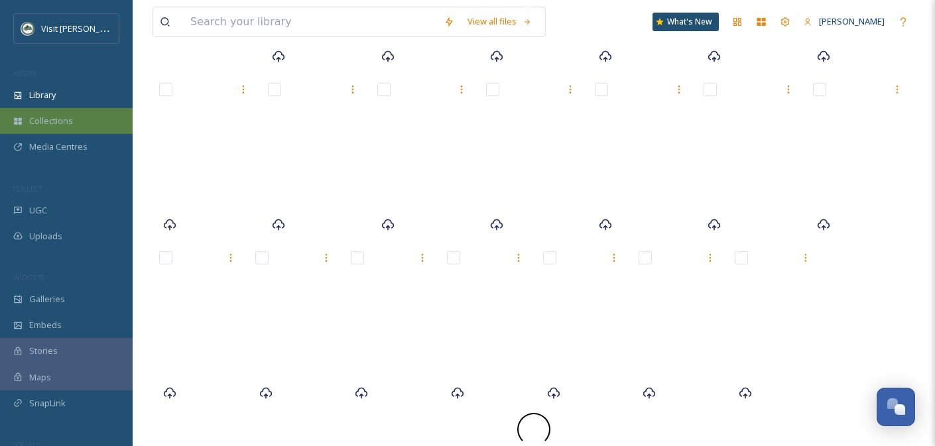
scroll to position [11359, 0]
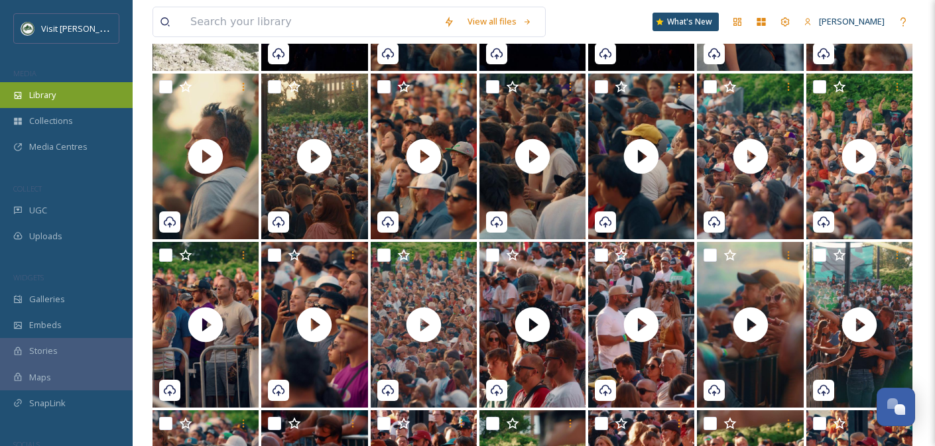
click at [42, 95] on span "Library" at bounding box center [42, 95] width 27 height 13
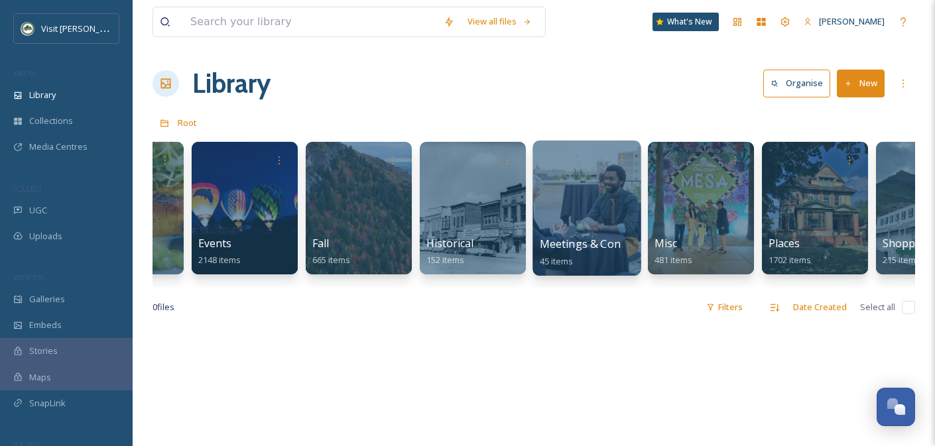
scroll to position [0, 312]
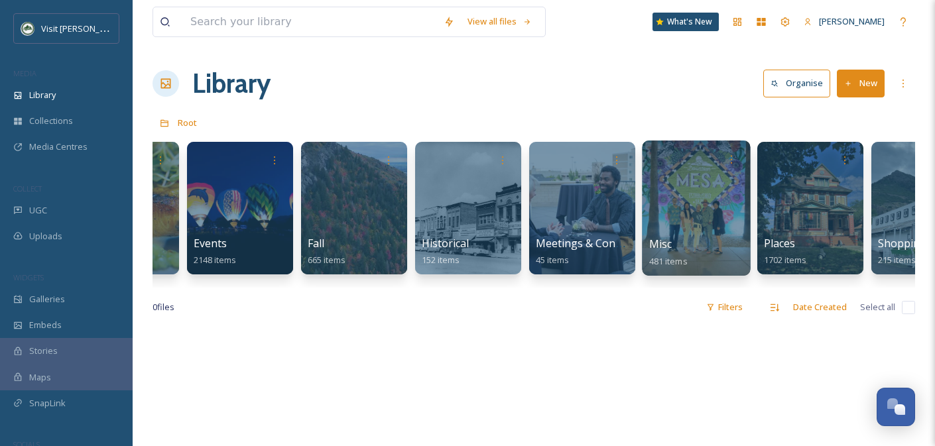
click at [672, 211] on div at bounding box center [696, 208] width 108 height 135
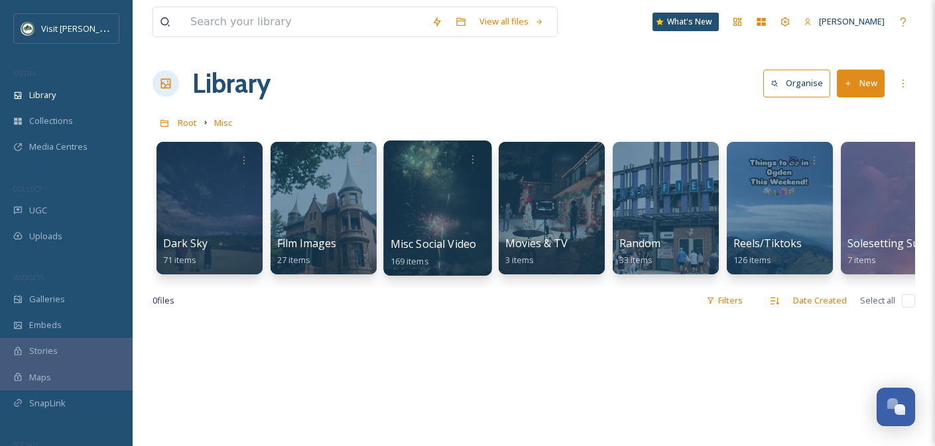
click at [454, 234] on div at bounding box center [437, 208] width 108 height 135
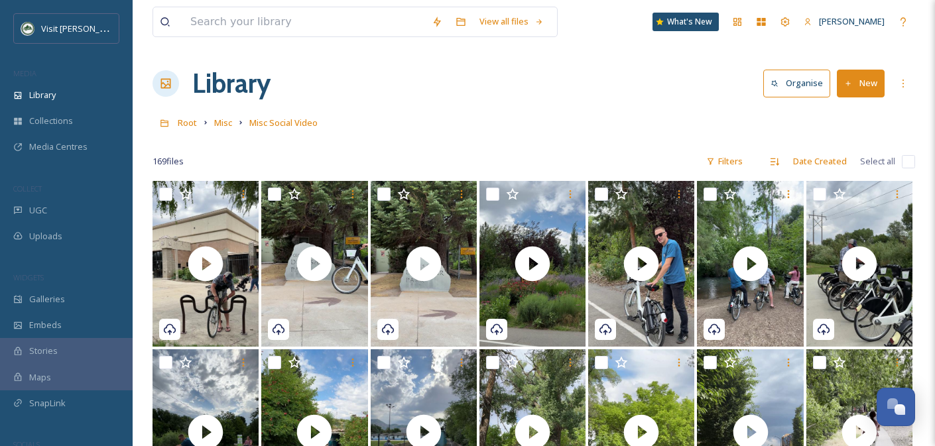
click at [223, 125] on span "Misc" at bounding box center [223, 123] width 18 height 12
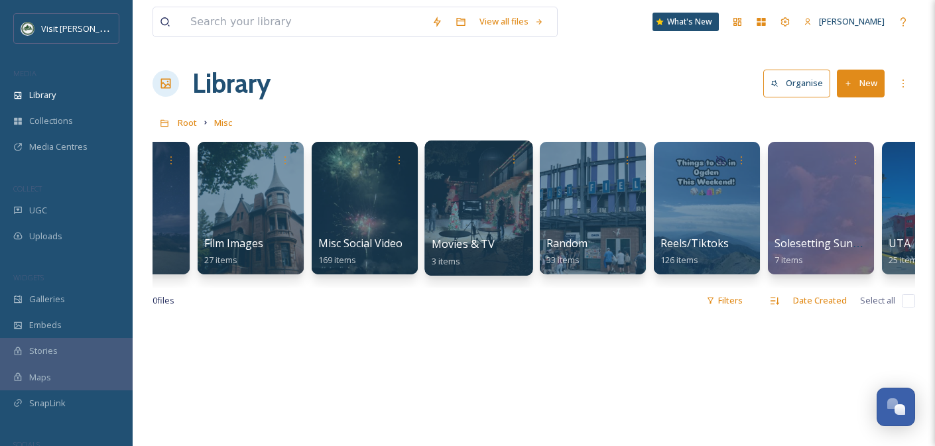
scroll to position [0, 105]
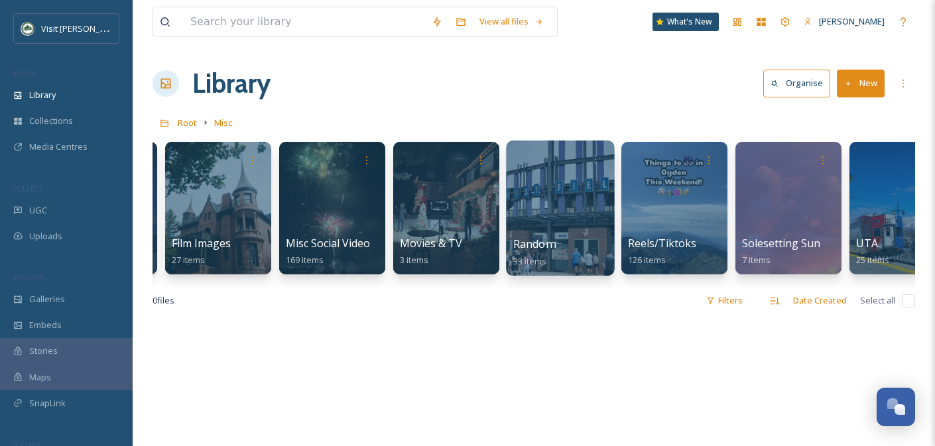
click at [552, 209] on div at bounding box center [560, 208] width 108 height 135
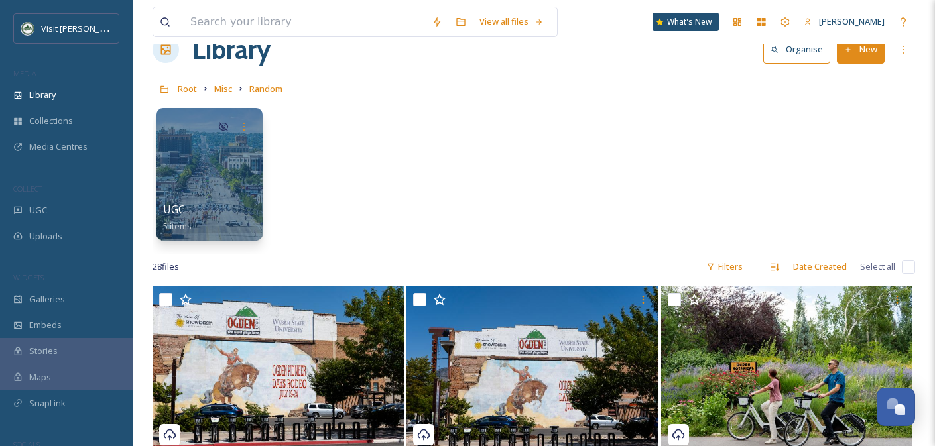
scroll to position [36, 0]
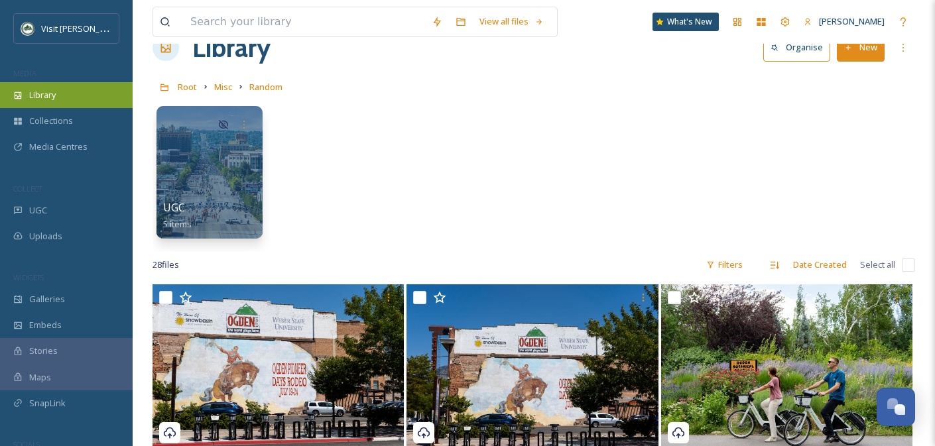
click at [52, 95] on span "Library" at bounding box center [42, 95] width 27 height 13
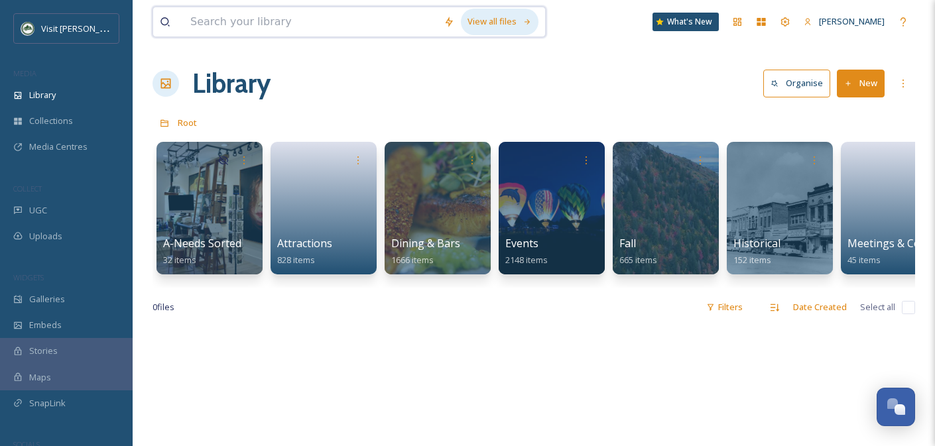
click at [514, 18] on div "View all files" at bounding box center [500, 22] width 78 height 26
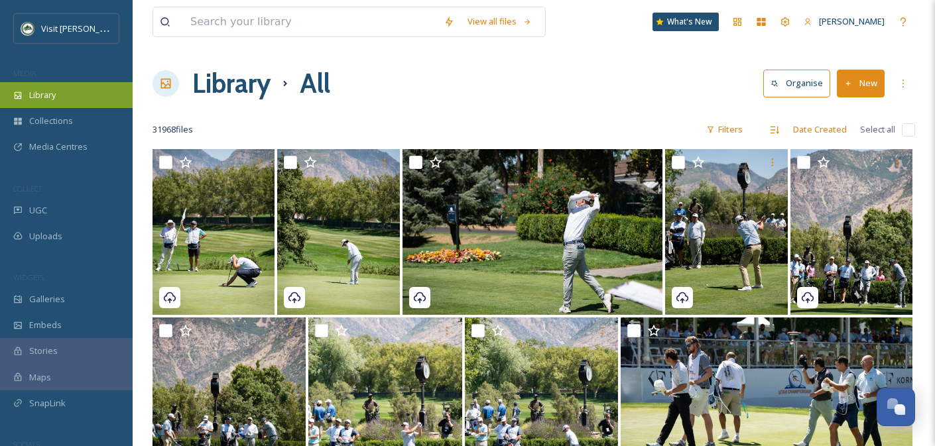
click at [44, 98] on span "Library" at bounding box center [42, 95] width 27 height 13
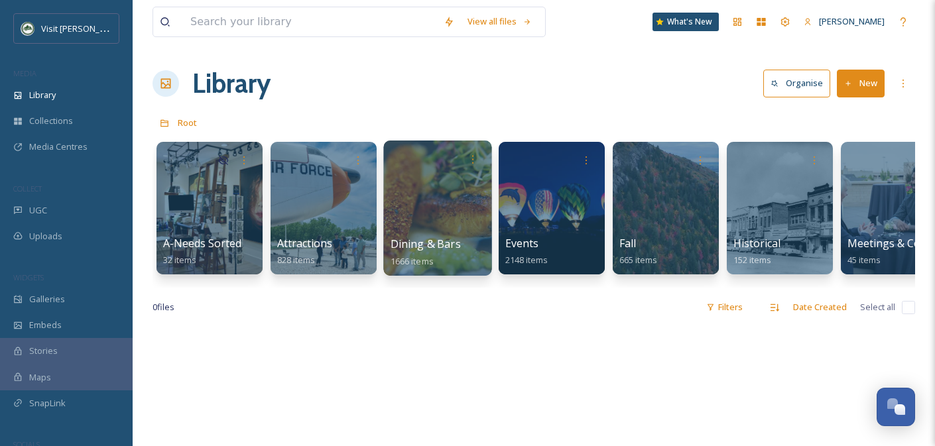
scroll to position [1, 0]
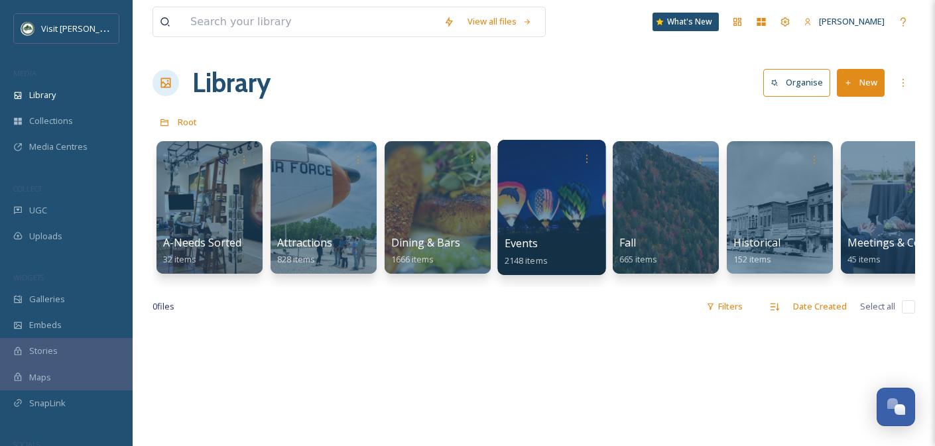
click at [552, 217] on div at bounding box center [551, 207] width 108 height 135
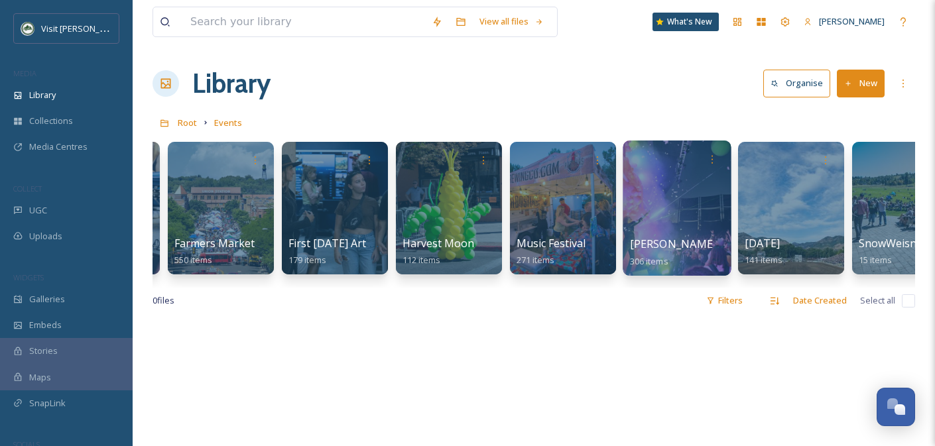
scroll to position [0, 606]
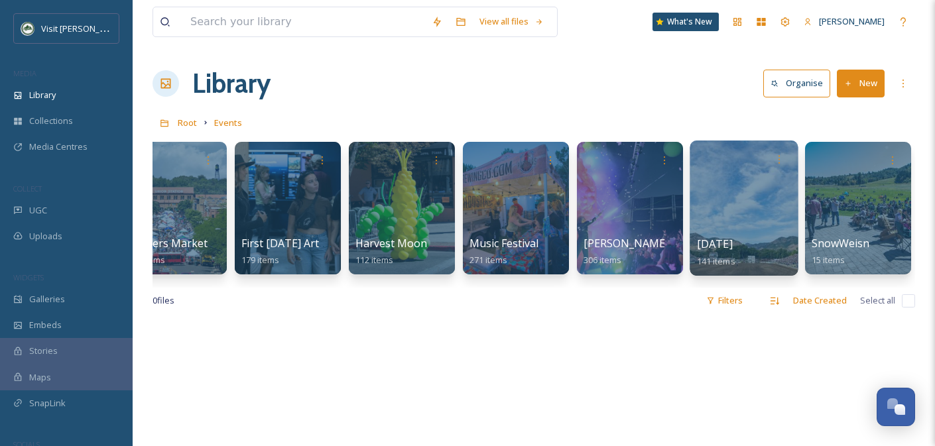
click at [758, 218] on div at bounding box center [744, 208] width 108 height 135
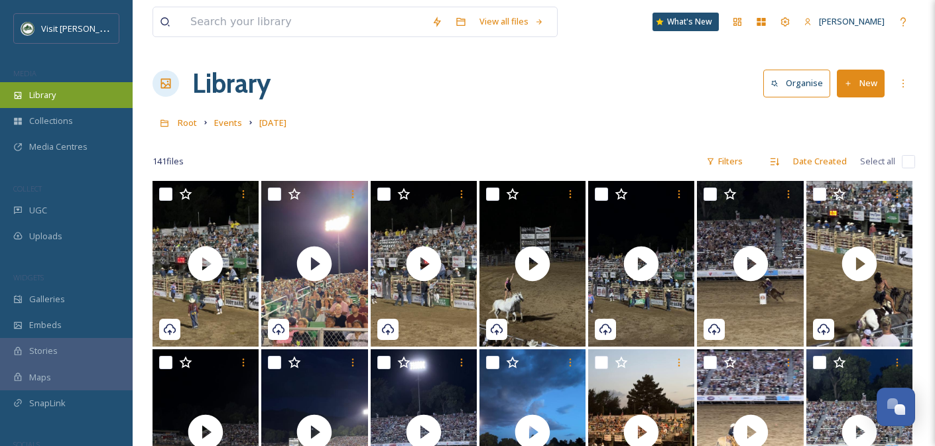
click at [52, 95] on span "Library" at bounding box center [42, 95] width 27 height 13
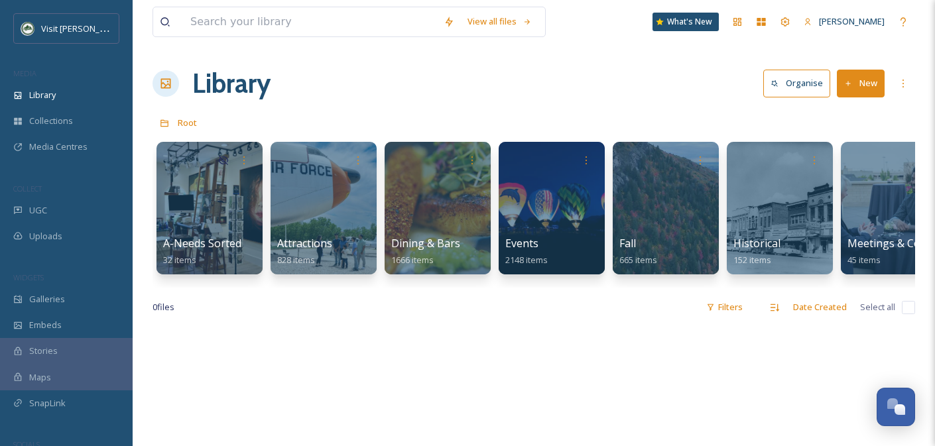
scroll to position [0, 834]
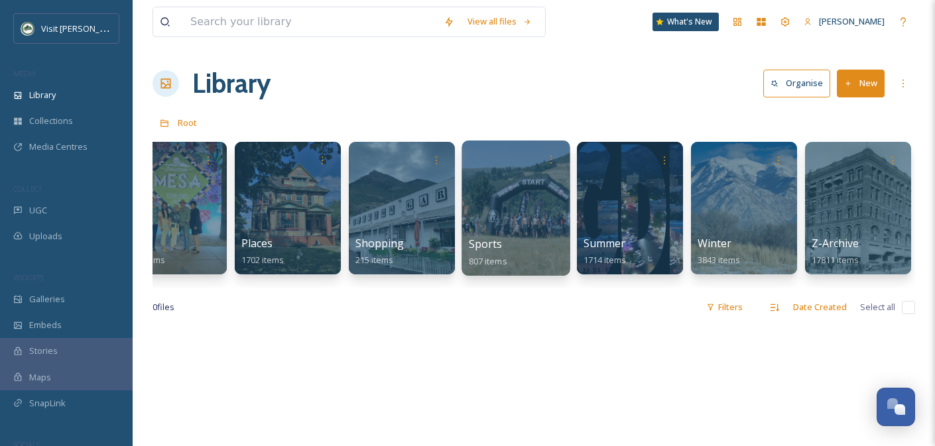
click at [504, 203] on div at bounding box center [515, 208] width 108 height 135
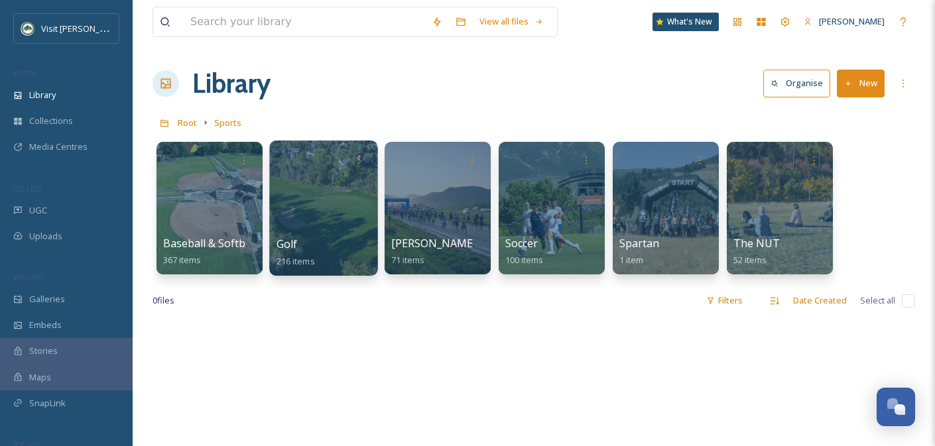
click at [302, 209] on div at bounding box center [323, 208] width 108 height 135
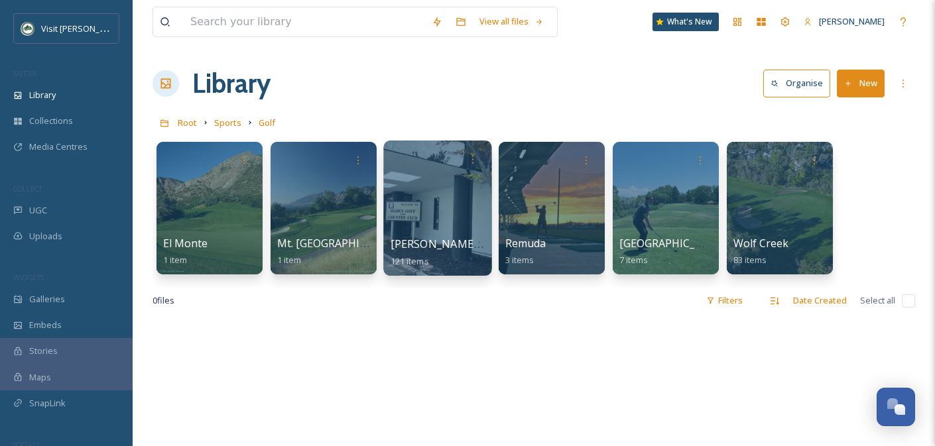
click at [444, 216] on div at bounding box center [437, 208] width 108 height 135
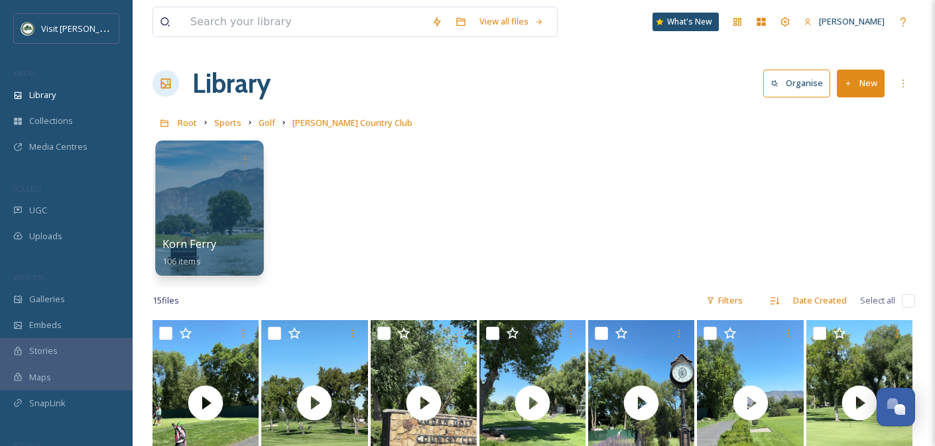
click at [233, 211] on div at bounding box center [209, 208] width 108 height 135
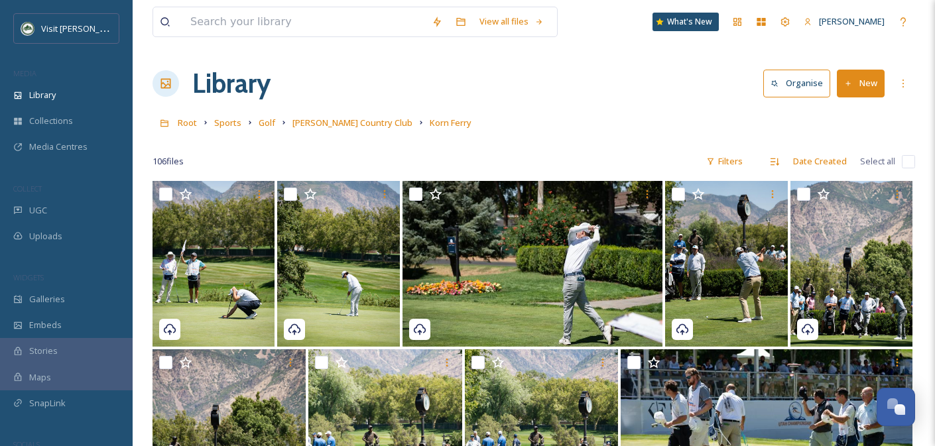
click at [918, 87] on div "View all files What's New [PERSON_NAME][GEOGRAPHIC_DATA] Organise New Root Spor…" at bounding box center [534, 444] width 802 height 888
click at [901, 87] on icon at bounding box center [903, 83] width 11 height 11
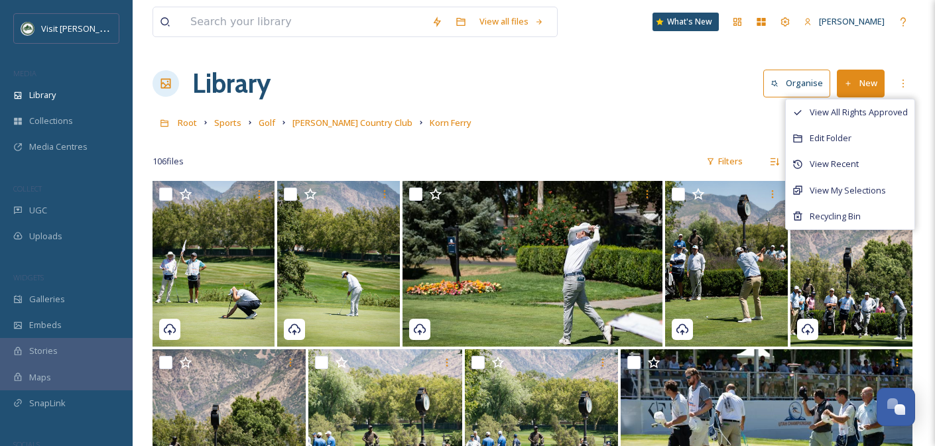
click at [533, 154] on div "106 file s Filters Date Created Select all" at bounding box center [533, 162] width 762 height 26
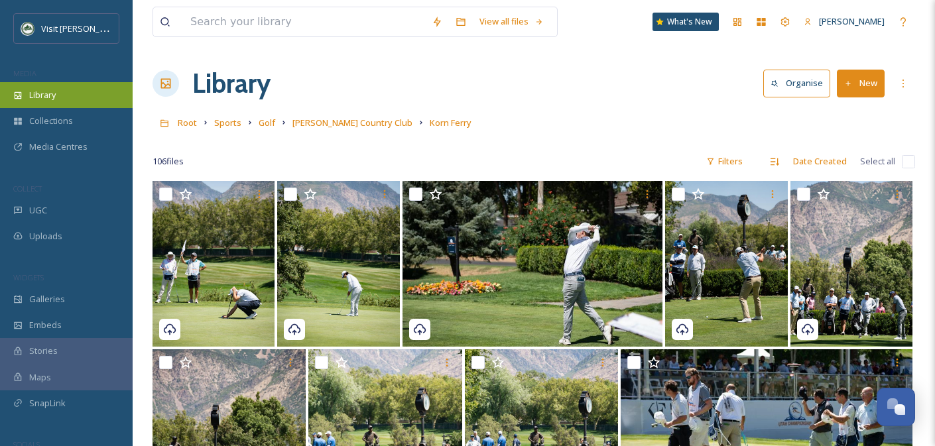
click at [40, 105] on div "Library" at bounding box center [66, 95] width 133 height 26
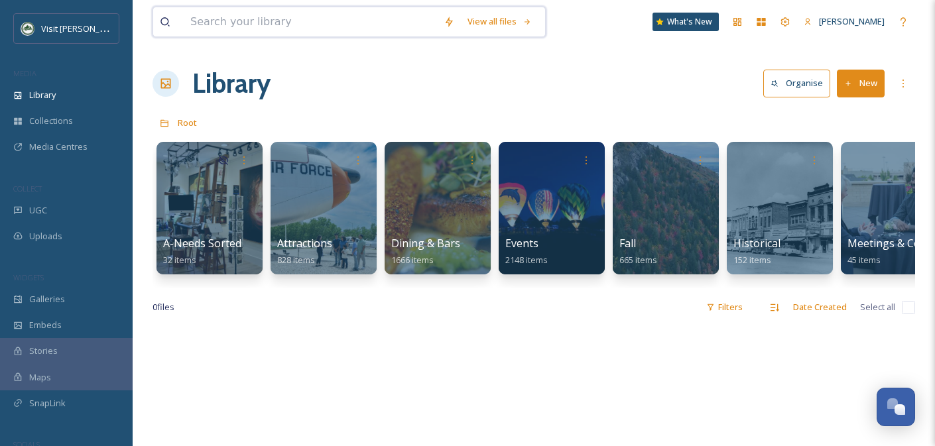
click at [285, 21] on input at bounding box center [310, 21] width 253 height 29
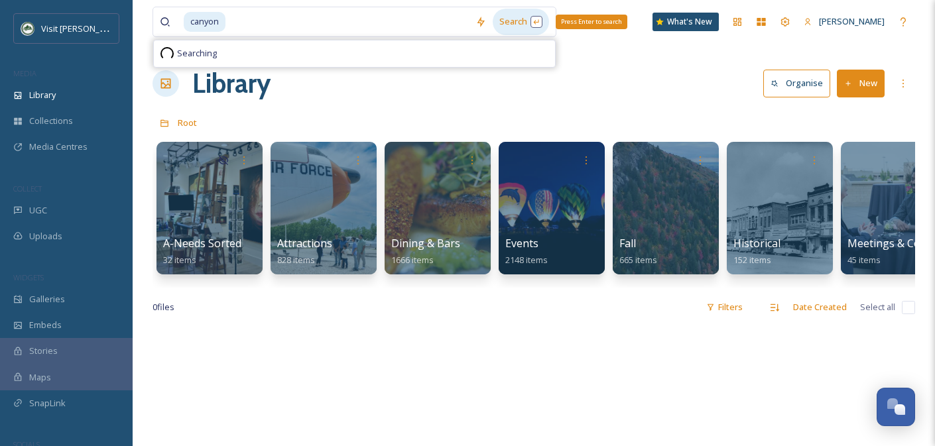
click at [514, 27] on div "Search Press Enter to search" at bounding box center [521, 22] width 56 height 26
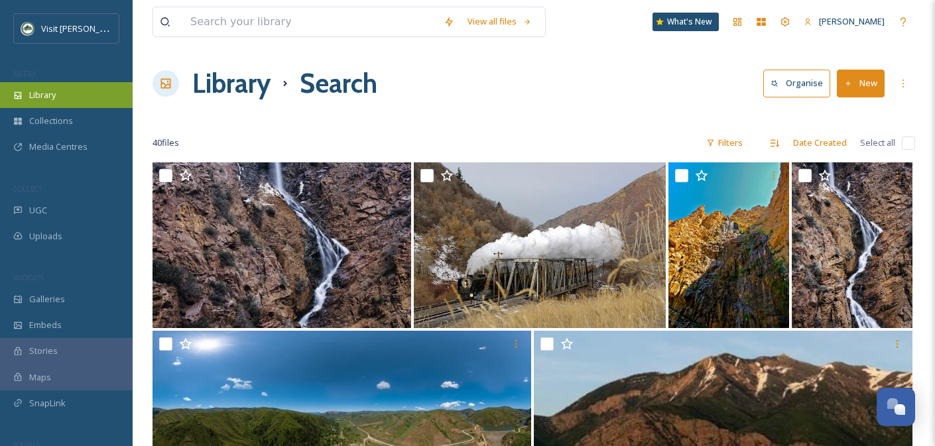
click at [58, 96] on div "Library" at bounding box center [66, 95] width 133 height 26
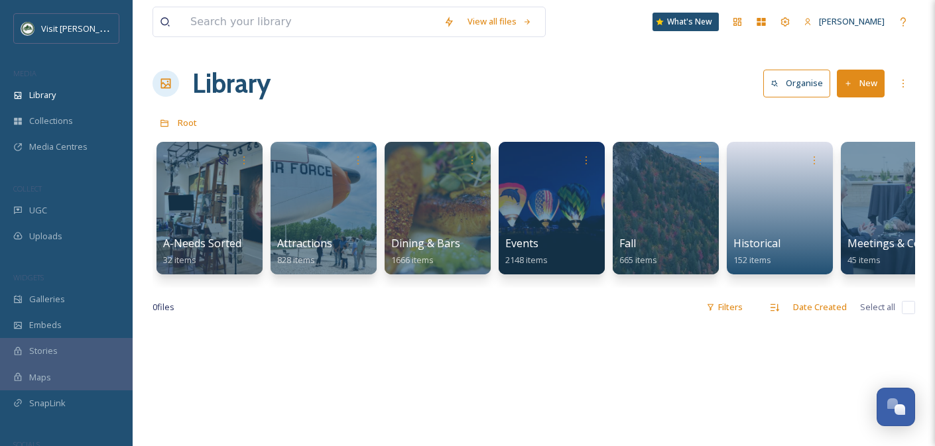
scroll to position [0, 834]
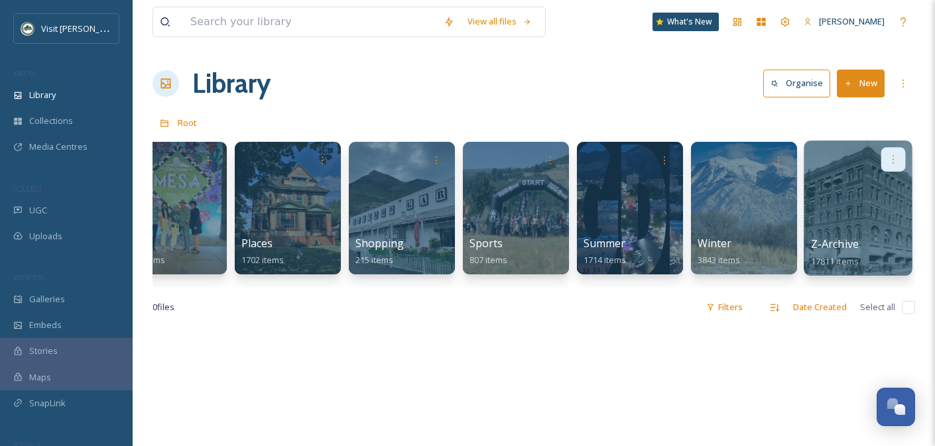
click at [898, 166] on div at bounding box center [893, 159] width 25 height 25
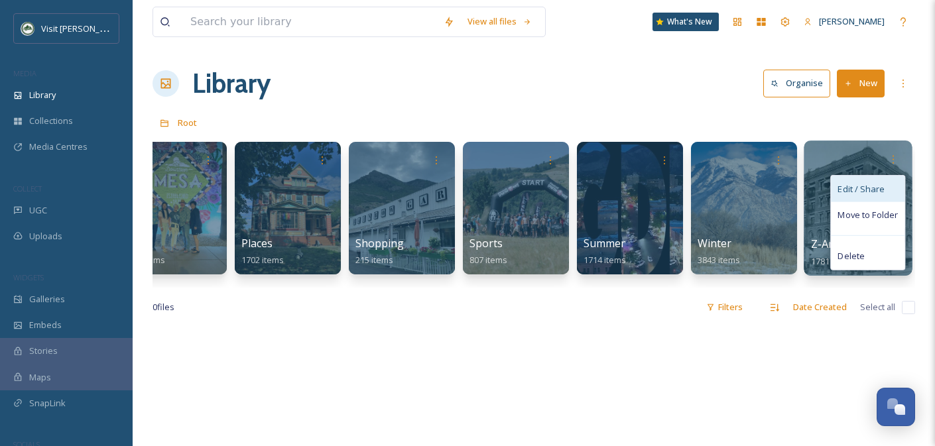
click at [865, 192] on span "Edit / Share" at bounding box center [860, 188] width 46 height 13
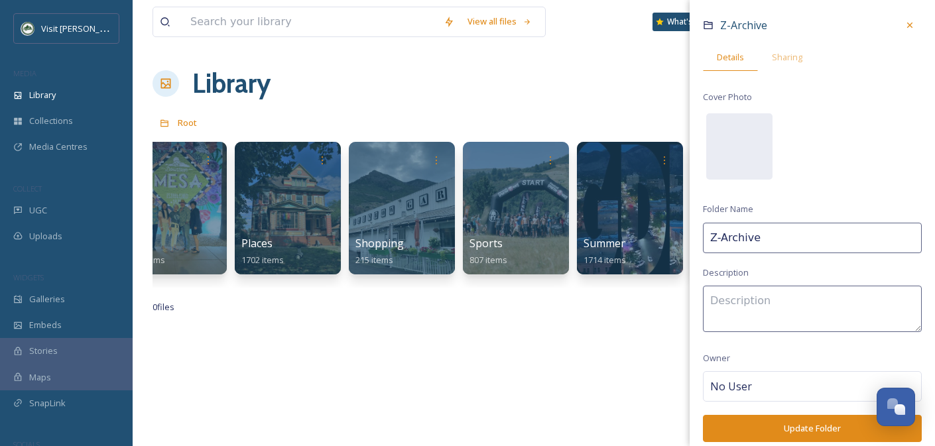
scroll to position [70, 0]
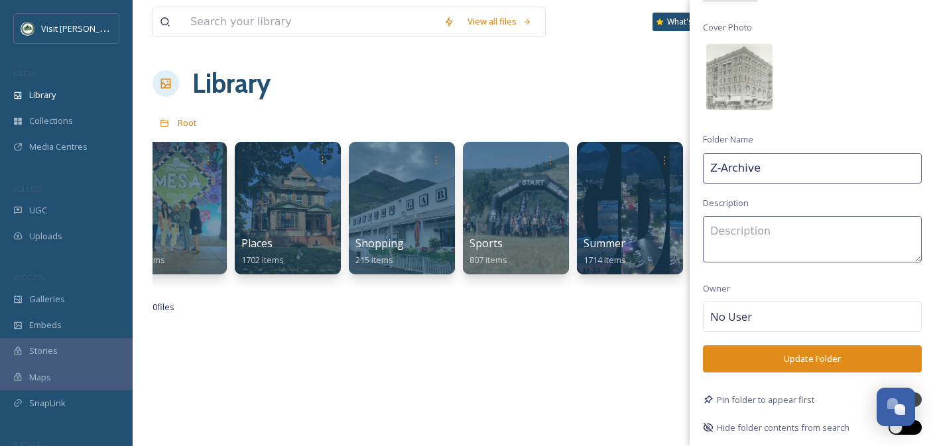
click at [889, 428] on div at bounding box center [895, 427] width 13 height 13
click at [807, 362] on button "Update Folder" at bounding box center [812, 358] width 219 height 27
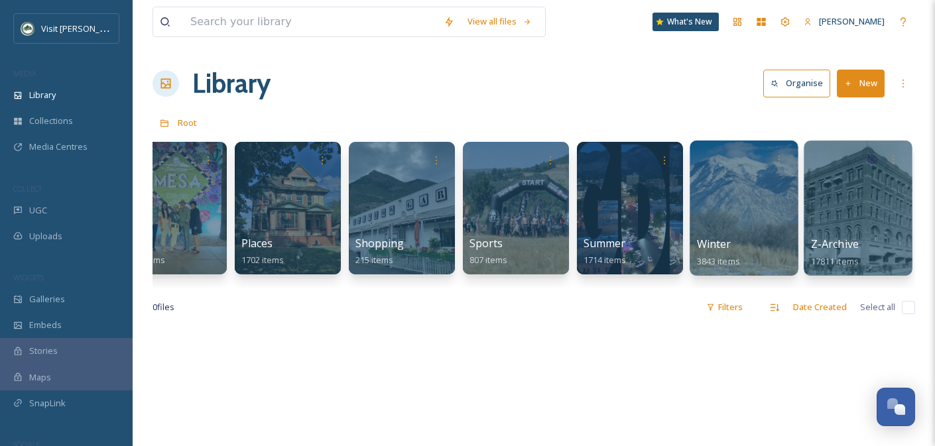
click at [765, 235] on div at bounding box center [744, 208] width 108 height 135
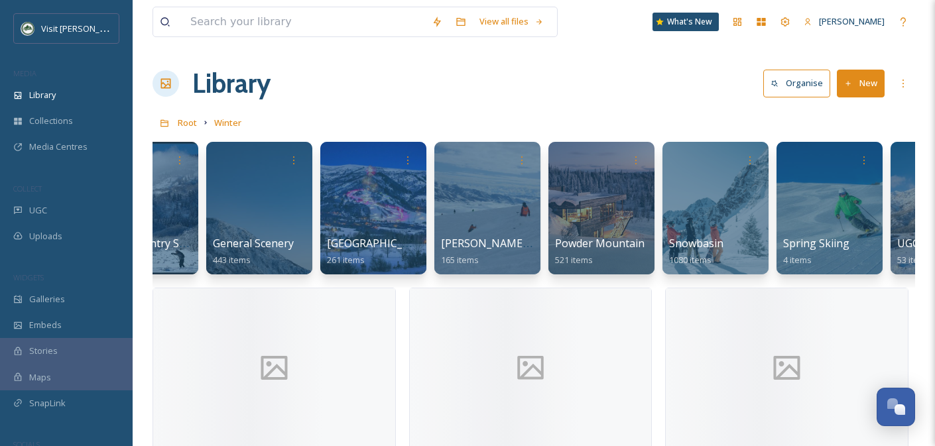
scroll to position [0, 378]
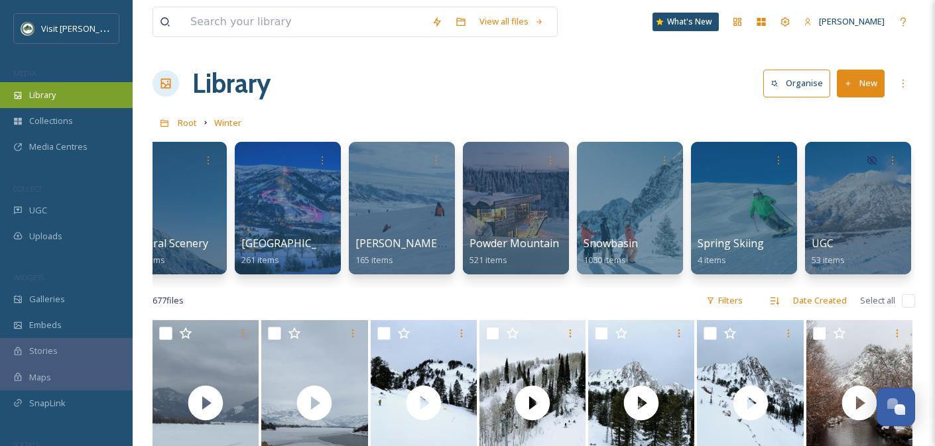
click at [62, 87] on div "Library" at bounding box center [66, 95] width 133 height 26
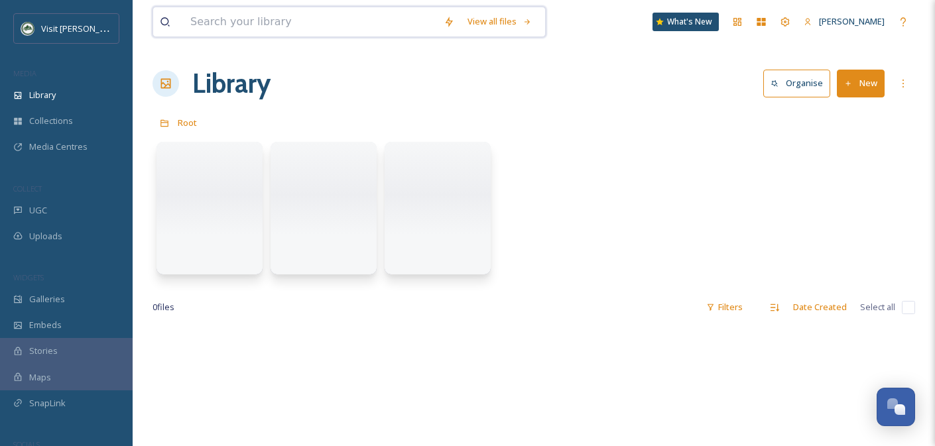
click at [252, 15] on input at bounding box center [310, 21] width 253 height 29
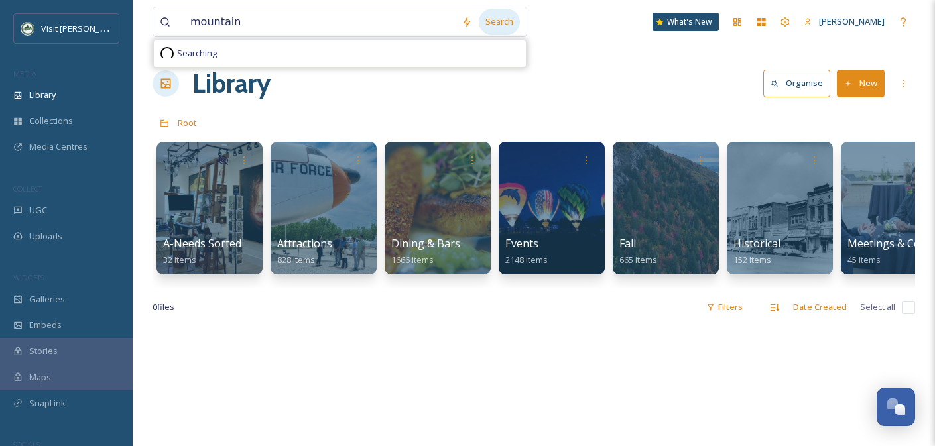
click at [491, 17] on div "Search" at bounding box center [499, 22] width 41 height 26
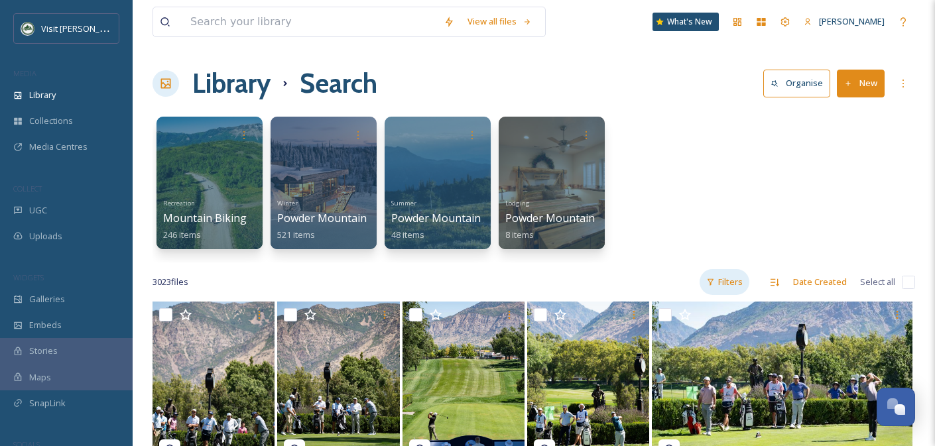
click at [725, 285] on div "Filters" at bounding box center [724, 282] width 50 height 26
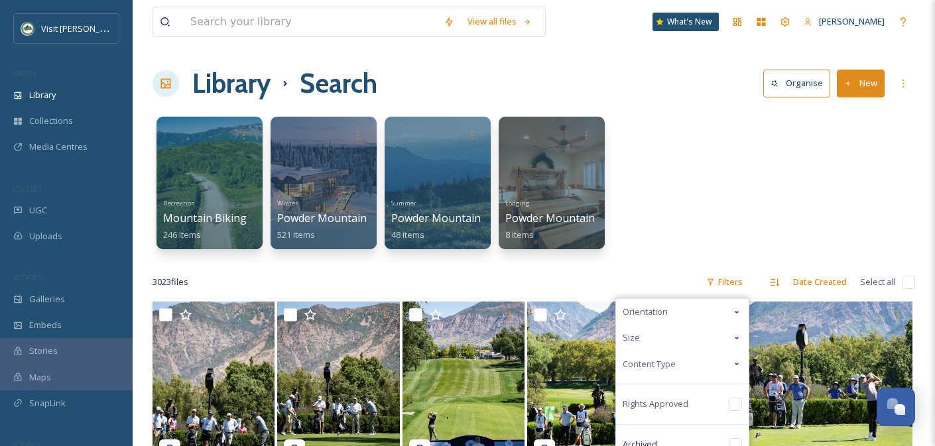
click at [719, 362] on div "Content Type" at bounding box center [682, 364] width 133 height 26
click at [629, 391] on input "checkbox" at bounding box center [629, 390] width 13 height 13
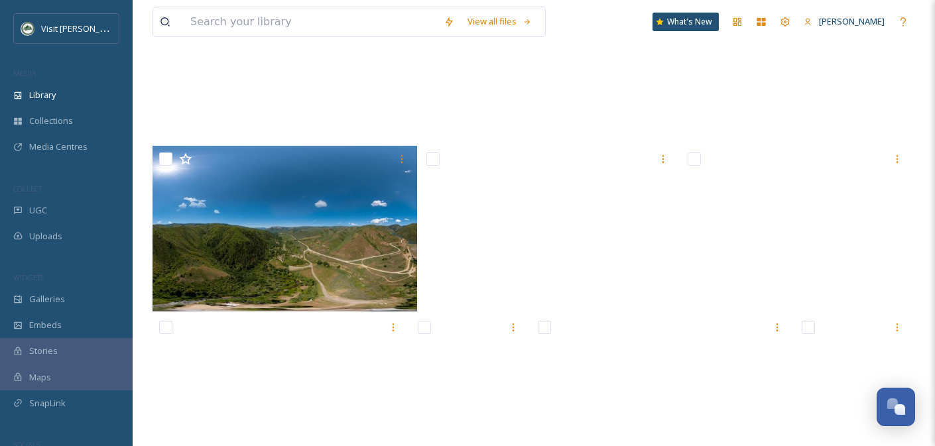
scroll to position [28794, 0]
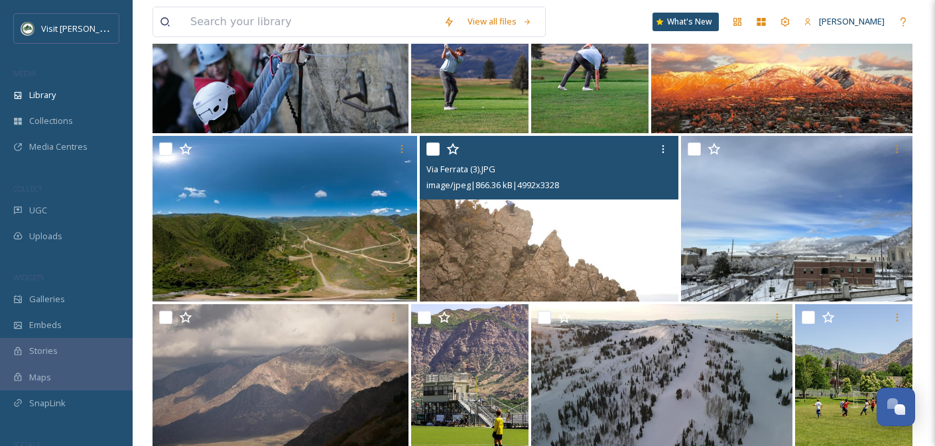
click at [432, 150] on input "checkbox" at bounding box center [432, 149] width 13 height 13
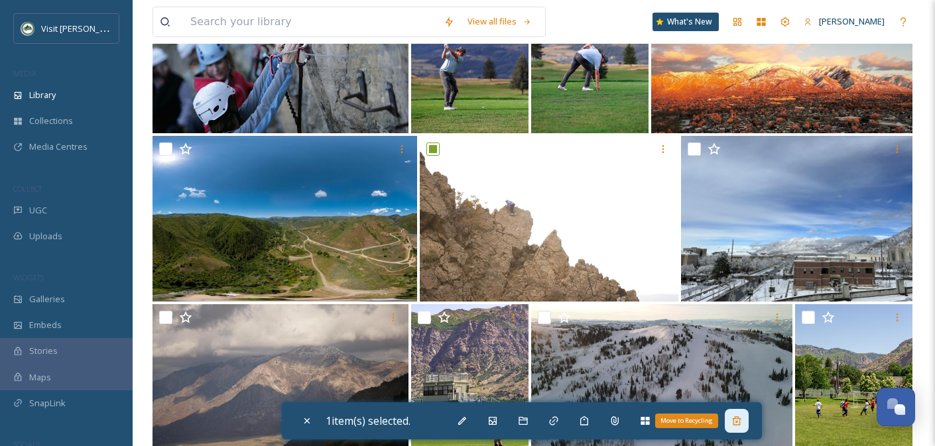
click at [742, 420] on icon at bounding box center [736, 421] width 11 height 11
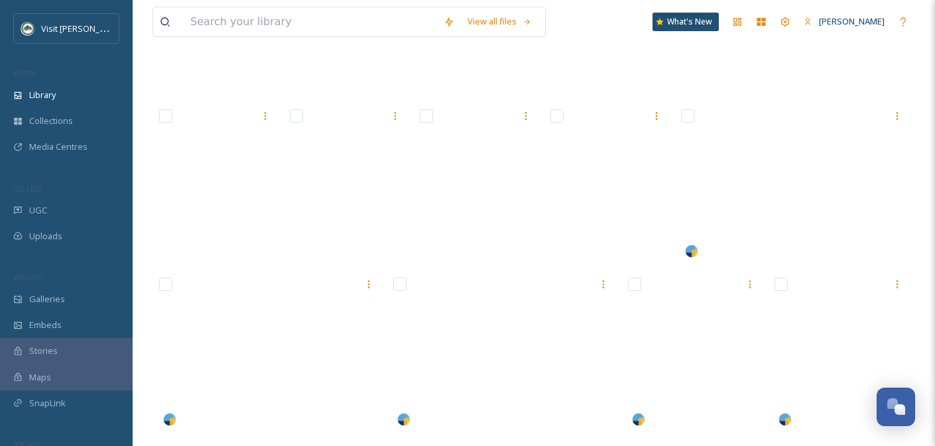
scroll to position [44827, 0]
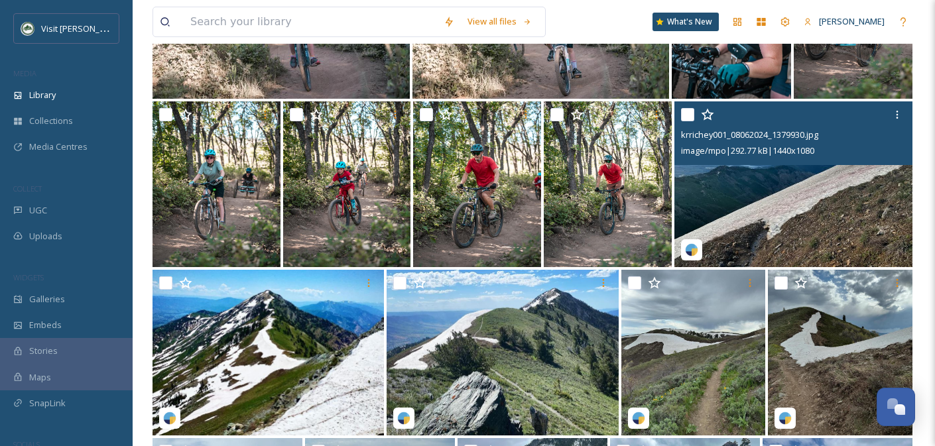
click at [682, 111] on input "checkbox" at bounding box center [687, 114] width 13 height 13
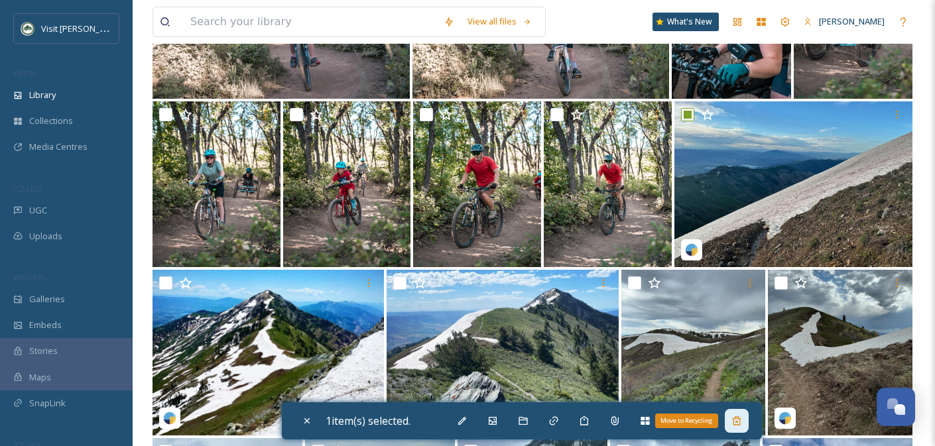
click at [745, 426] on div "Move to Recycling" at bounding box center [737, 421] width 24 height 24
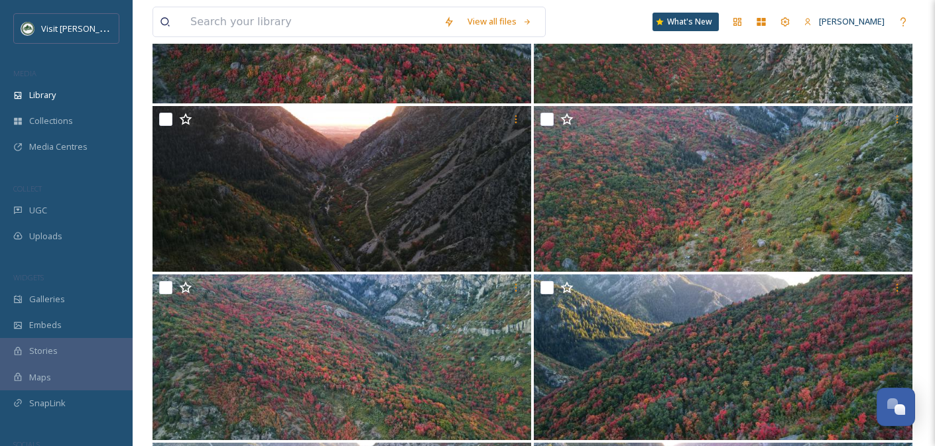
scroll to position [53389, 0]
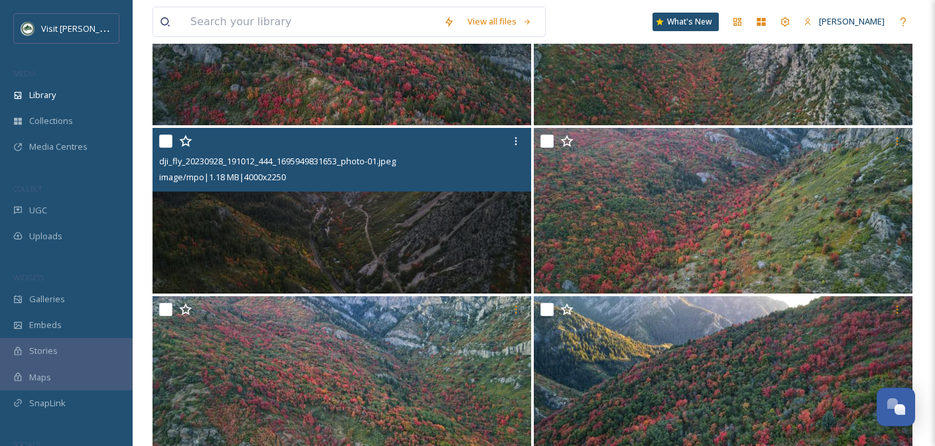
click at [457, 219] on img at bounding box center [341, 211] width 379 height 166
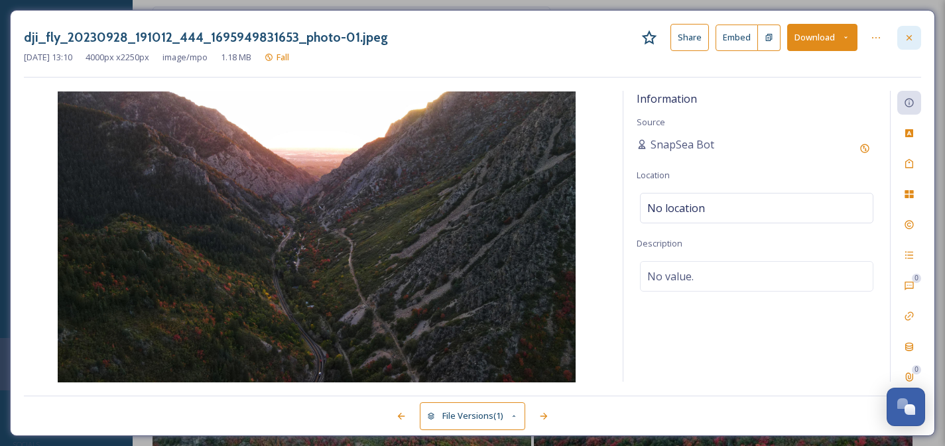
click at [906, 39] on icon at bounding box center [908, 36] width 5 height 5
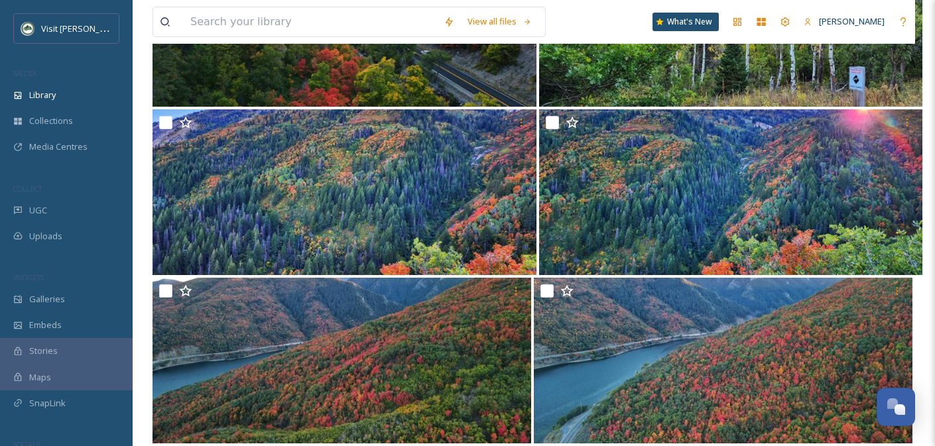
scroll to position [54771, 0]
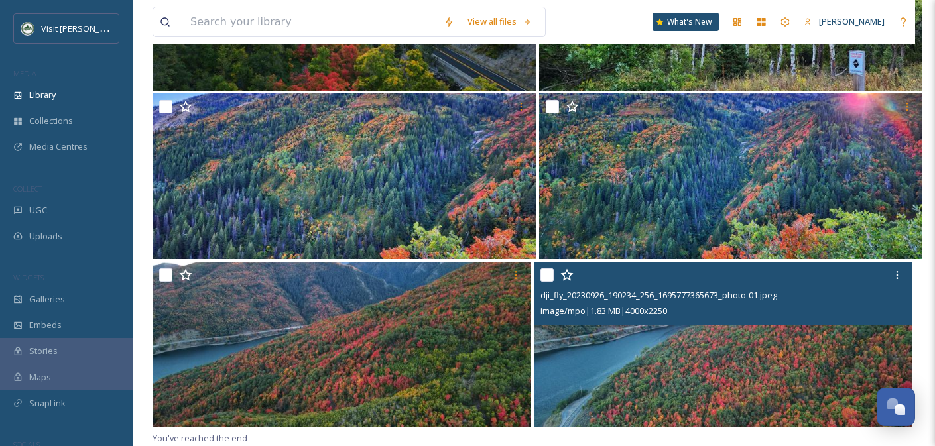
click at [546, 272] on input "checkbox" at bounding box center [546, 275] width 13 height 13
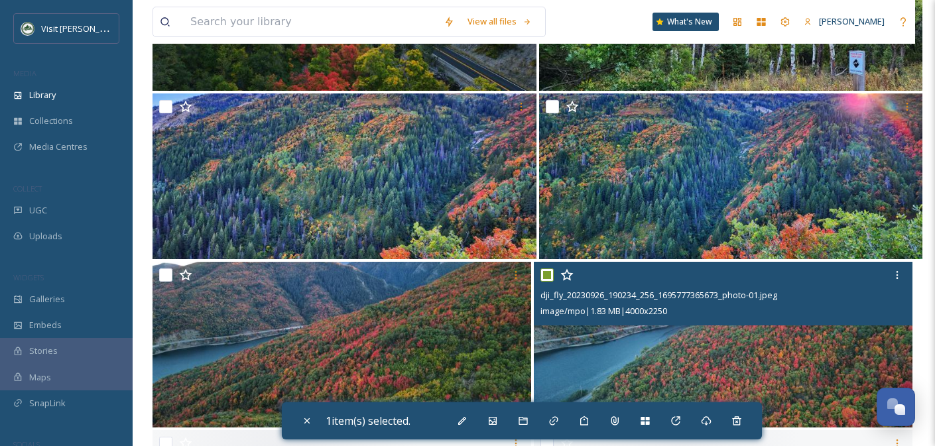
click at [546, 272] on input "checkbox" at bounding box center [546, 275] width 13 height 13
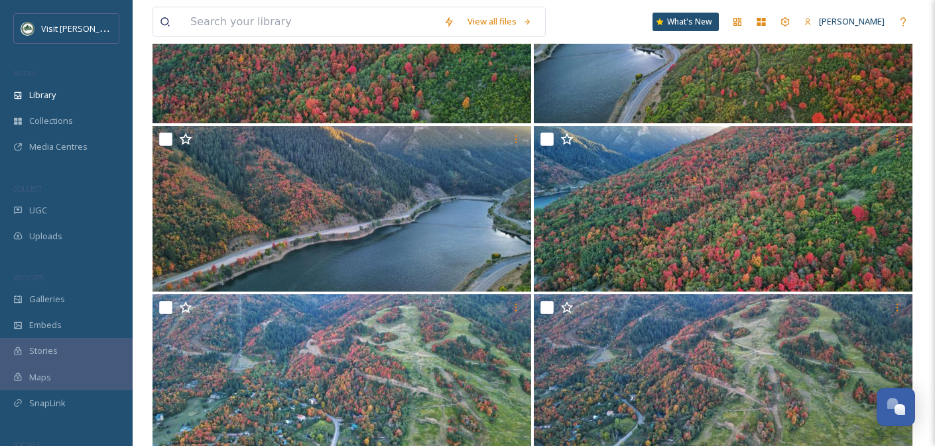
scroll to position [55445, 0]
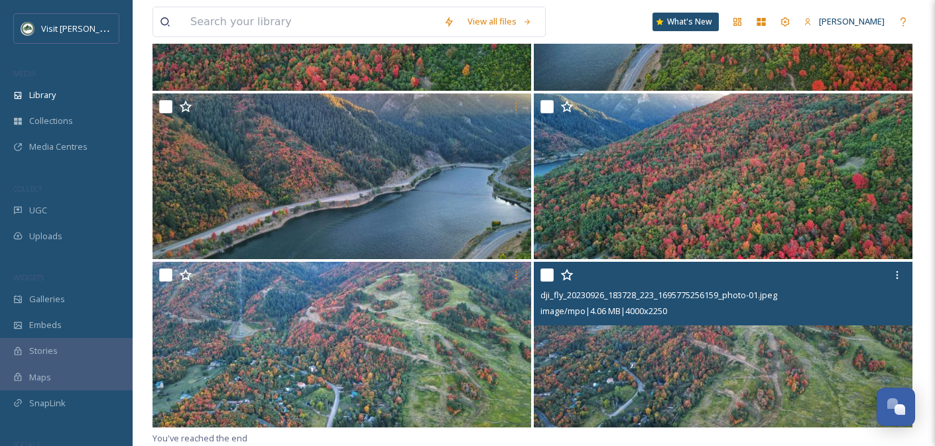
click at [546, 274] on input "checkbox" at bounding box center [546, 275] width 13 height 13
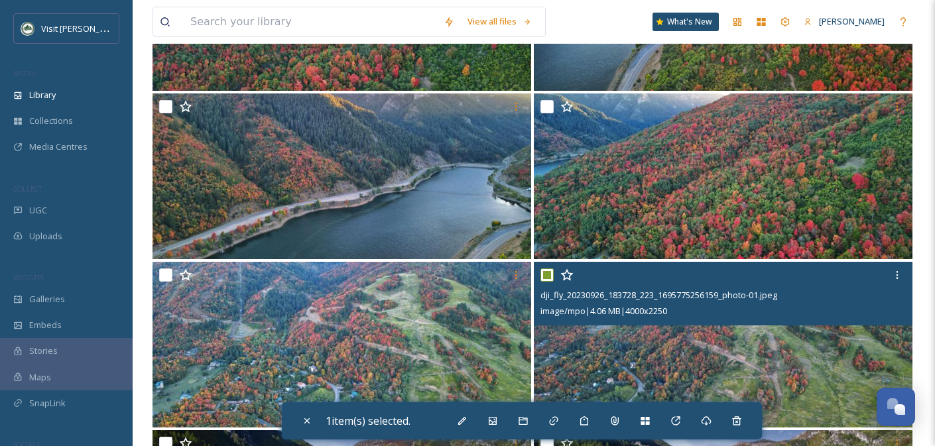
click at [546, 274] on input "checkbox" at bounding box center [546, 275] width 13 height 13
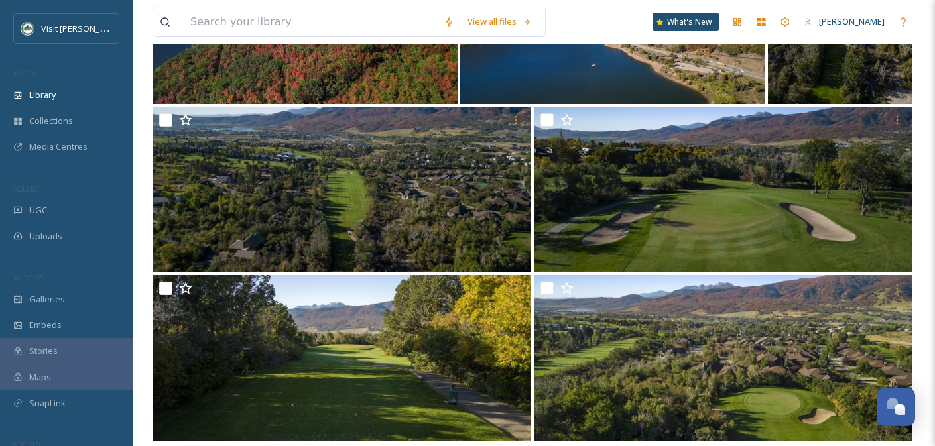
scroll to position [56118, 0]
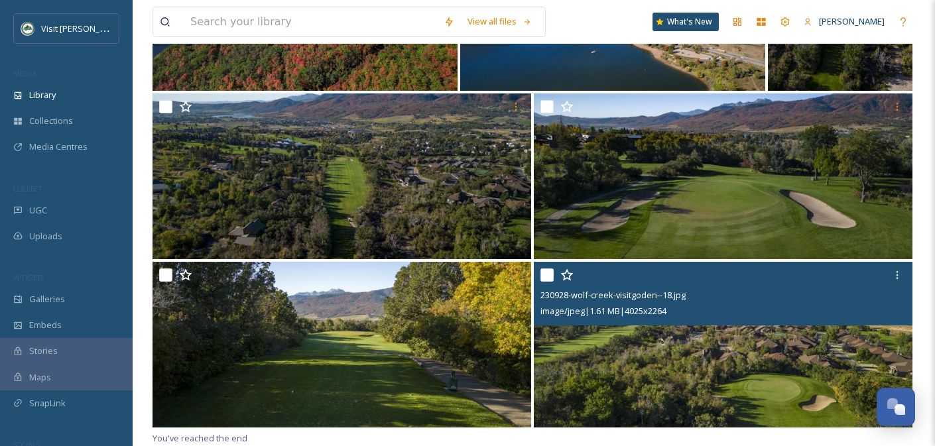
click at [547, 278] on input "checkbox" at bounding box center [546, 275] width 13 height 13
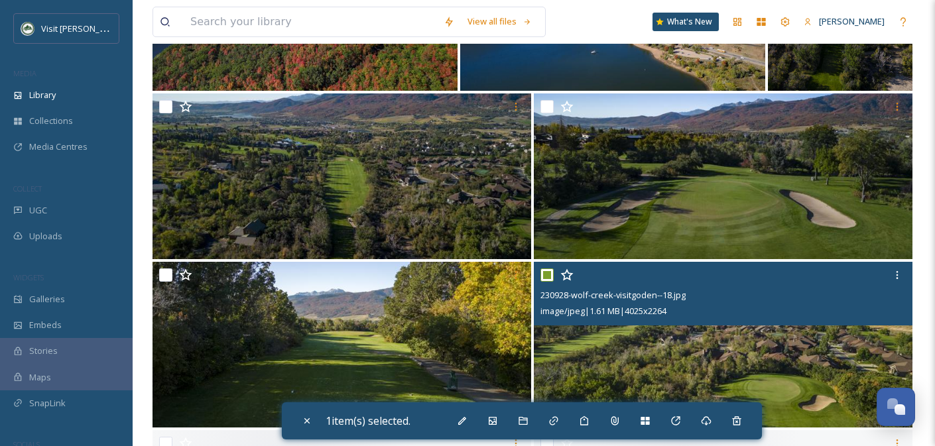
click at [547, 278] on input "checkbox" at bounding box center [546, 275] width 13 height 13
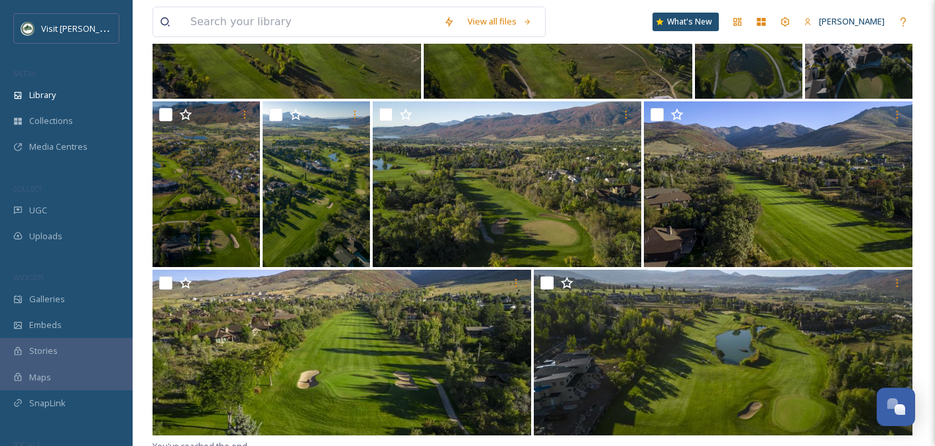
scroll to position [56792, 0]
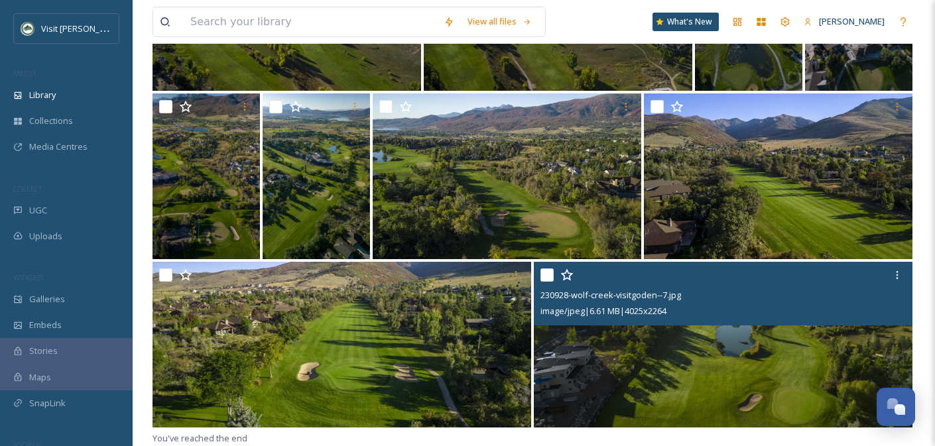
click at [541, 274] on input "checkbox" at bounding box center [546, 275] width 13 height 13
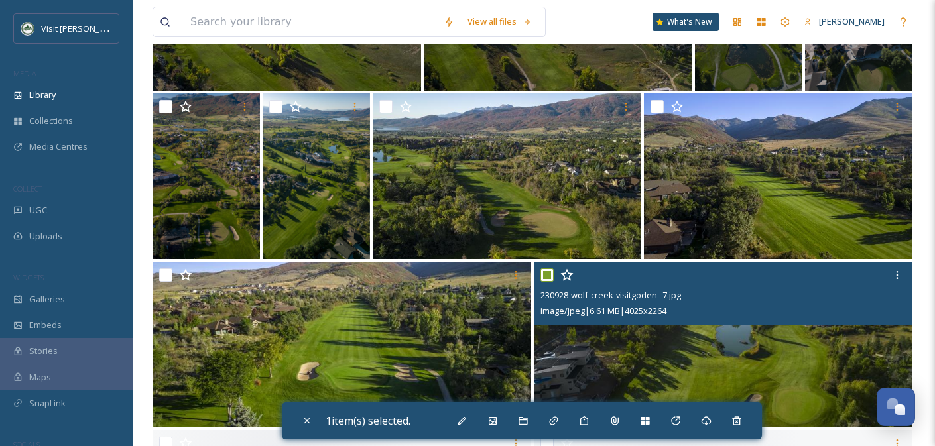
click at [541, 274] on input "checkbox" at bounding box center [546, 275] width 13 height 13
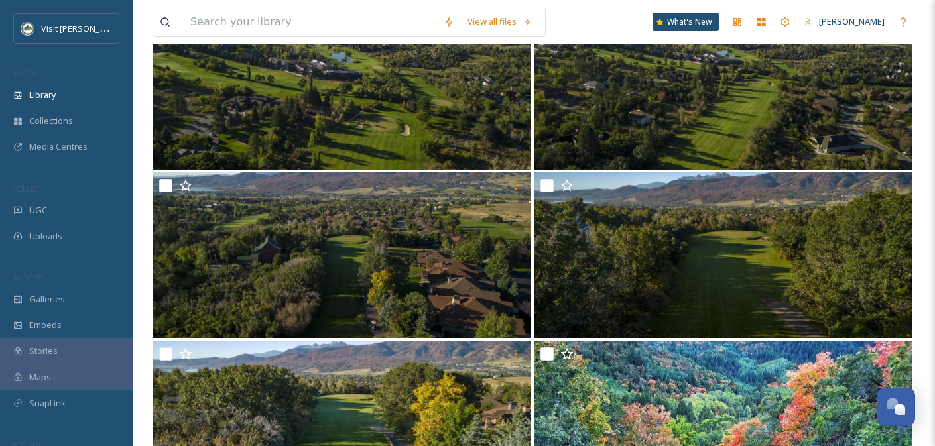
scroll to position [57465, 0]
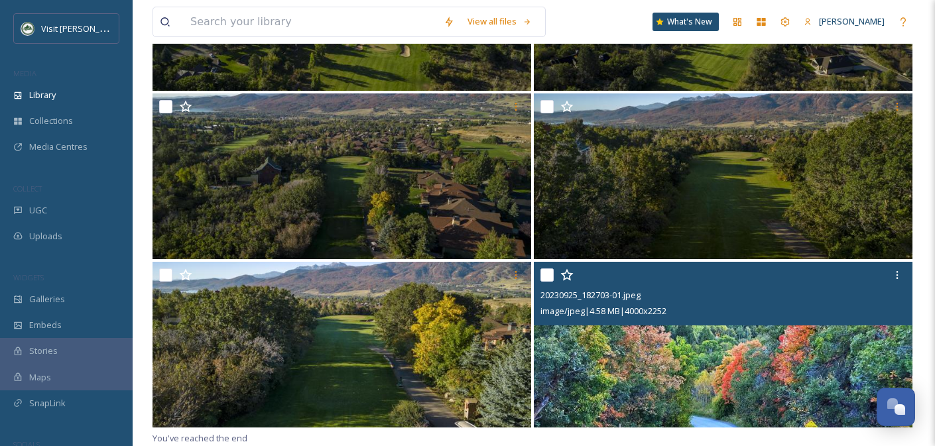
click at [540, 273] on input "checkbox" at bounding box center [546, 275] width 13 height 13
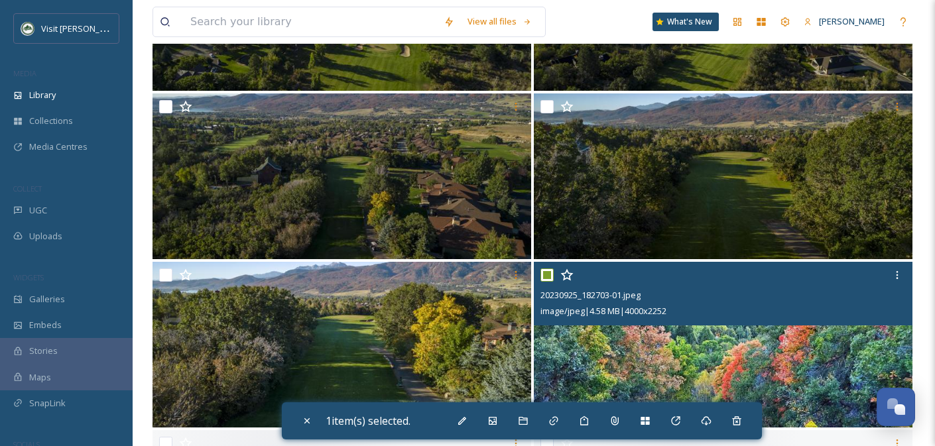
click at [540, 273] on input "checkbox" at bounding box center [546, 275] width 13 height 13
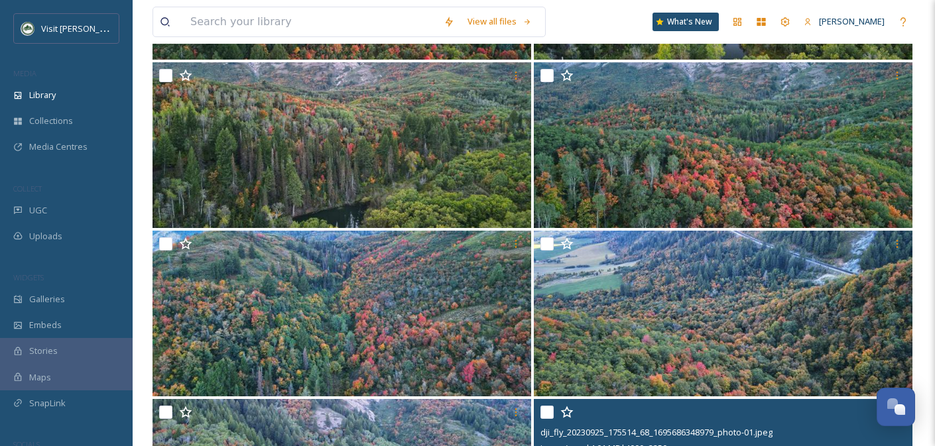
scroll to position [58139, 0]
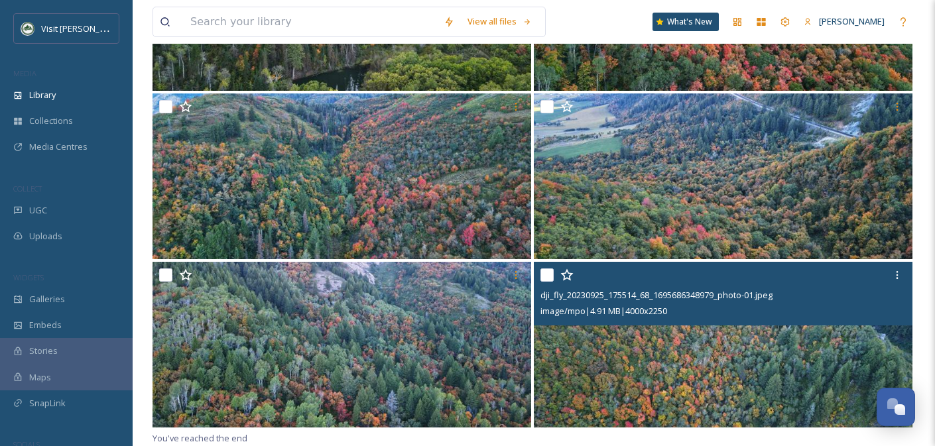
click at [550, 281] on input "checkbox" at bounding box center [546, 275] width 13 height 13
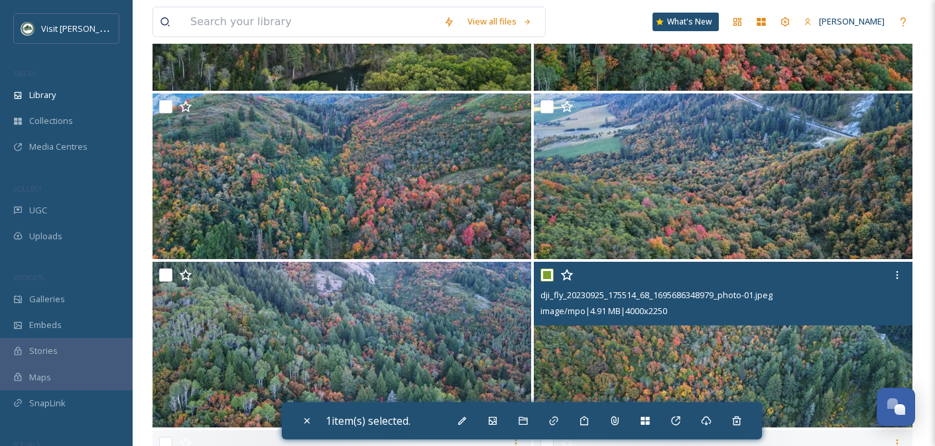
click at [550, 281] on input "checkbox" at bounding box center [546, 275] width 13 height 13
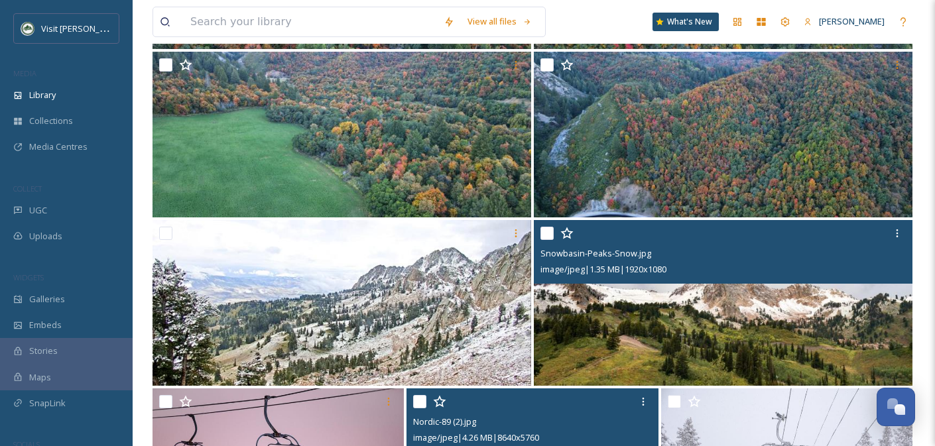
scroll to position [58813, 0]
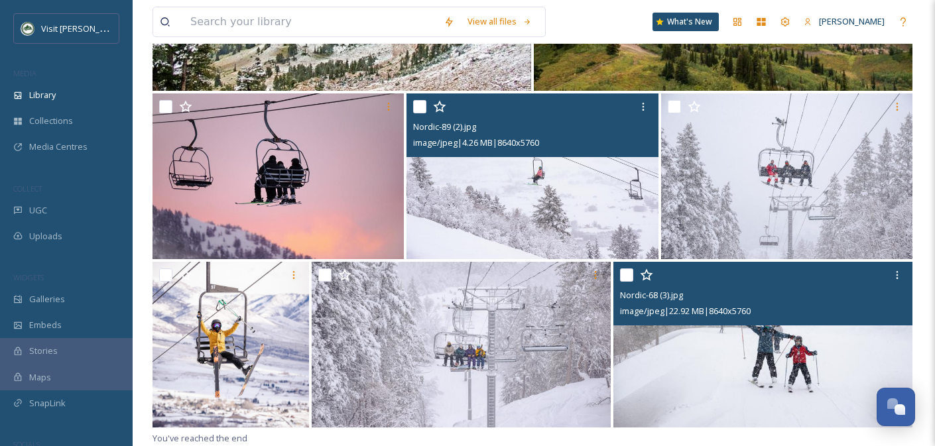
click at [628, 279] on input "checkbox" at bounding box center [626, 275] width 13 height 13
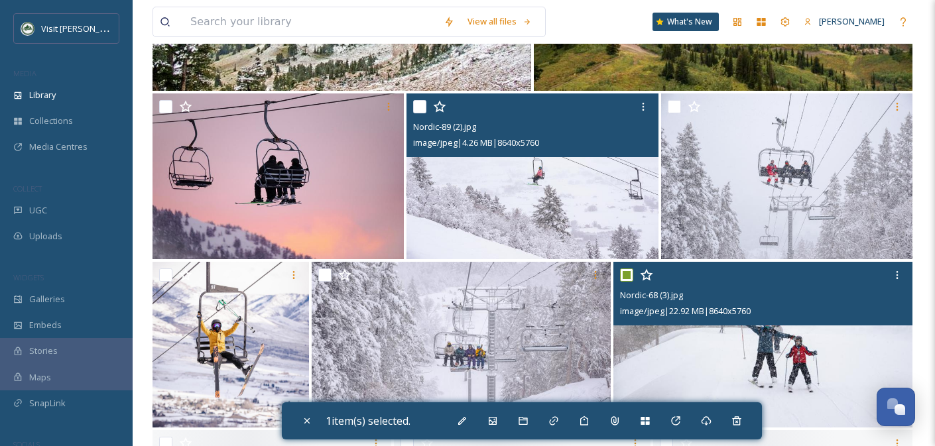
click at [628, 279] on input "checkbox" at bounding box center [626, 275] width 13 height 13
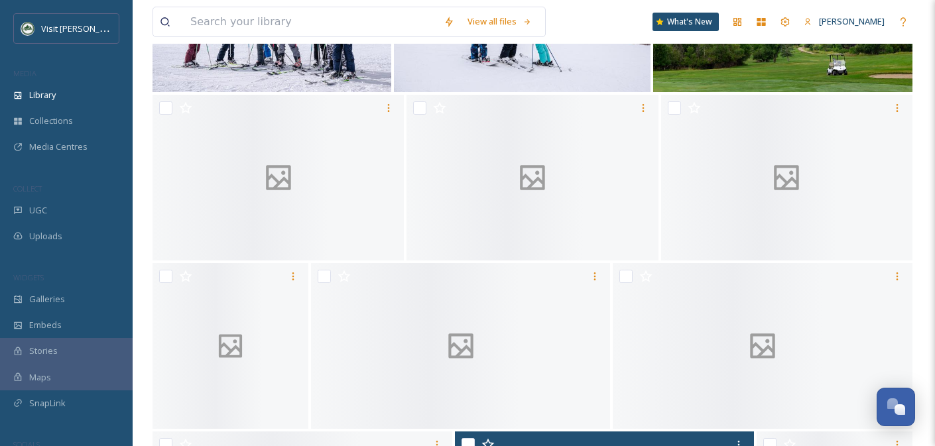
scroll to position [59486, 0]
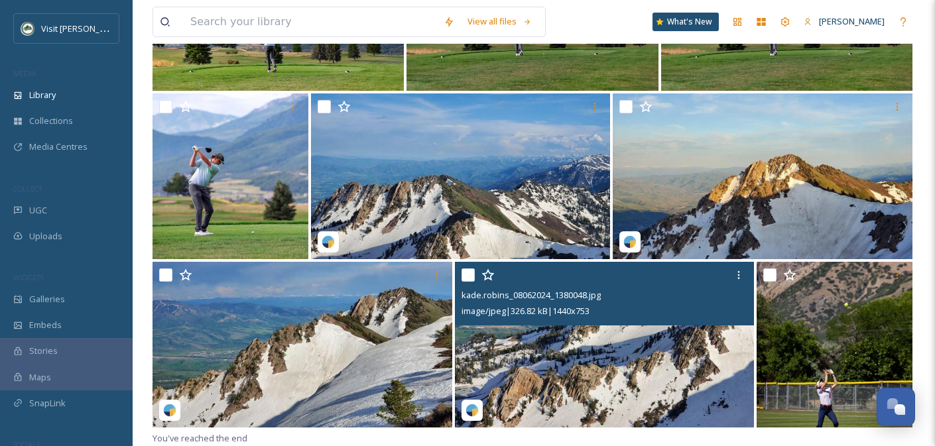
click at [467, 274] on input "checkbox" at bounding box center [467, 275] width 13 height 13
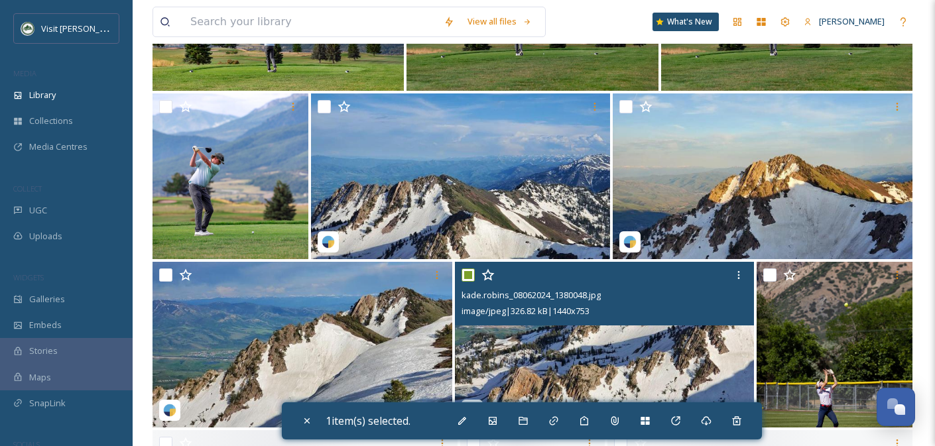
click at [467, 274] on input "checkbox" at bounding box center [467, 275] width 13 height 13
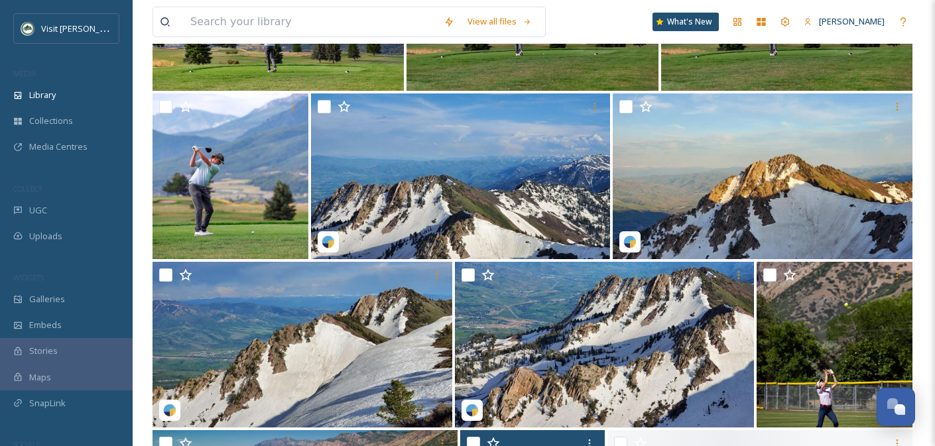
scroll to position [60160, 0]
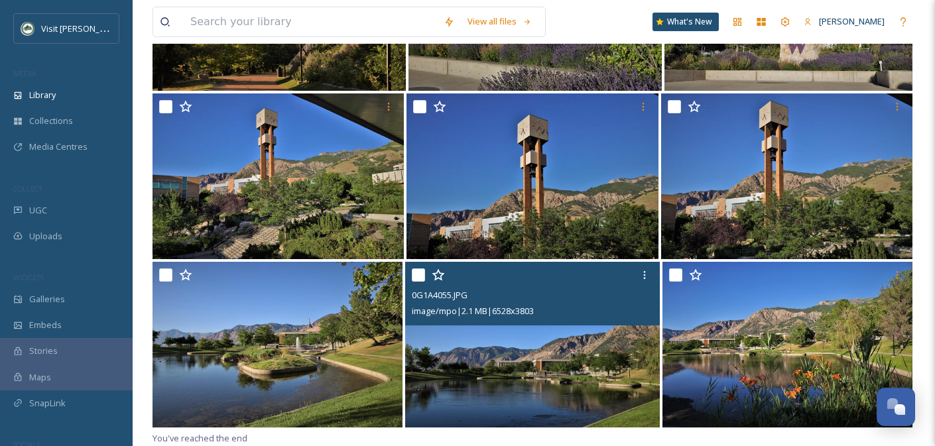
click at [418, 282] on div at bounding box center [534, 275] width 245 height 24
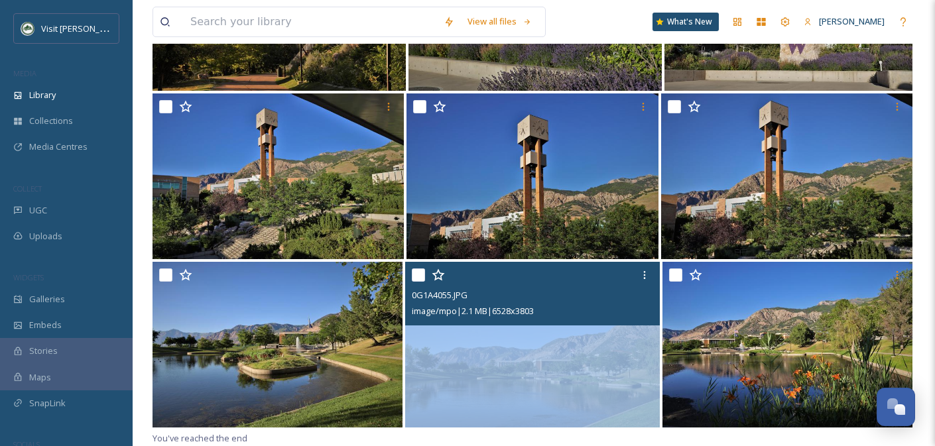
click at [418, 282] on div at bounding box center [534, 275] width 245 height 24
click at [416, 274] on input "checkbox" at bounding box center [418, 275] width 13 height 13
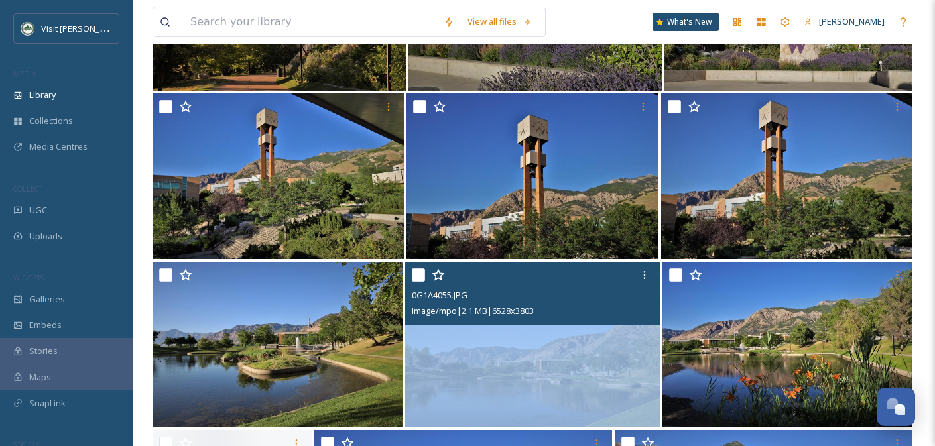
scroll to position [60834, 0]
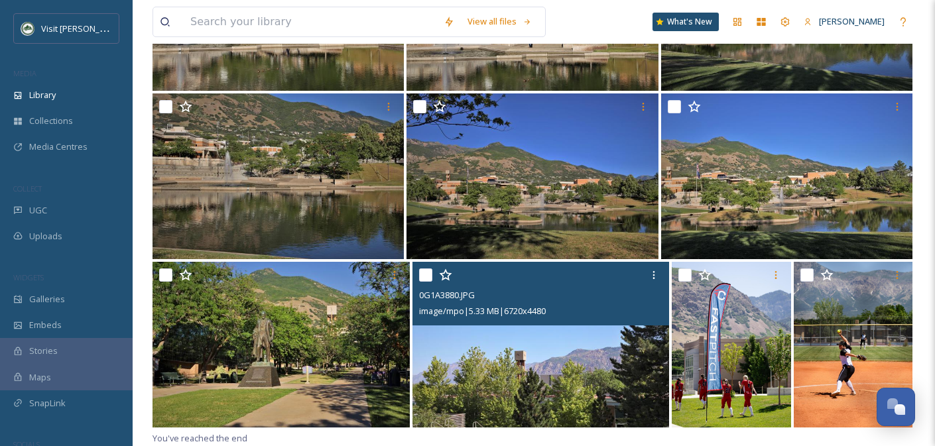
click at [425, 273] on input "checkbox" at bounding box center [425, 275] width 13 height 13
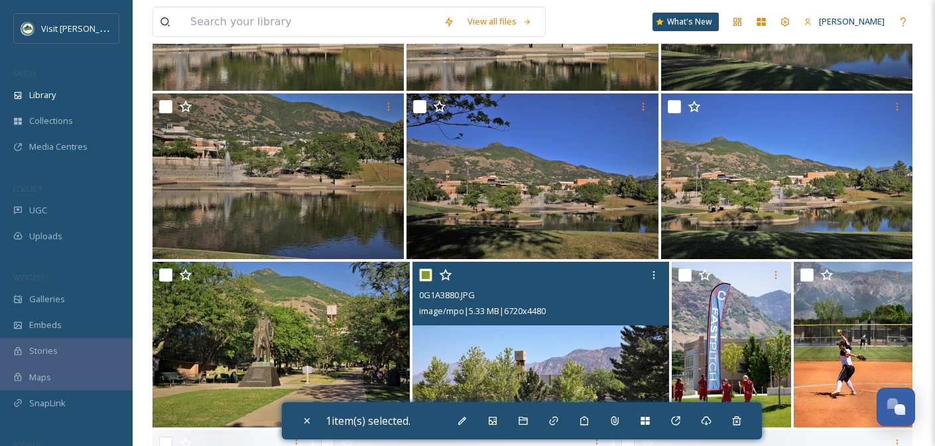
click at [425, 273] on input "checkbox" at bounding box center [425, 275] width 13 height 13
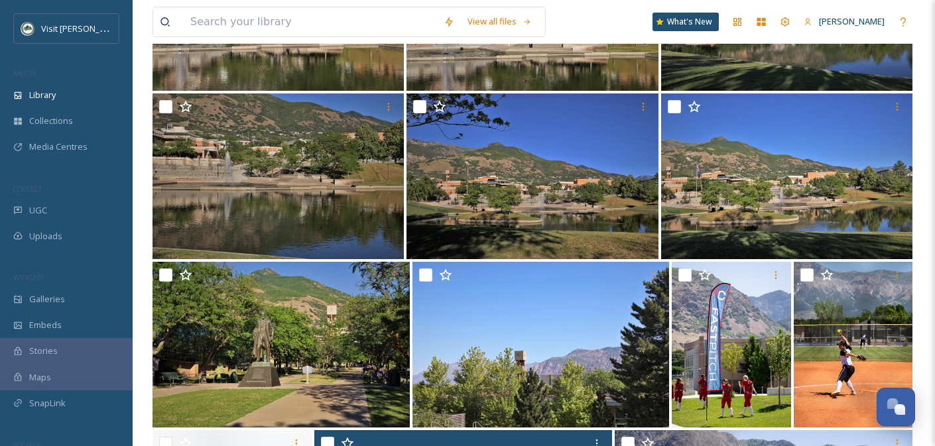
scroll to position [61507, 0]
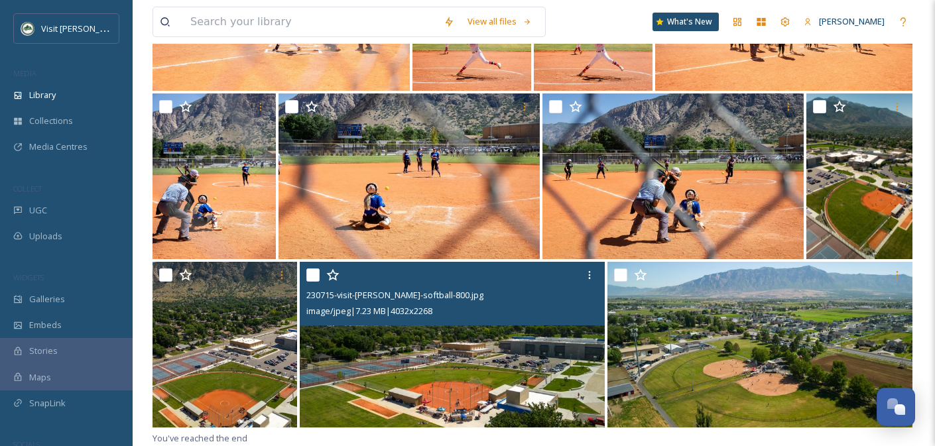
click at [312, 274] on input "checkbox" at bounding box center [312, 275] width 13 height 13
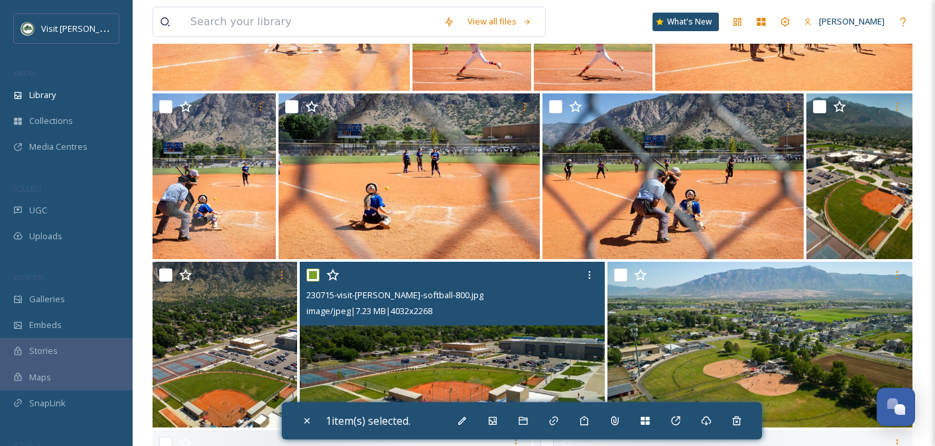
click at [312, 274] on input "checkbox" at bounding box center [312, 275] width 13 height 13
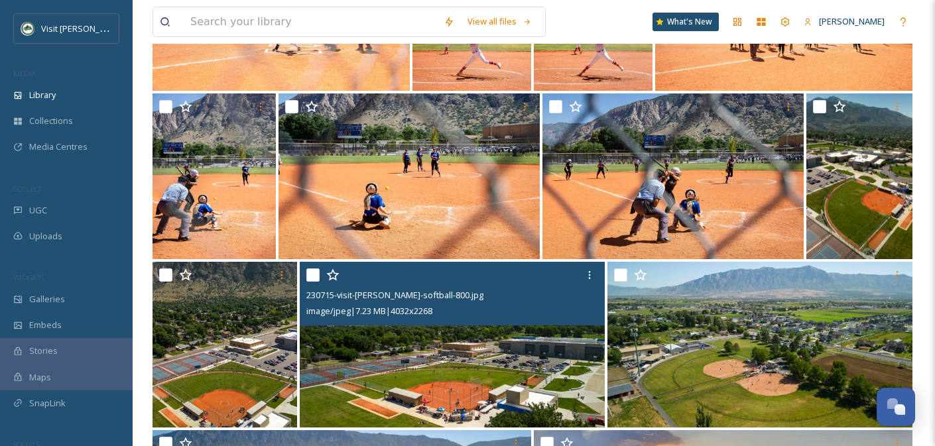
scroll to position [62181, 0]
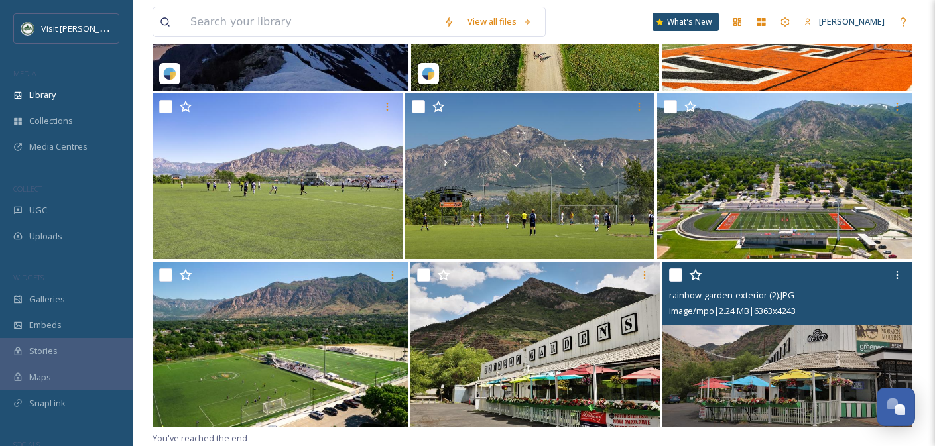
click at [678, 273] on input "checkbox" at bounding box center [675, 275] width 13 height 13
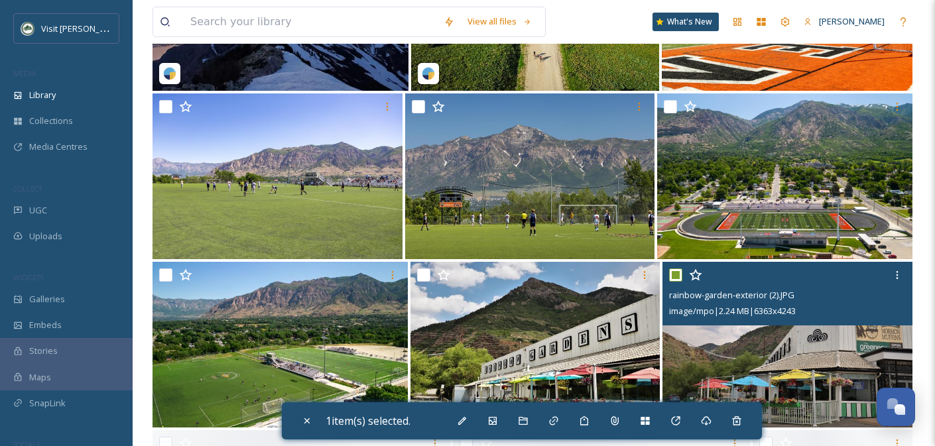
click at [678, 273] on input "checkbox" at bounding box center [675, 275] width 13 height 13
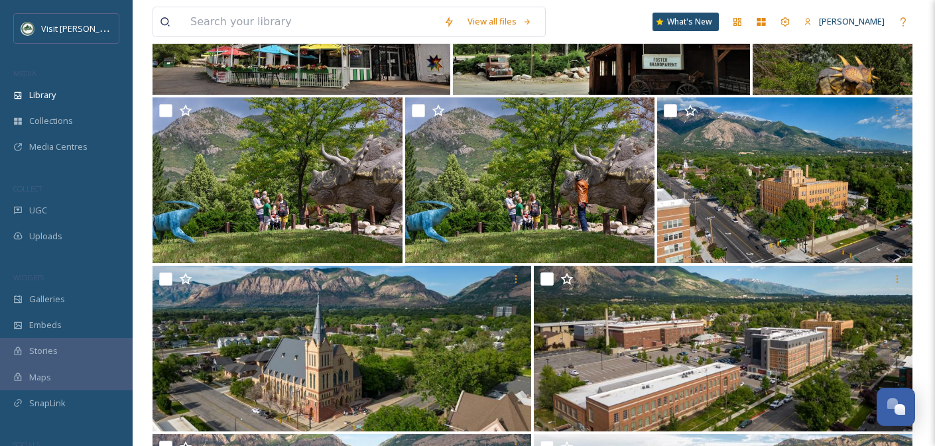
scroll to position [62854, 0]
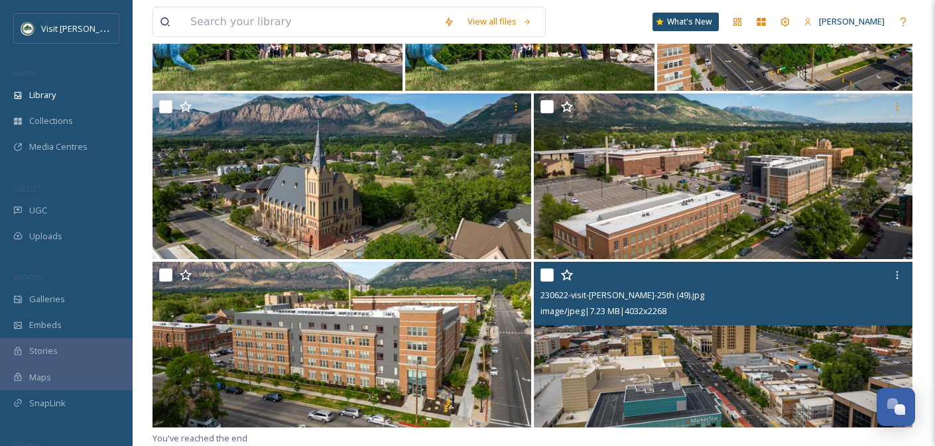
click at [546, 272] on input "checkbox" at bounding box center [546, 275] width 13 height 13
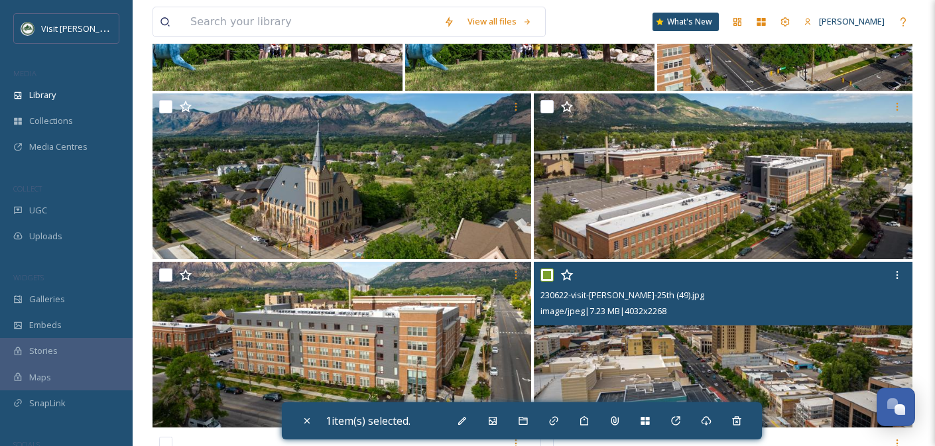
click at [546, 272] on input "checkbox" at bounding box center [546, 275] width 13 height 13
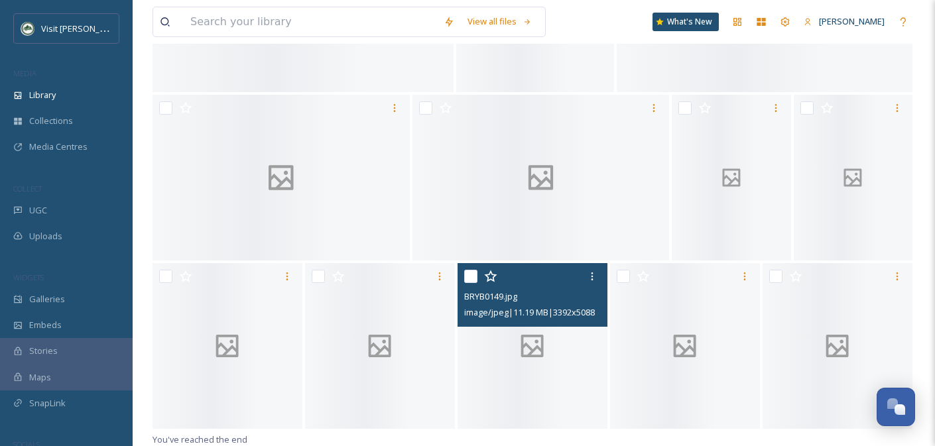
scroll to position [63528, 0]
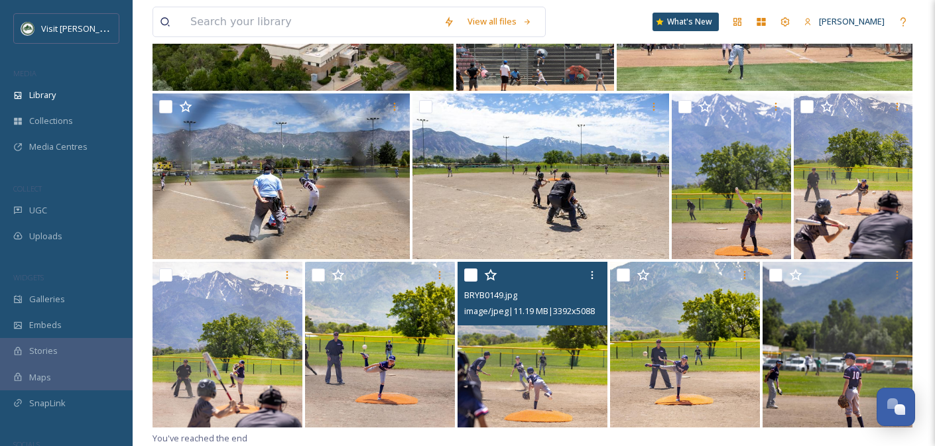
click at [471, 272] on input "checkbox" at bounding box center [470, 275] width 13 height 13
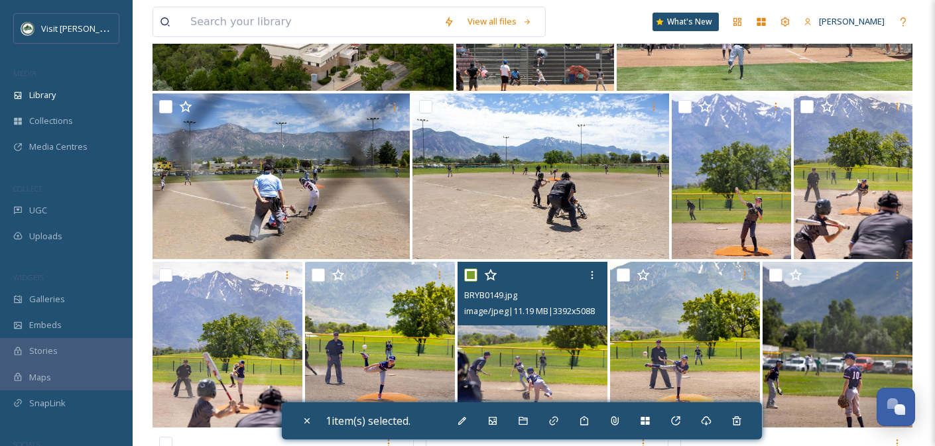
click at [471, 272] on input "checkbox" at bounding box center [470, 275] width 13 height 13
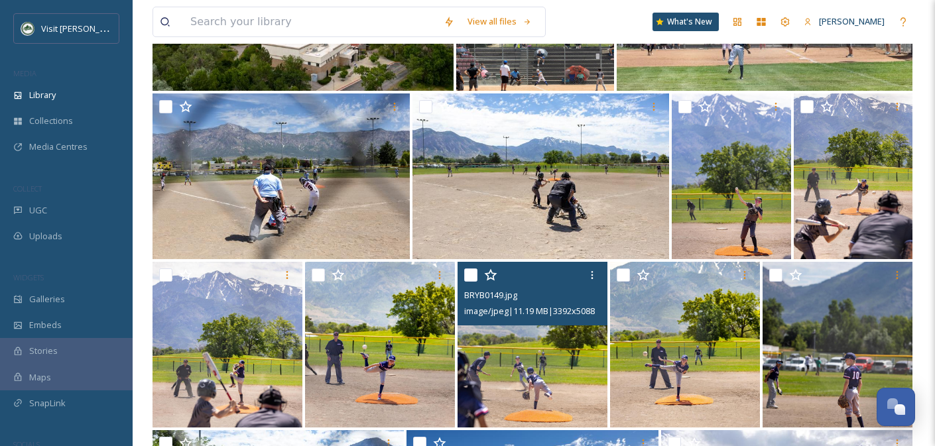
scroll to position [64202, 0]
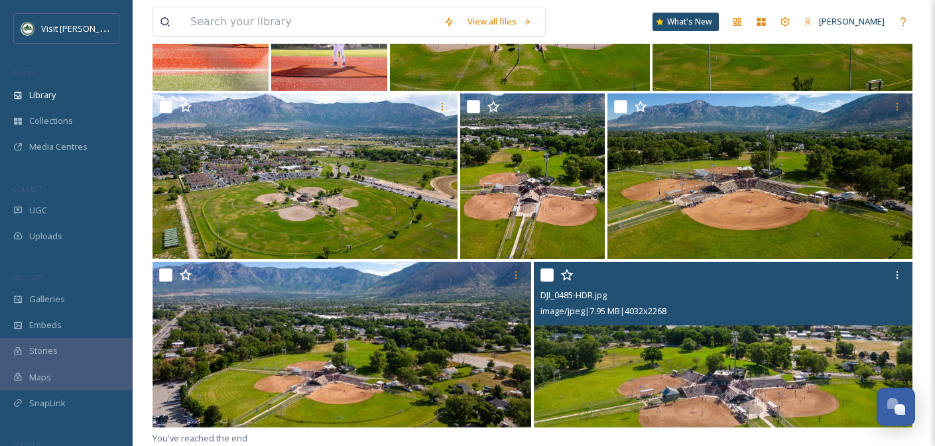
click at [549, 280] on input "checkbox" at bounding box center [546, 275] width 13 height 13
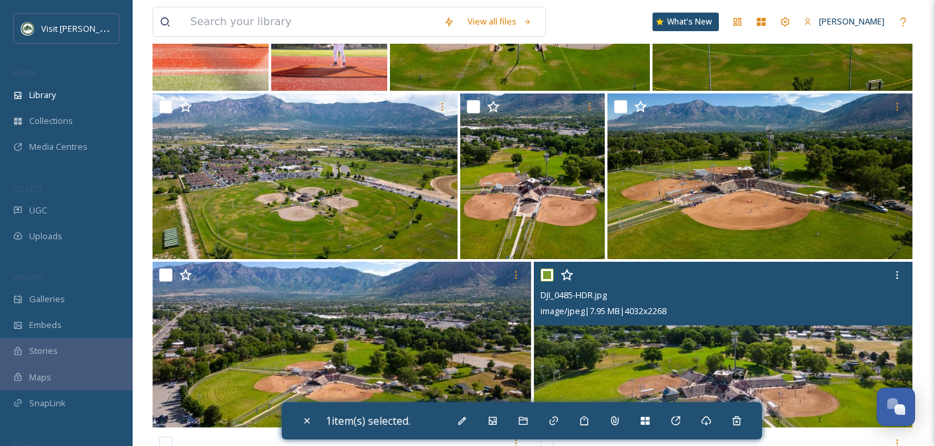
click at [549, 280] on input "checkbox" at bounding box center [546, 275] width 13 height 13
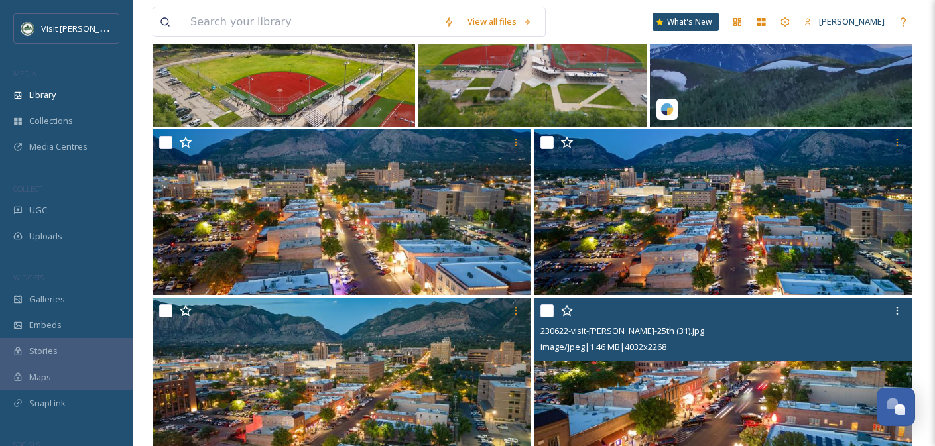
scroll to position [64875, 0]
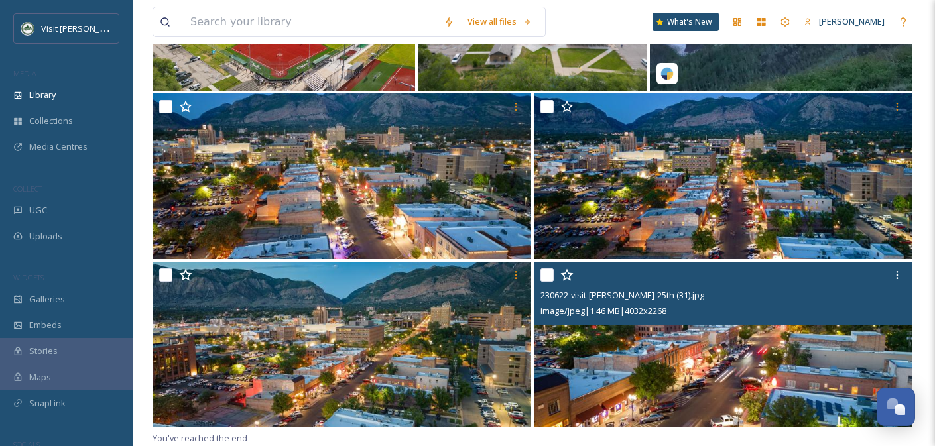
click at [547, 274] on input "checkbox" at bounding box center [546, 275] width 13 height 13
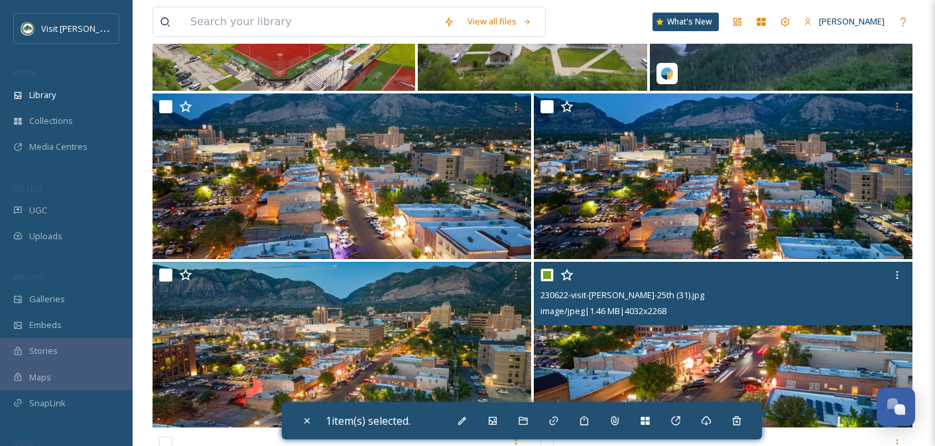
click at [547, 274] on input "checkbox" at bounding box center [546, 275] width 13 height 13
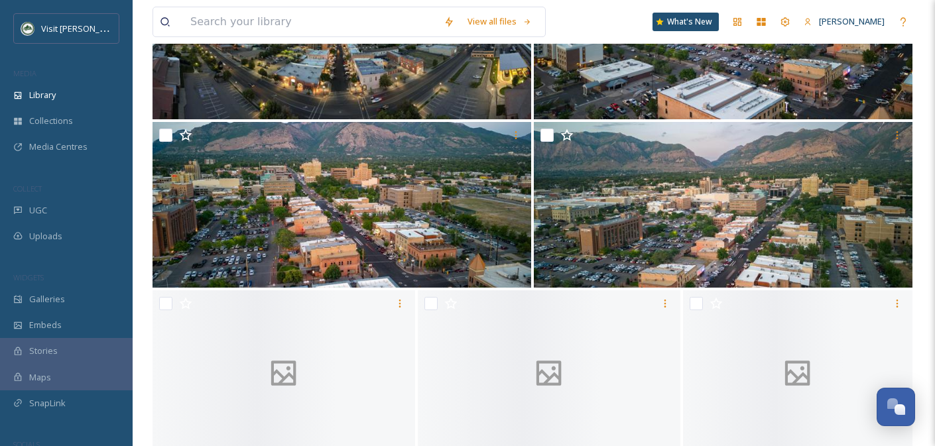
scroll to position [65549, 0]
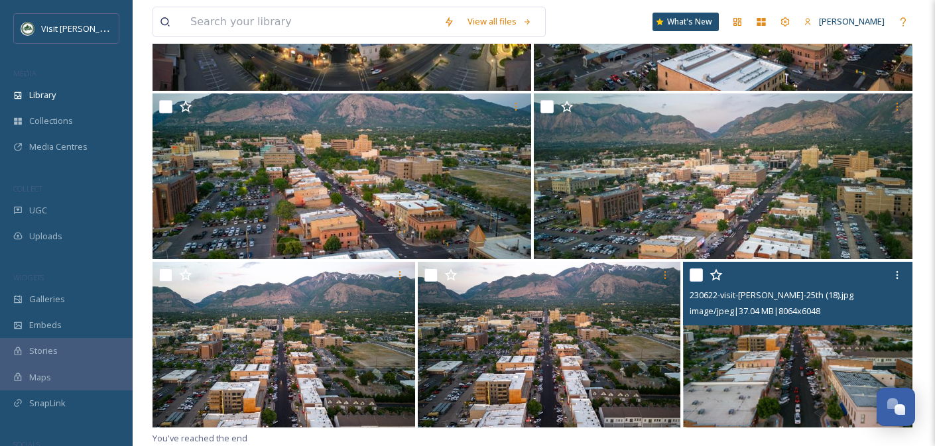
click at [696, 279] on input "checkbox" at bounding box center [696, 275] width 13 height 13
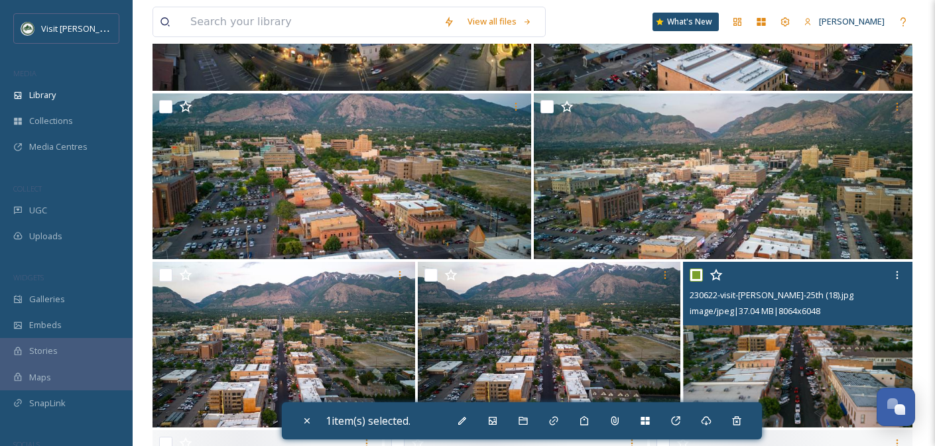
click at [696, 279] on input "checkbox" at bounding box center [696, 275] width 13 height 13
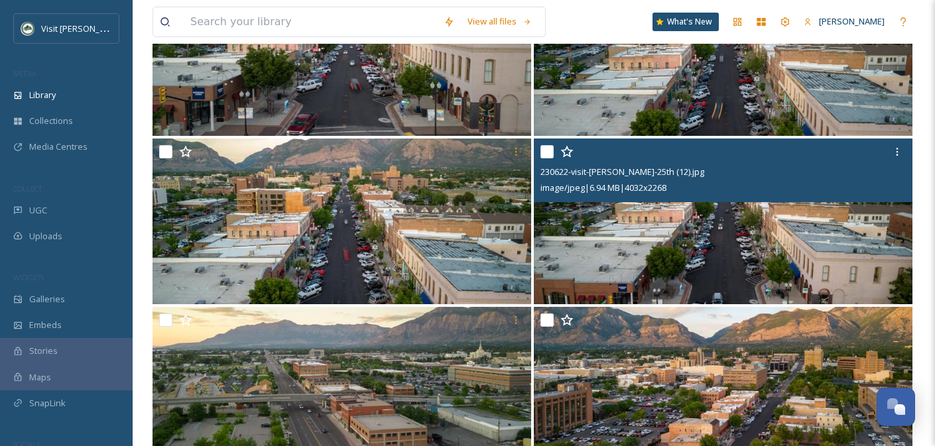
scroll to position [66222, 0]
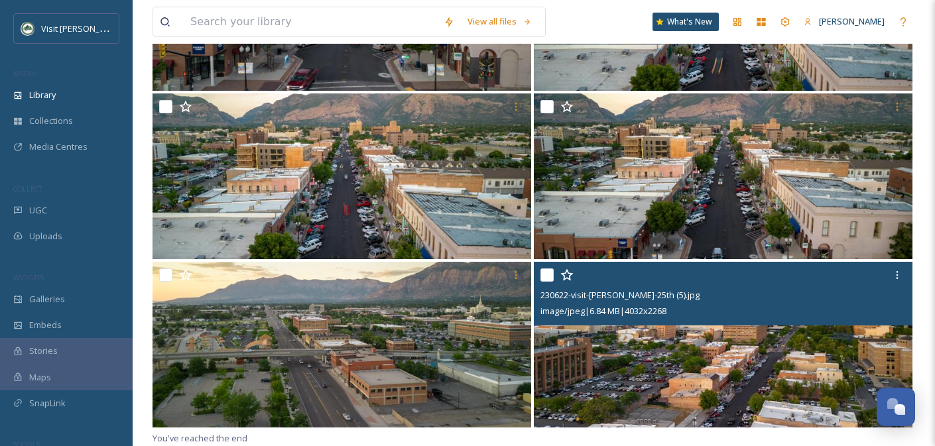
click at [542, 274] on input "checkbox" at bounding box center [546, 275] width 13 height 13
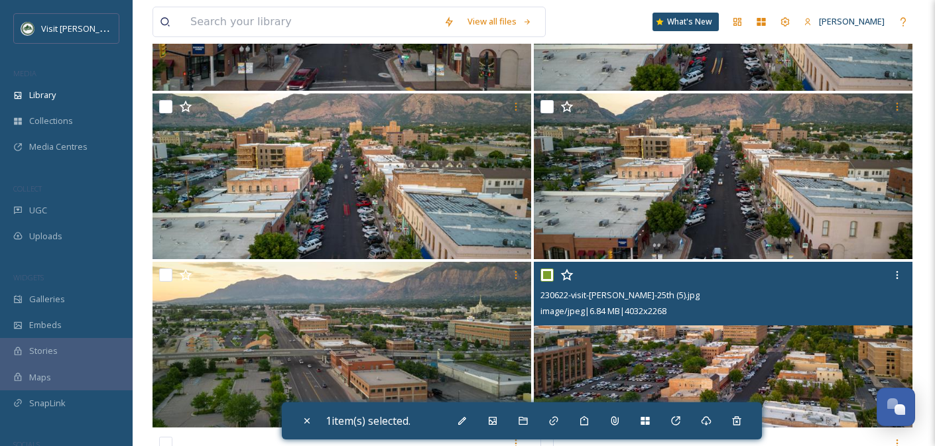
click at [542, 274] on input "checkbox" at bounding box center [546, 275] width 13 height 13
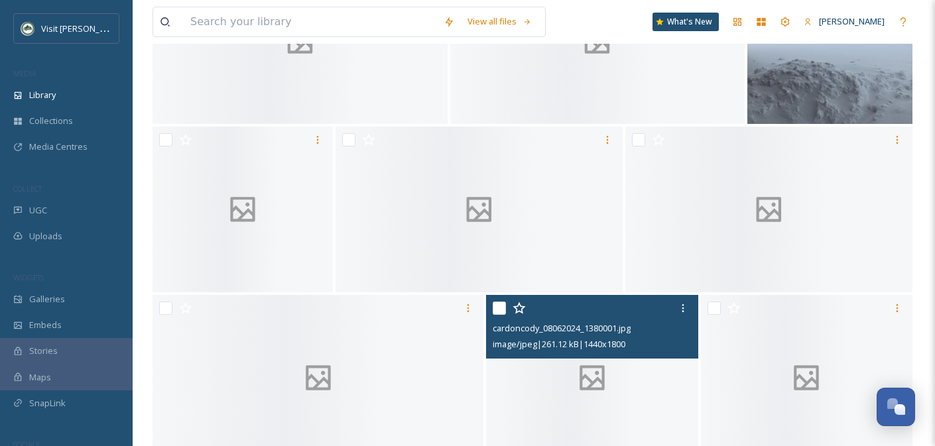
scroll to position [66896, 0]
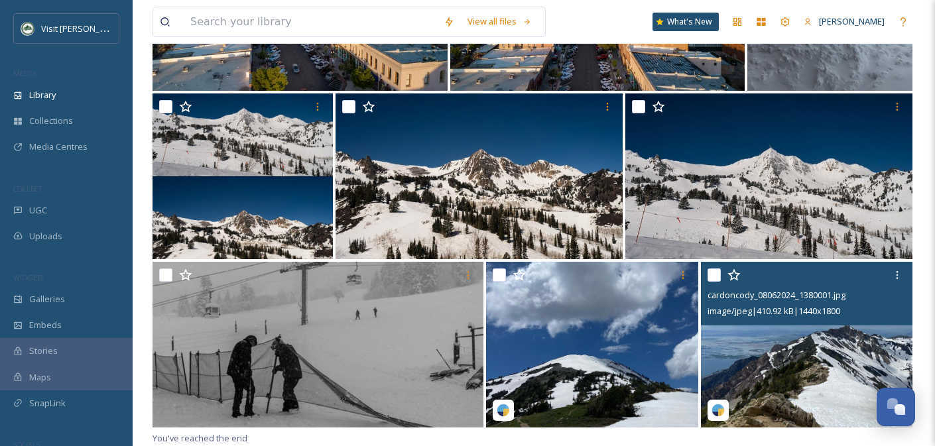
click at [713, 278] on input "checkbox" at bounding box center [713, 275] width 13 height 13
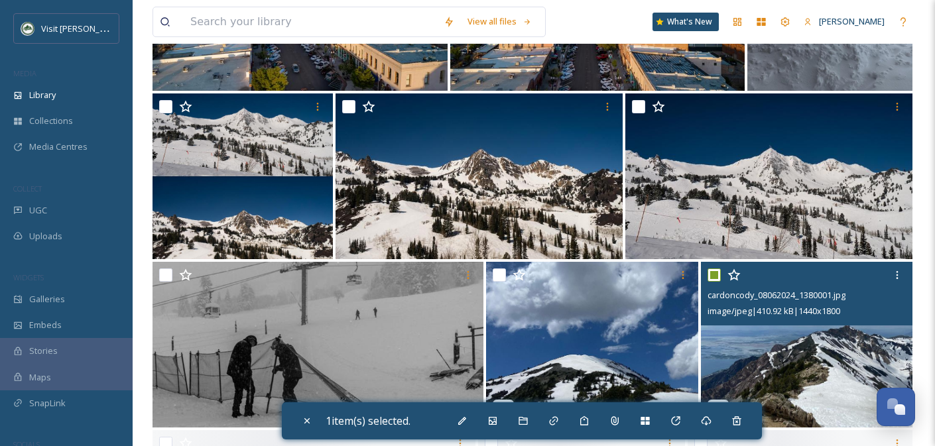
click at [713, 278] on input "checkbox" at bounding box center [713, 275] width 13 height 13
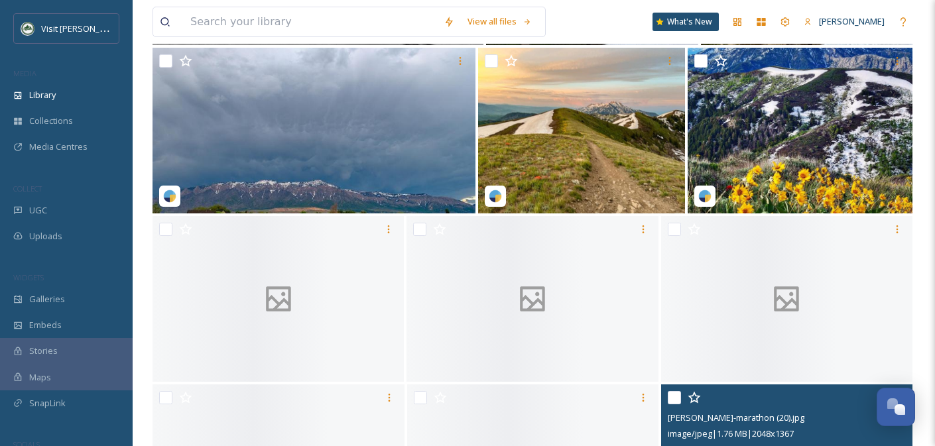
scroll to position [67570, 0]
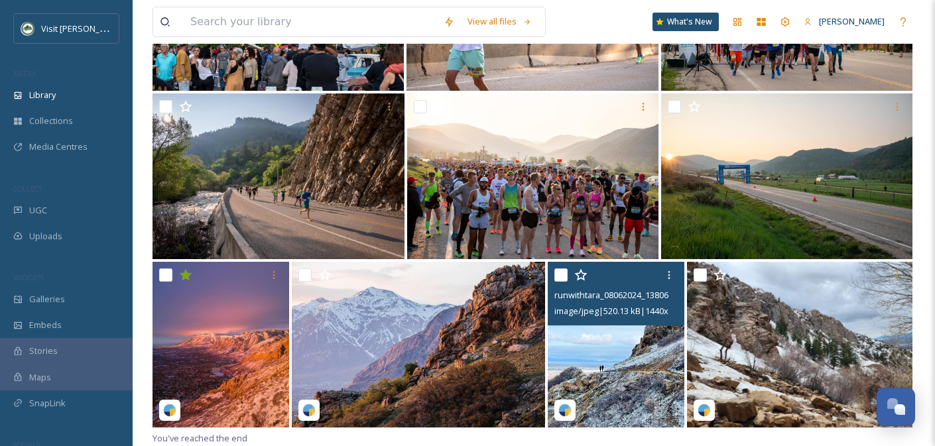
click at [562, 273] on input "checkbox" at bounding box center [560, 275] width 13 height 13
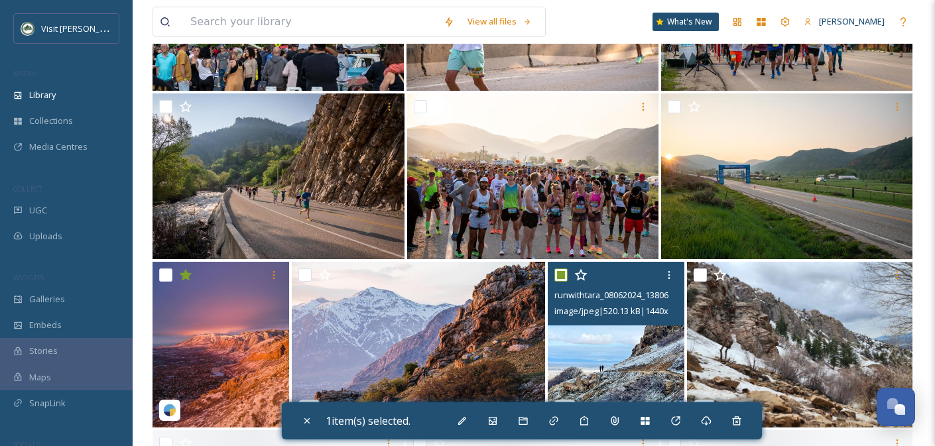
click at [562, 273] on input "checkbox" at bounding box center [560, 275] width 13 height 13
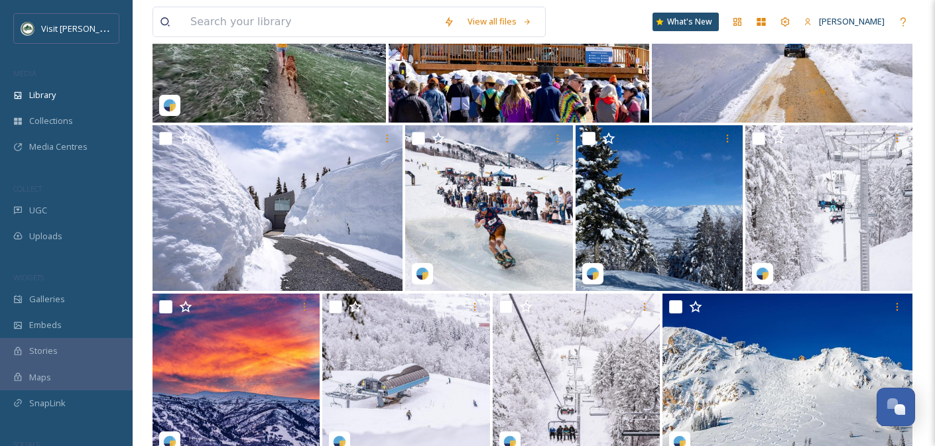
scroll to position [68243, 0]
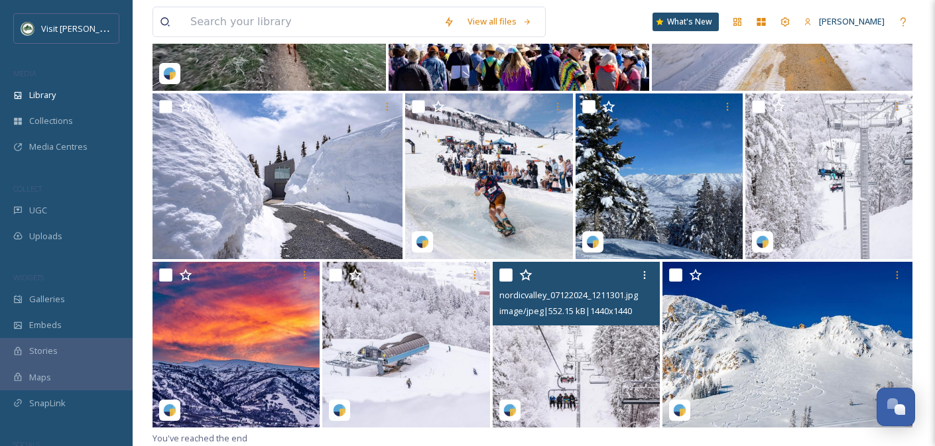
click at [502, 279] on input "checkbox" at bounding box center [505, 275] width 13 height 13
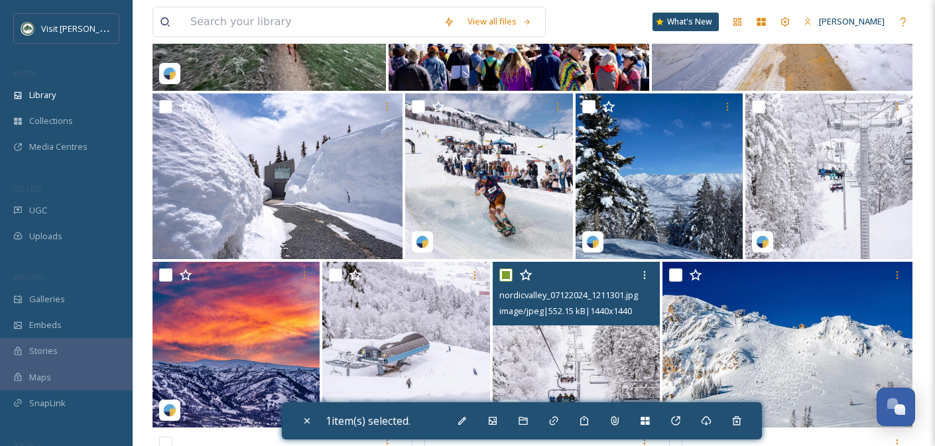
click at [502, 279] on input "checkbox" at bounding box center [505, 275] width 13 height 13
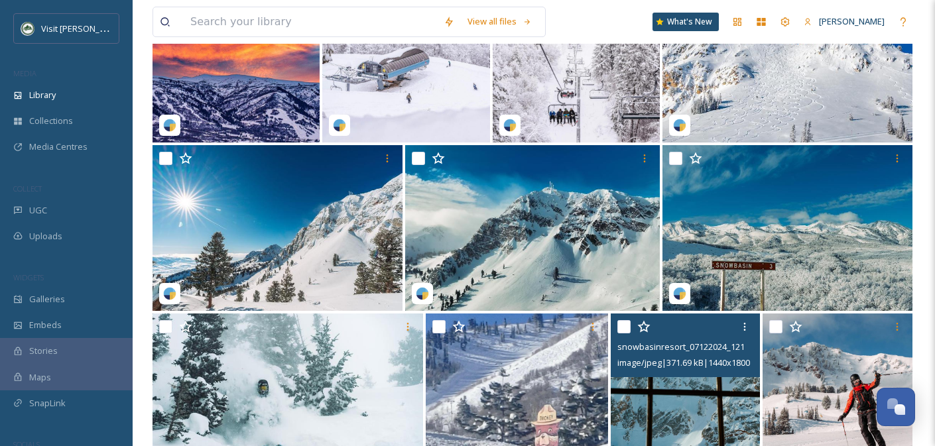
scroll to position [68917, 0]
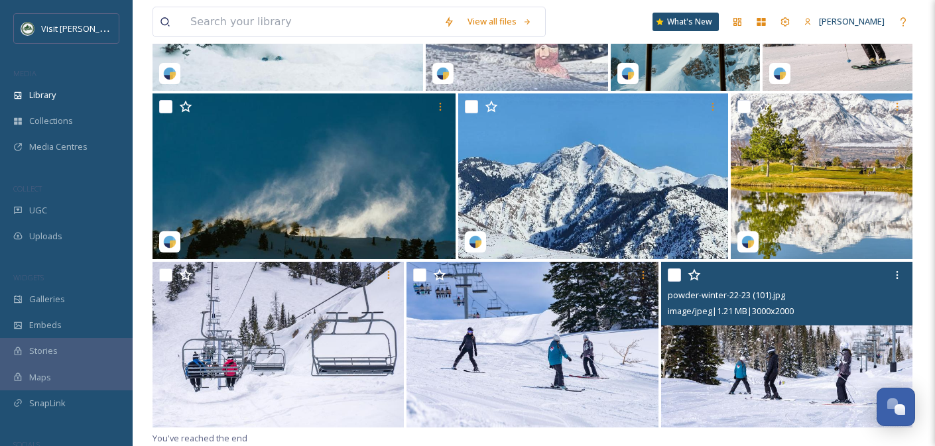
click at [674, 277] on input "checkbox" at bounding box center [674, 275] width 13 height 13
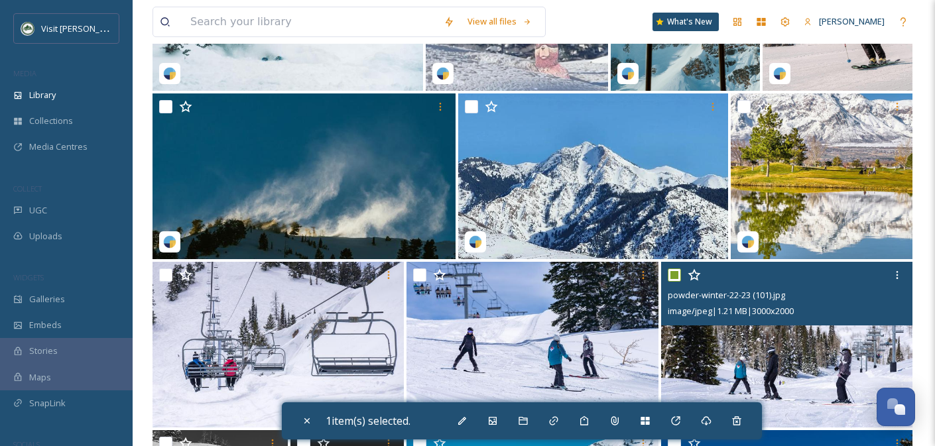
click at [672, 276] on input "checkbox" at bounding box center [674, 275] width 13 height 13
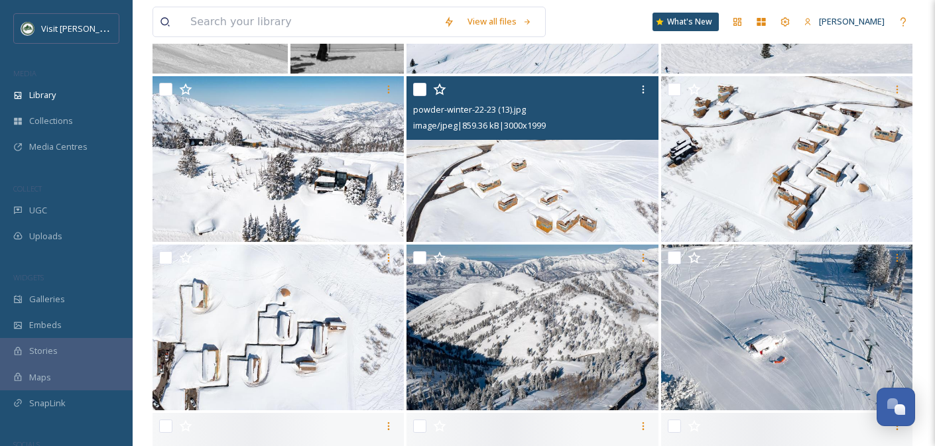
scroll to position [69591, 0]
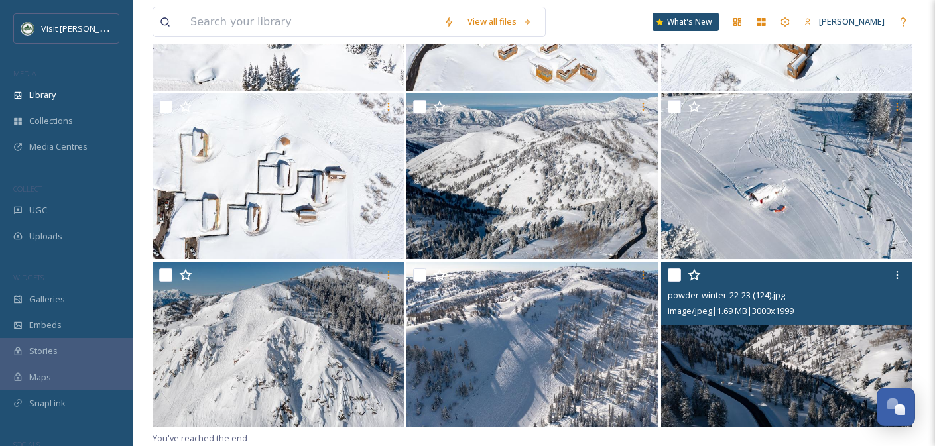
click at [671, 272] on input "checkbox" at bounding box center [674, 275] width 13 height 13
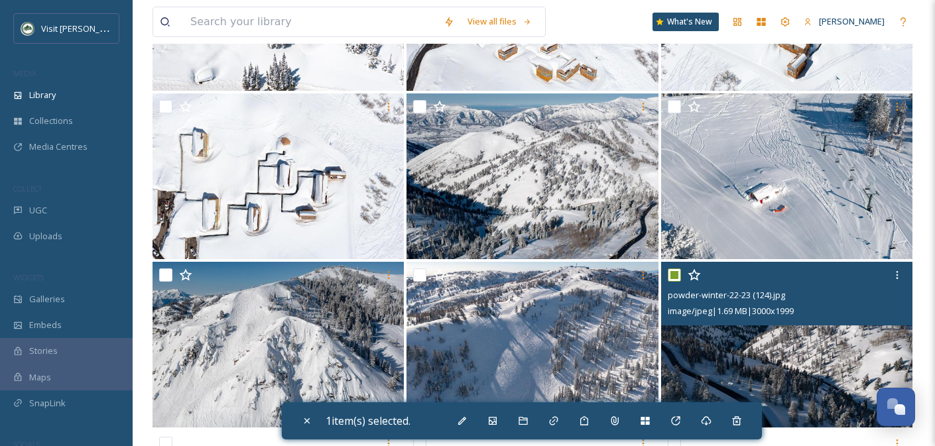
click at [671, 272] on input "checkbox" at bounding box center [674, 275] width 13 height 13
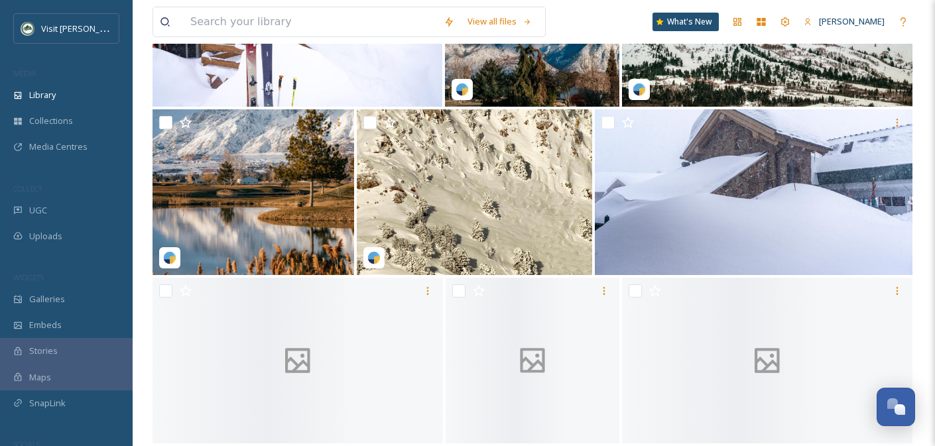
scroll to position [70264, 0]
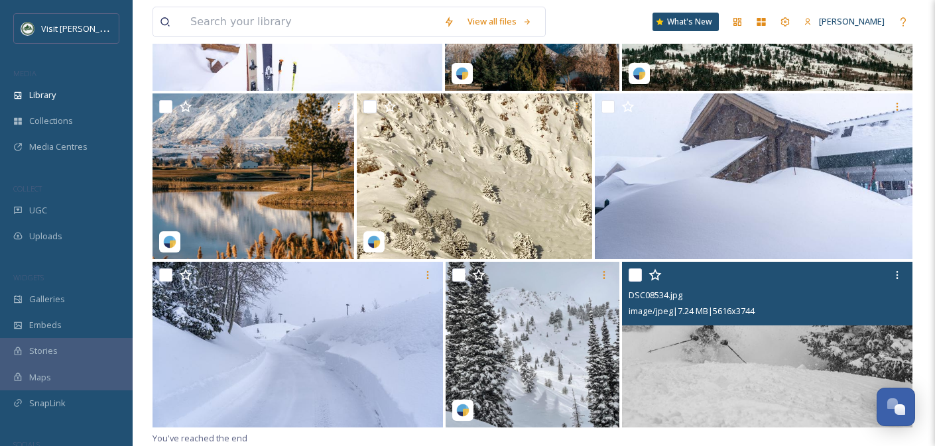
click at [633, 272] on input "checkbox" at bounding box center [635, 275] width 13 height 13
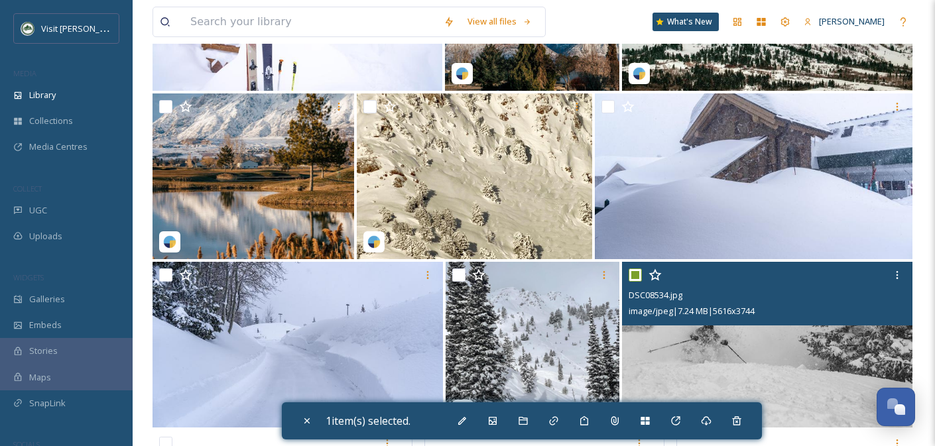
click at [633, 272] on input "checkbox" at bounding box center [635, 275] width 13 height 13
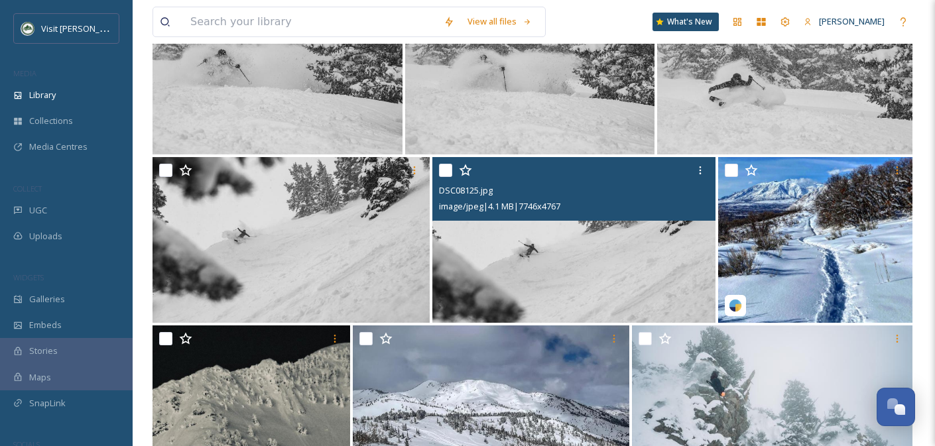
scroll to position [70938, 0]
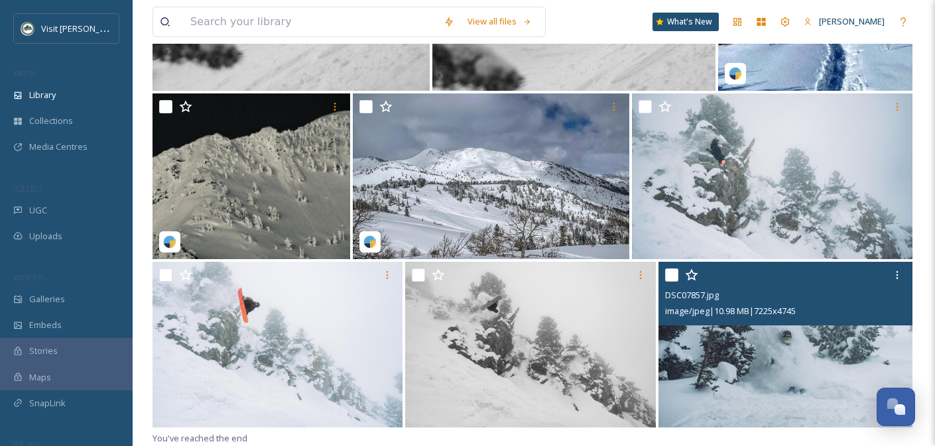
click at [674, 280] on input "checkbox" at bounding box center [671, 275] width 13 height 13
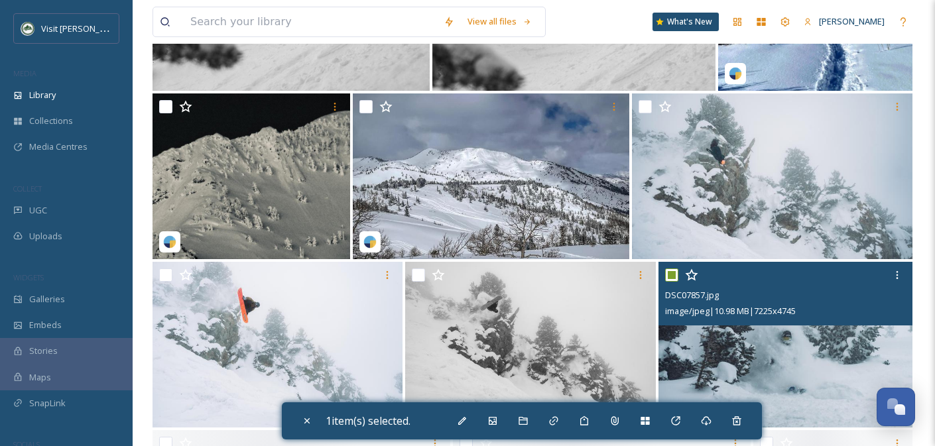
click at [674, 280] on input "checkbox" at bounding box center [671, 275] width 13 height 13
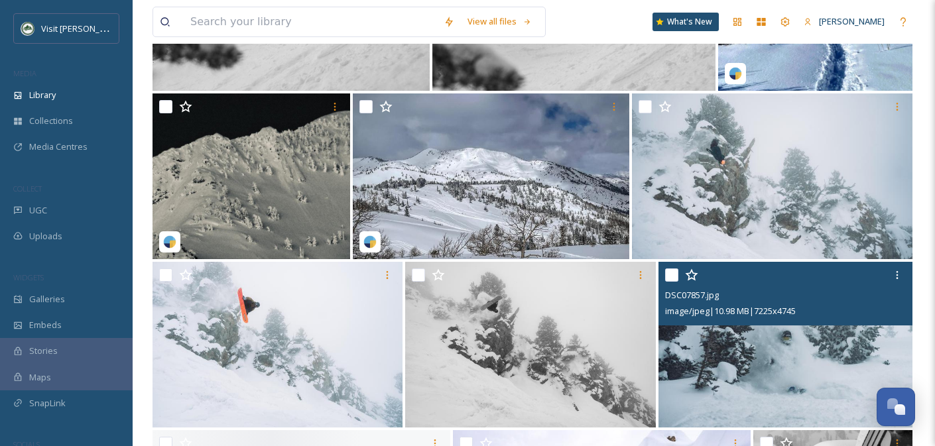
scroll to position [71611, 0]
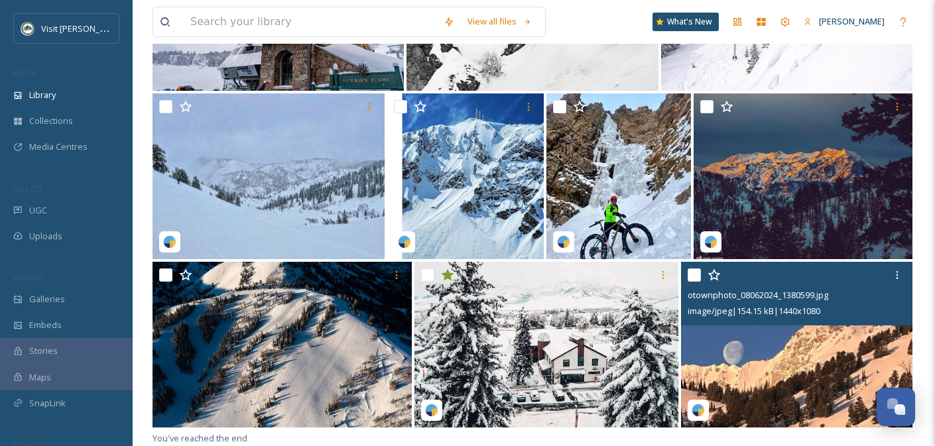
click at [688, 272] on input "checkbox" at bounding box center [694, 275] width 13 height 13
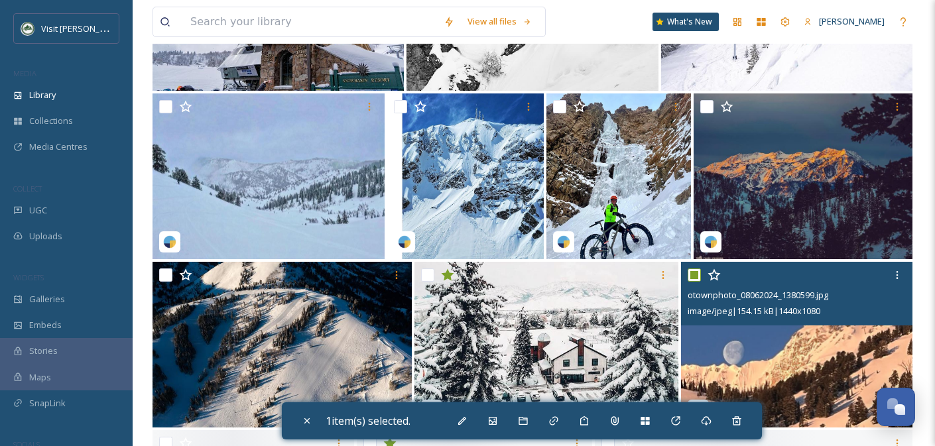
click at [688, 272] on input "checkbox" at bounding box center [694, 275] width 13 height 13
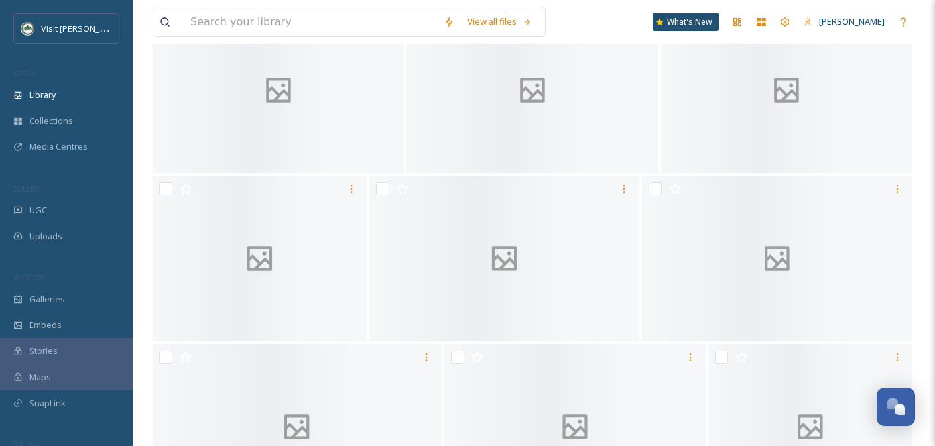
scroll to position [72285, 0]
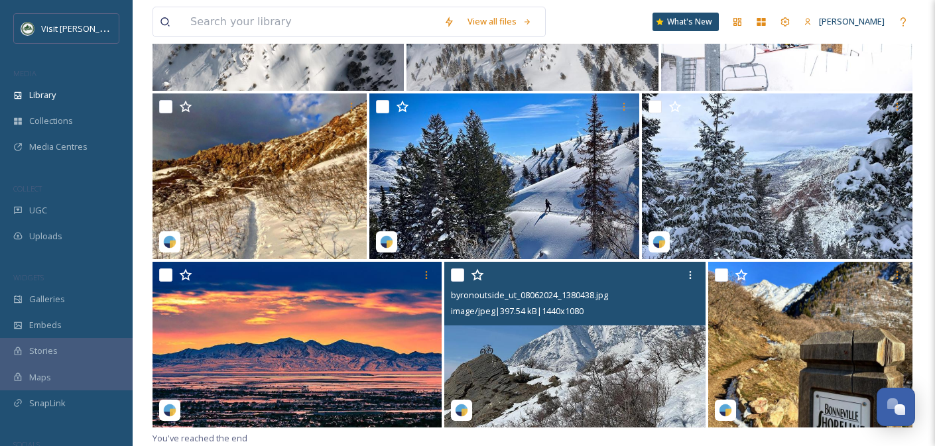
click at [455, 274] on input "checkbox" at bounding box center [457, 275] width 13 height 13
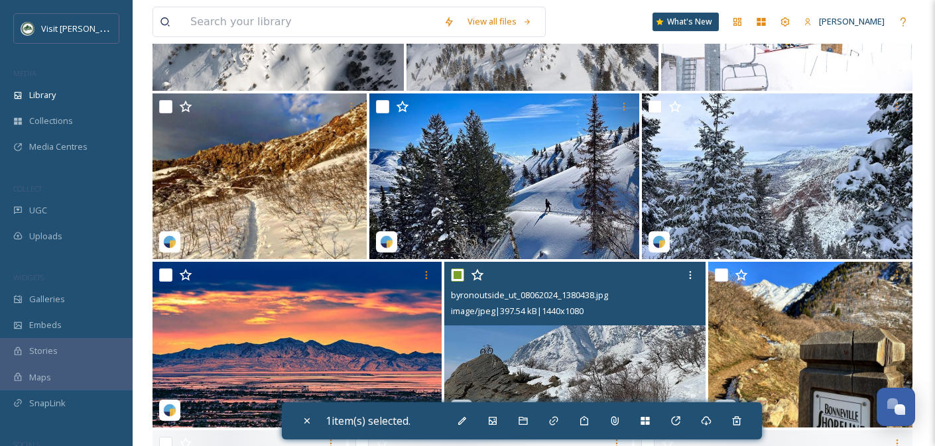
click at [455, 274] on input "checkbox" at bounding box center [457, 275] width 13 height 13
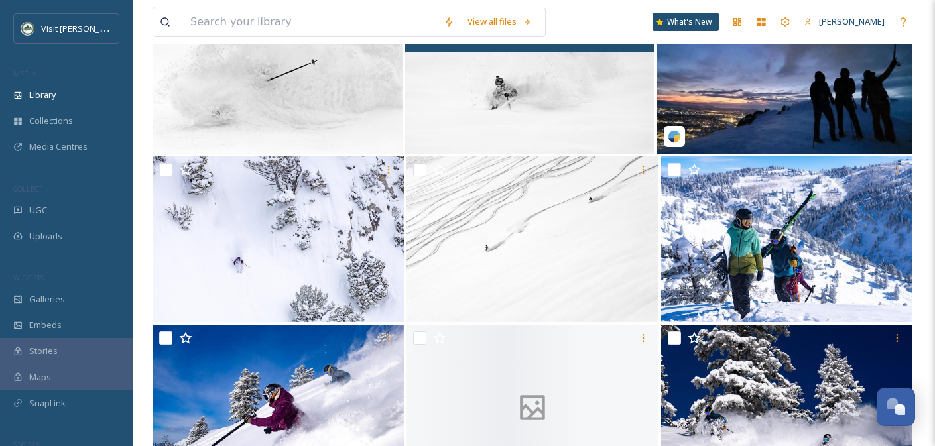
scroll to position [72959, 0]
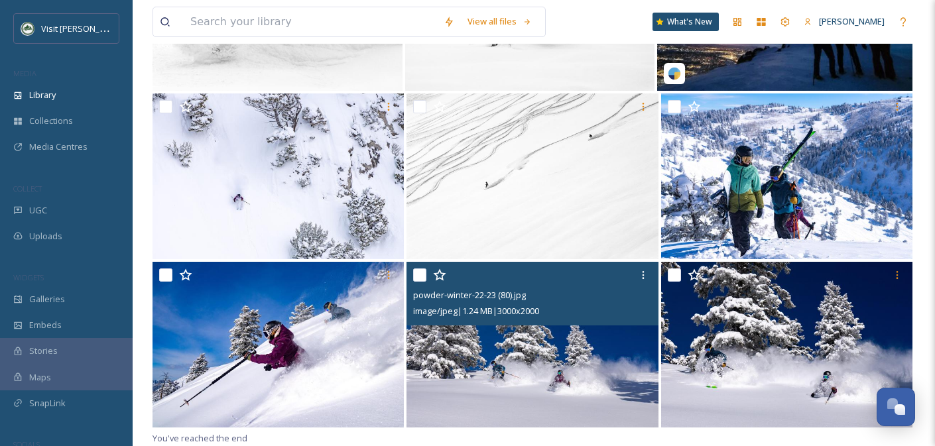
click at [420, 271] on input "checkbox" at bounding box center [419, 275] width 13 height 13
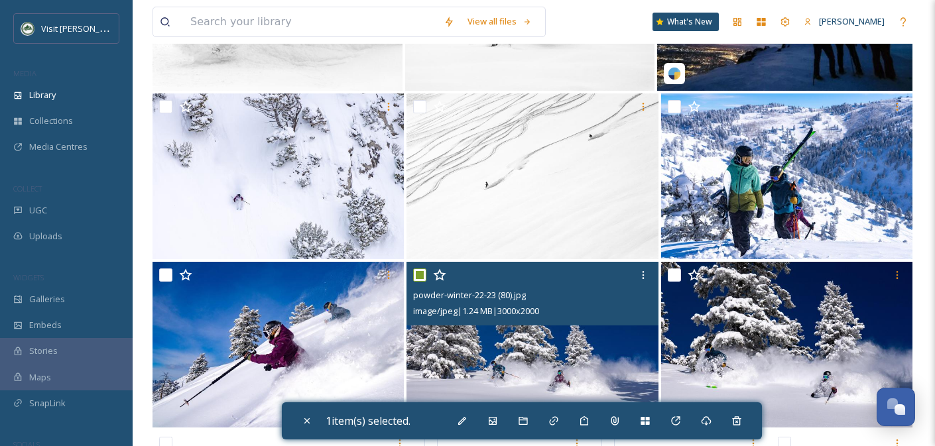
click at [420, 271] on input "checkbox" at bounding box center [419, 275] width 13 height 13
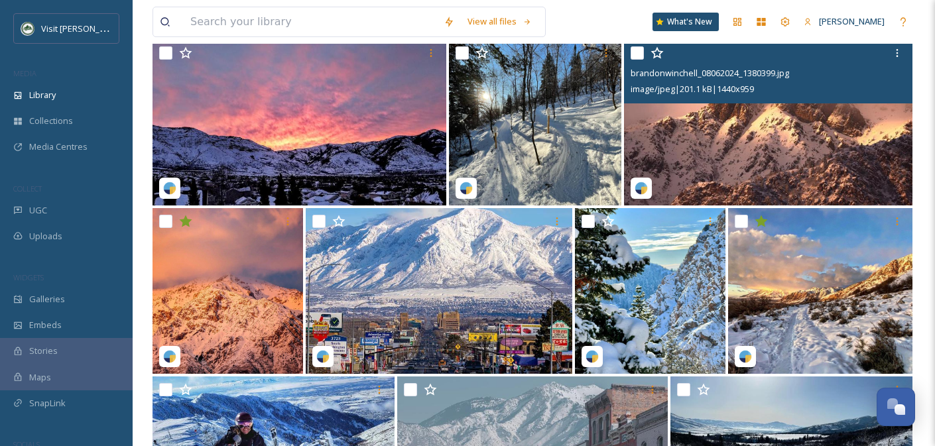
scroll to position [73632, 0]
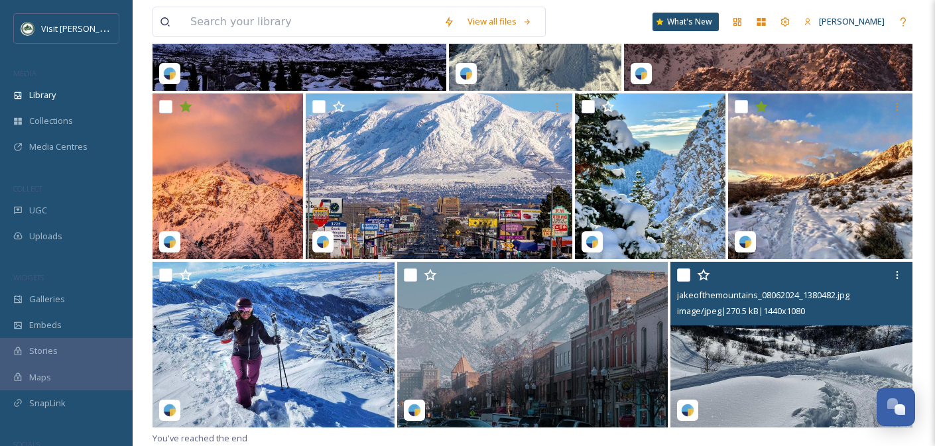
click at [685, 275] on input "checkbox" at bounding box center [683, 275] width 13 height 13
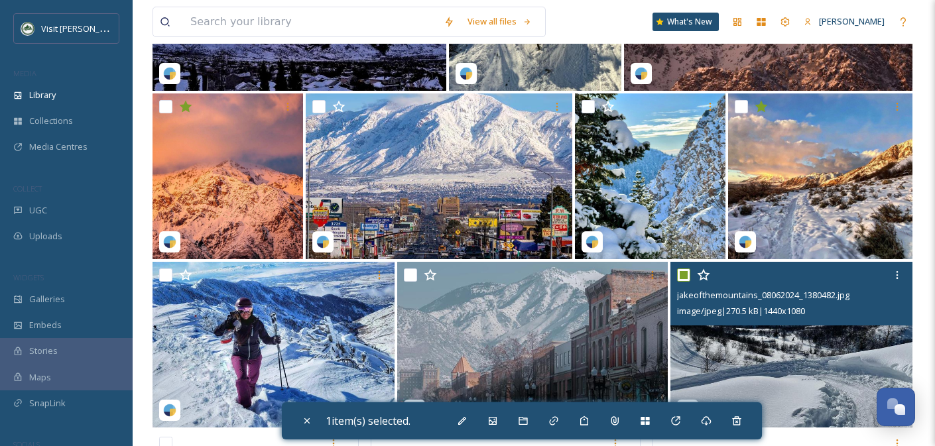
click at [685, 275] on input "checkbox" at bounding box center [683, 275] width 13 height 13
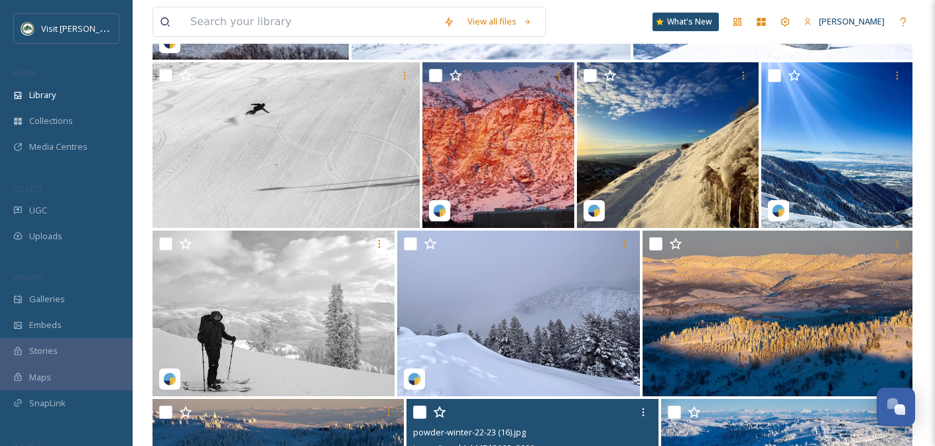
scroll to position [74306, 0]
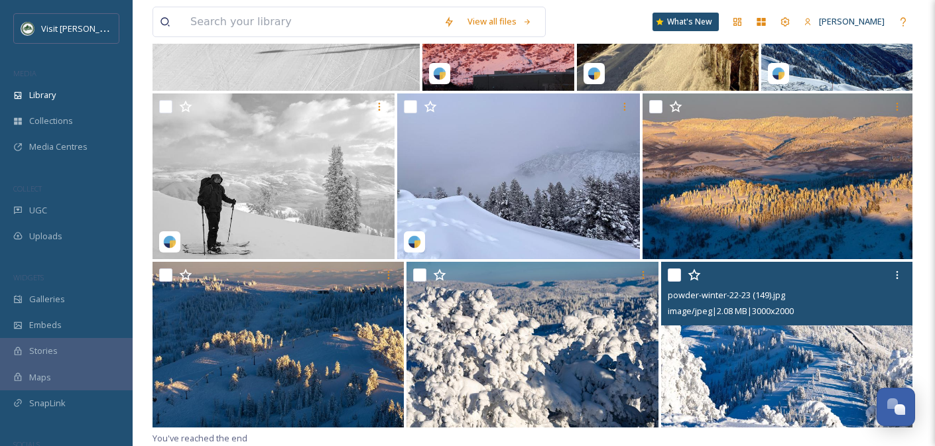
click at [675, 280] on input "checkbox" at bounding box center [674, 275] width 13 height 13
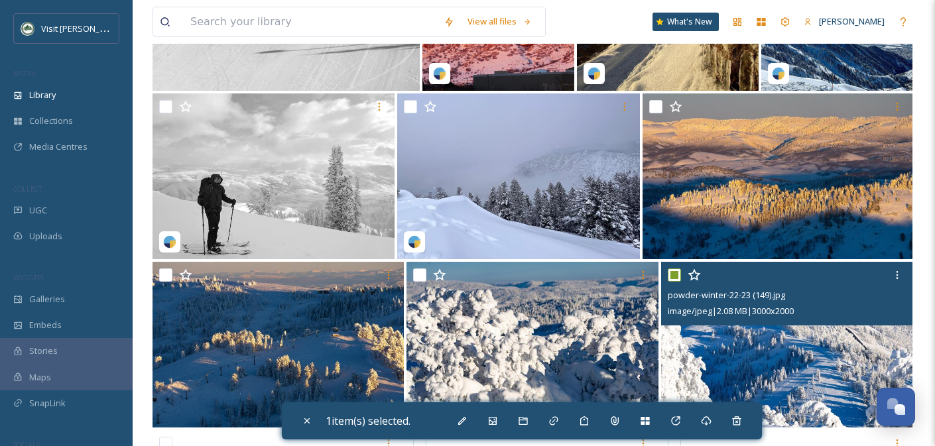
click at [675, 280] on input "checkbox" at bounding box center [674, 275] width 13 height 13
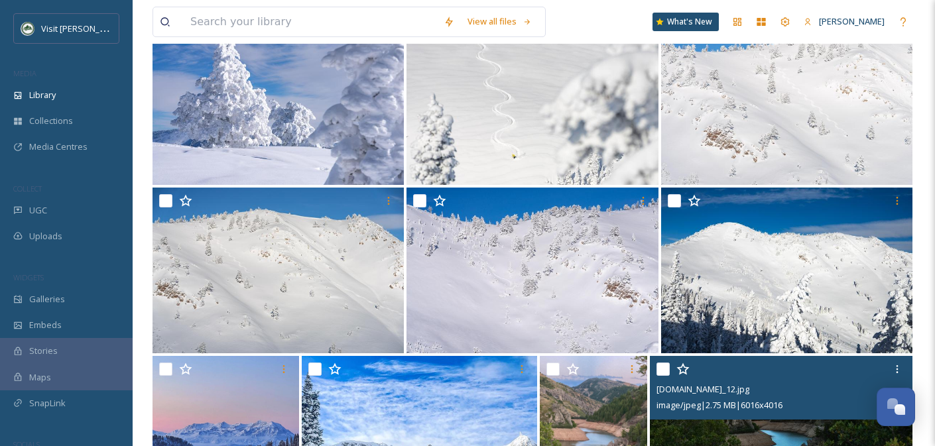
scroll to position [74979, 0]
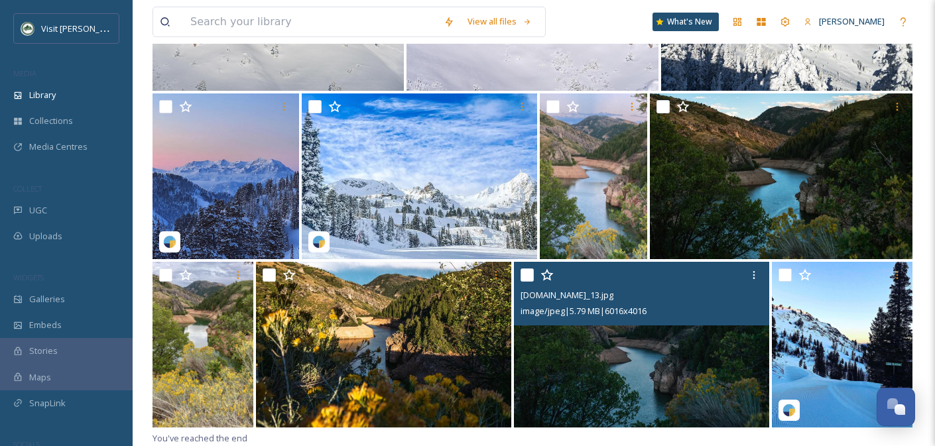
click at [530, 279] on input "checkbox" at bounding box center [526, 275] width 13 height 13
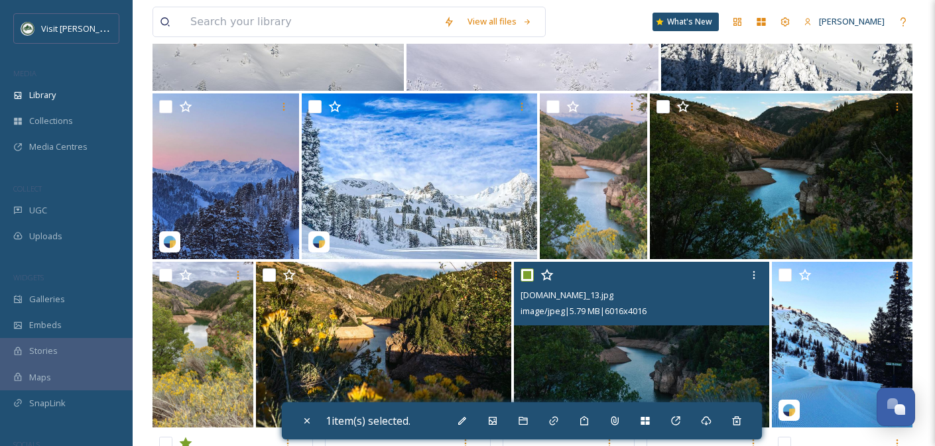
click at [530, 279] on input "checkbox" at bounding box center [526, 275] width 13 height 13
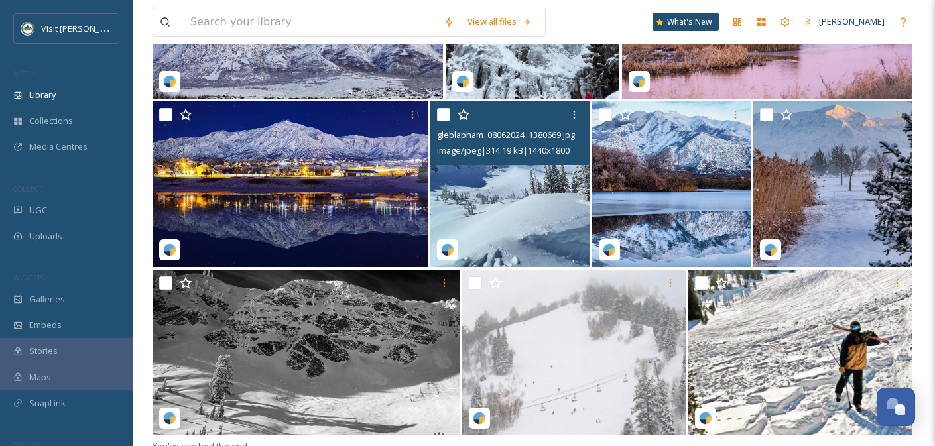
scroll to position [75653, 0]
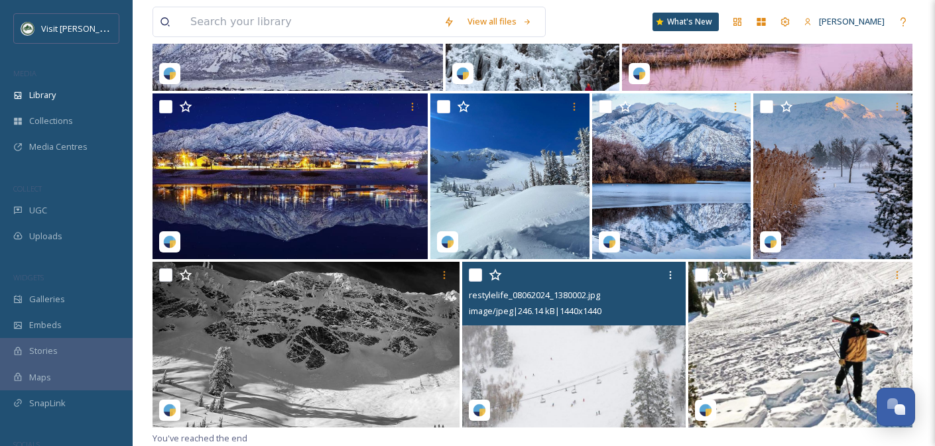
click at [475, 278] on input "checkbox" at bounding box center [475, 275] width 13 height 13
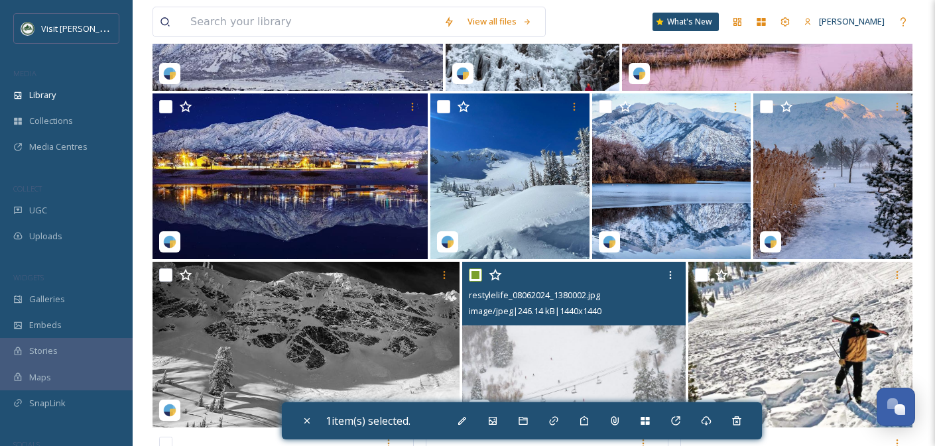
click at [475, 278] on input "checkbox" at bounding box center [475, 275] width 13 height 13
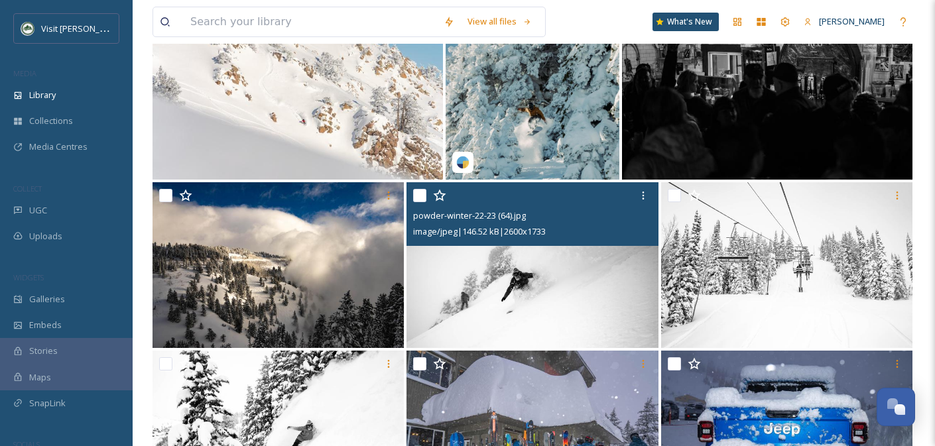
scroll to position [76327, 0]
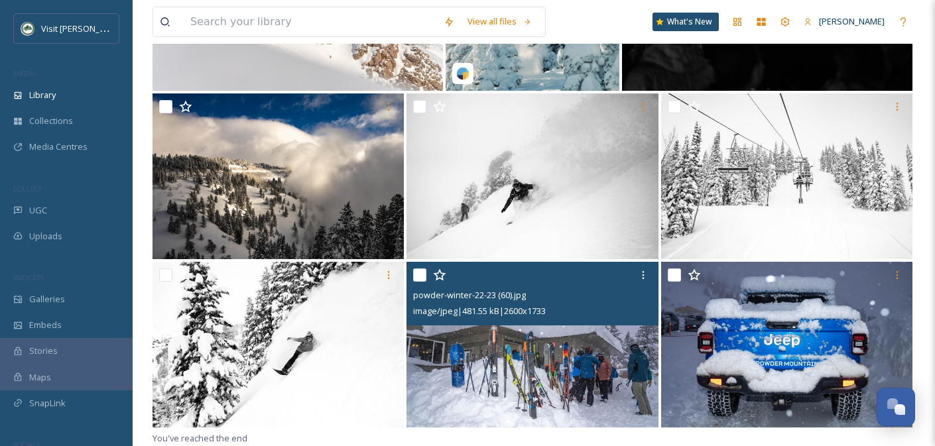
click at [423, 278] on input "checkbox" at bounding box center [419, 275] width 13 height 13
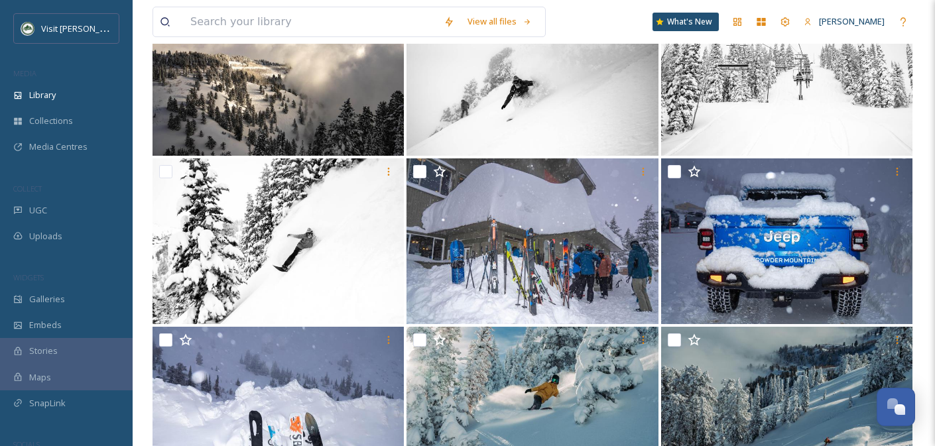
scroll to position [77000, 0]
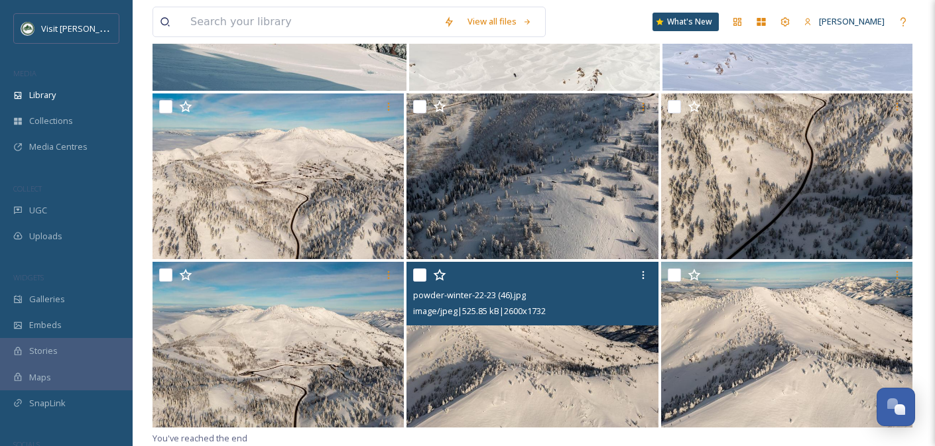
click at [423, 278] on input "checkbox" at bounding box center [419, 275] width 13 height 13
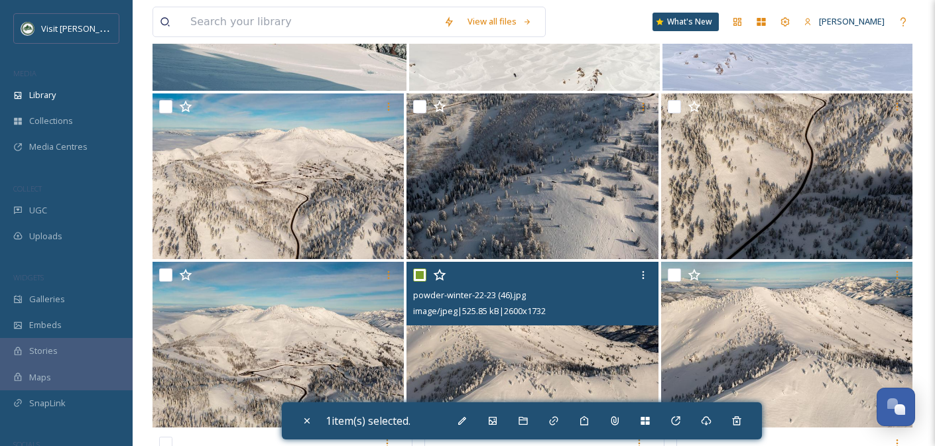
click at [423, 278] on input "checkbox" at bounding box center [419, 275] width 13 height 13
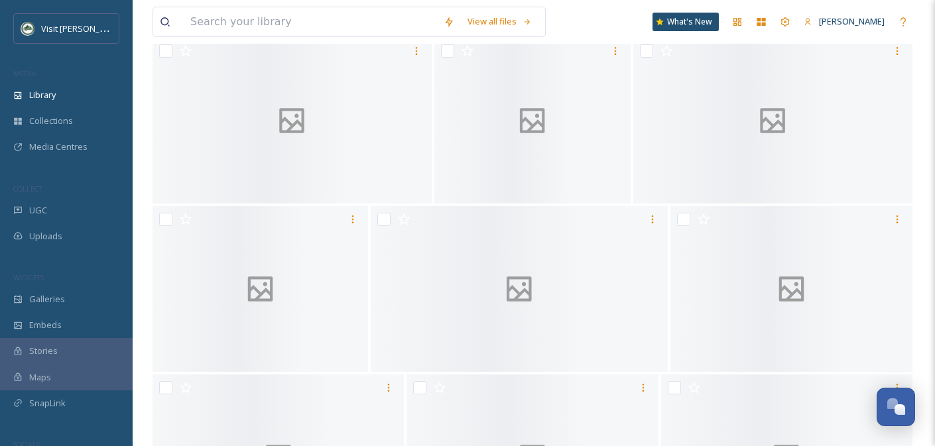
scroll to position [77674, 0]
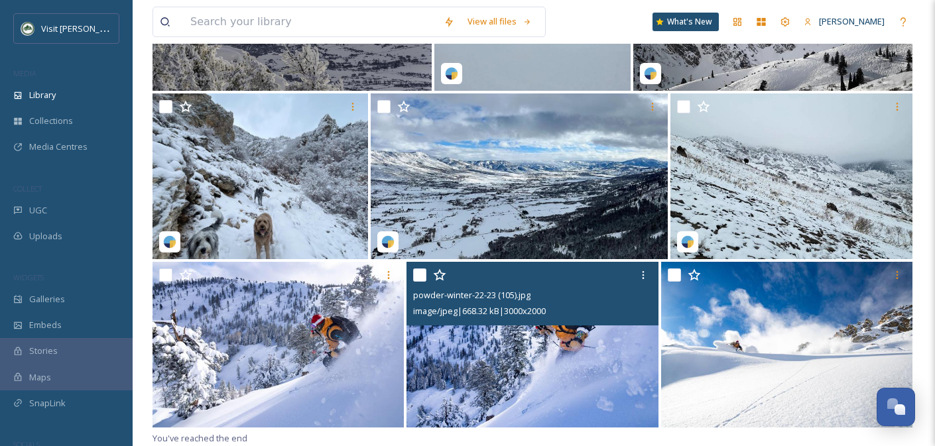
click at [424, 280] on input "checkbox" at bounding box center [419, 275] width 13 height 13
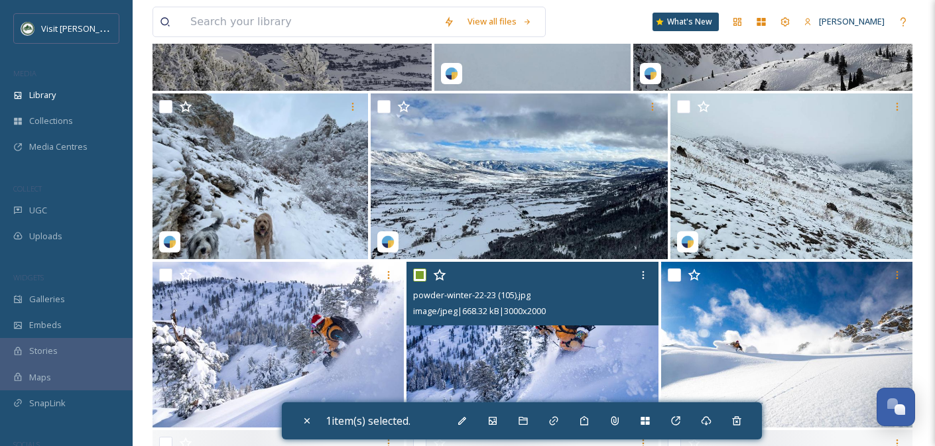
click at [424, 280] on input "checkbox" at bounding box center [419, 275] width 13 height 13
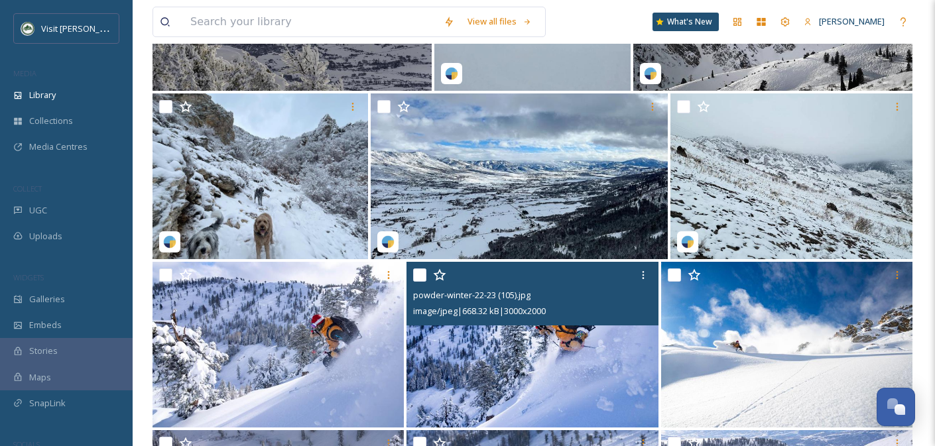
scroll to position [78348, 0]
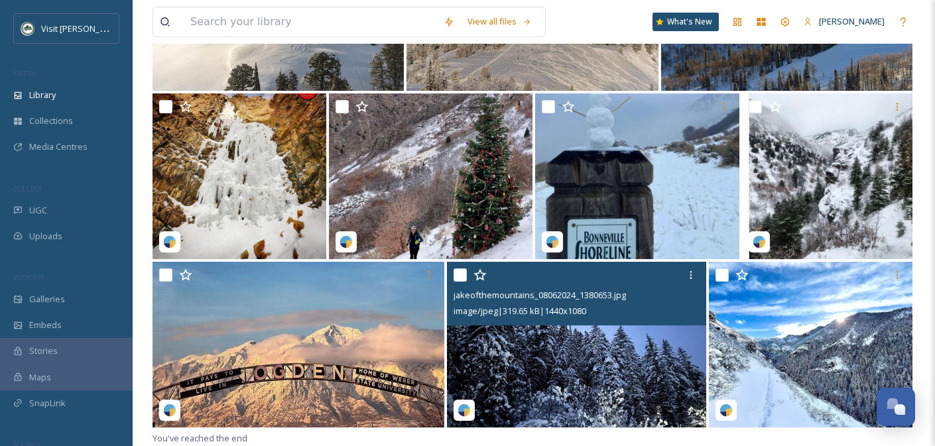
click at [466, 276] on input "checkbox" at bounding box center [459, 275] width 13 height 13
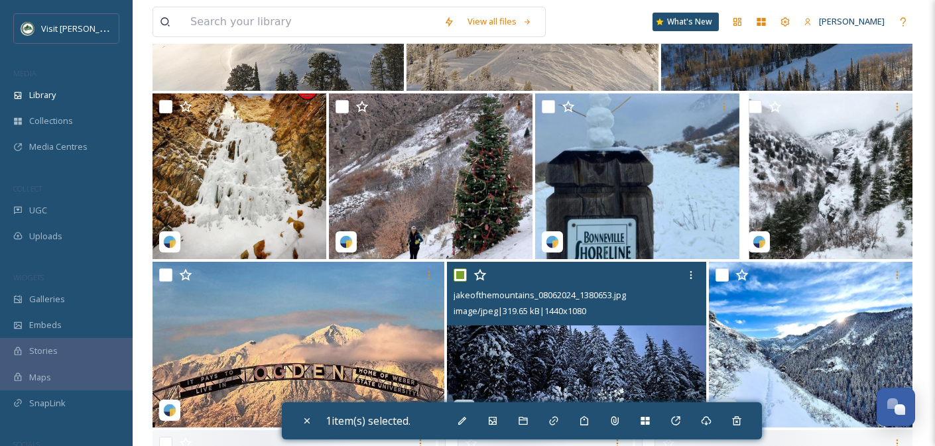
click at [466, 276] on input "checkbox" at bounding box center [459, 275] width 13 height 13
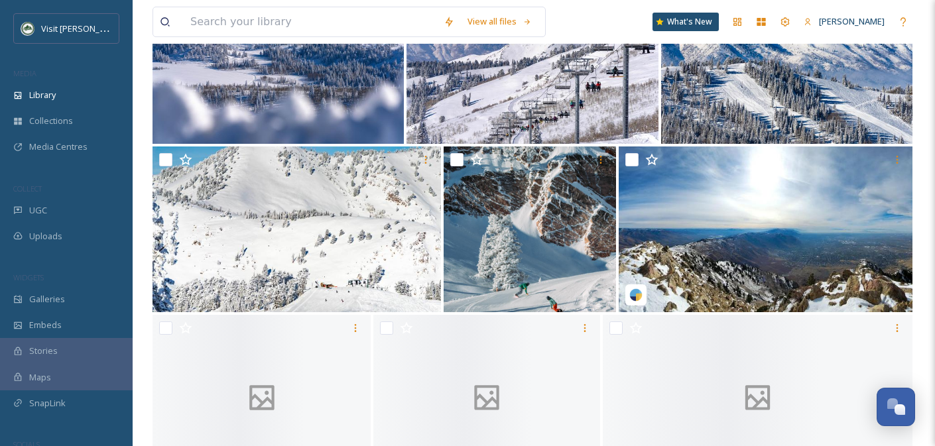
scroll to position [79021, 0]
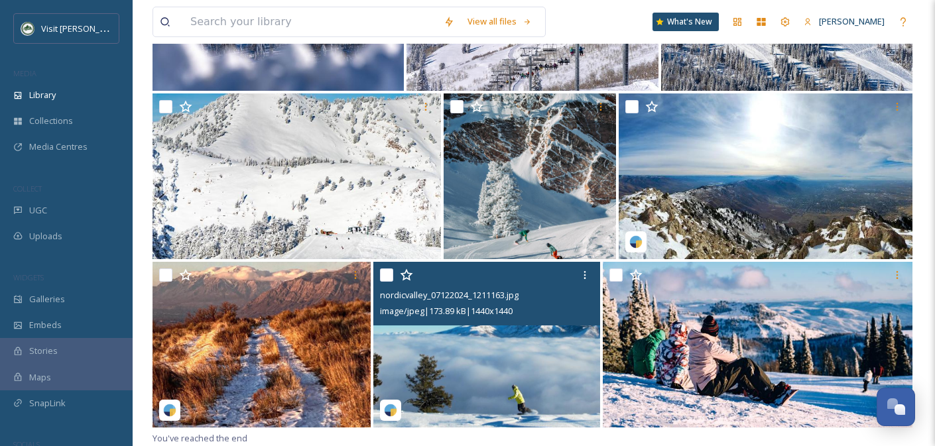
click at [391, 273] on input "checkbox" at bounding box center [386, 275] width 13 height 13
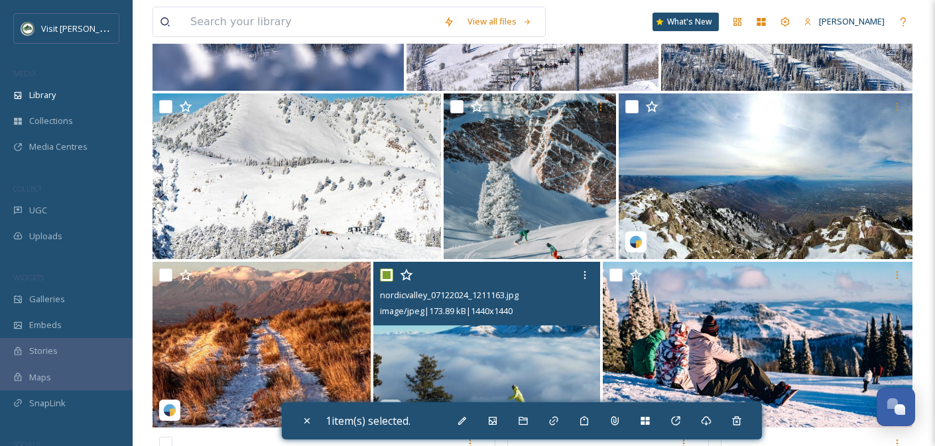
click at [391, 273] on input "checkbox" at bounding box center [386, 275] width 13 height 13
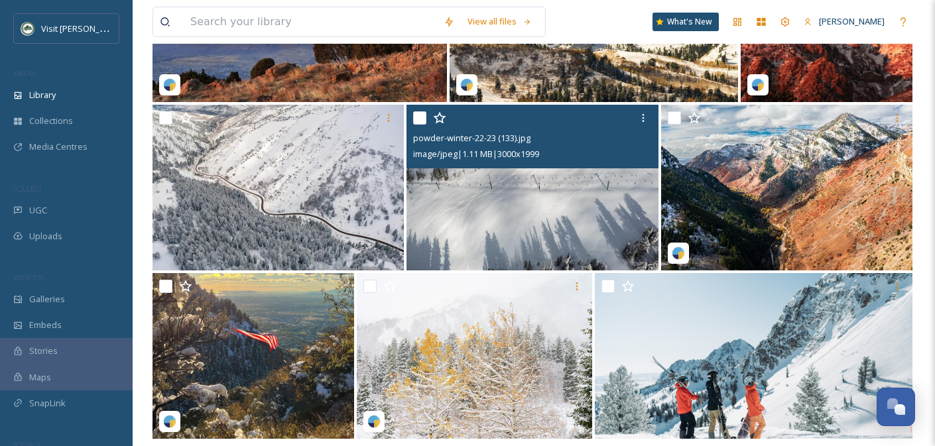
scroll to position [79695, 0]
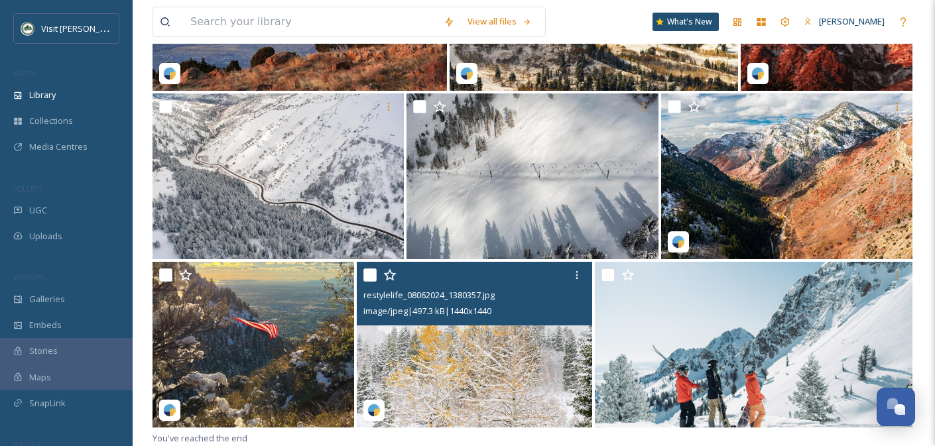
click at [367, 274] on input "checkbox" at bounding box center [369, 275] width 13 height 13
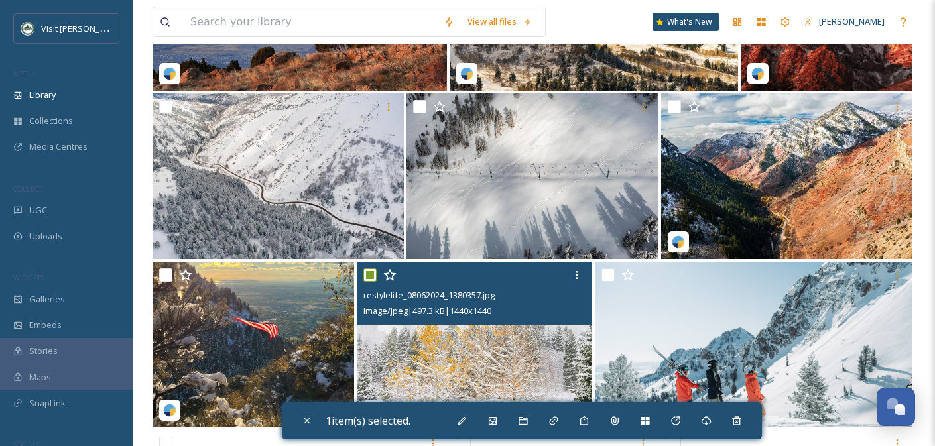
click at [367, 274] on input "checkbox" at bounding box center [369, 275] width 13 height 13
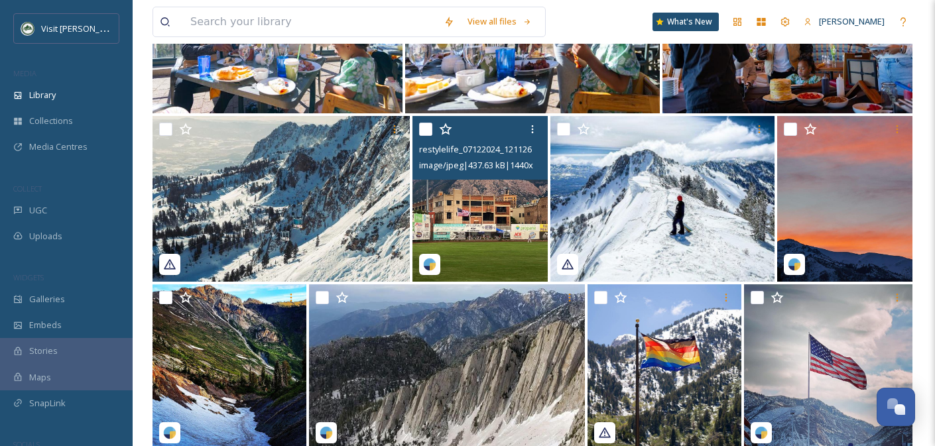
scroll to position [80368, 0]
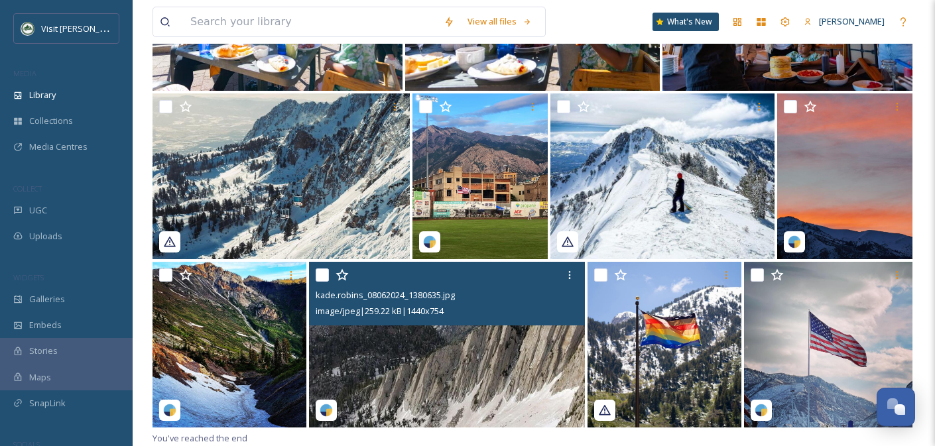
click at [322, 275] on input "checkbox" at bounding box center [322, 275] width 13 height 13
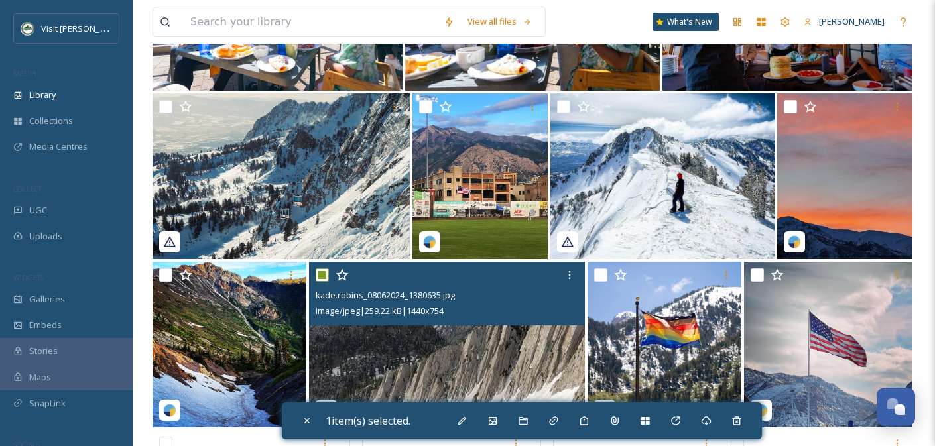
click at [322, 275] on input "checkbox" at bounding box center [322, 275] width 13 height 13
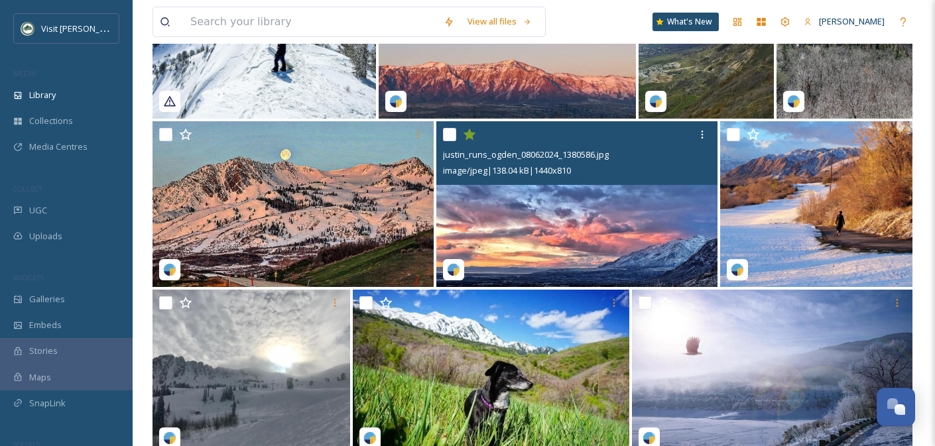
scroll to position [81042, 0]
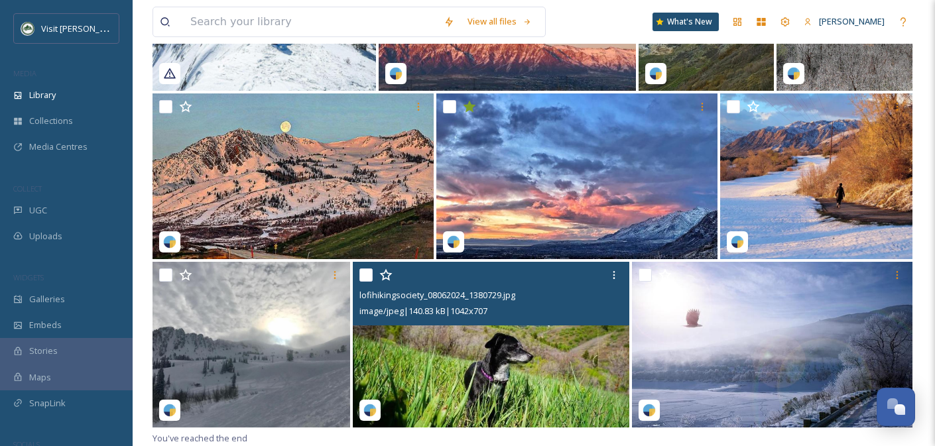
click at [367, 273] on input "checkbox" at bounding box center [365, 275] width 13 height 13
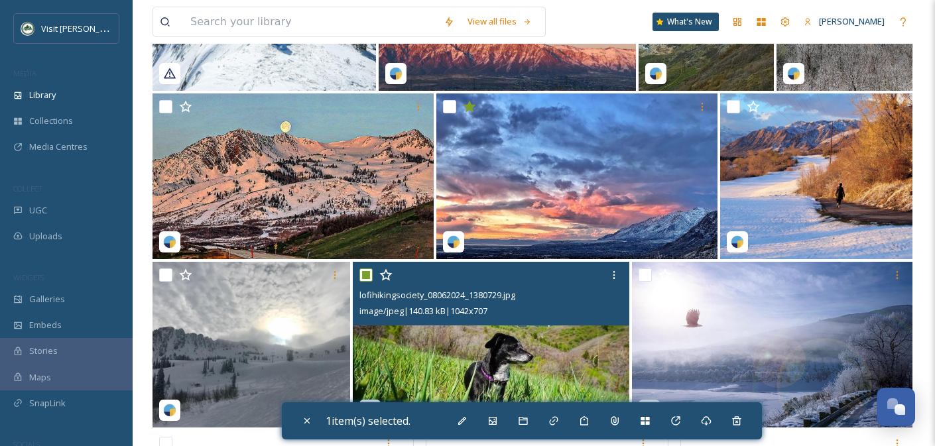
click at [367, 273] on input "checkbox" at bounding box center [365, 275] width 13 height 13
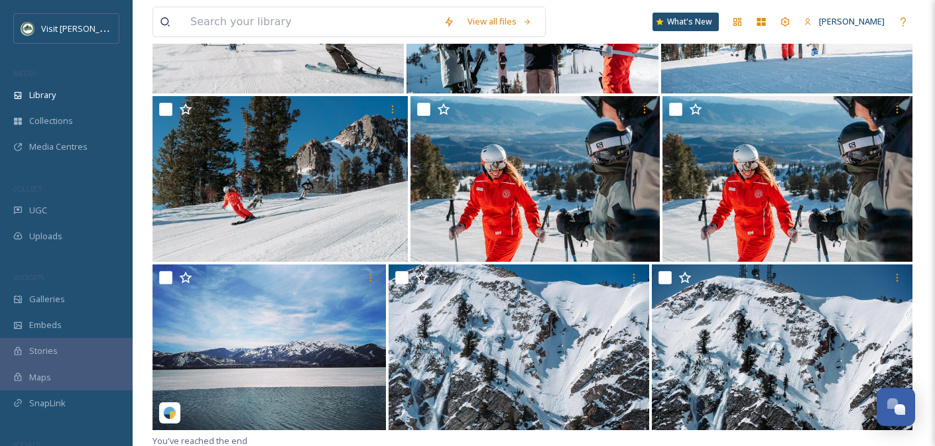
scroll to position [81716, 0]
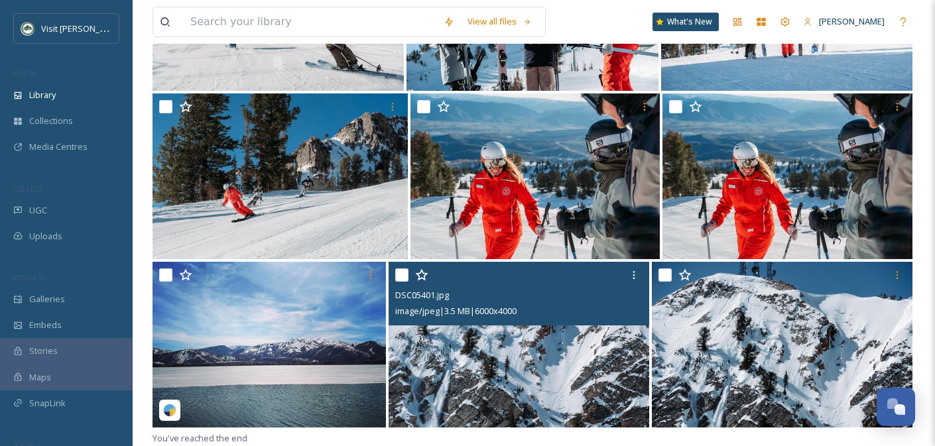
click at [404, 273] on input "checkbox" at bounding box center [401, 275] width 13 height 13
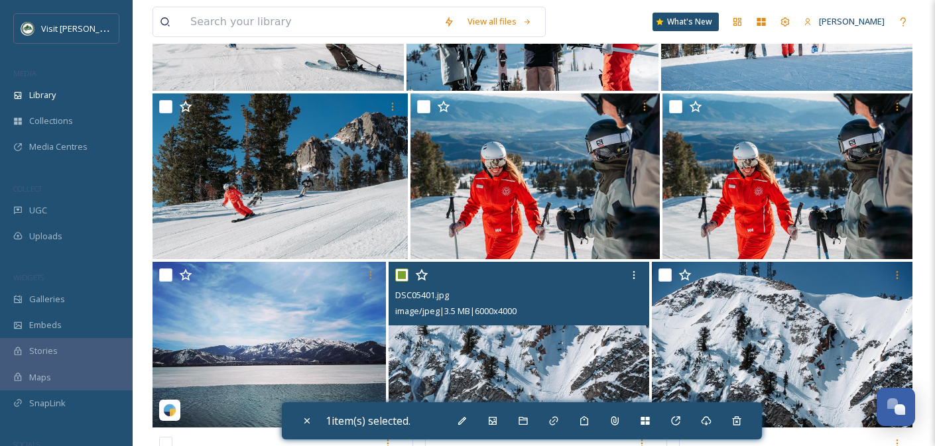
click at [404, 273] on input "checkbox" at bounding box center [401, 275] width 13 height 13
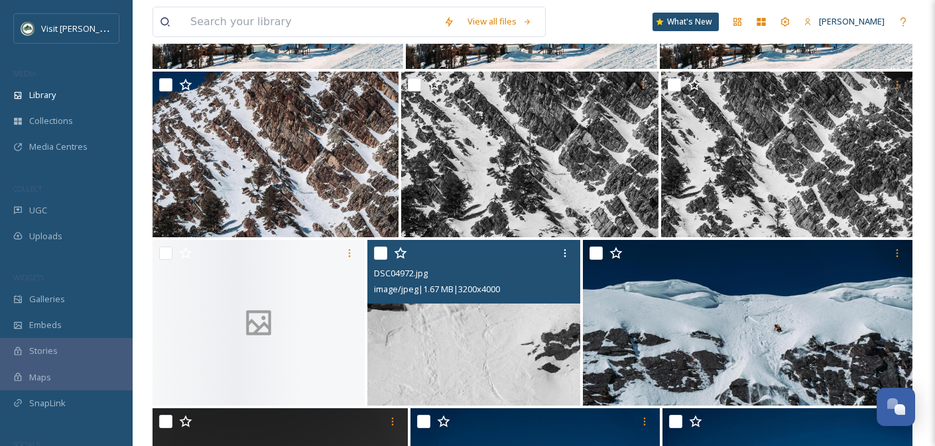
scroll to position [82389, 0]
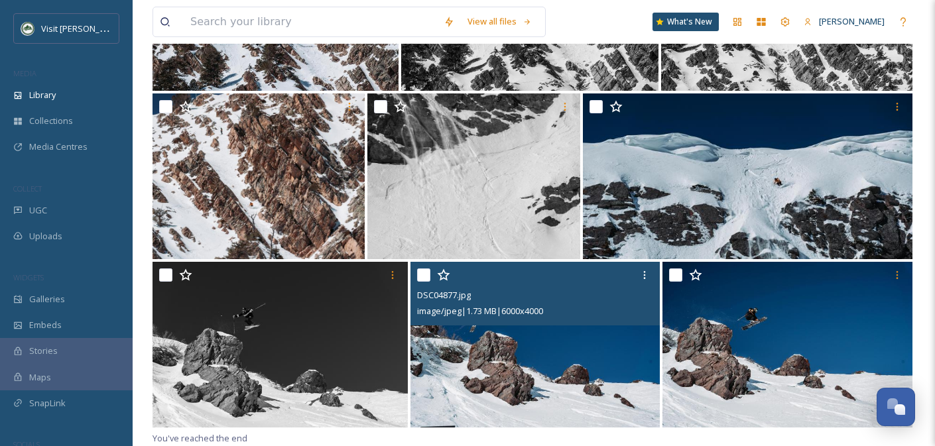
click at [426, 276] on input "checkbox" at bounding box center [423, 275] width 13 height 13
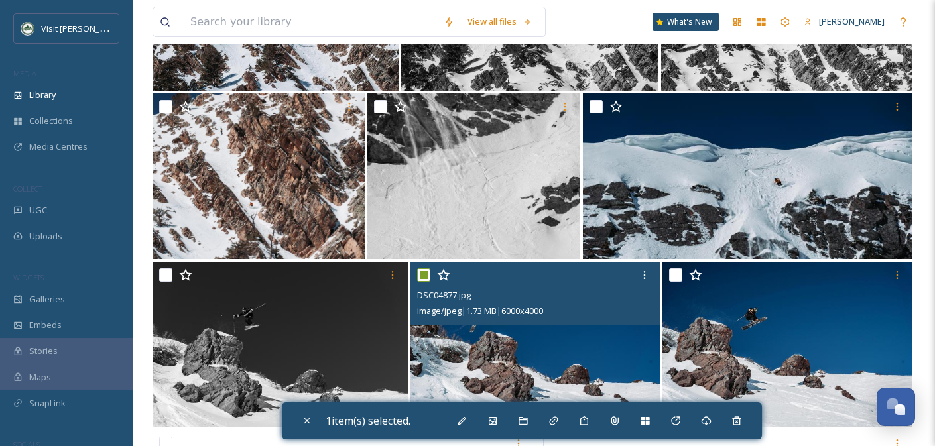
click at [426, 276] on input "checkbox" at bounding box center [423, 275] width 13 height 13
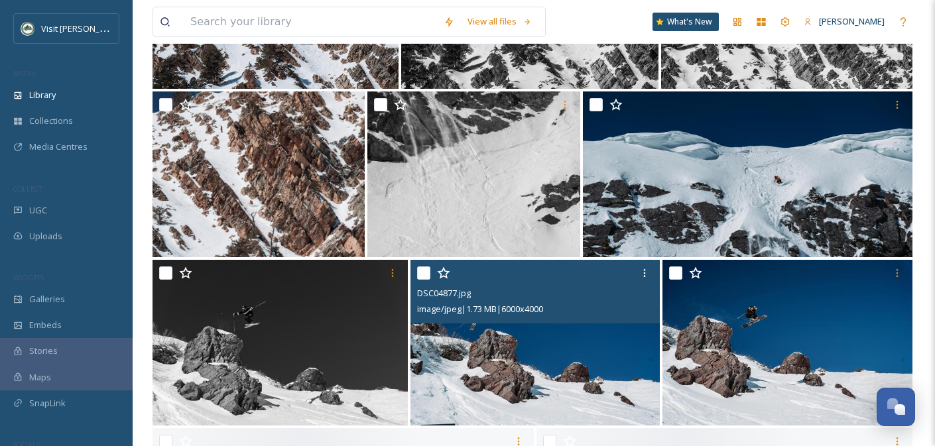
scroll to position [83063, 0]
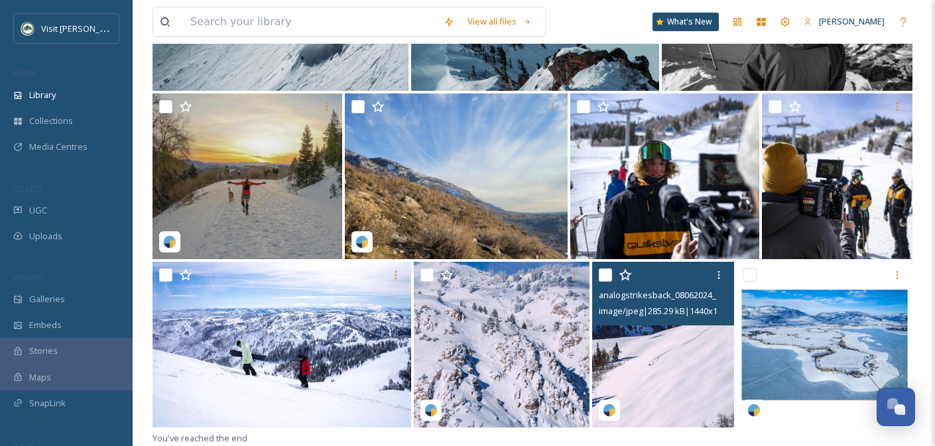
click at [603, 274] on input "checkbox" at bounding box center [605, 275] width 13 height 13
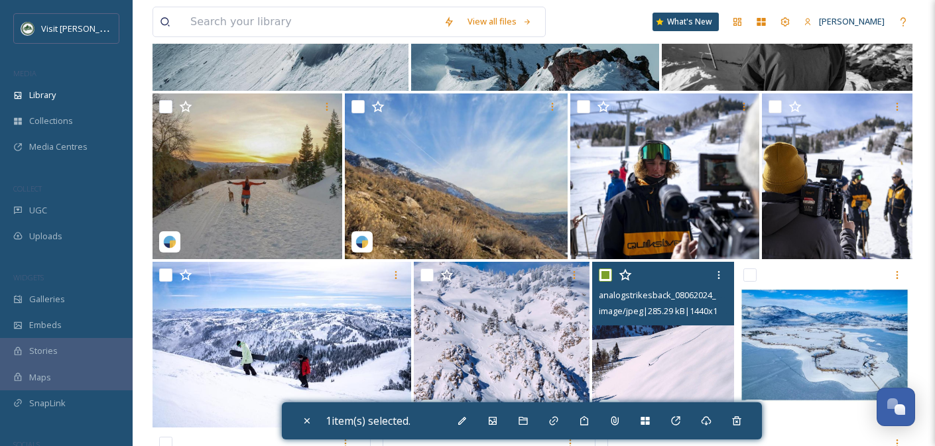
click at [603, 274] on input "checkbox" at bounding box center [605, 275] width 13 height 13
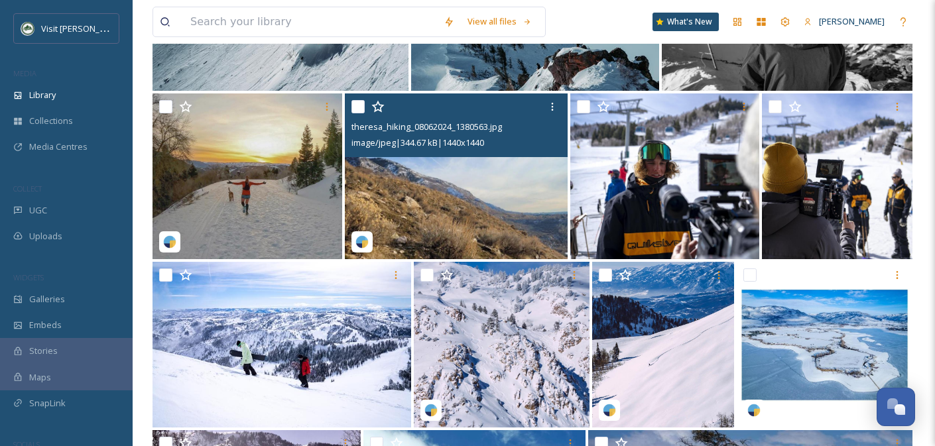
scroll to position [83736, 0]
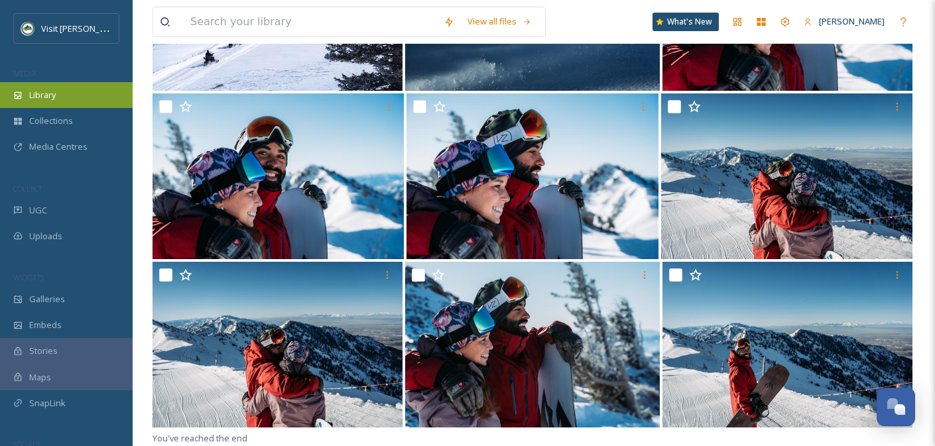
click at [74, 94] on div "Library" at bounding box center [66, 95] width 133 height 26
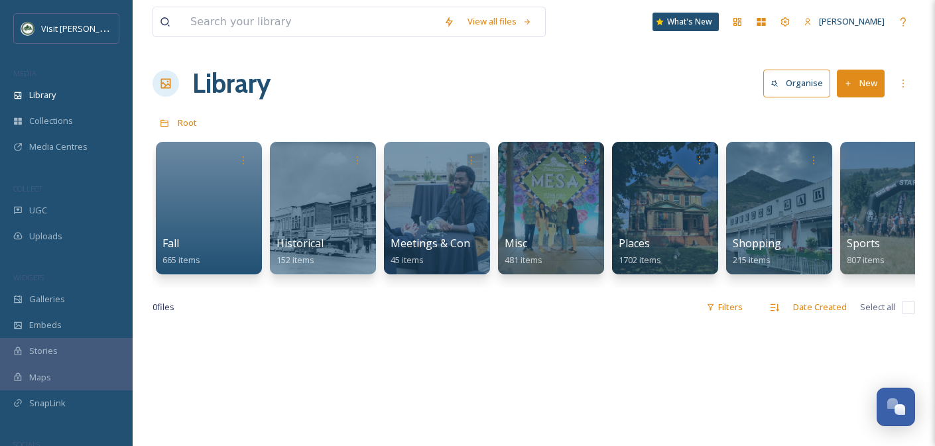
scroll to position [0, 834]
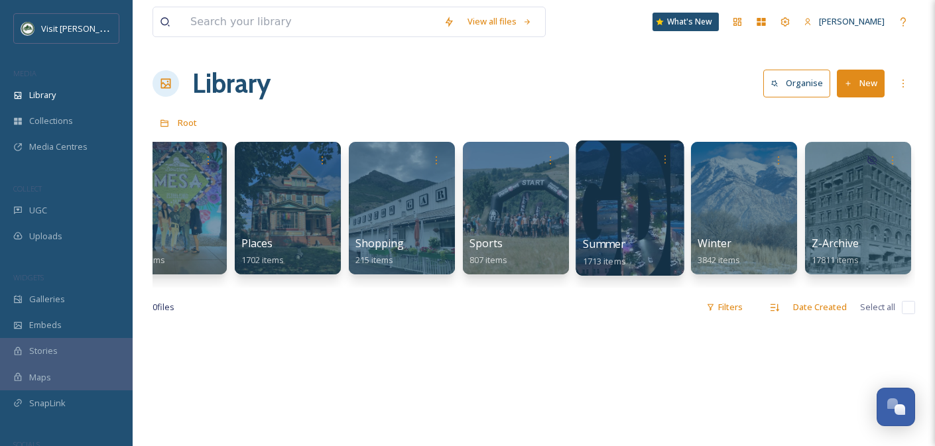
click at [644, 198] on div at bounding box center [629, 208] width 108 height 135
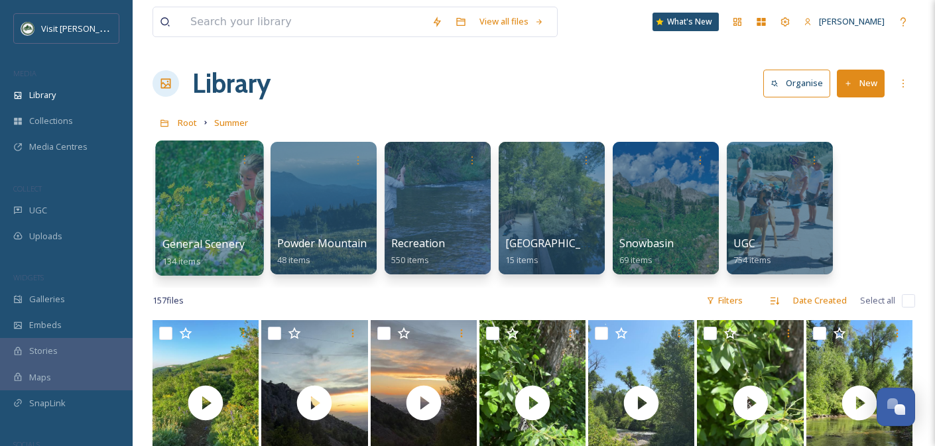
click at [231, 215] on div at bounding box center [209, 208] width 108 height 135
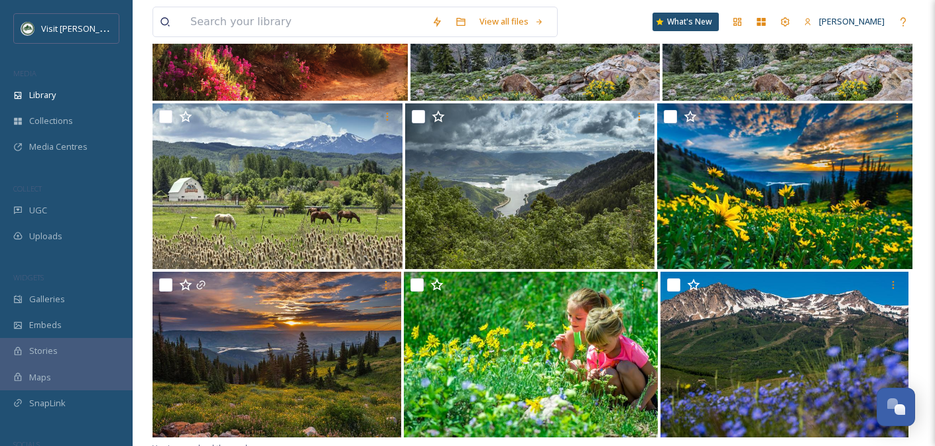
scroll to position [2248, 0]
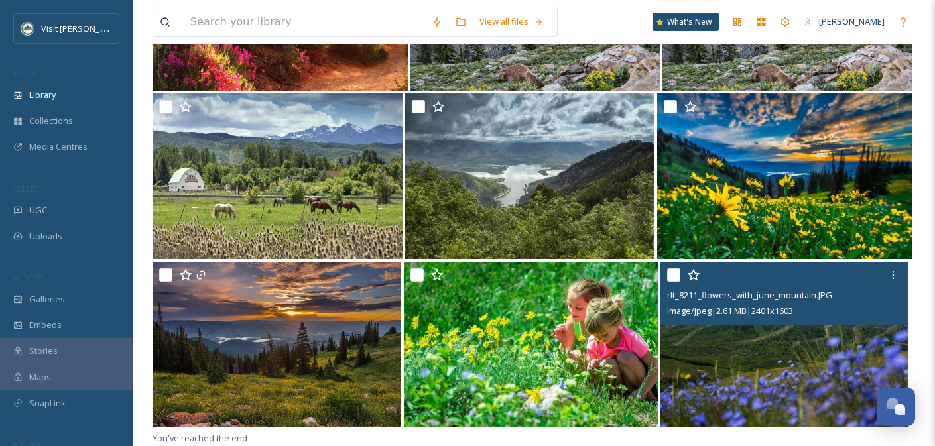
click at [675, 273] on input "checkbox" at bounding box center [673, 275] width 13 height 13
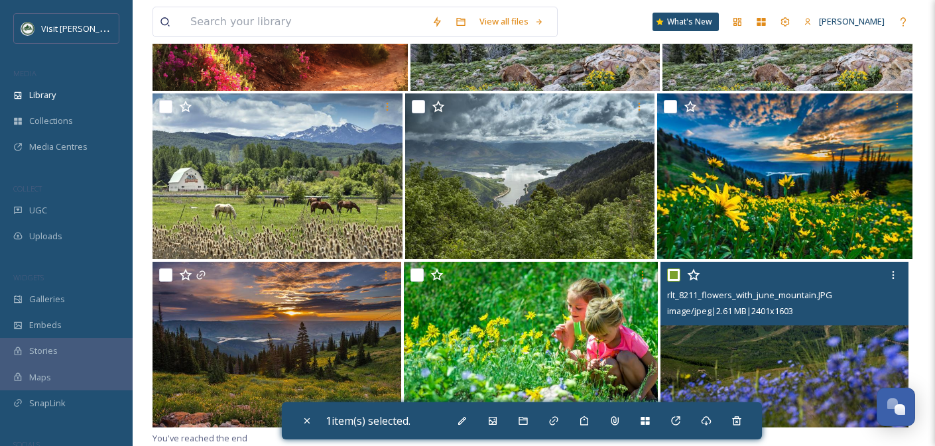
click at [675, 273] on input "checkbox" at bounding box center [673, 275] width 13 height 13
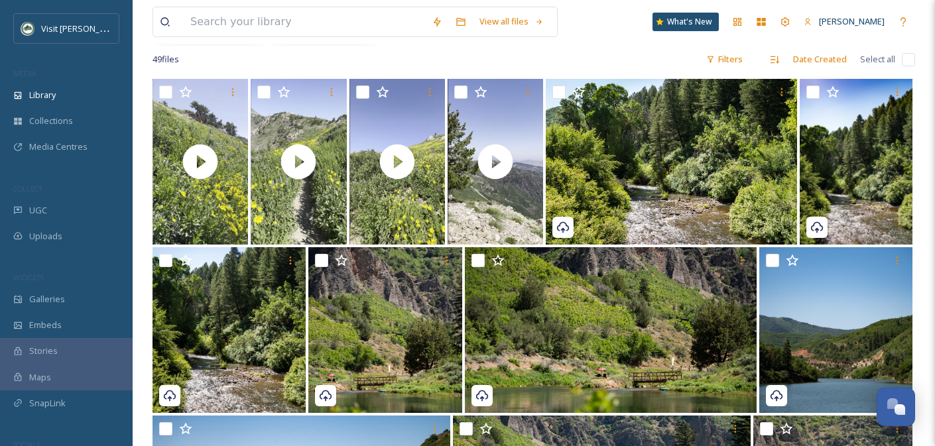
scroll to position [0, 0]
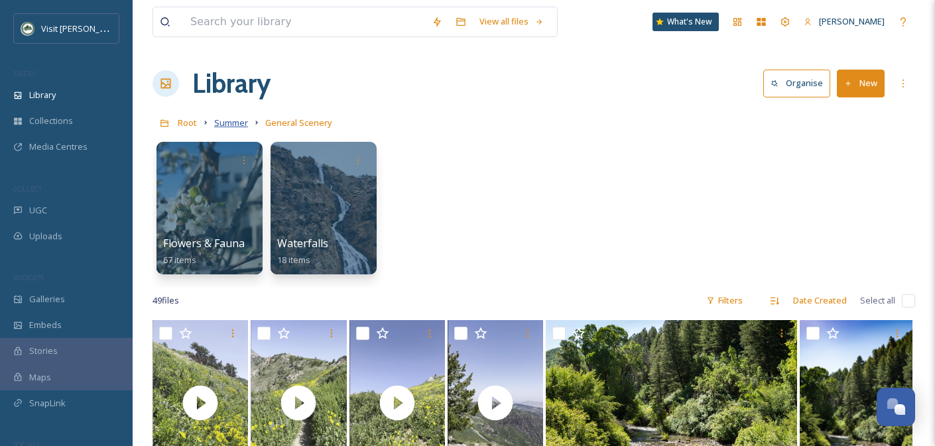
click at [224, 123] on span "Summer" at bounding box center [231, 123] width 34 height 12
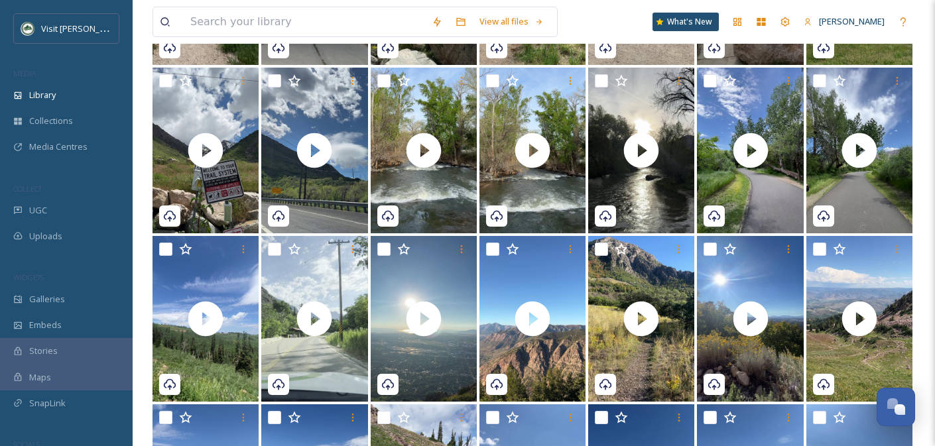
scroll to position [1434, 0]
